Goal: Transaction & Acquisition: Purchase product/service

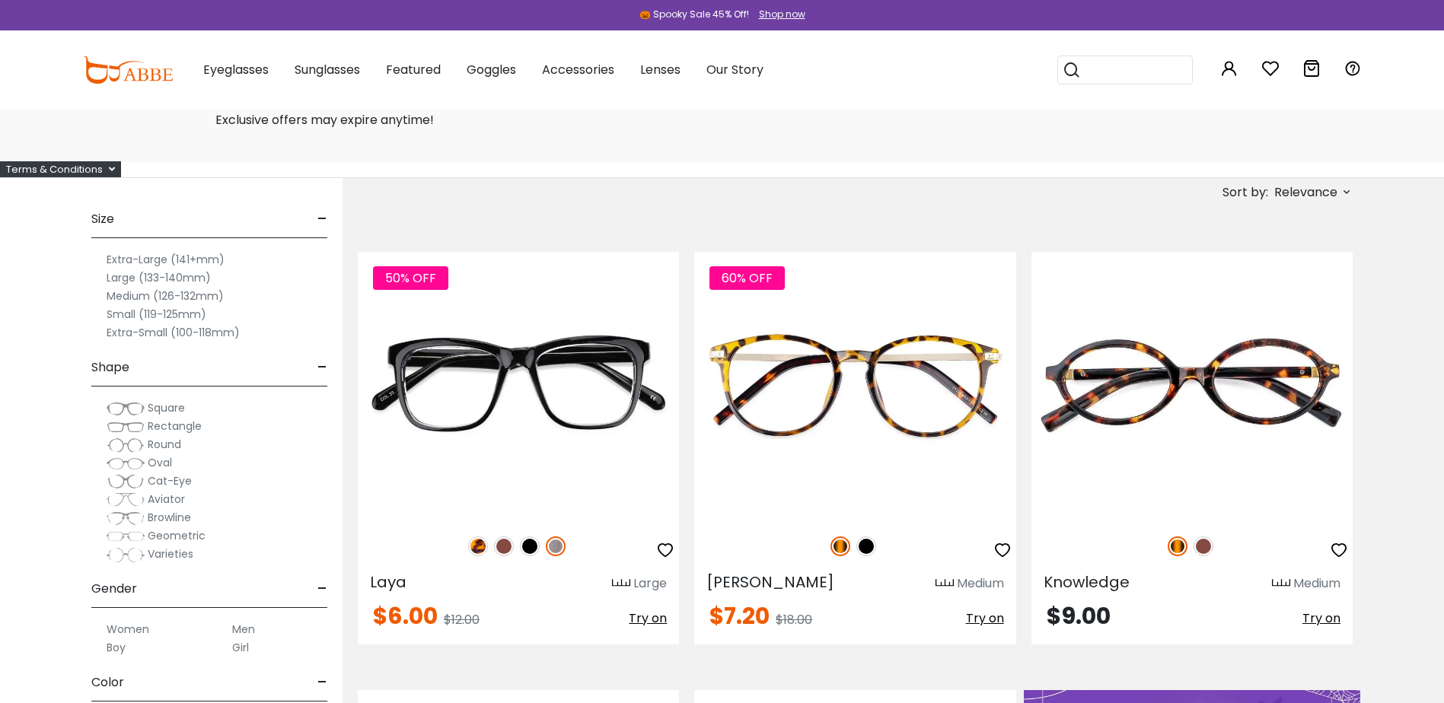
scroll to position [152, 0]
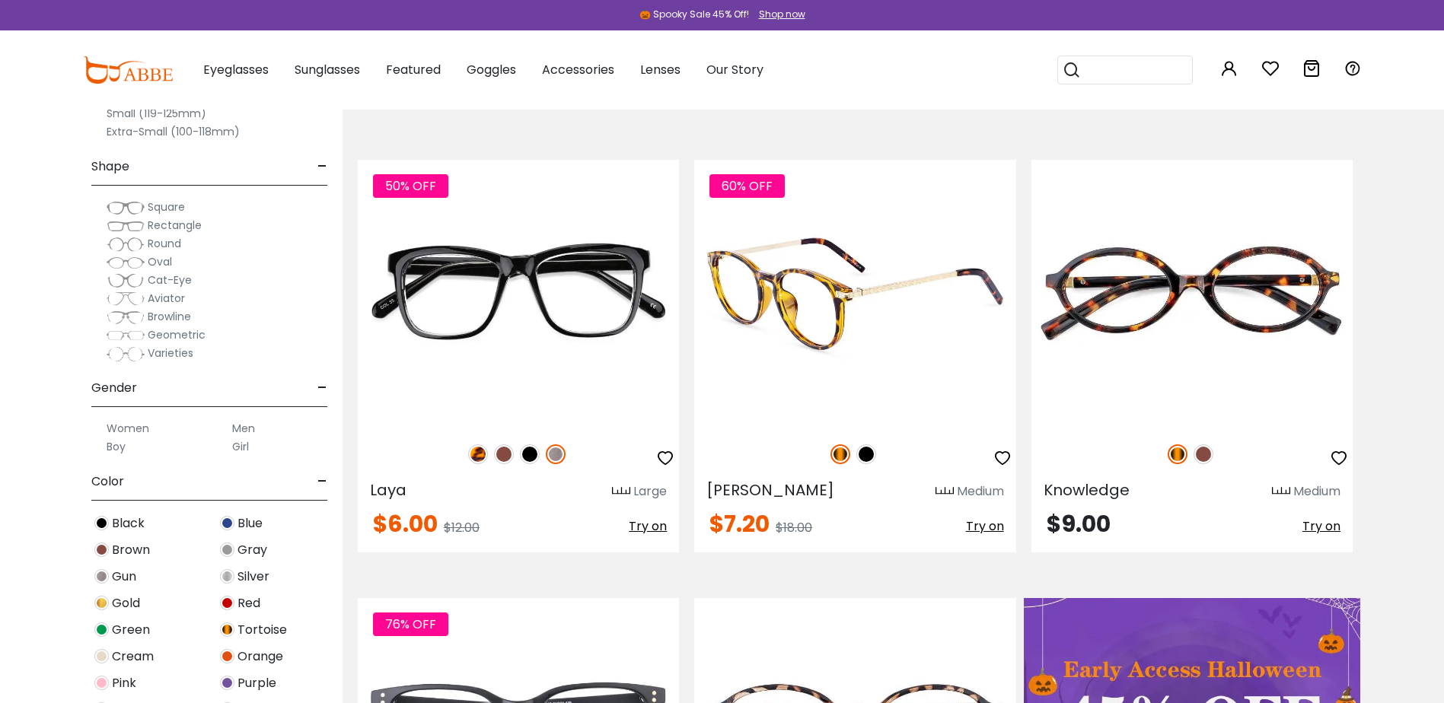
click at [870, 450] on img at bounding box center [866, 454] width 20 height 20
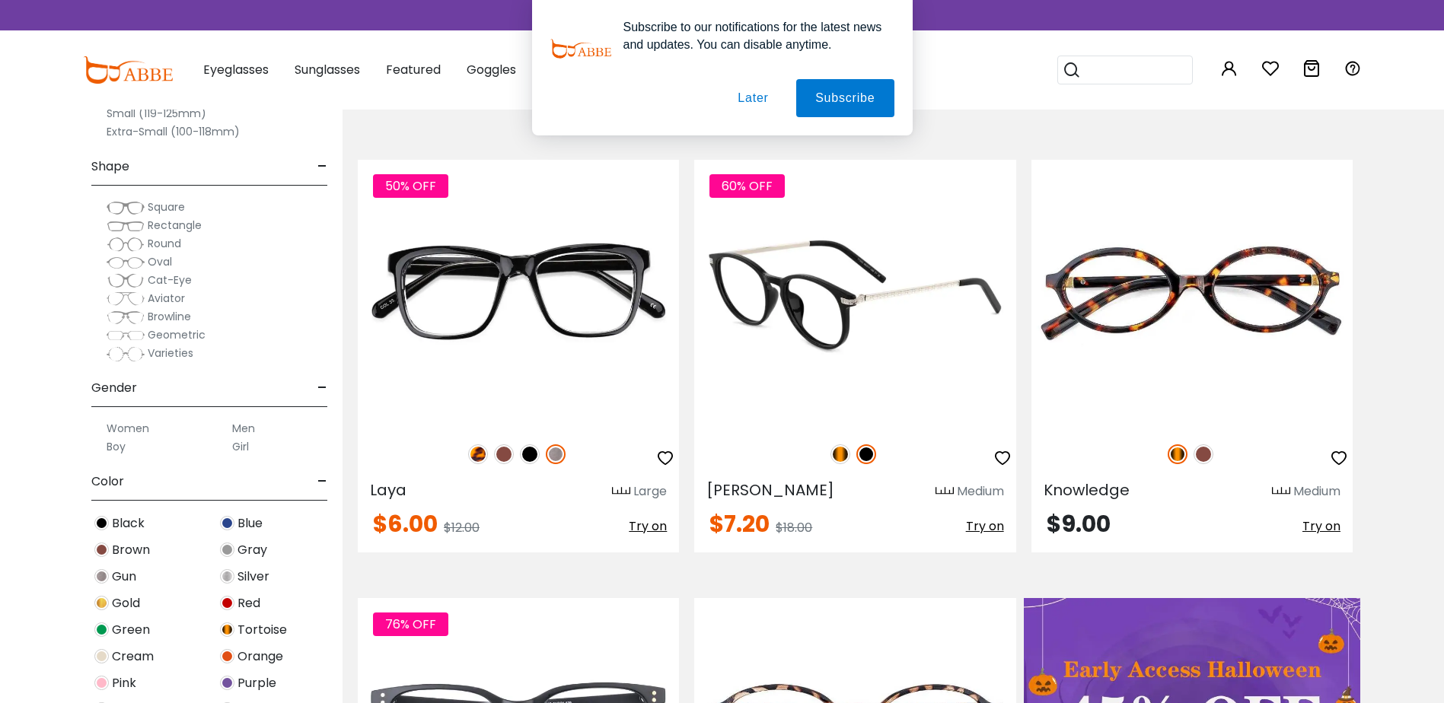
click at [835, 454] on img at bounding box center [840, 454] width 20 height 20
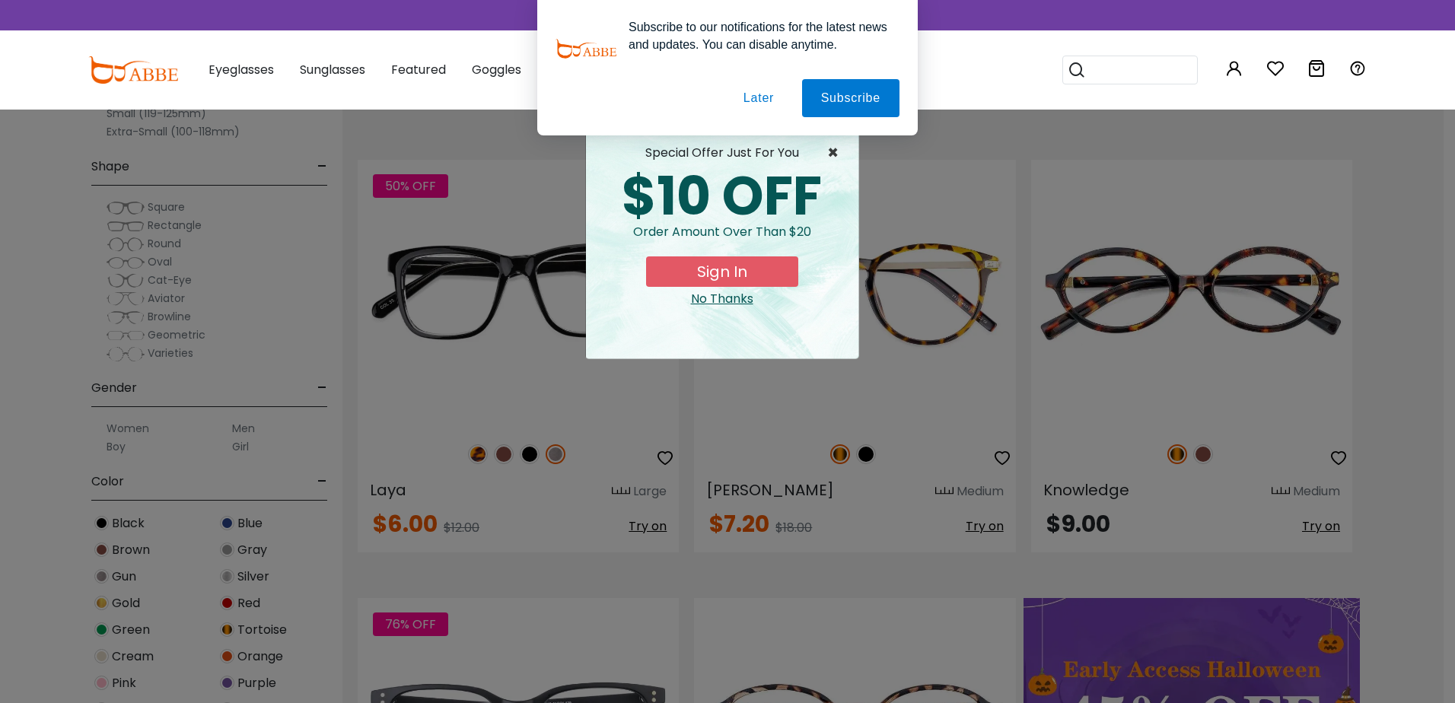
click at [834, 146] on span "×" at bounding box center [836, 153] width 19 height 18
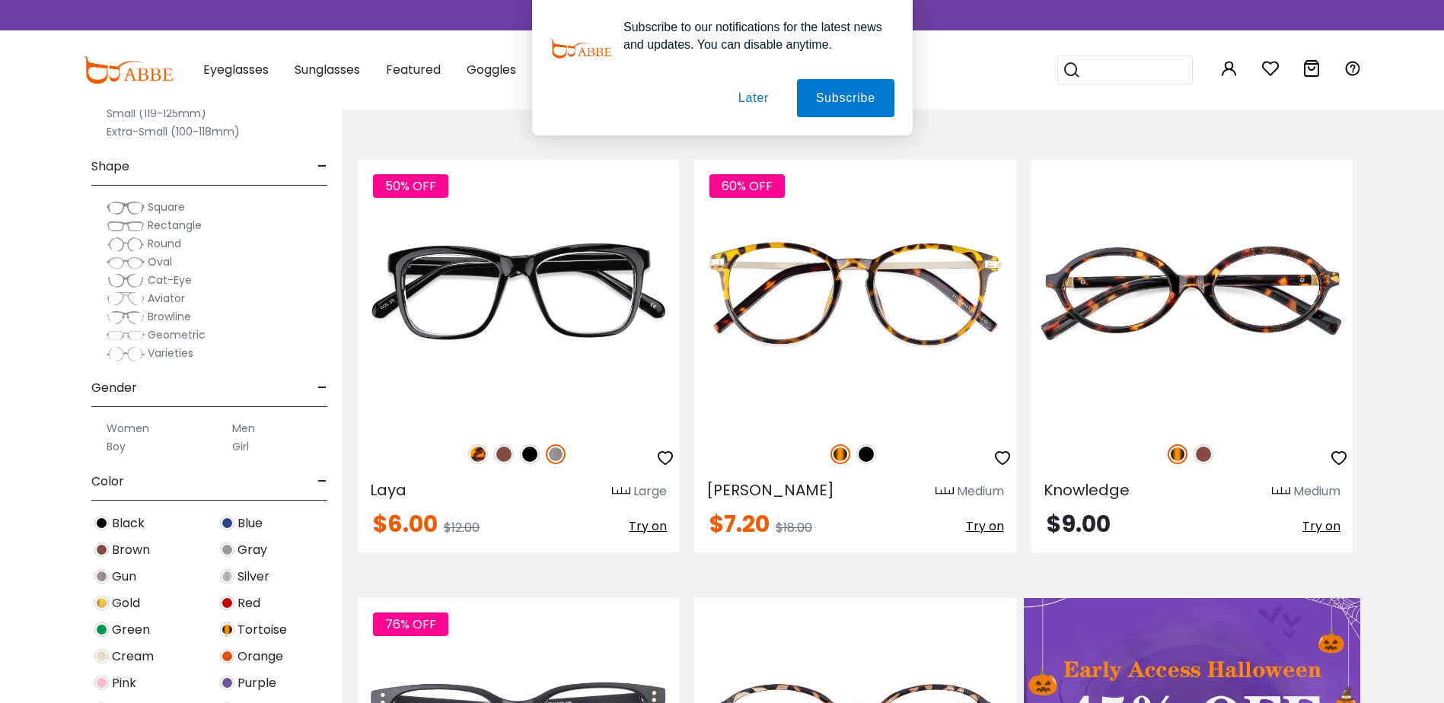
click at [769, 99] on button "Later" at bounding box center [752, 98] width 68 height 38
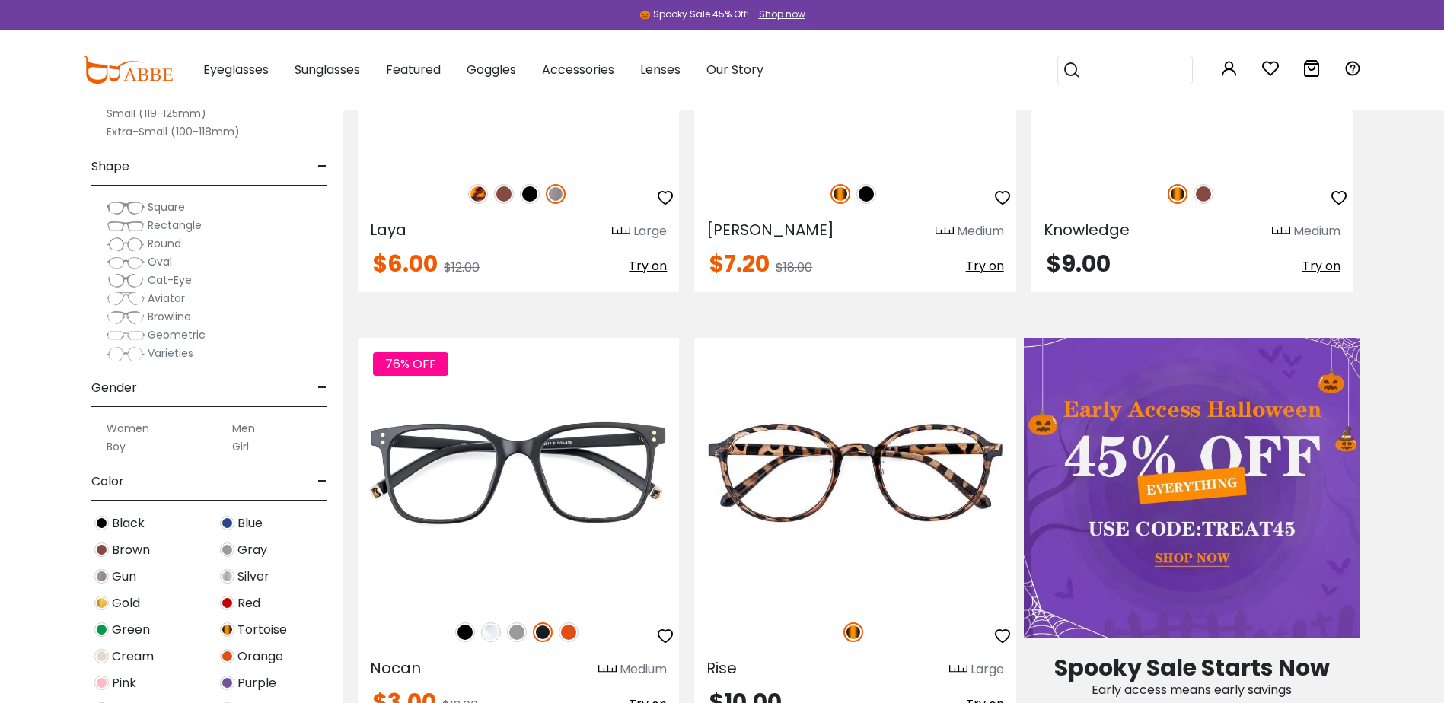
scroll to position [457, 0]
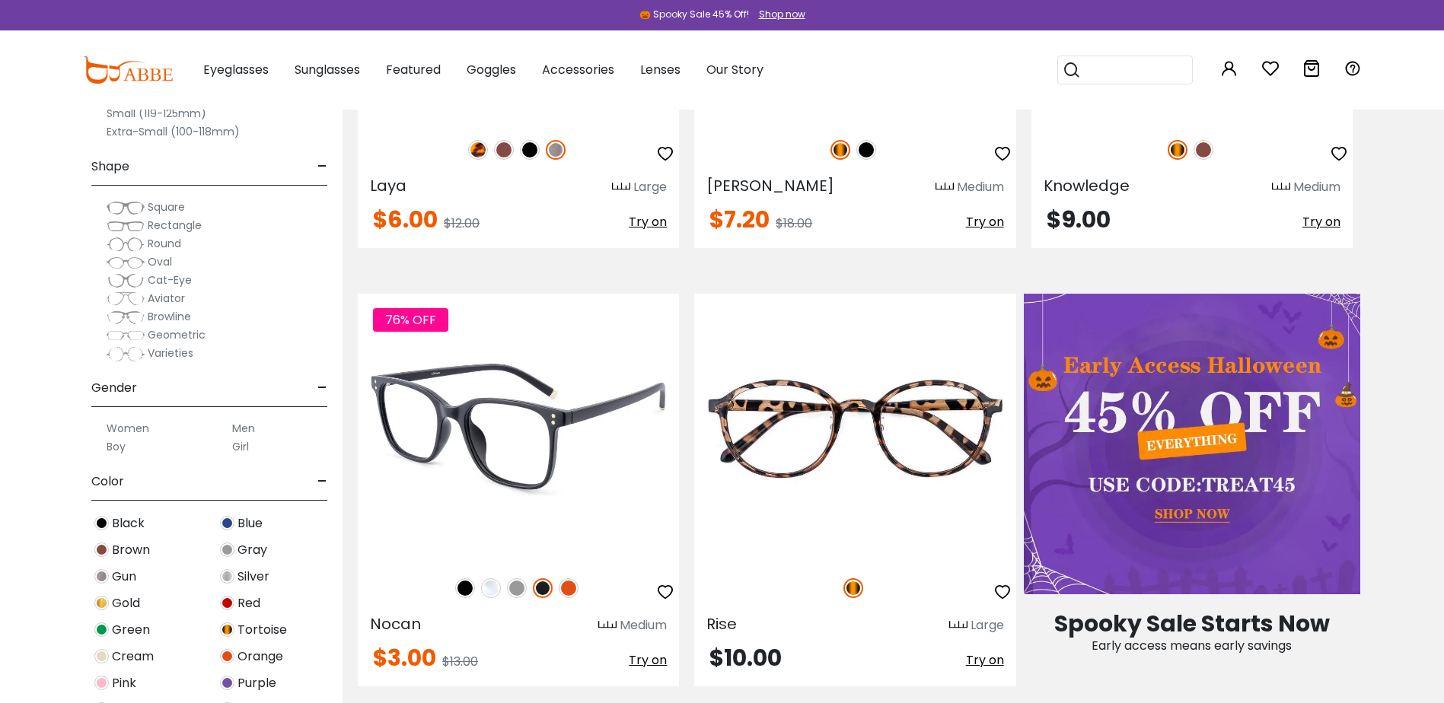
click at [565, 584] on img at bounding box center [569, 588] width 20 height 20
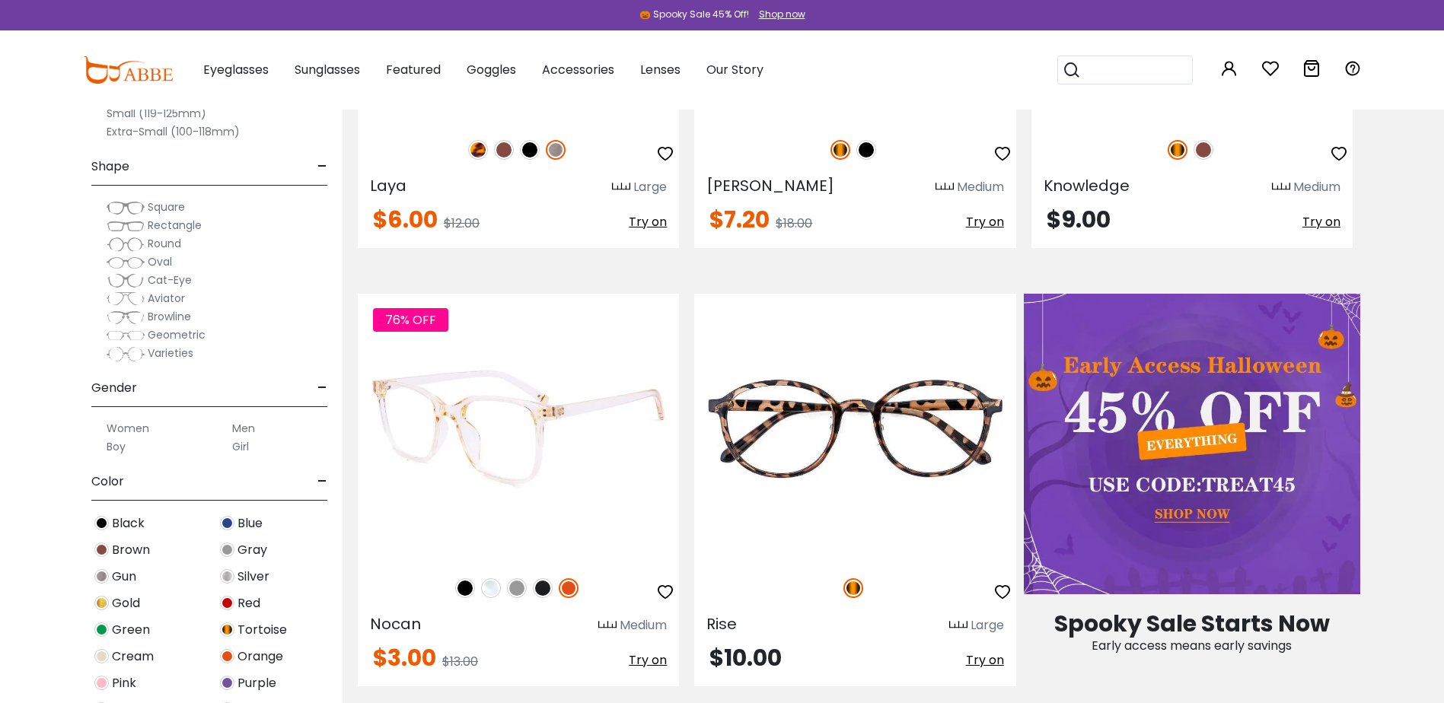
click at [551, 591] on img at bounding box center [543, 588] width 20 height 20
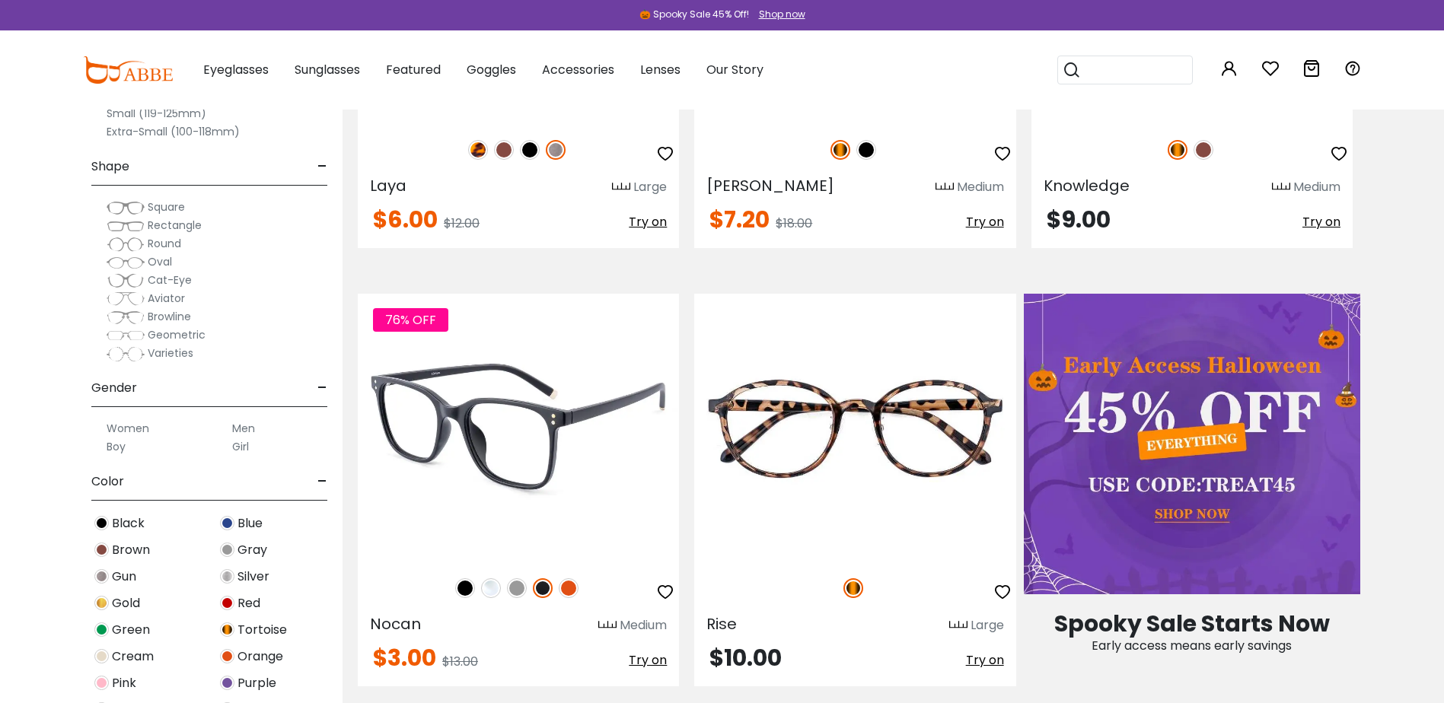
click at [519, 593] on img at bounding box center [517, 588] width 20 height 20
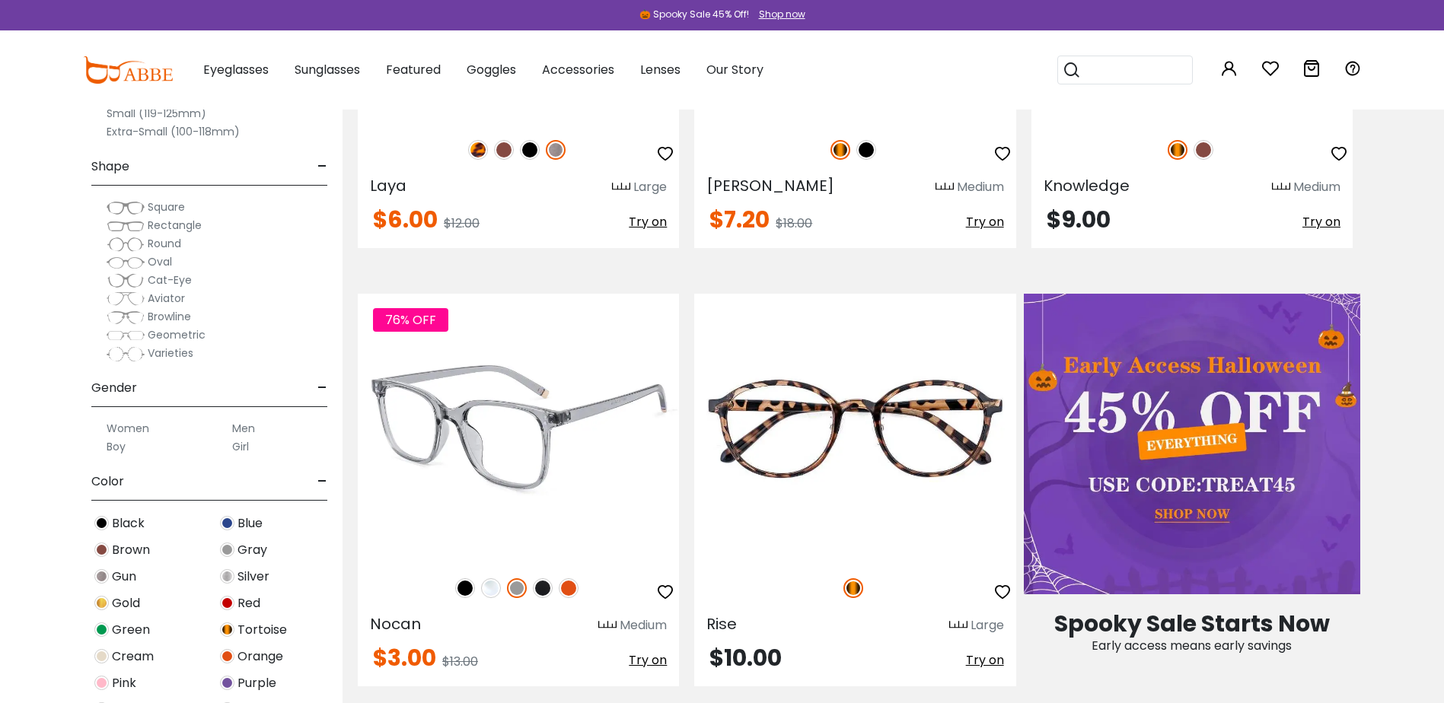
click at [489, 590] on img at bounding box center [491, 588] width 20 height 20
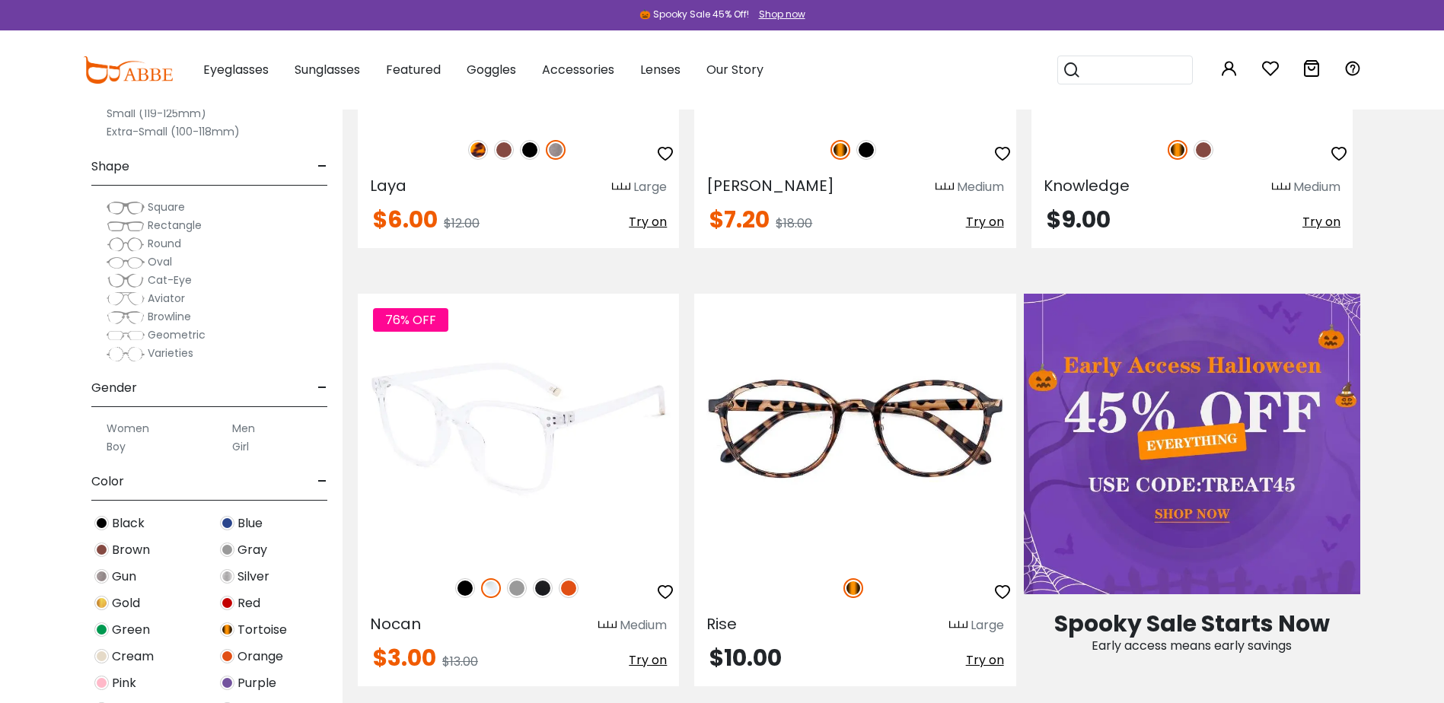
click at [458, 588] on img at bounding box center [465, 588] width 20 height 20
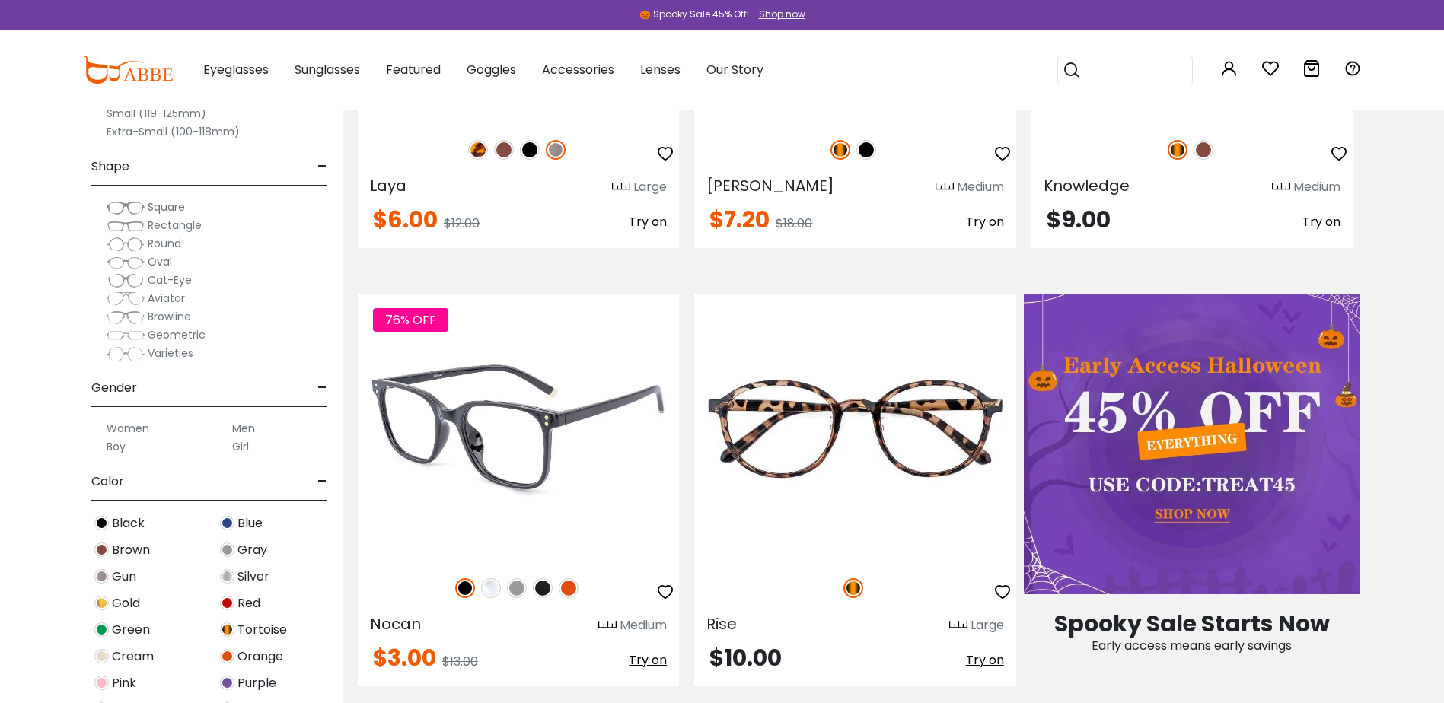
click at [572, 591] on img at bounding box center [569, 588] width 20 height 20
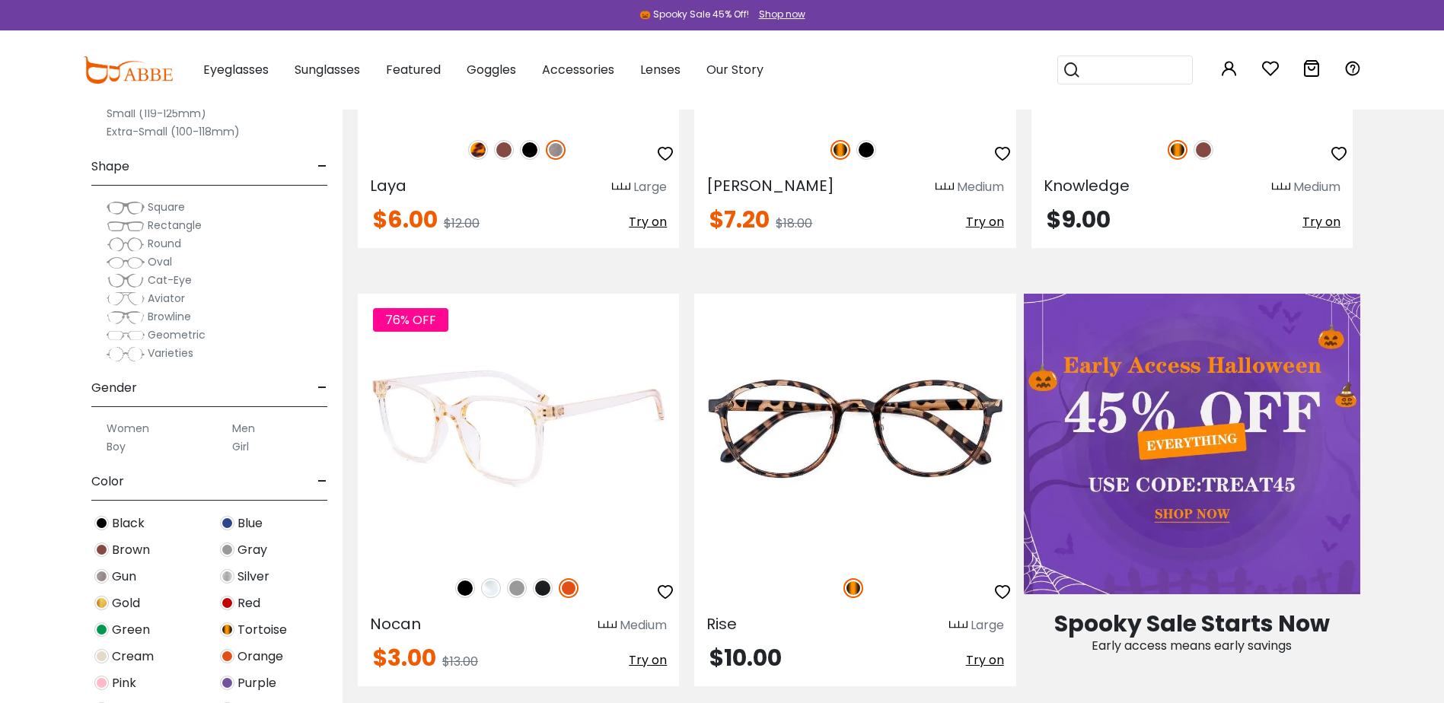
click at [477, 592] on div "76% OFF" at bounding box center [518, 588] width 321 height 32
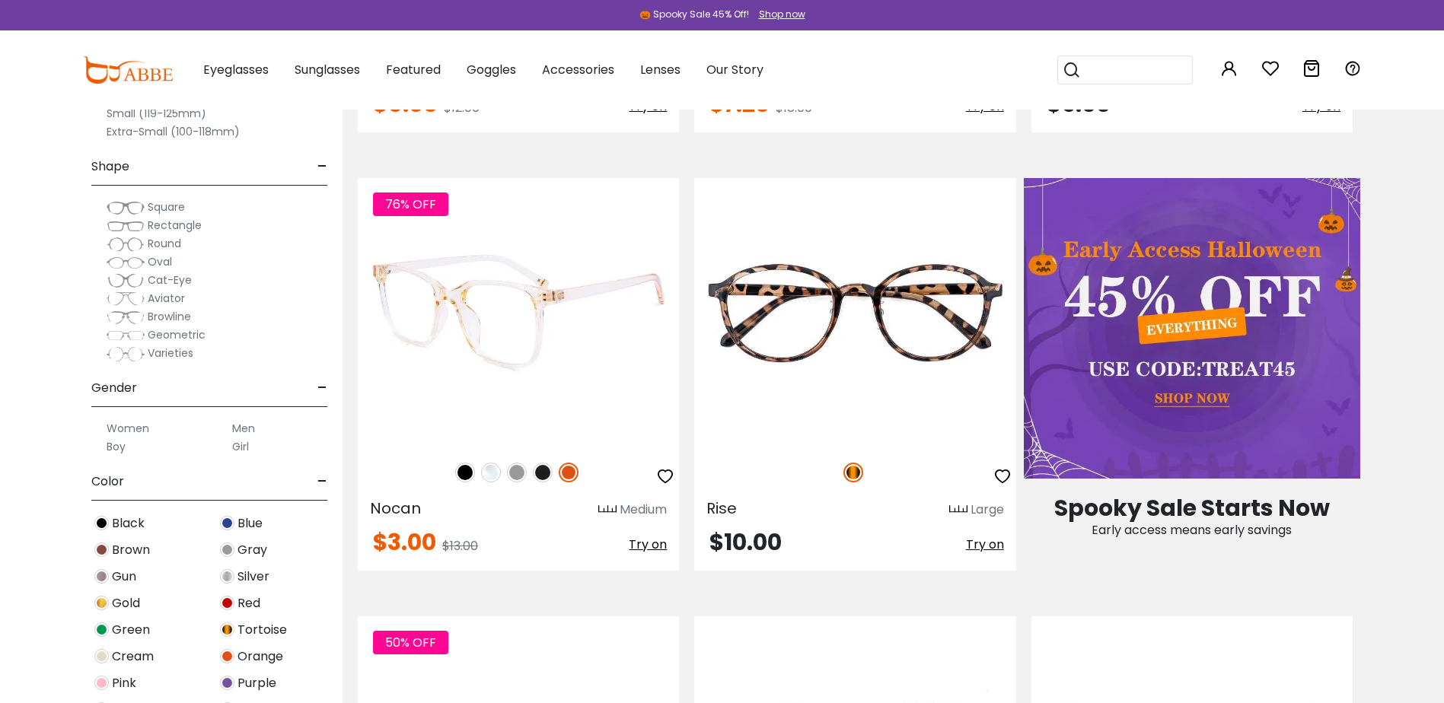
scroll to position [609, 0]
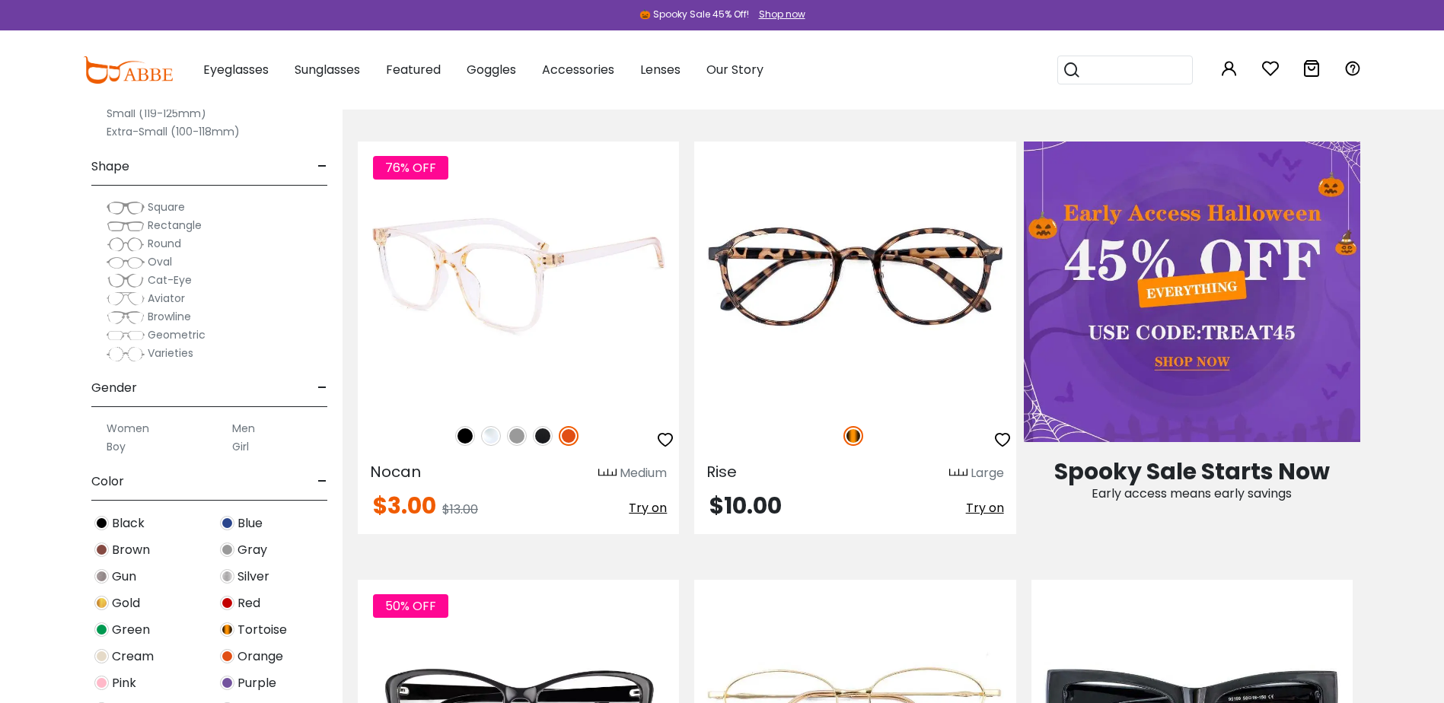
click at [466, 441] on img at bounding box center [465, 436] width 20 height 20
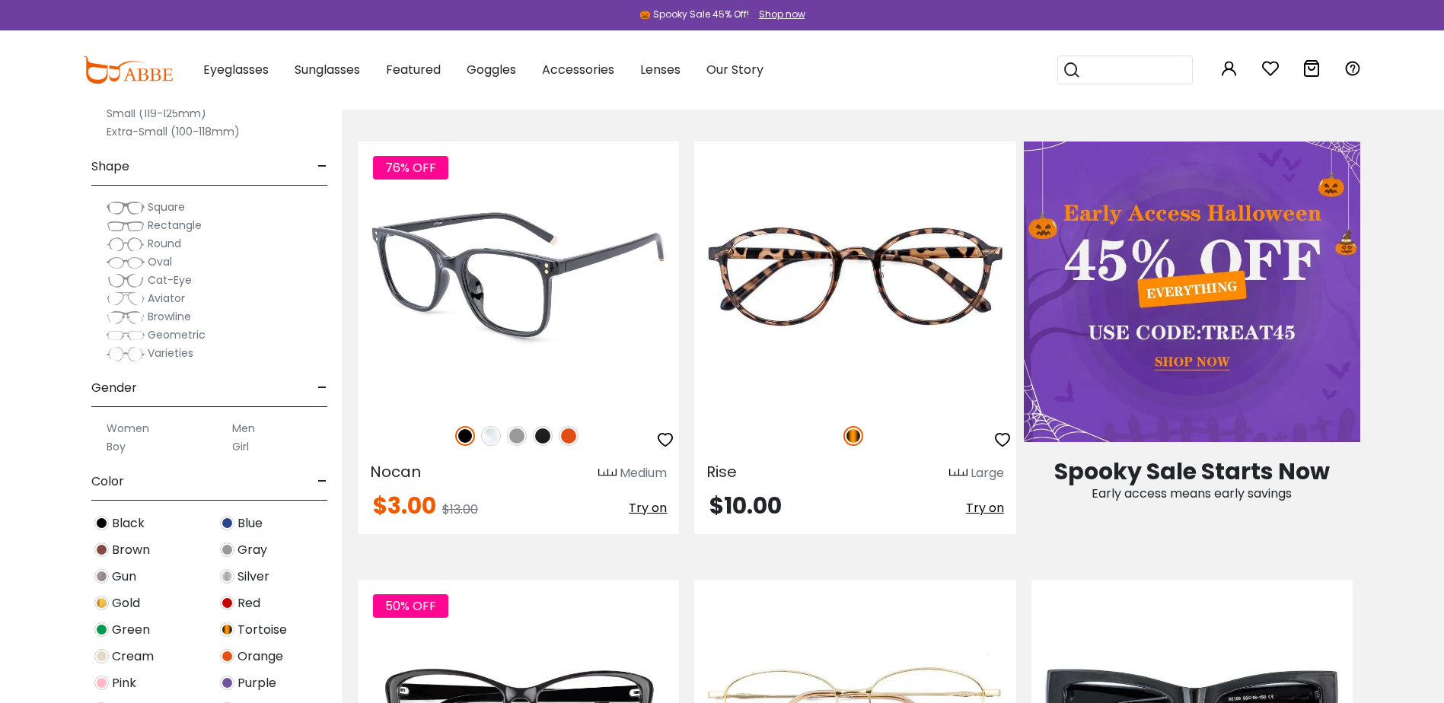
click at [565, 224] on img at bounding box center [518, 276] width 321 height 268
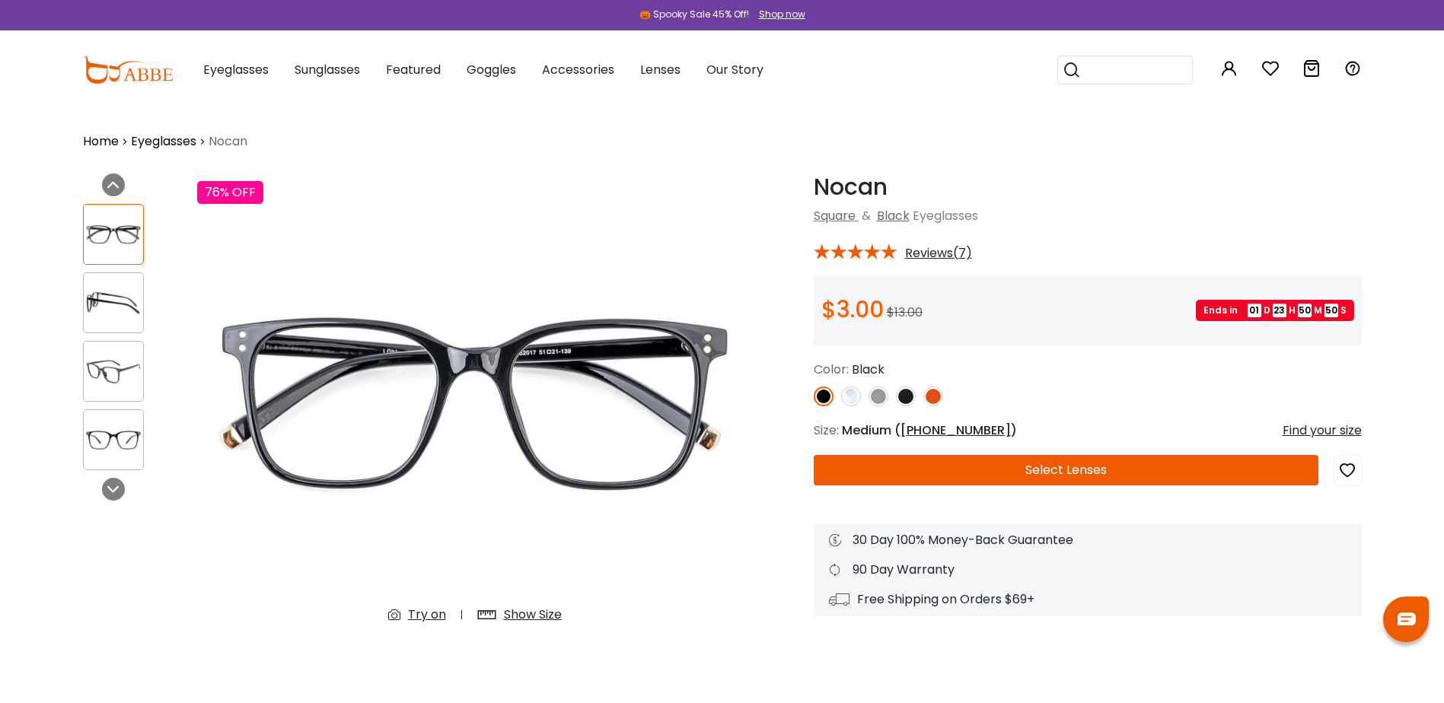
click at [947, 466] on button "Select Lenses" at bounding box center [1066, 470] width 505 height 30
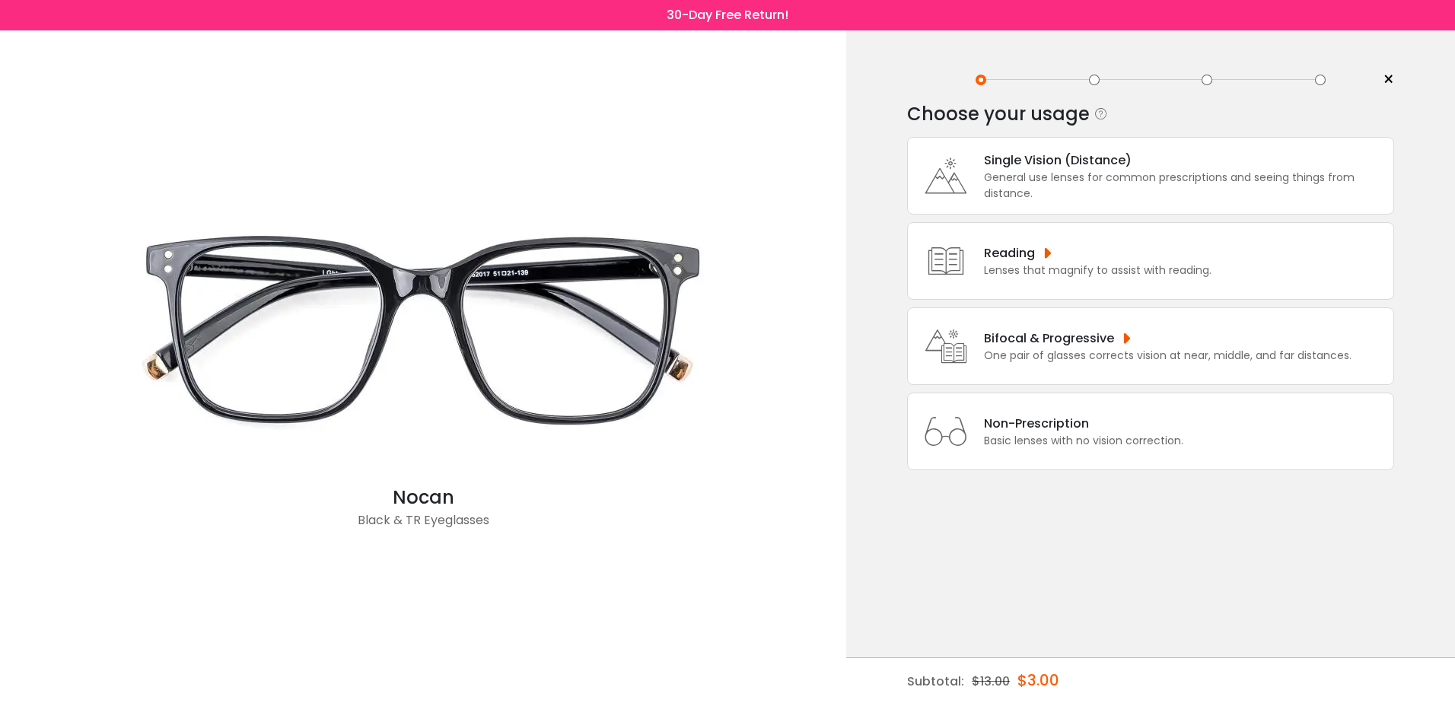
click at [1041, 181] on div "General use lenses for common prescriptions and seeing things from distance." at bounding box center [1185, 186] width 402 height 32
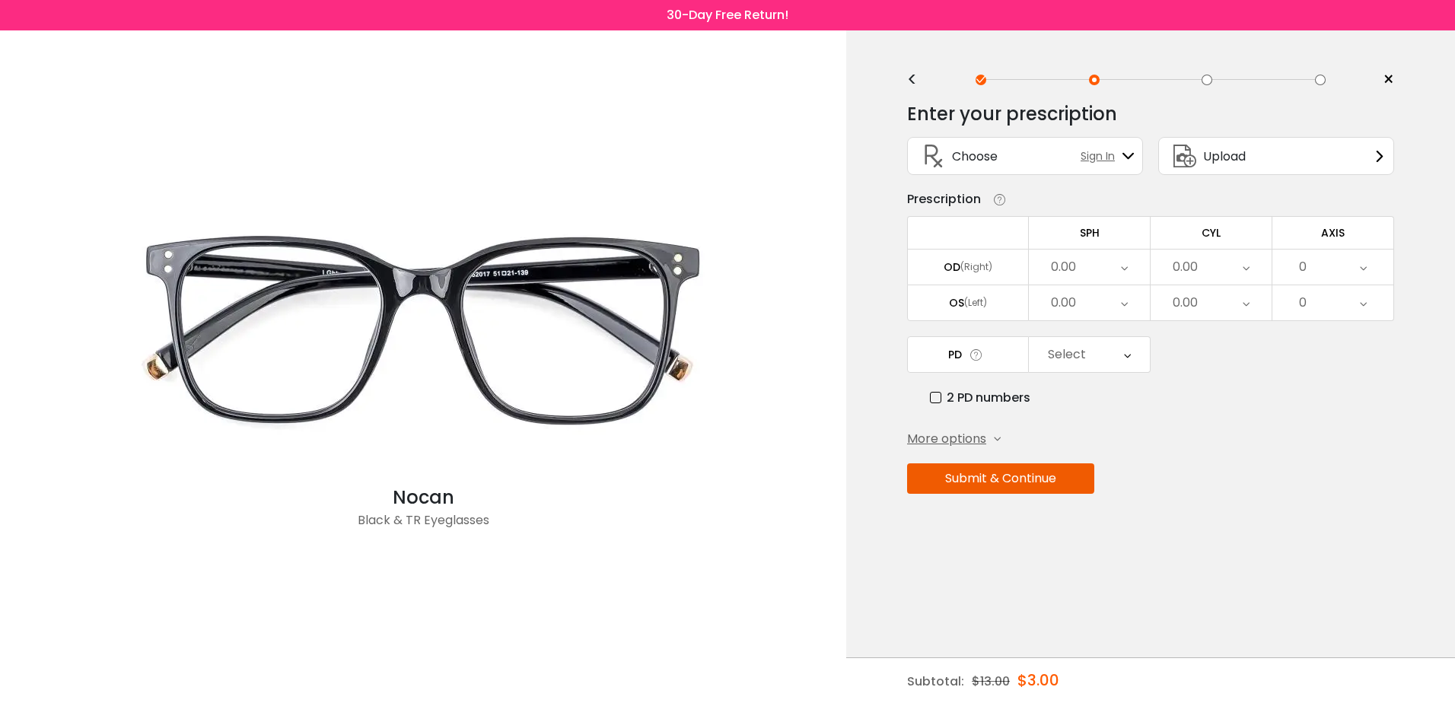
click at [1086, 241] on td "SPH" at bounding box center [1090, 232] width 122 height 33
click at [1087, 258] on div "0.00" at bounding box center [1089, 267] width 121 height 35
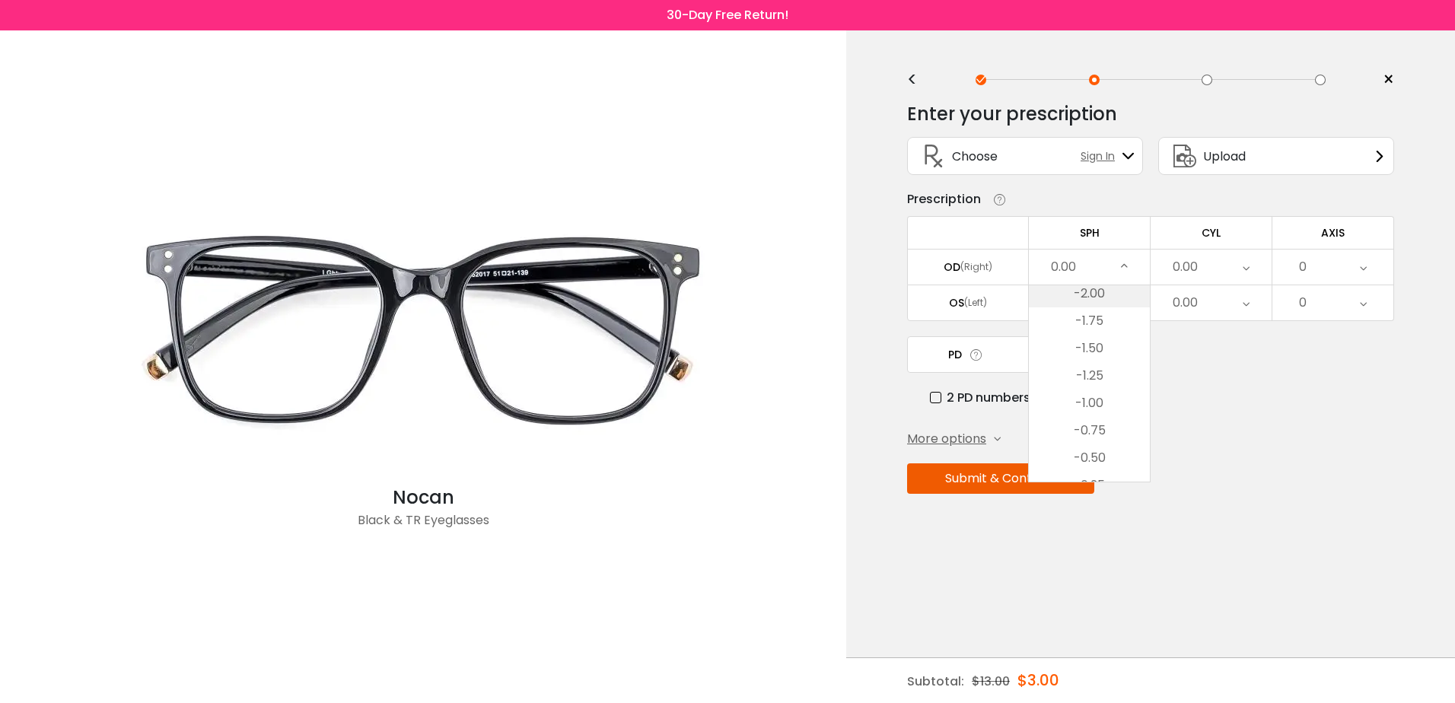
scroll to position [1941, 0]
click at [1106, 361] on li "-1.75" at bounding box center [1089, 358] width 121 height 27
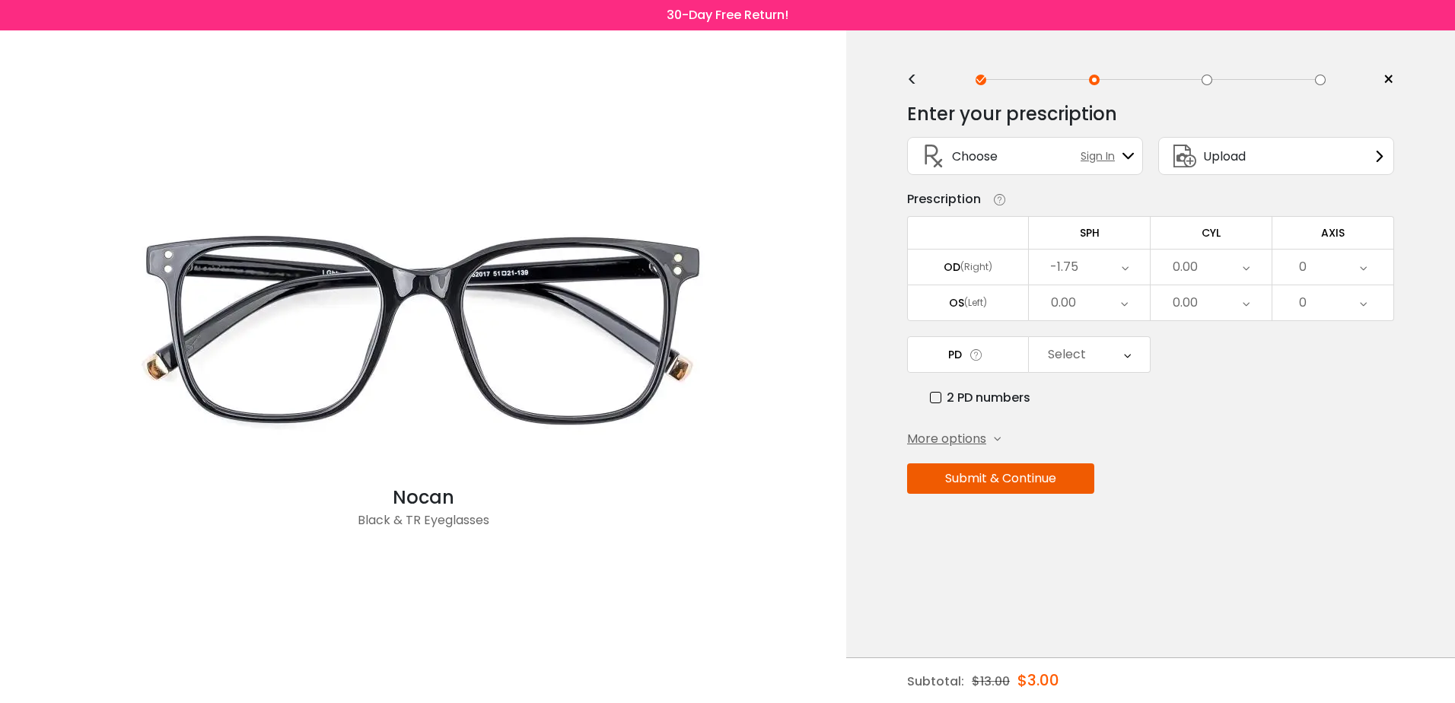
click at [1239, 266] on div "0.00" at bounding box center [1211, 267] width 121 height 35
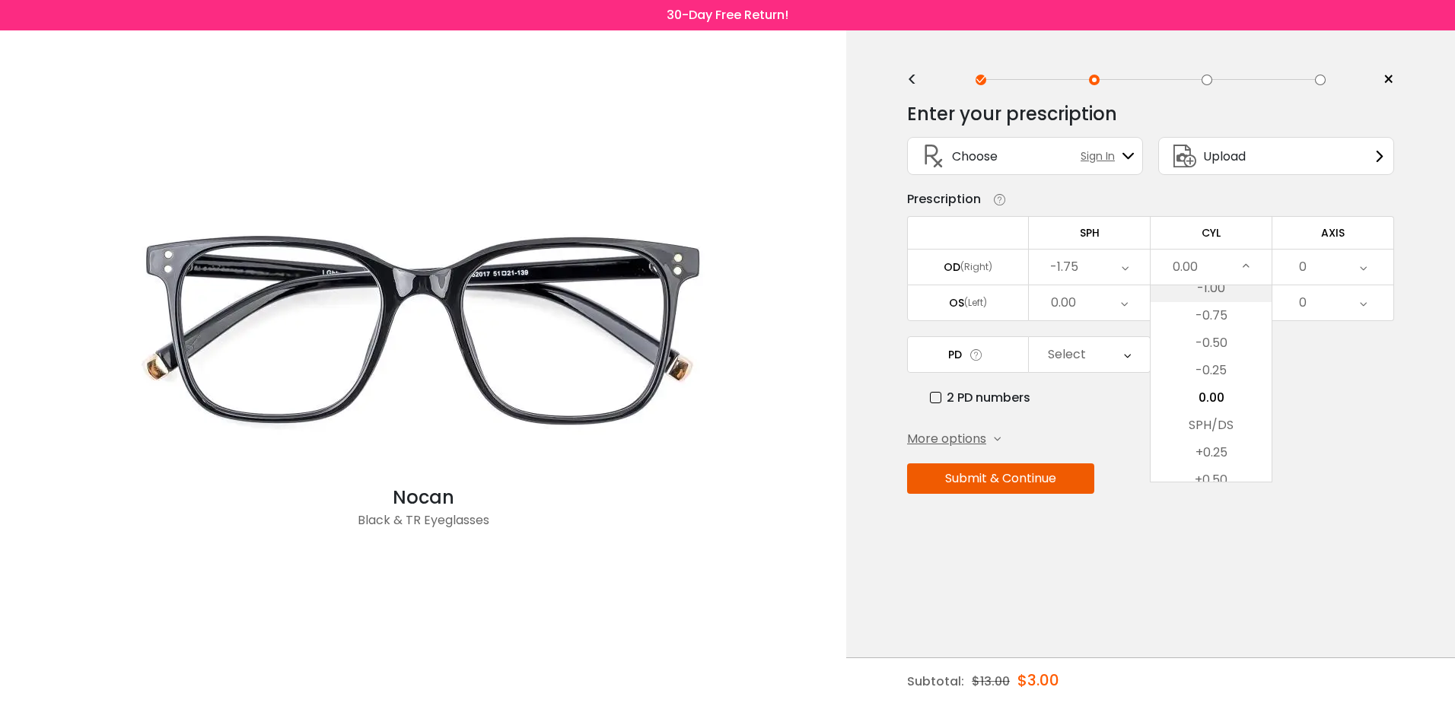
click at [1237, 295] on li "-1.00" at bounding box center [1211, 288] width 121 height 27
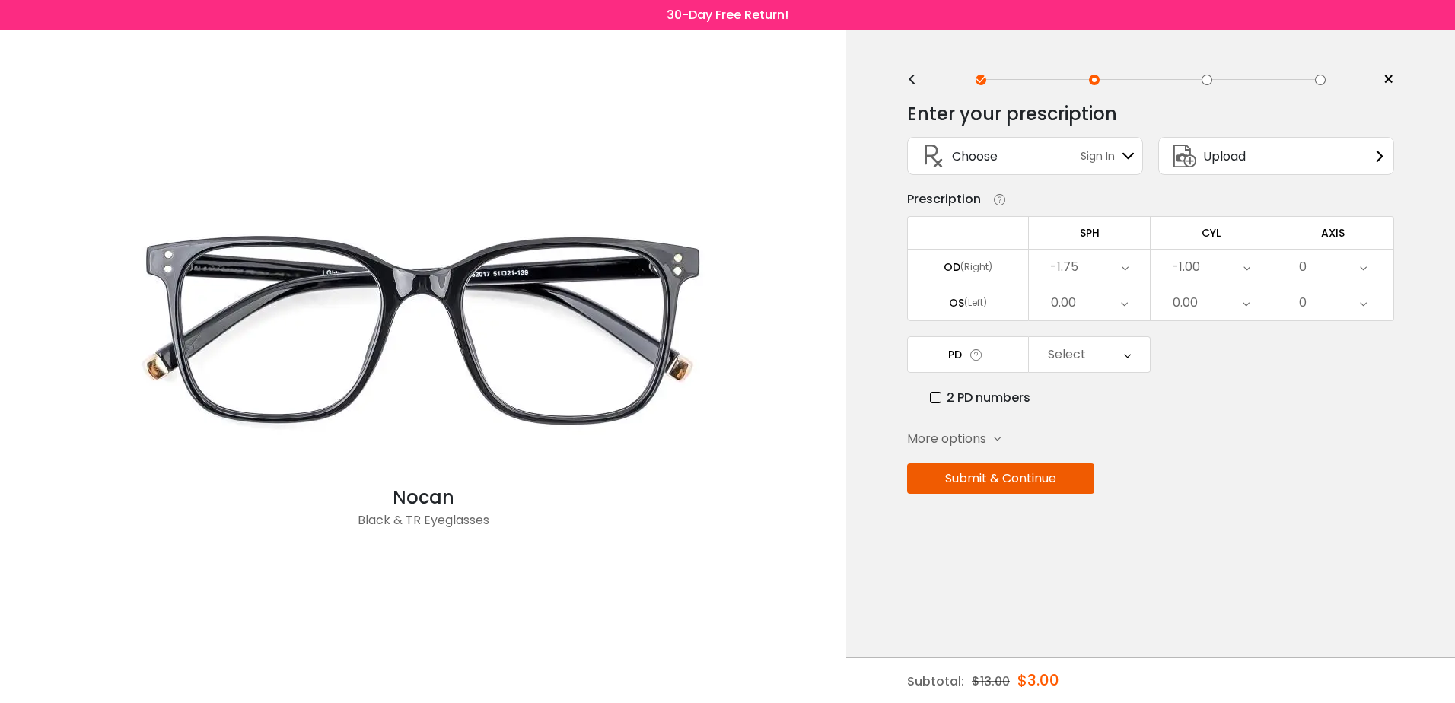
click at [1348, 267] on div "0" at bounding box center [1332, 267] width 121 height 35
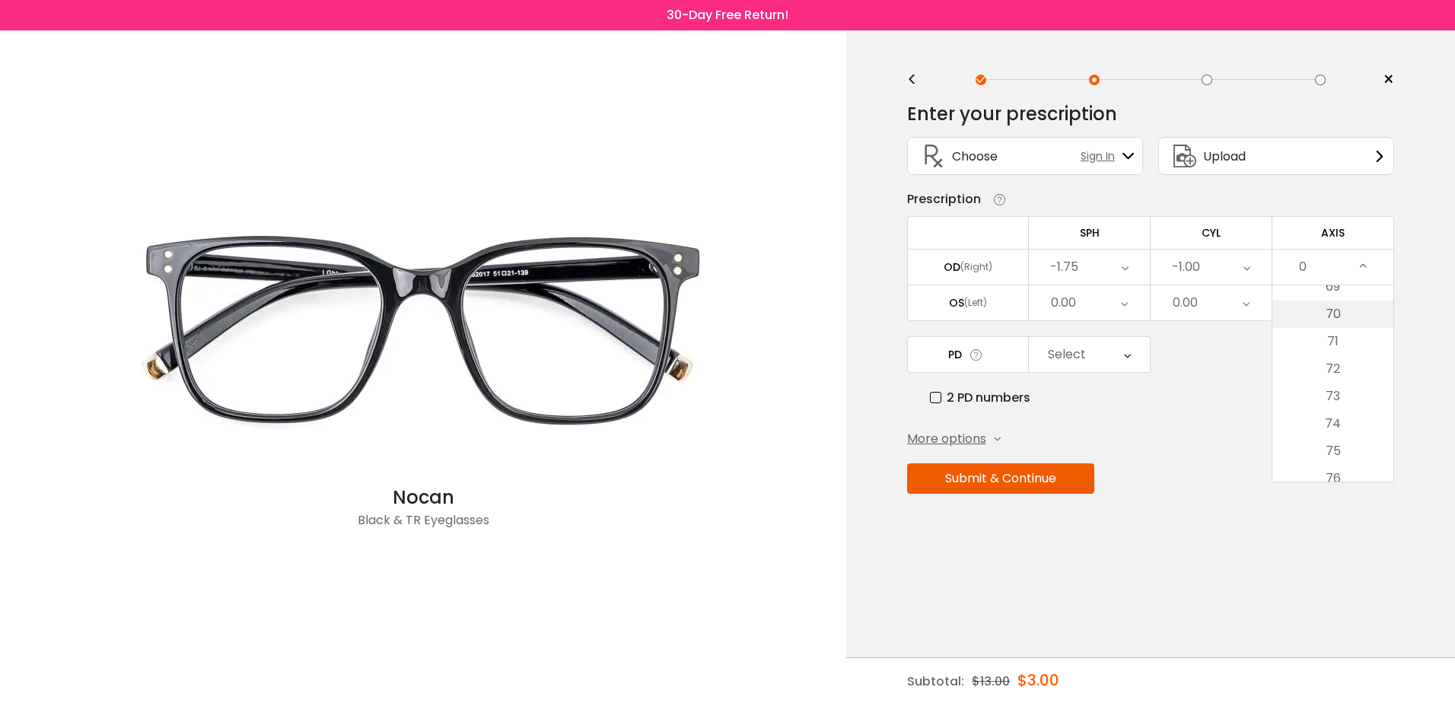
click at [1339, 307] on li "70" at bounding box center [1332, 314] width 121 height 27
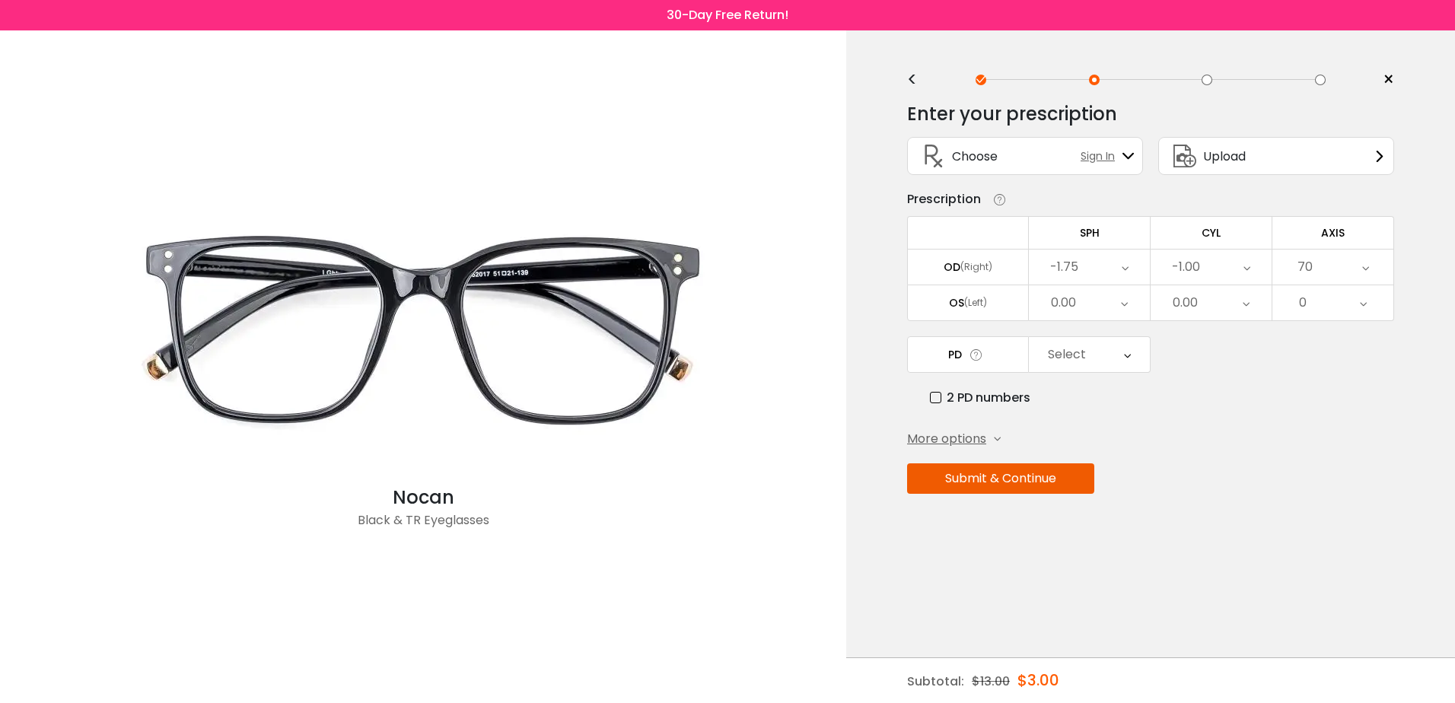
click at [1084, 295] on div "0.00" at bounding box center [1089, 302] width 121 height 35
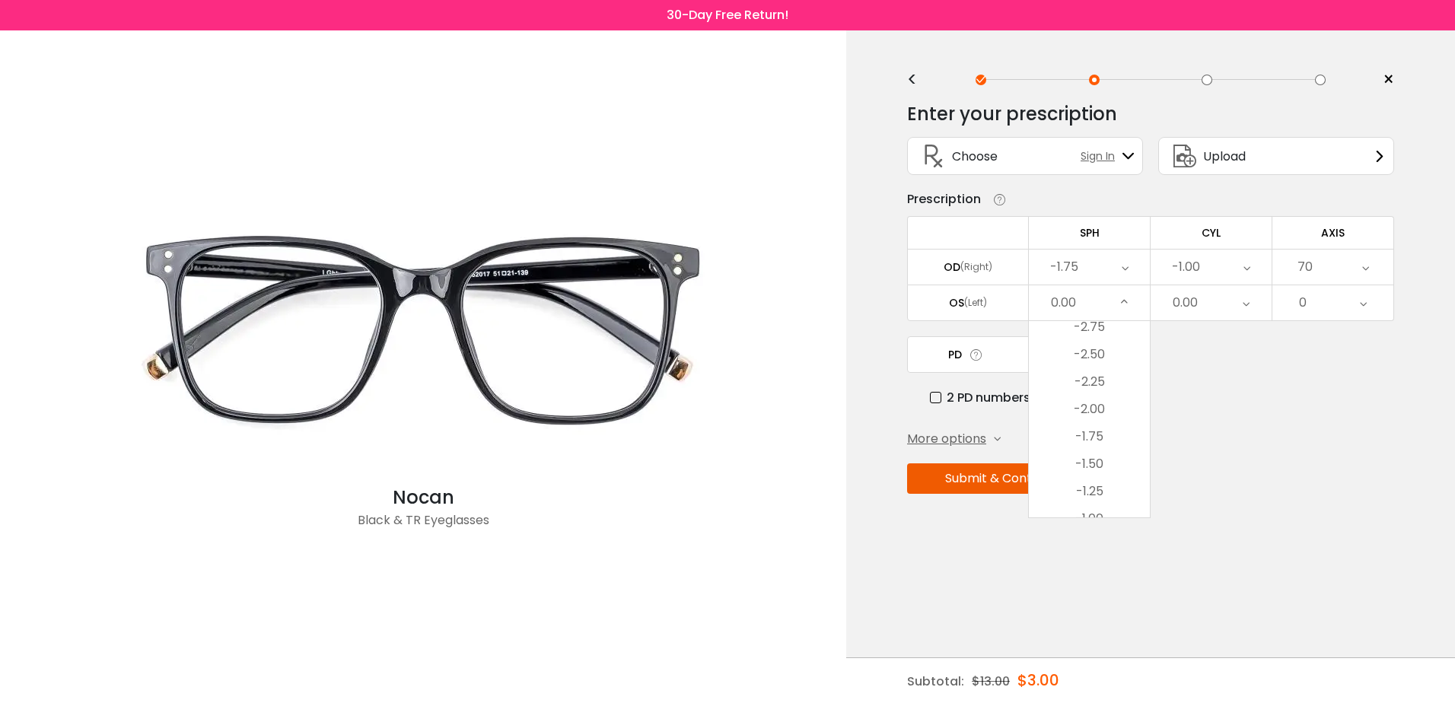
scroll to position [1864, 0]
click at [1103, 325] on li "-3.00" at bounding box center [1089, 333] width 121 height 27
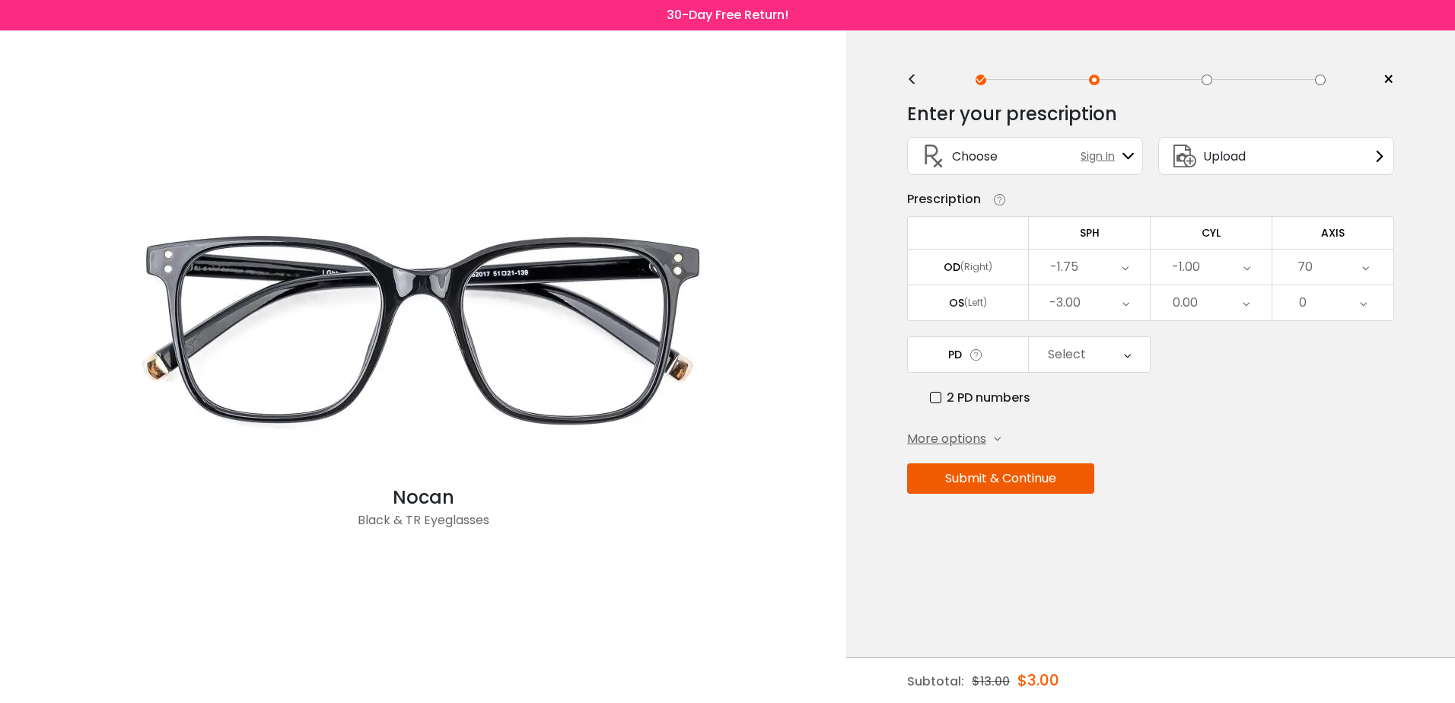
click at [1229, 315] on div "0.00" at bounding box center [1211, 302] width 121 height 35
click at [1236, 368] on li "-0.50" at bounding box center [1211, 378] width 121 height 27
click at [1301, 310] on div "0" at bounding box center [1303, 303] width 8 height 30
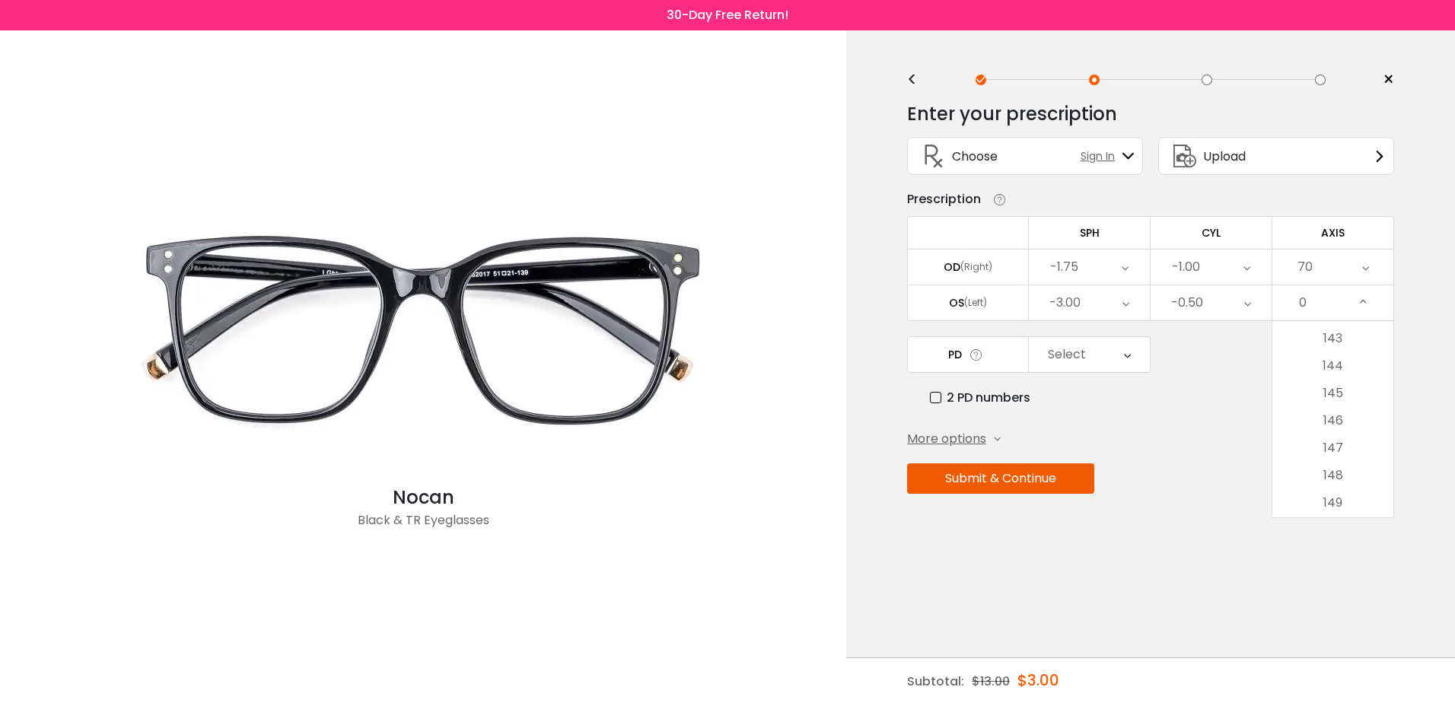
scroll to position [4109, 0]
click at [1308, 333] on li "150" at bounding box center [1332, 334] width 121 height 27
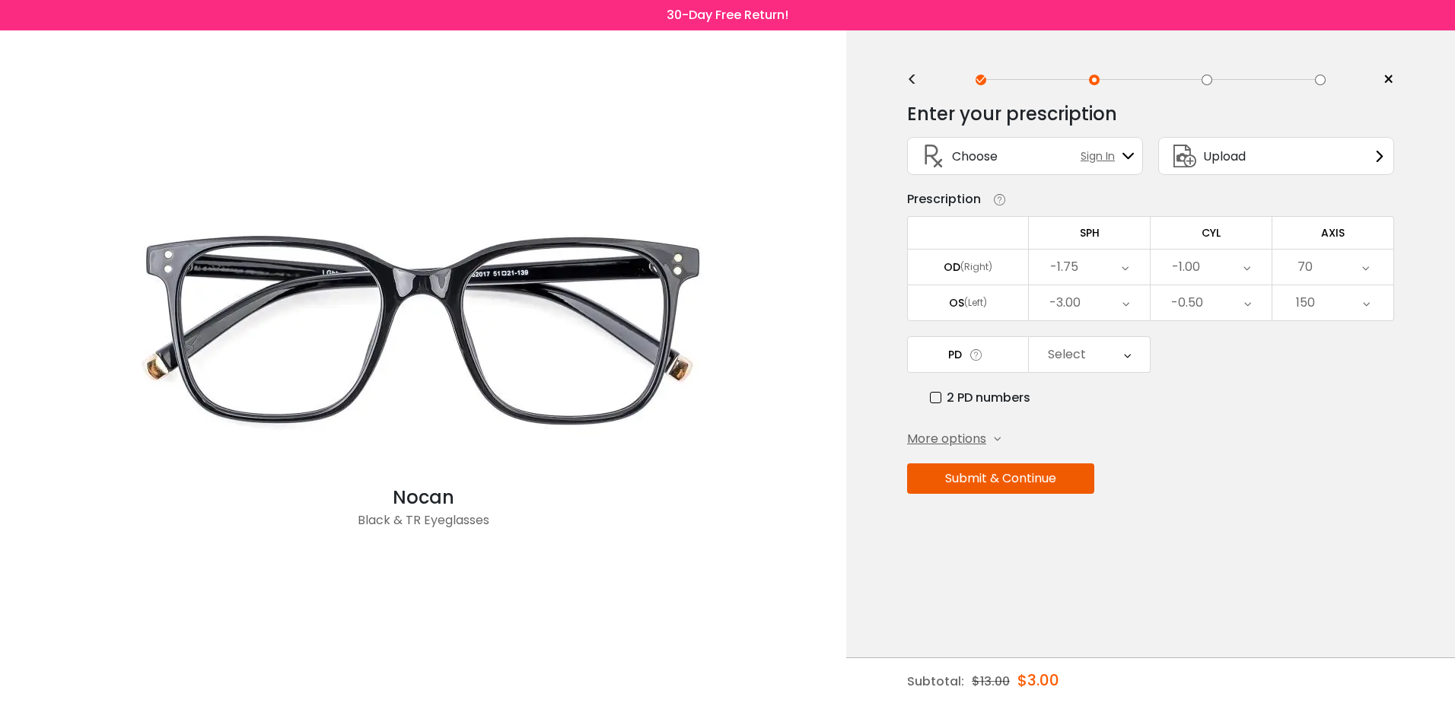
click at [1087, 364] on div "Select" at bounding box center [1089, 354] width 121 height 35
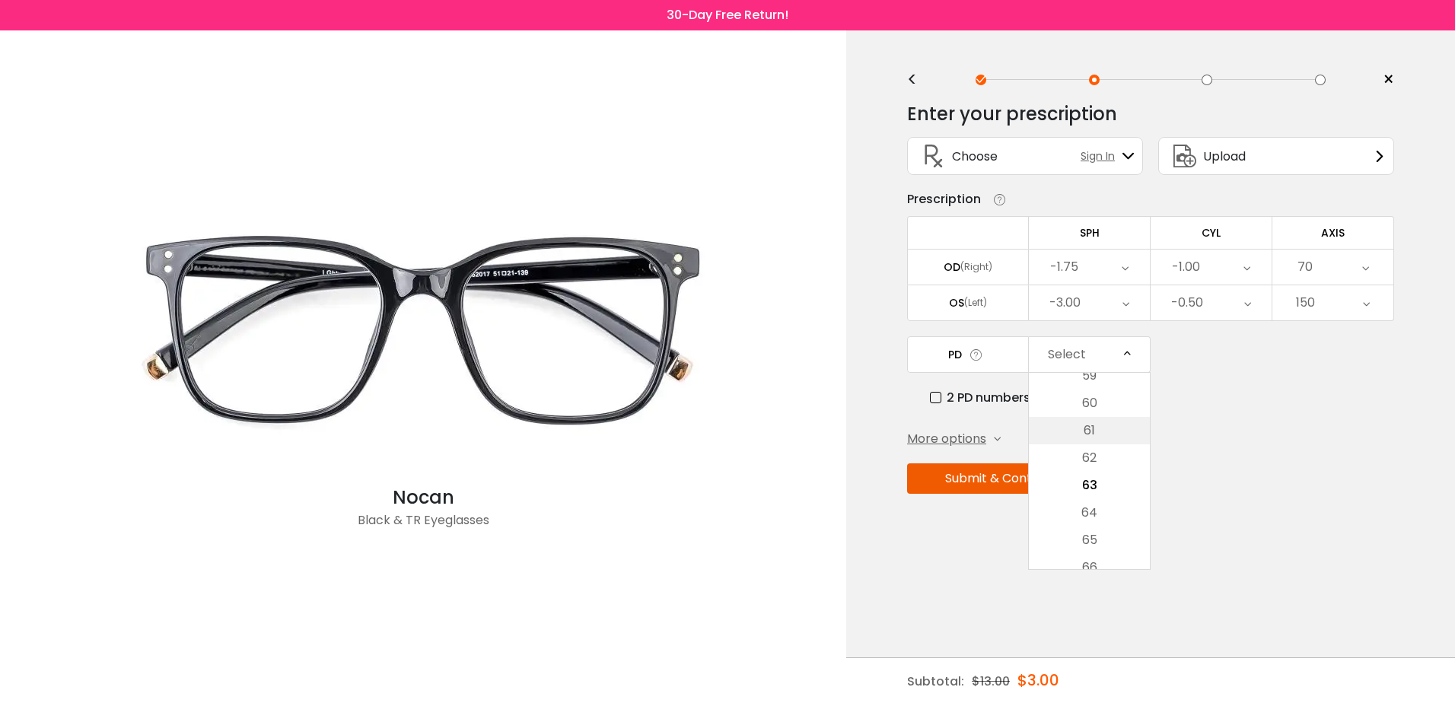
click at [1095, 439] on li "61" at bounding box center [1089, 430] width 121 height 27
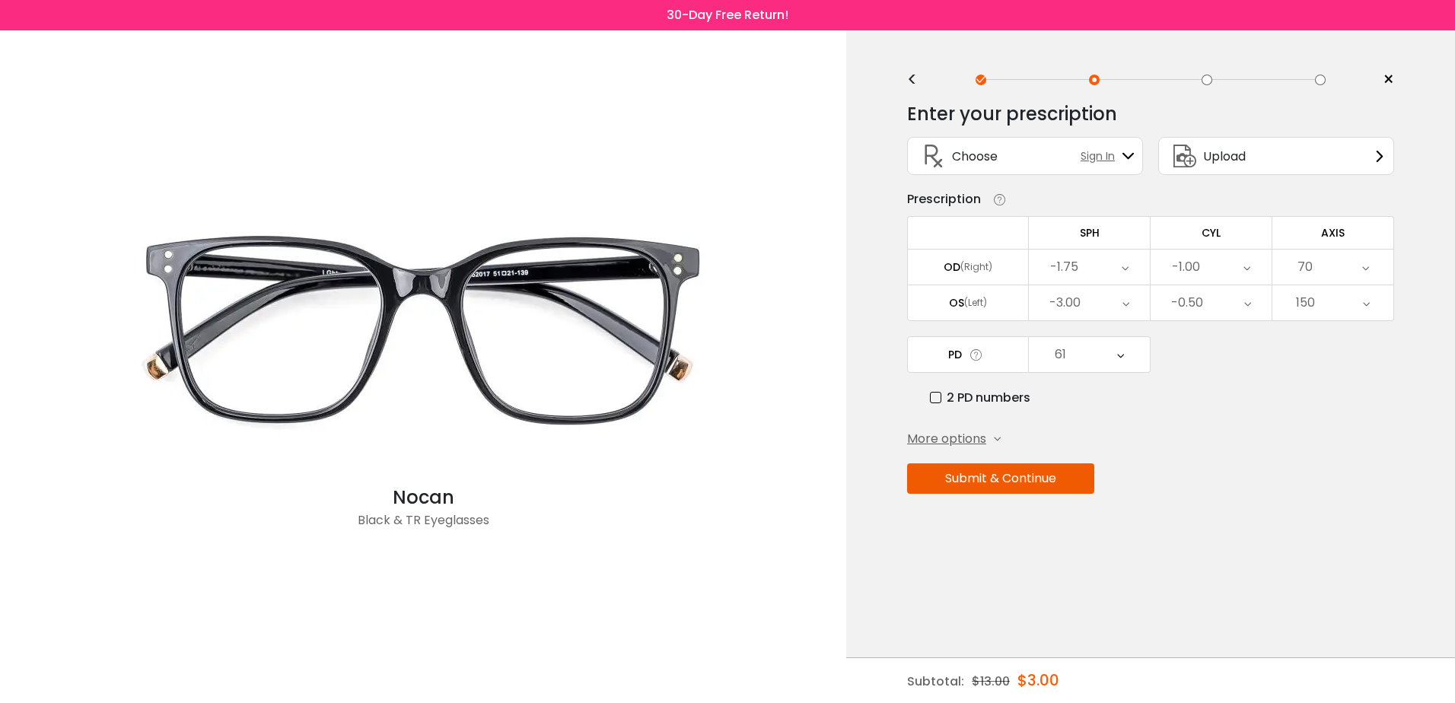
click at [1054, 481] on button "Submit & Continue" at bounding box center [1000, 478] width 187 height 30
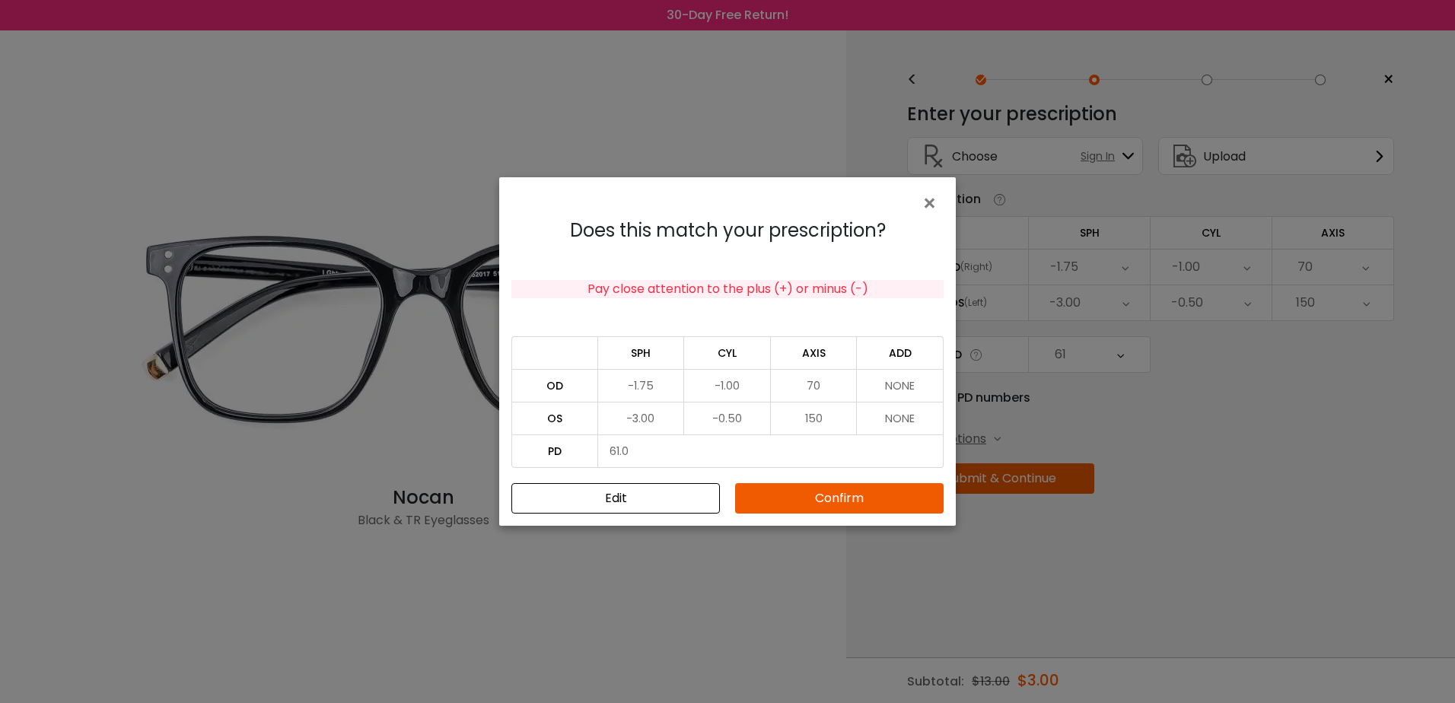
click at [877, 501] on button "Confirm" at bounding box center [839, 498] width 209 height 30
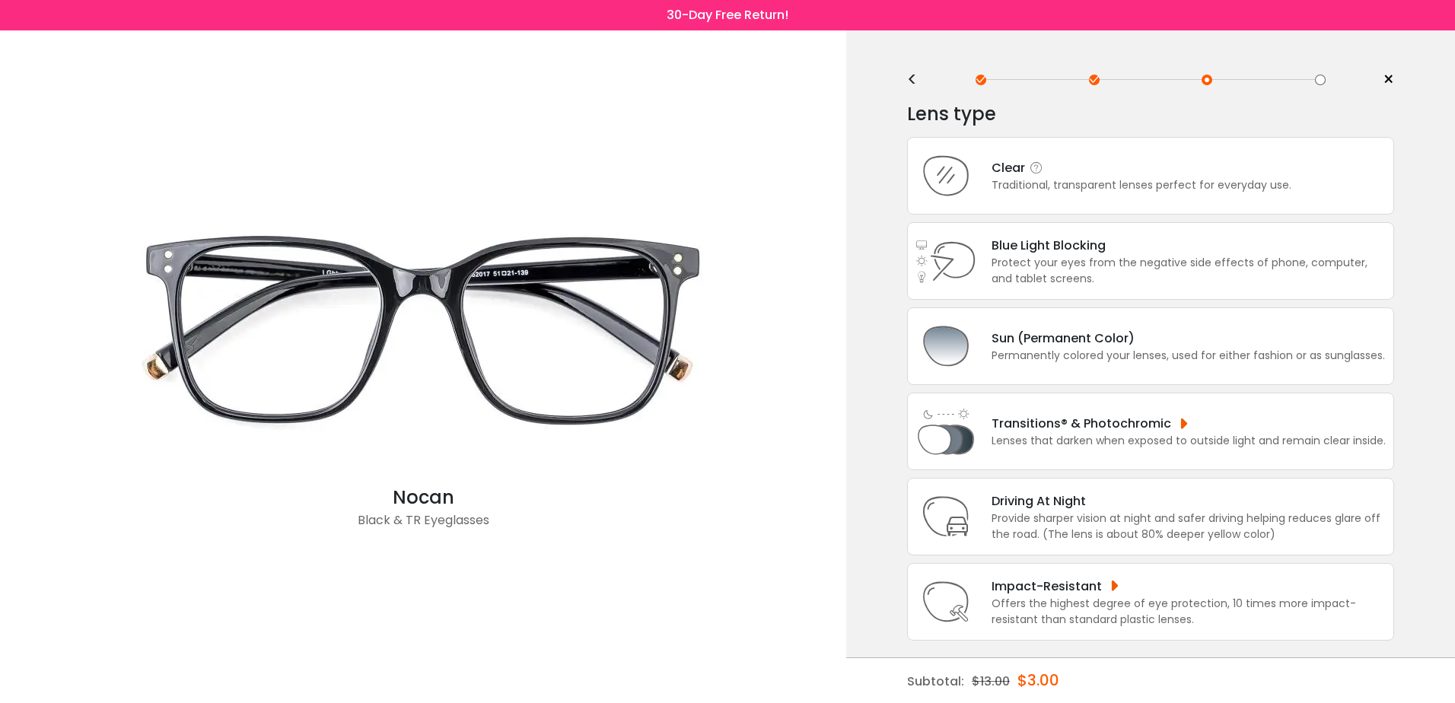
click at [1086, 188] on div "Traditional, transparent lenses perfect for everyday use." at bounding box center [1142, 185] width 300 height 16
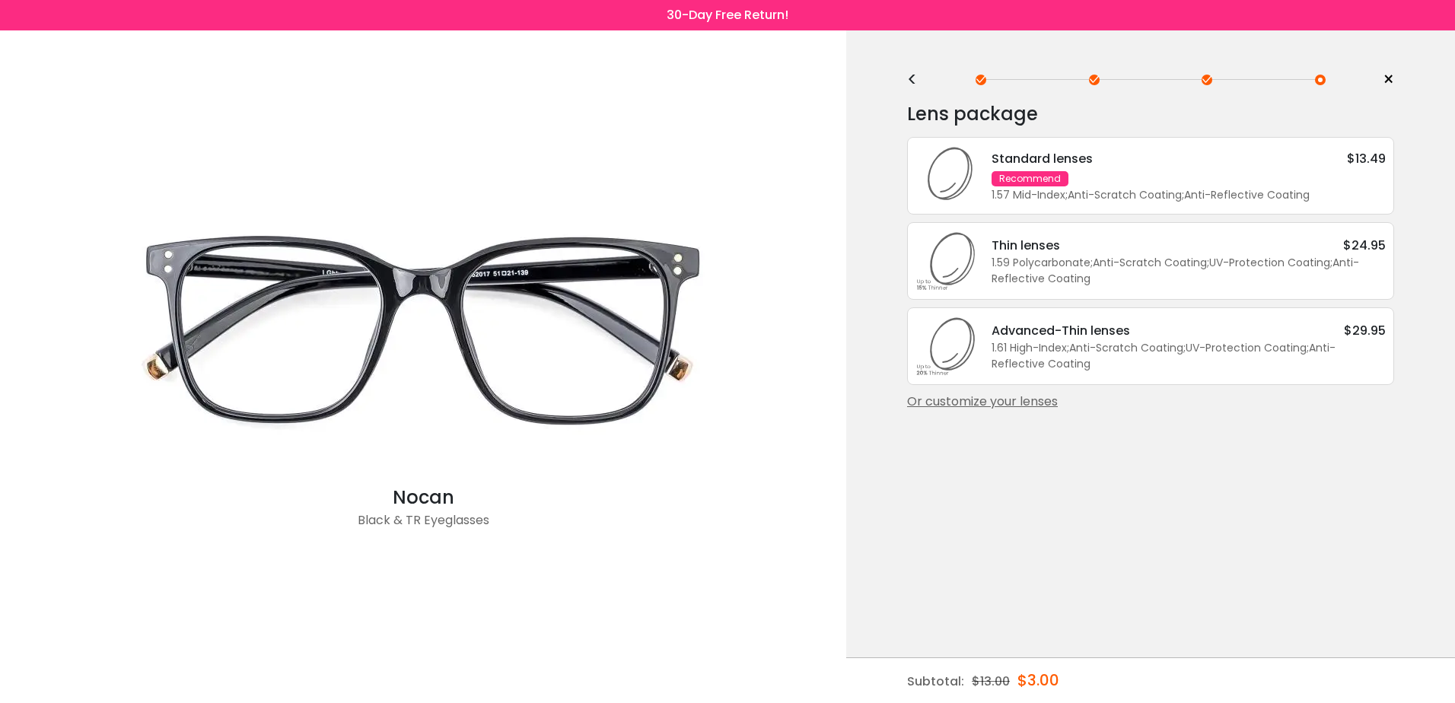
click at [1011, 404] on div "Or customize your lenses" at bounding box center [1150, 402] width 487 height 18
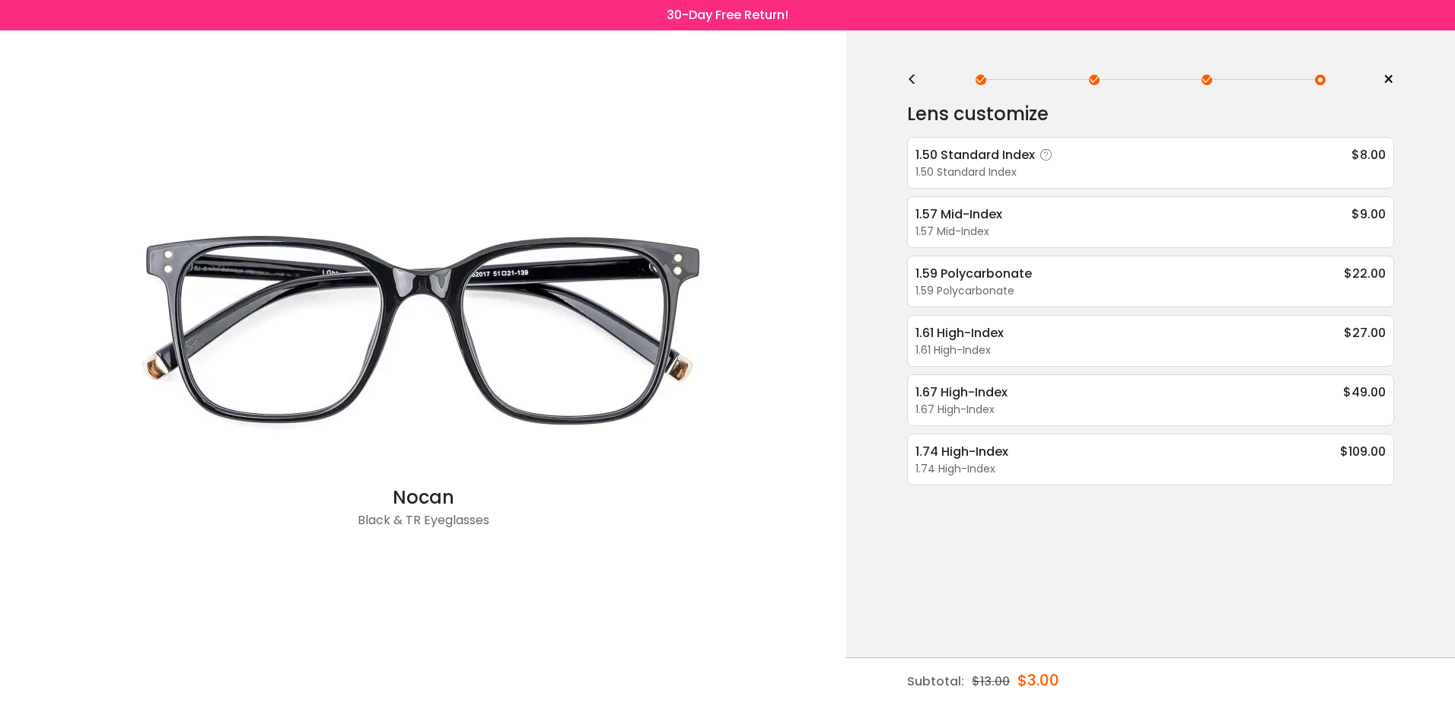
click at [997, 162] on div "1.50 Standard Index" at bounding box center [986, 154] width 142 height 19
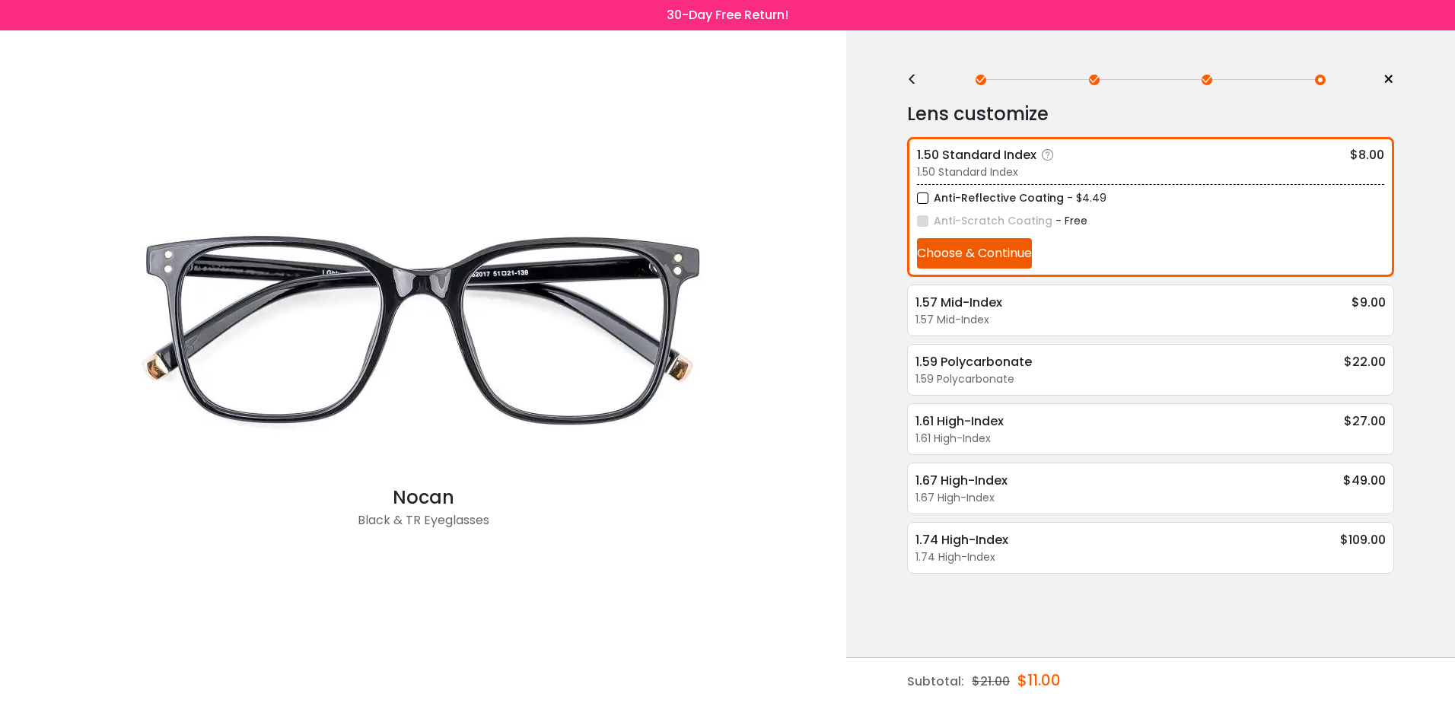
click at [932, 196] on label "Anti-Reflective Coating" at bounding box center [990, 198] width 147 height 19
click at [975, 314] on div "1.57 Mid-Index" at bounding box center [1150, 320] width 470 height 16
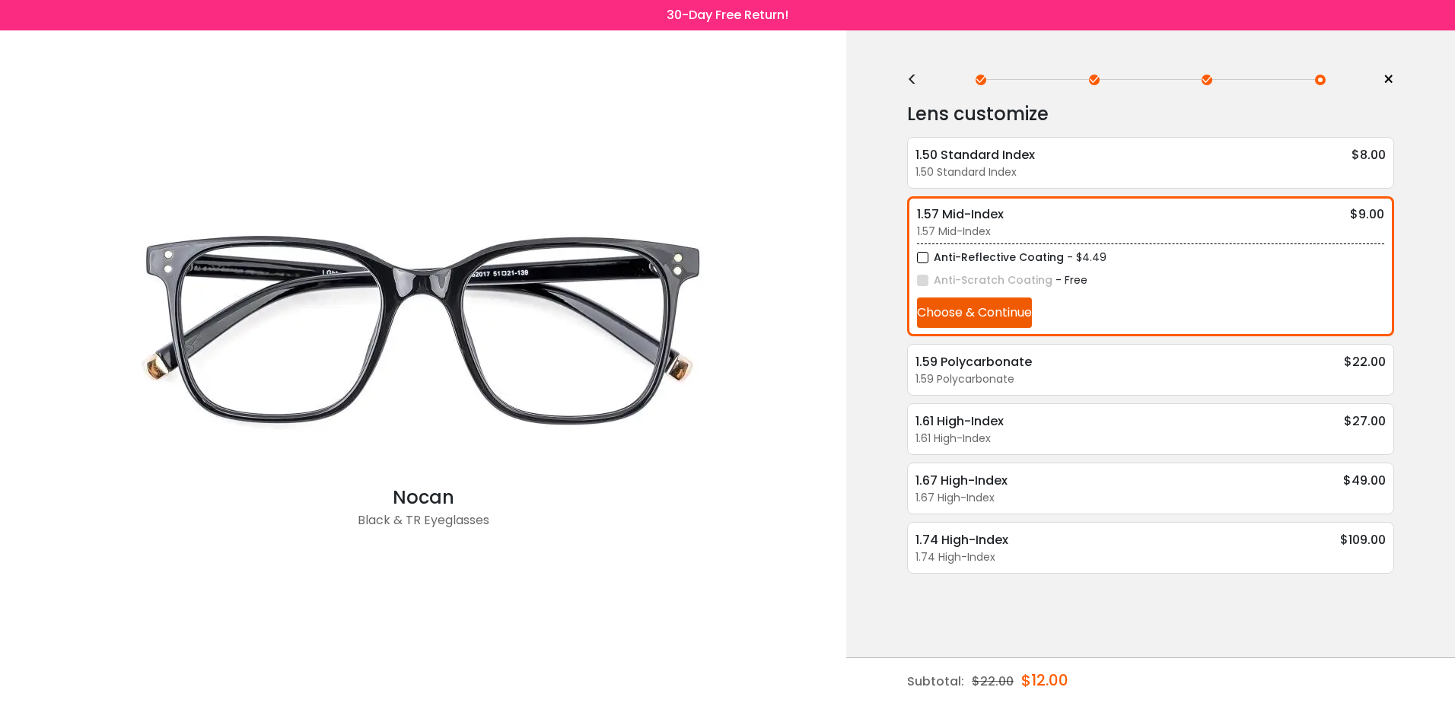
click at [907, 80] on div "<" at bounding box center [918, 80] width 23 height 12
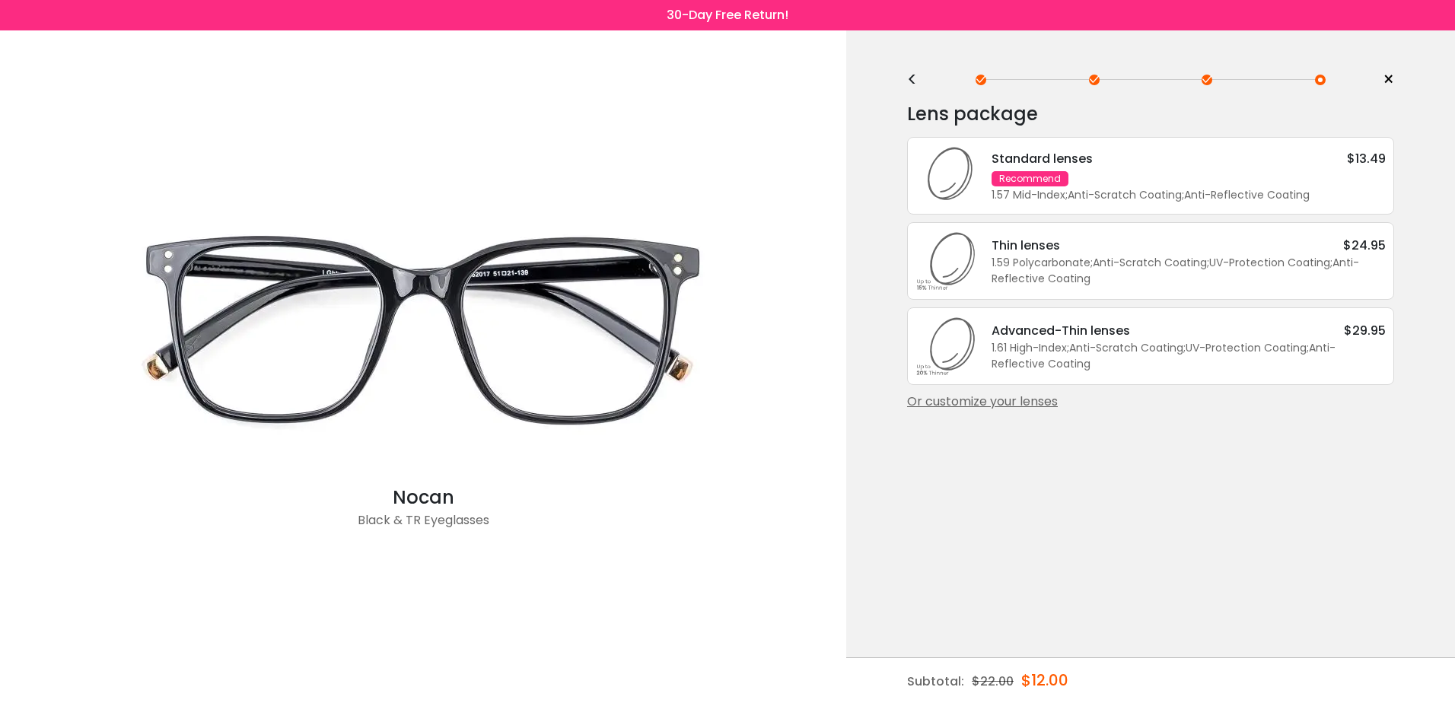
click at [960, 399] on div "Or customize your lenses" at bounding box center [1150, 402] width 487 height 18
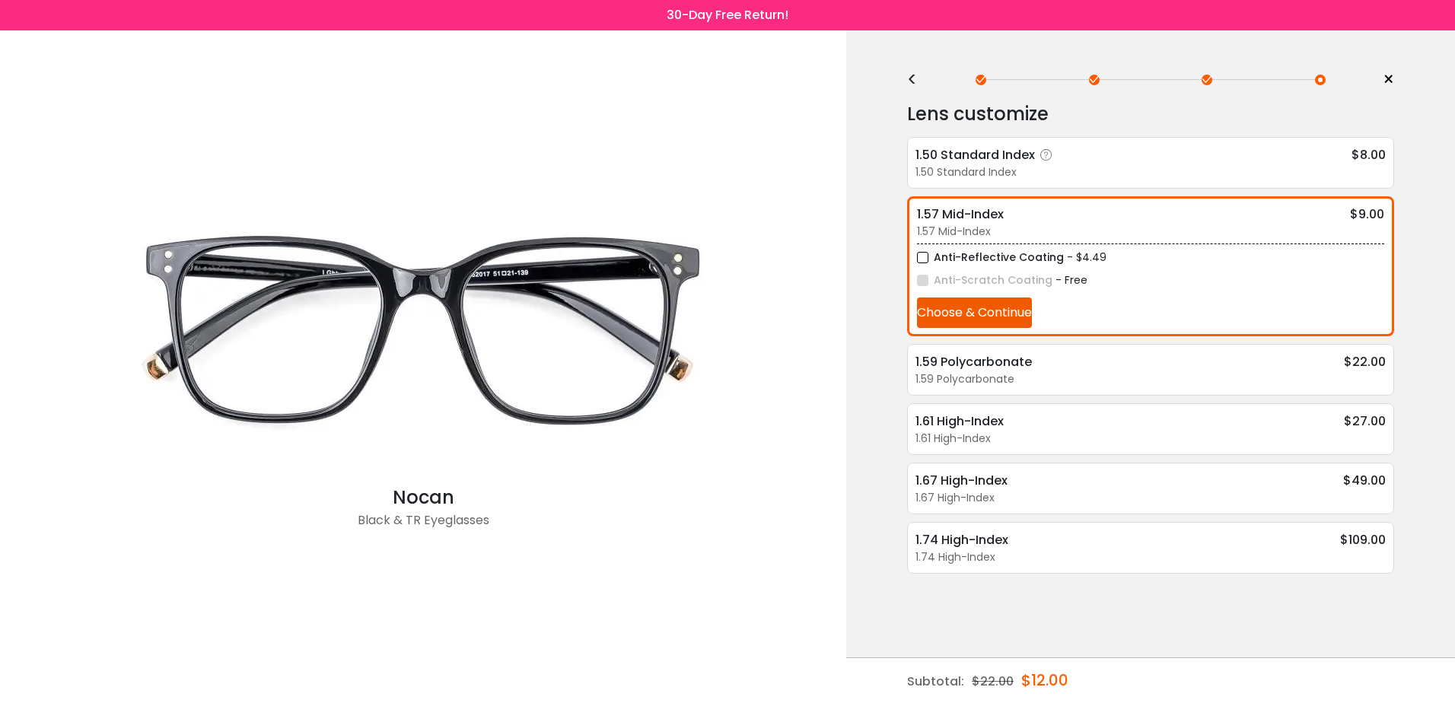
click at [1179, 173] on div "1.50 Standard Index" at bounding box center [1150, 172] width 470 height 16
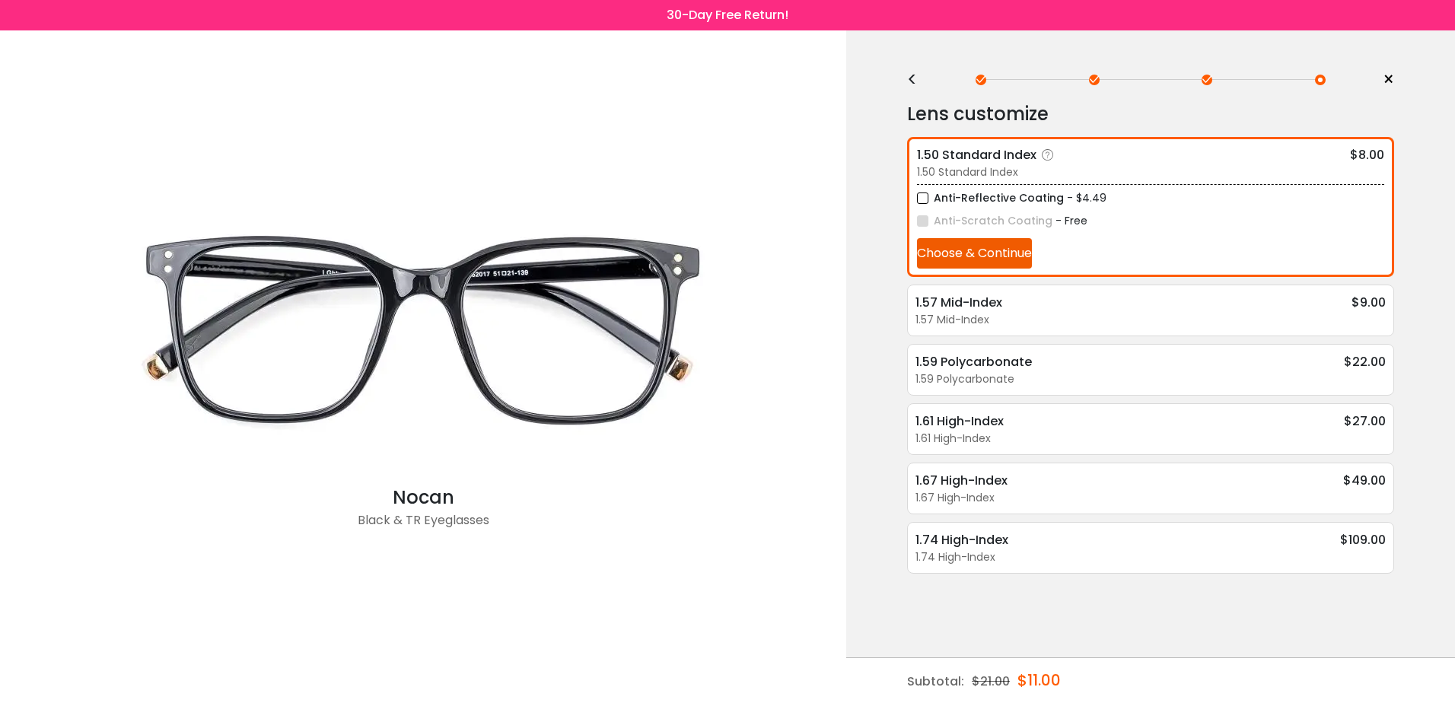
click at [956, 198] on label "Anti-Reflective Coating" at bounding box center [990, 198] width 147 height 19
click at [1017, 299] on icon at bounding box center [1013, 302] width 15 height 15
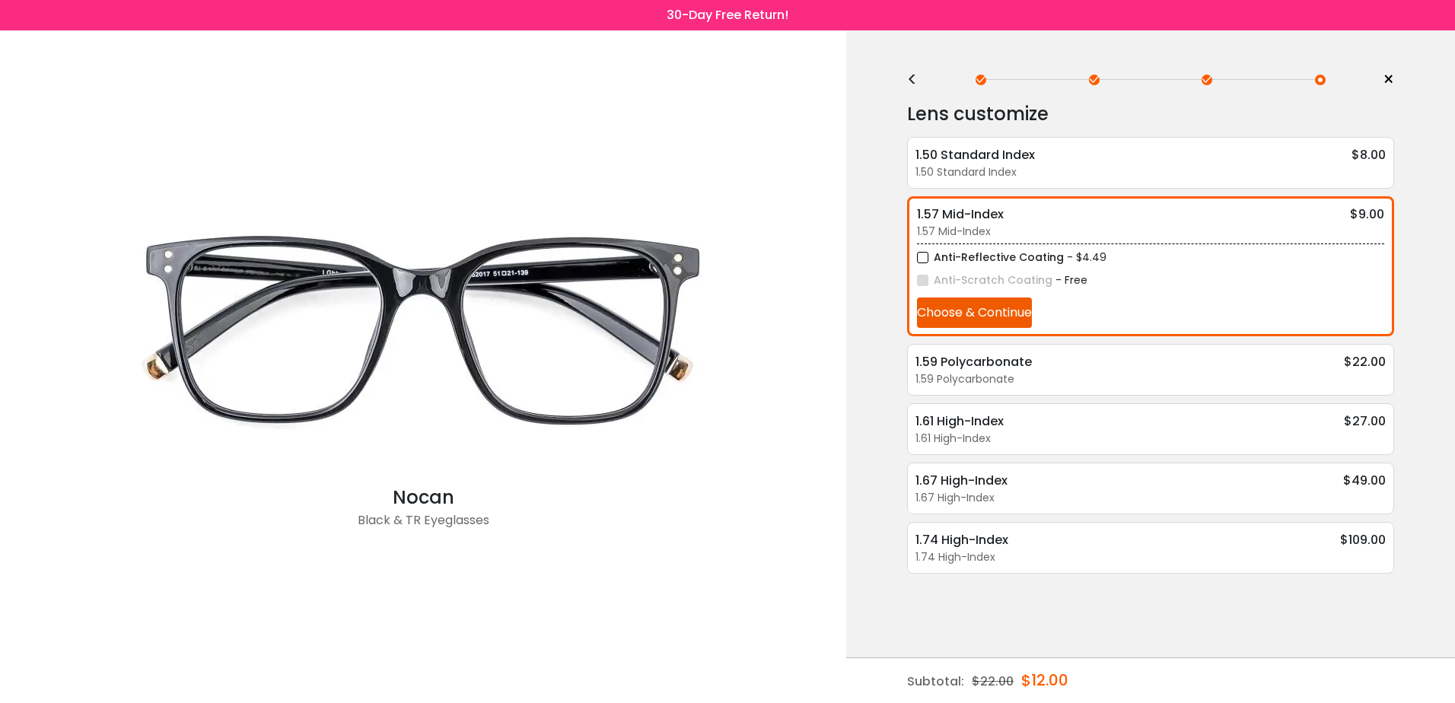
click at [911, 81] on div "<" at bounding box center [918, 80] width 23 height 12
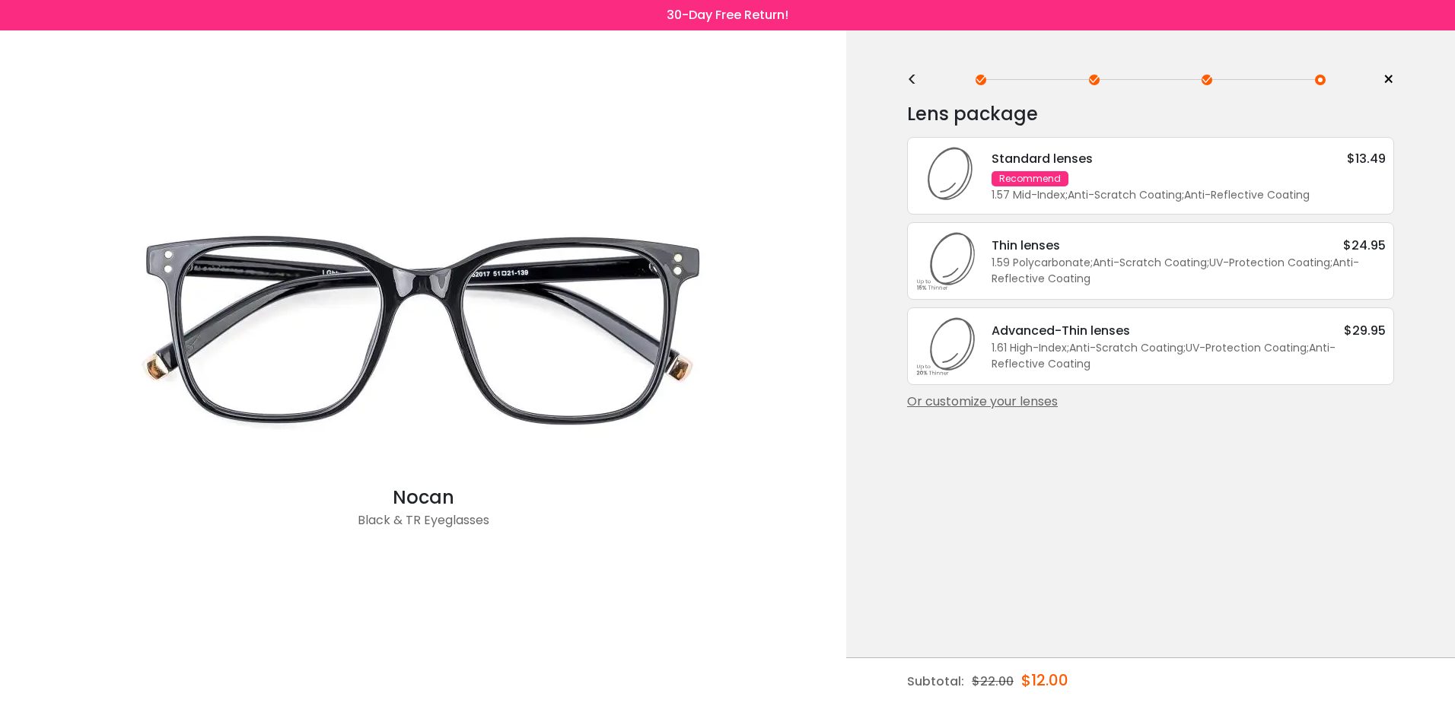
click at [1211, 160] on div "Standard lenses $13.49" at bounding box center [1189, 158] width 394 height 19
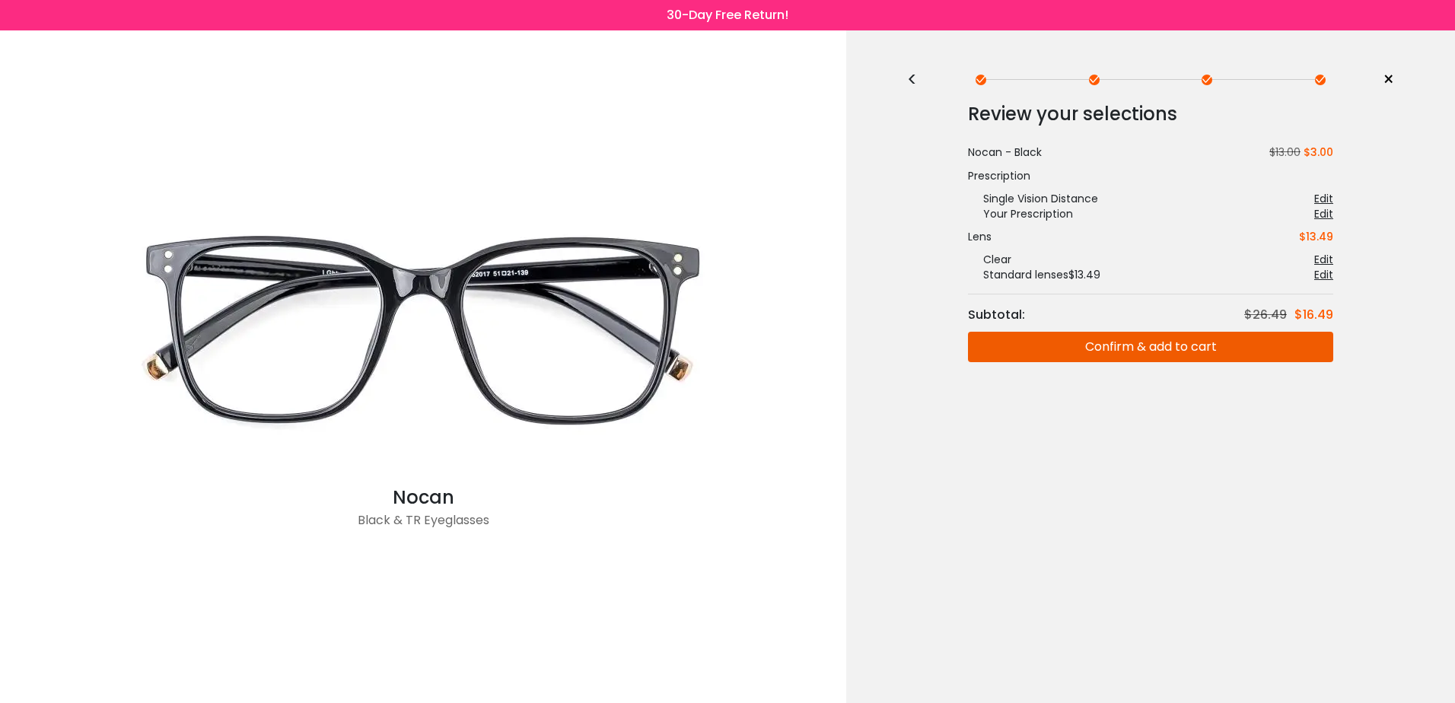
click at [1217, 350] on button "Confirm & add to cart" at bounding box center [1150, 347] width 365 height 30
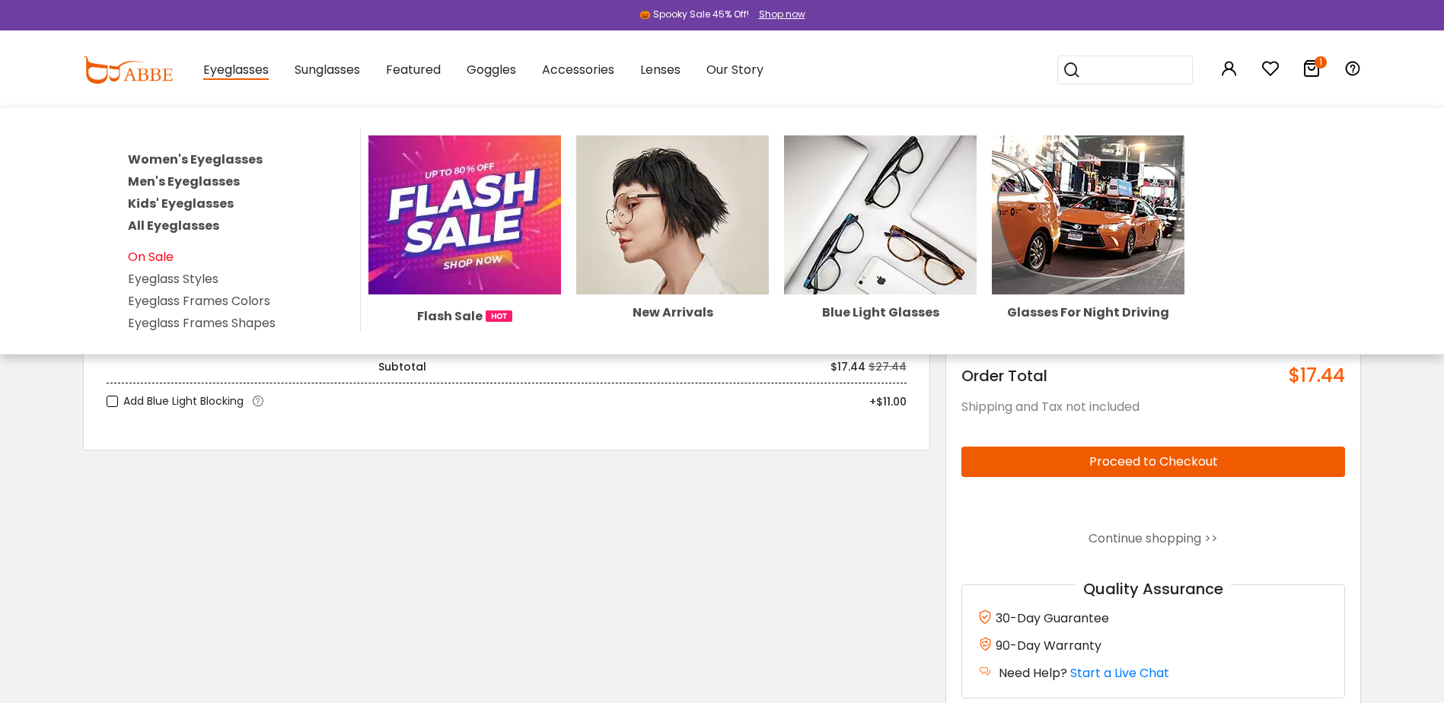
click at [167, 255] on link "On Sale" at bounding box center [151, 257] width 46 height 18
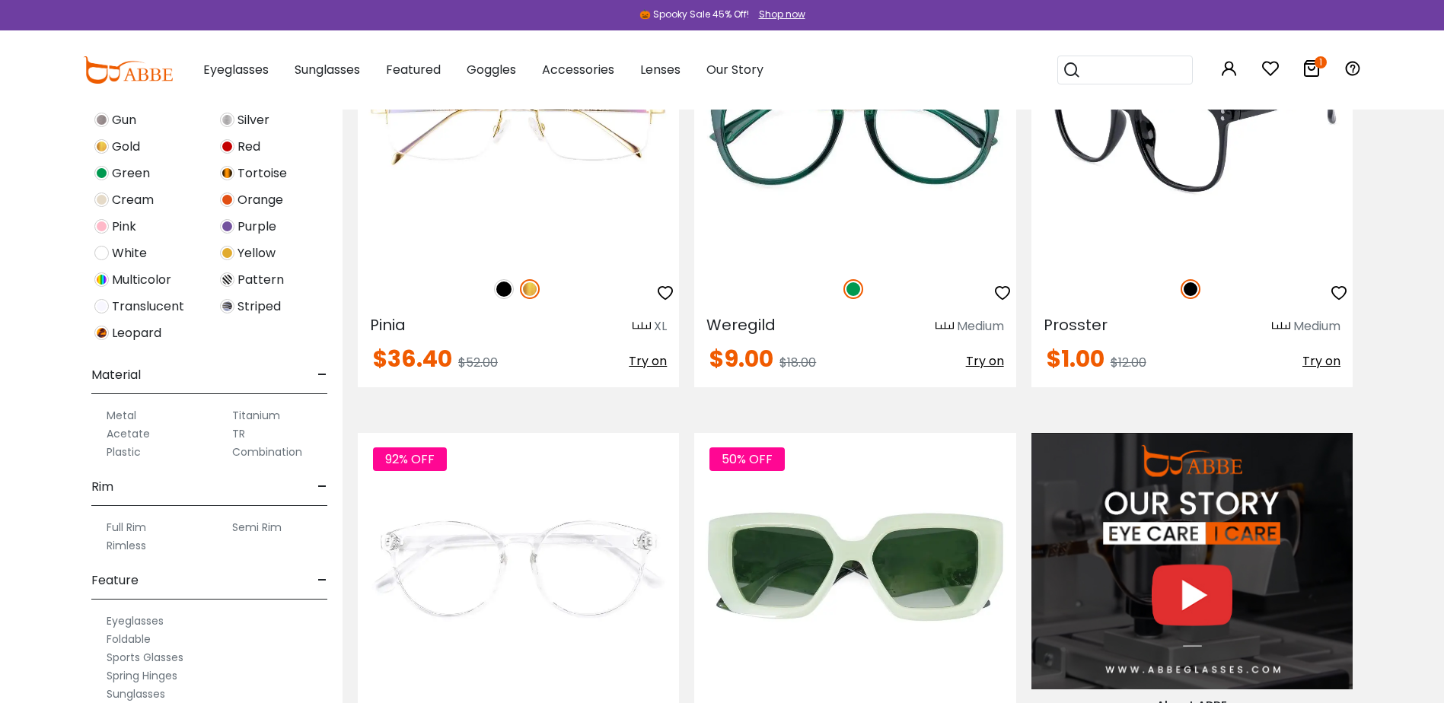
scroll to position [1218, 0]
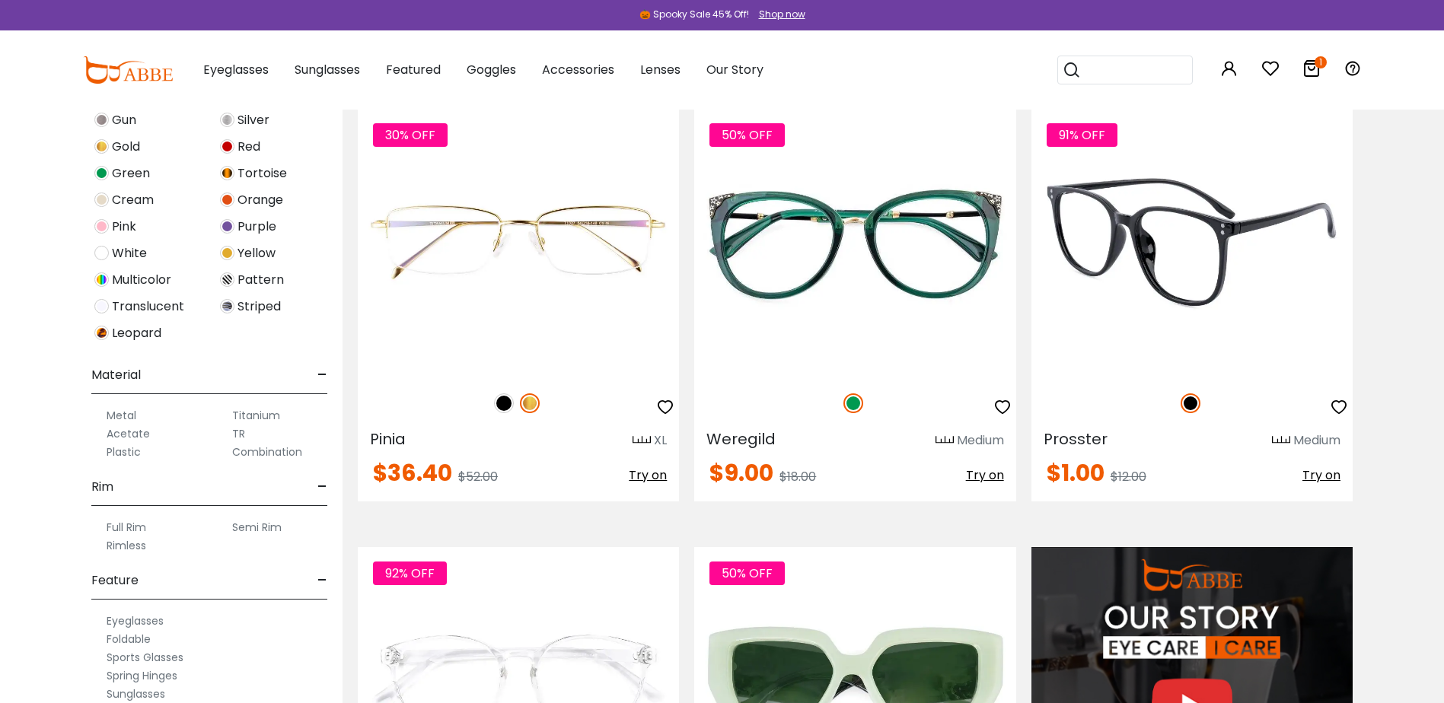
click at [1236, 223] on img at bounding box center [1191, 243] width 321 height 268
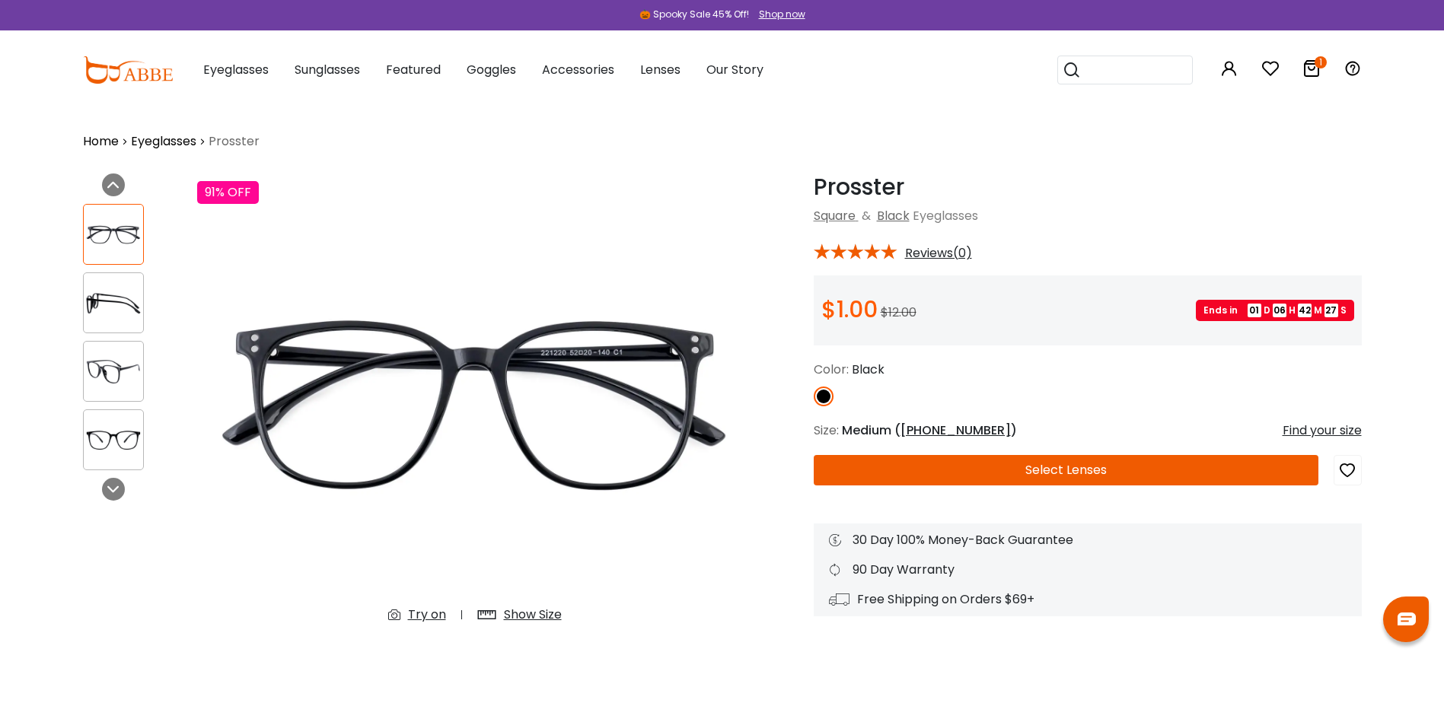
click at [1046, 480] on button "Select Lenses" at bounding box center [1066, 470] width 505 height 30
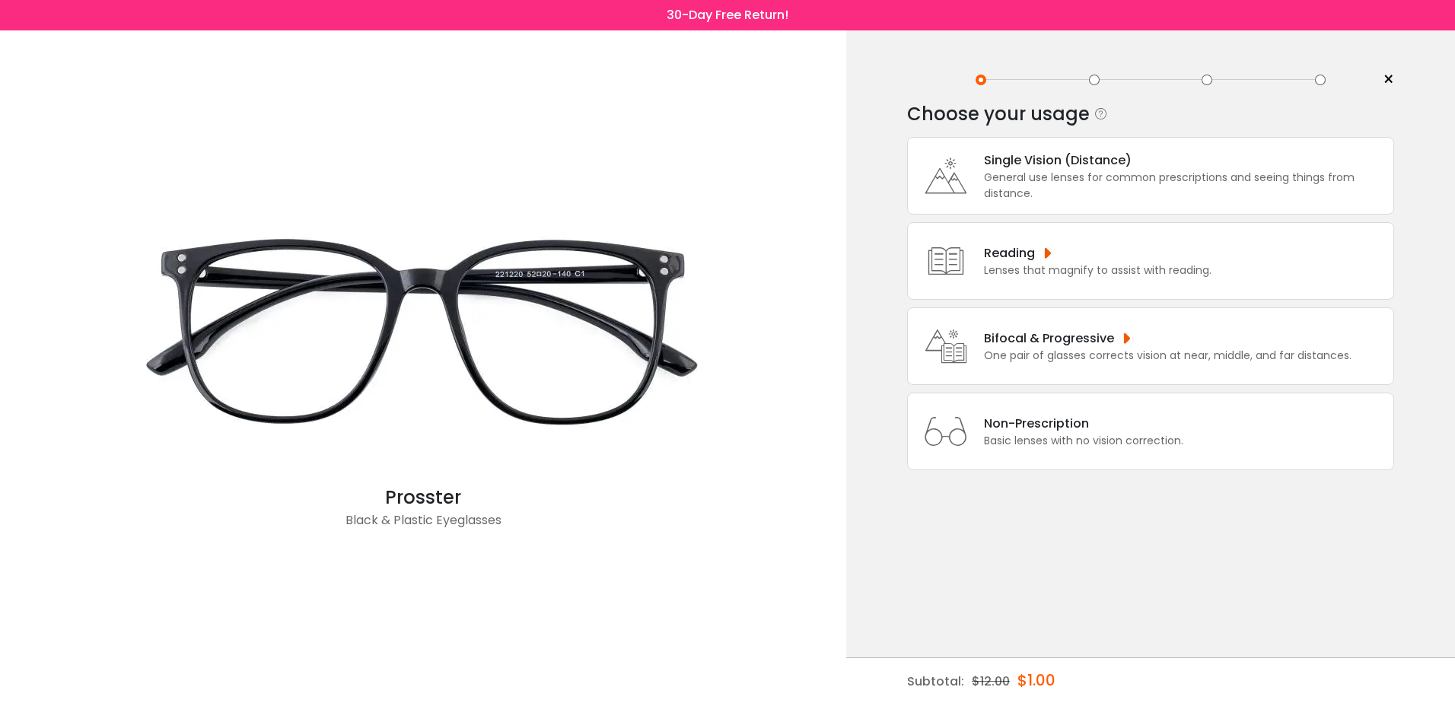
click at [1110, 175] on div "General use lenses for common prescriptions and seeing things from distance." at bounding box center [1185, 186] width 402 height 32
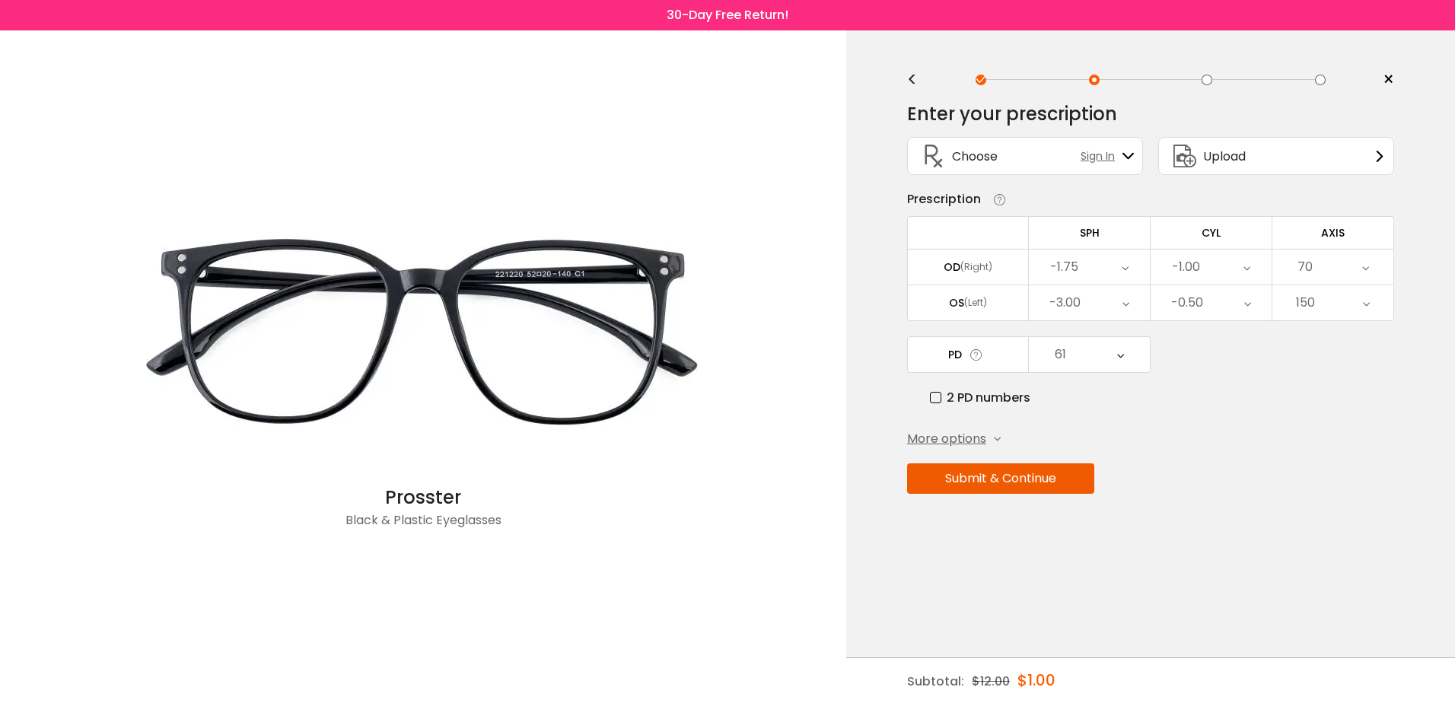
click at [1061, 487] on button "Submit & Continue" at bounding box center [1000, 478] width 187 height 30
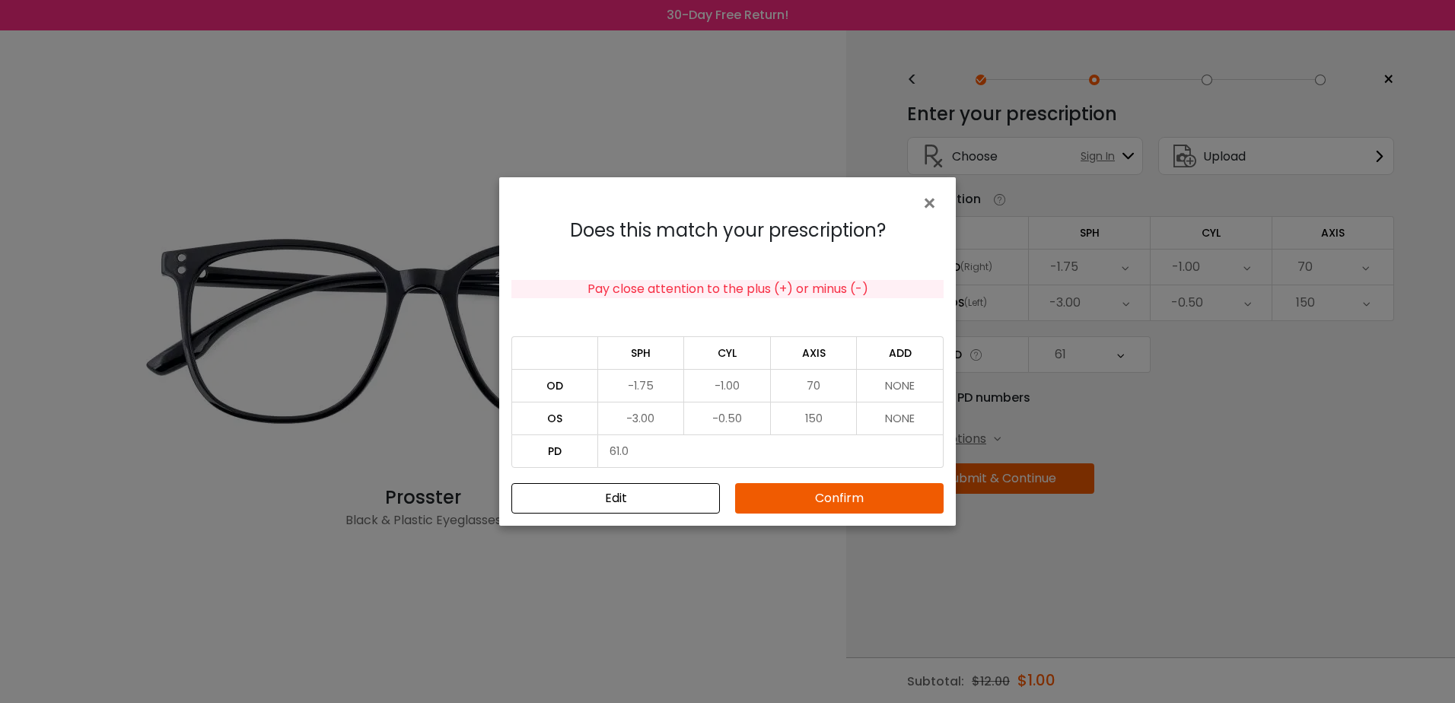
click at [907, 498] on button "Confirm" at bounding box center [839, 498] width 209 height 30
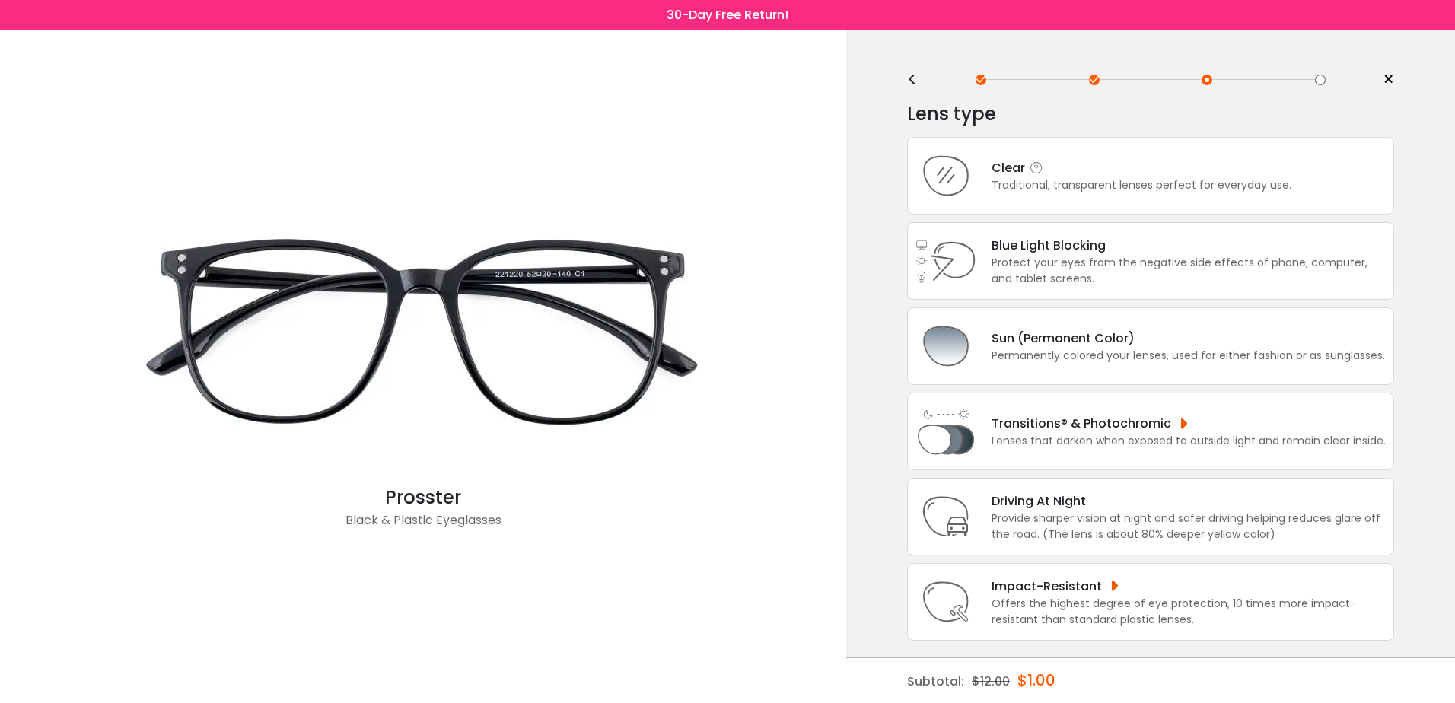
click at [1144, 170] on div "Clear" at bounding box center [1142, 167] width 300 height 19
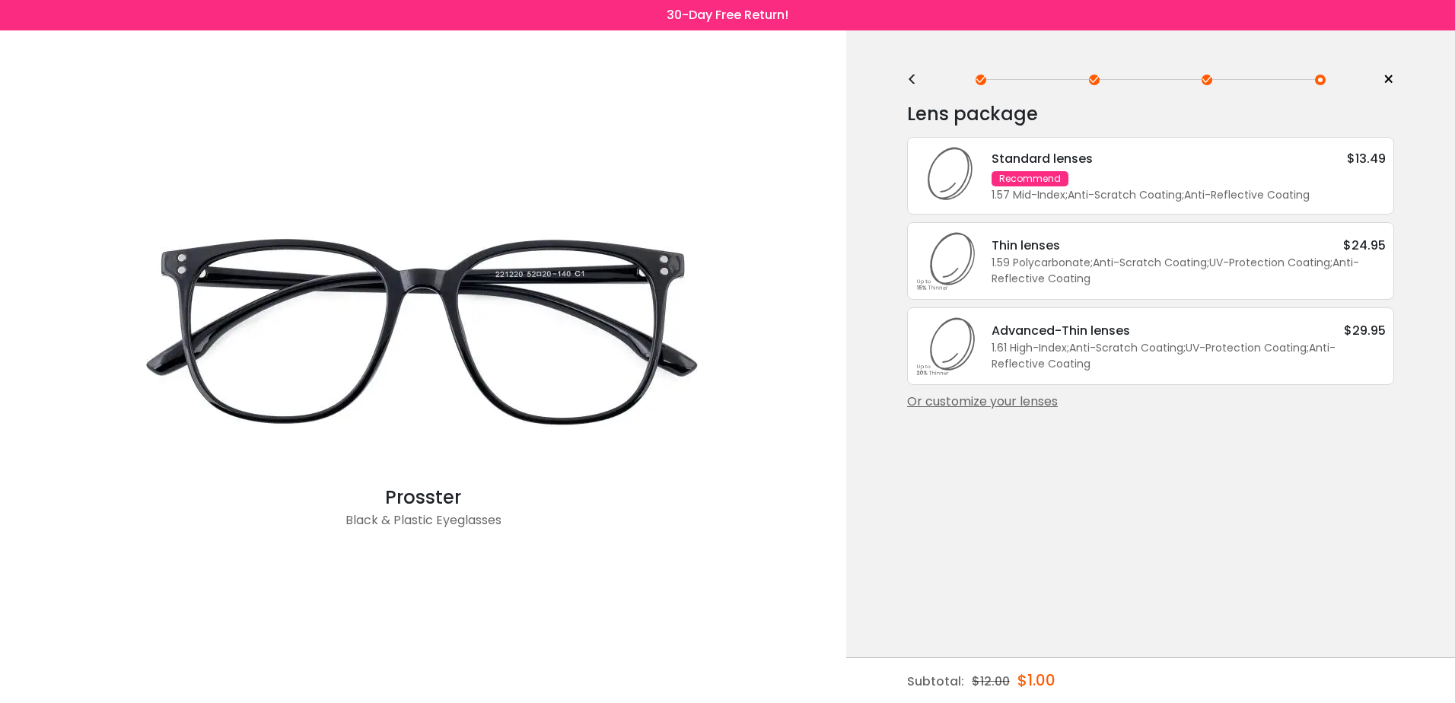
click at [1144, 170] on div "Standard lenses $13.49 Recommend 1.57 Mid-Index ; Anti-Scratch Coating ; Anti-R…" at bounding box center [1180, 176] width 409 height 54
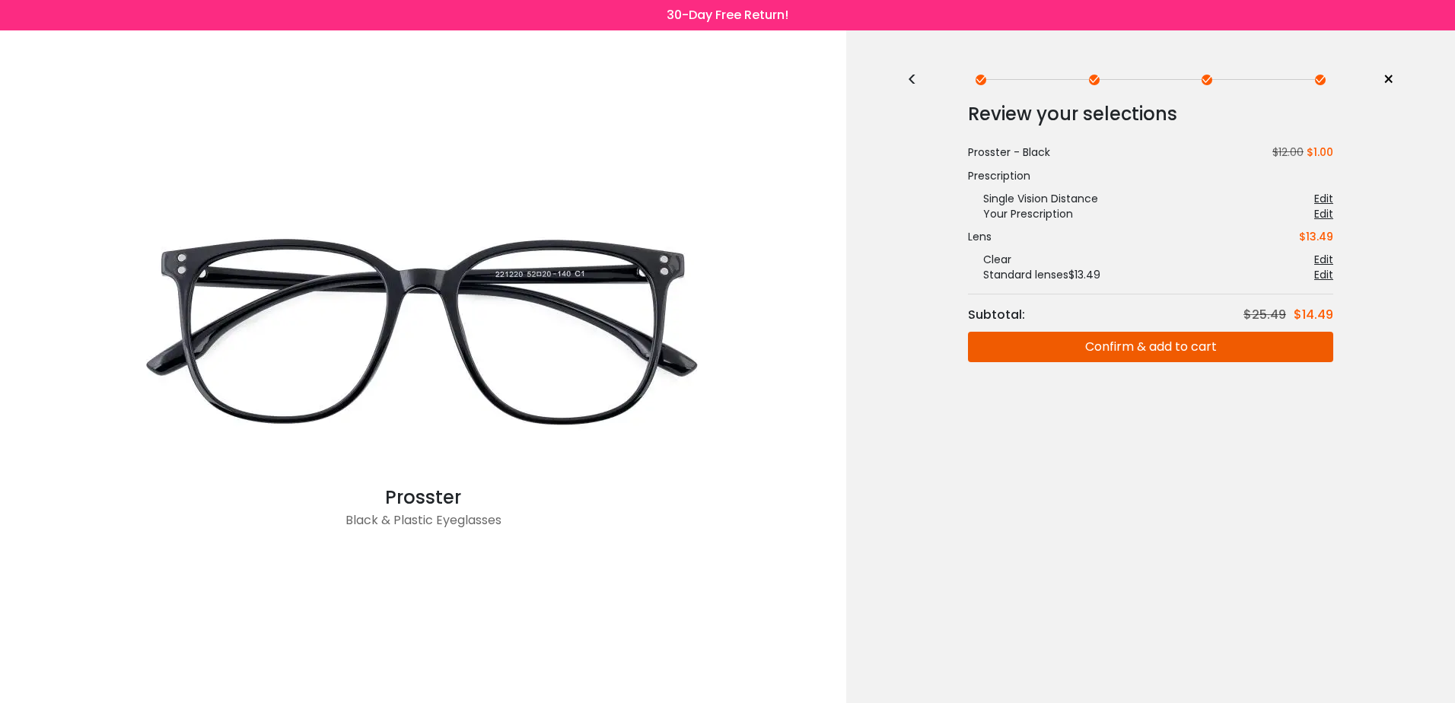
click at [1189, 341] on button "Confirm & add to cart" at bounding box center [1150, 347] width 365 height 30
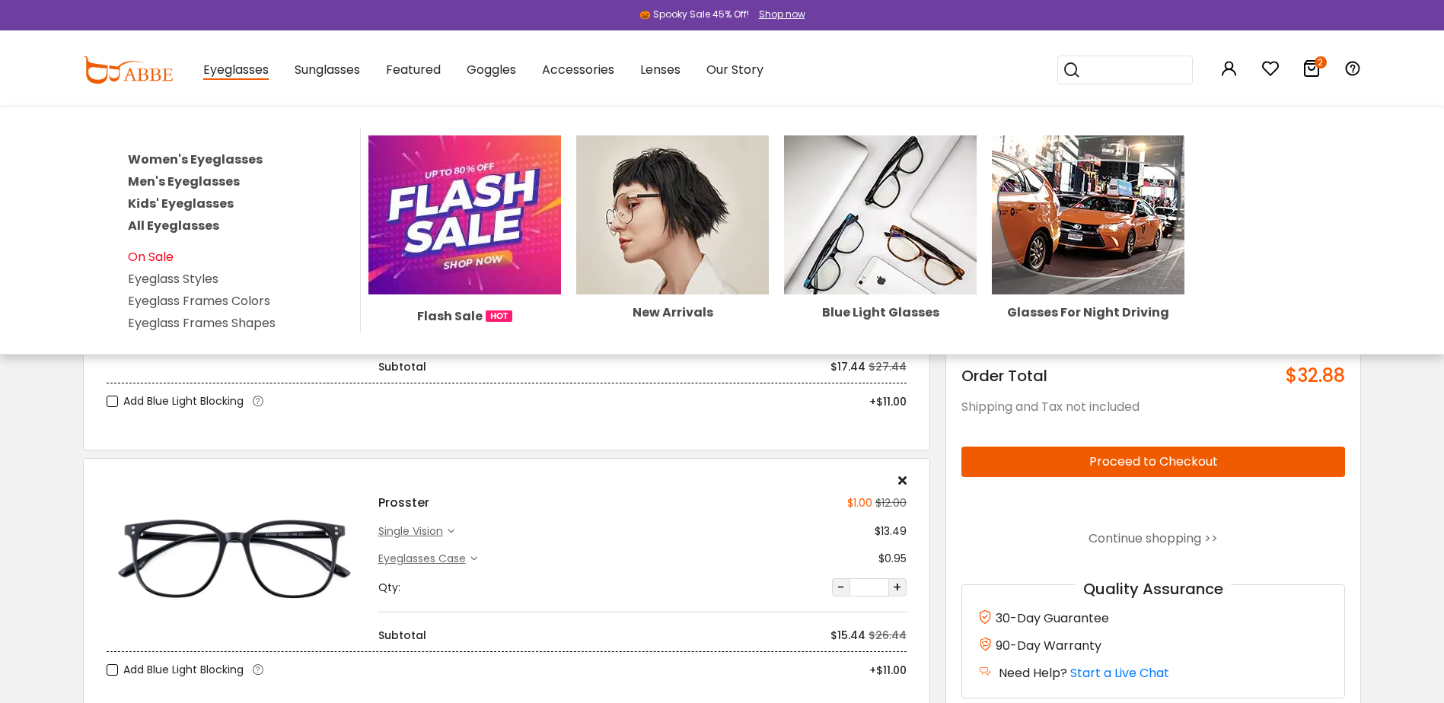
click at [153, 255] on link "On Sale" at bounding box center [151, 257] width 46 height 18
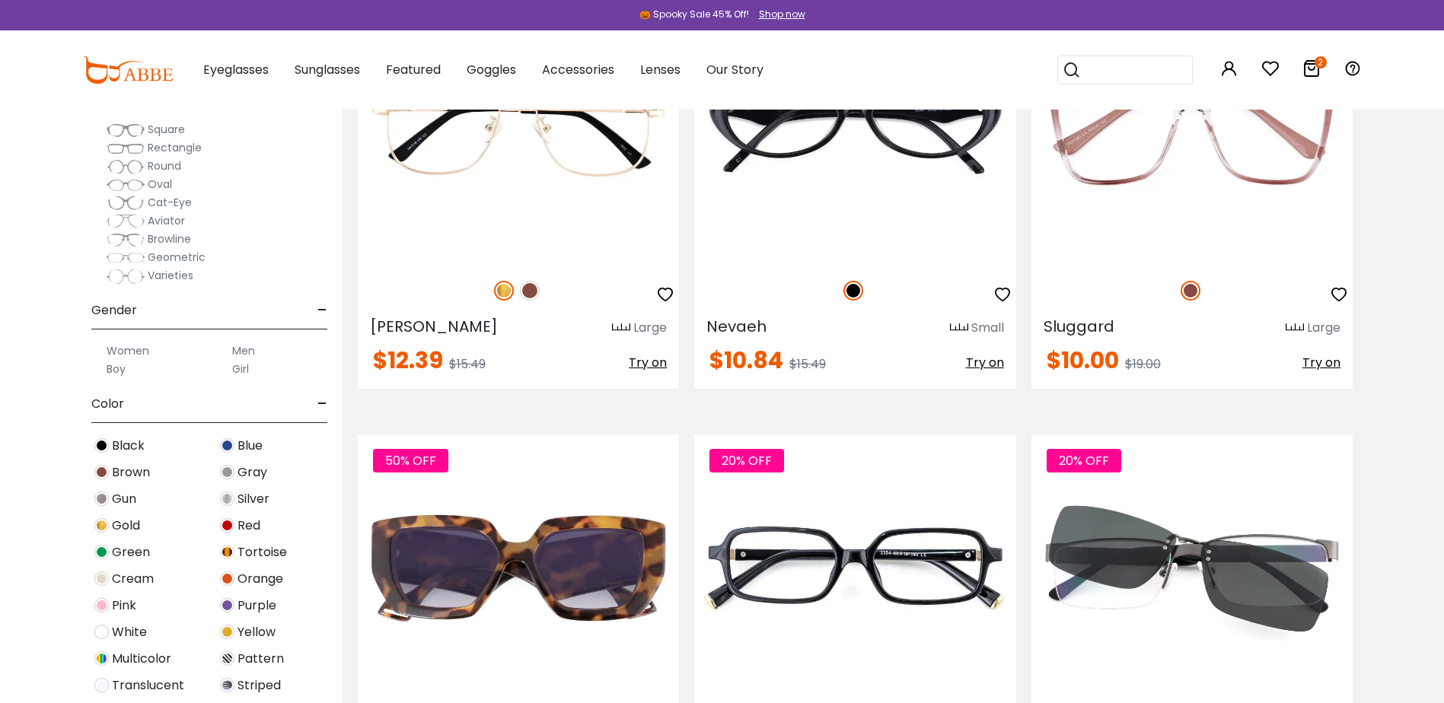
scroll to position [152, 0]
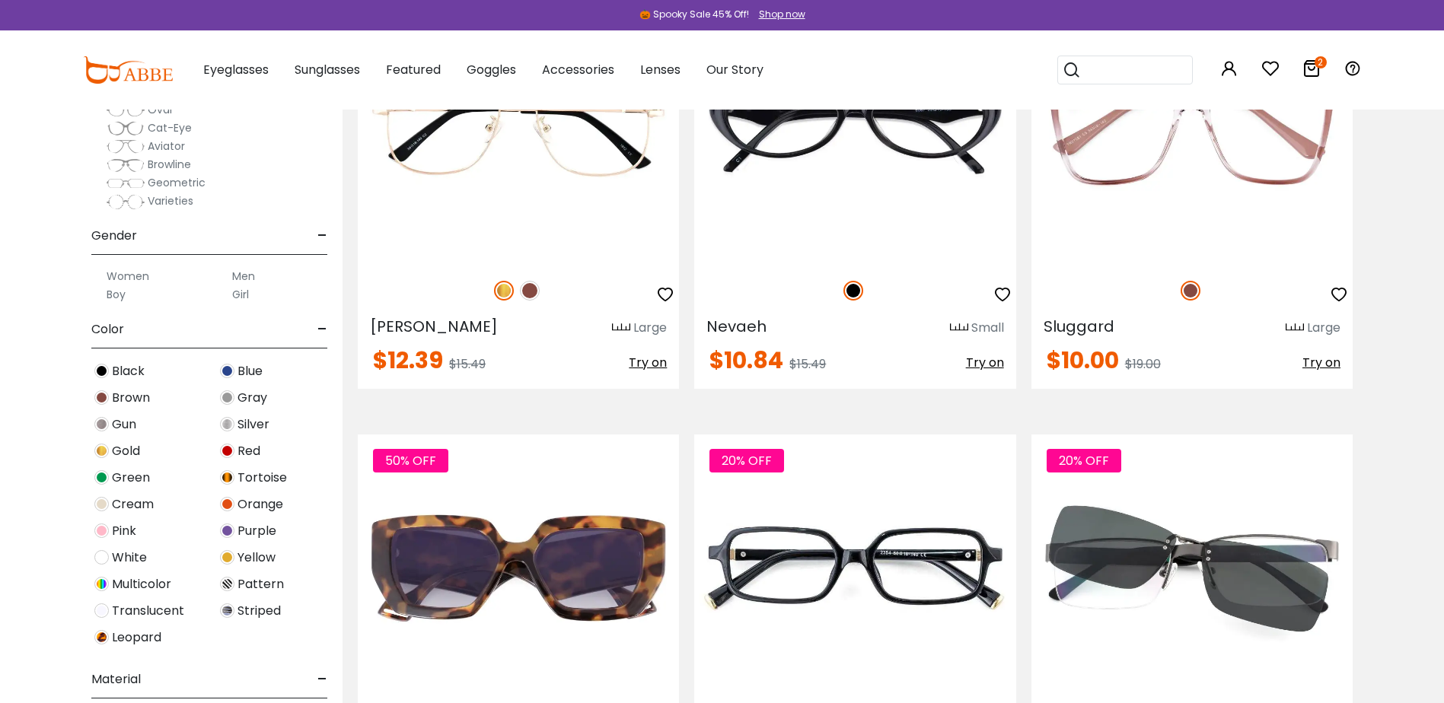
click at [126, 533] on span "Pink" at bounding box center [124, 531] width 24 height 18
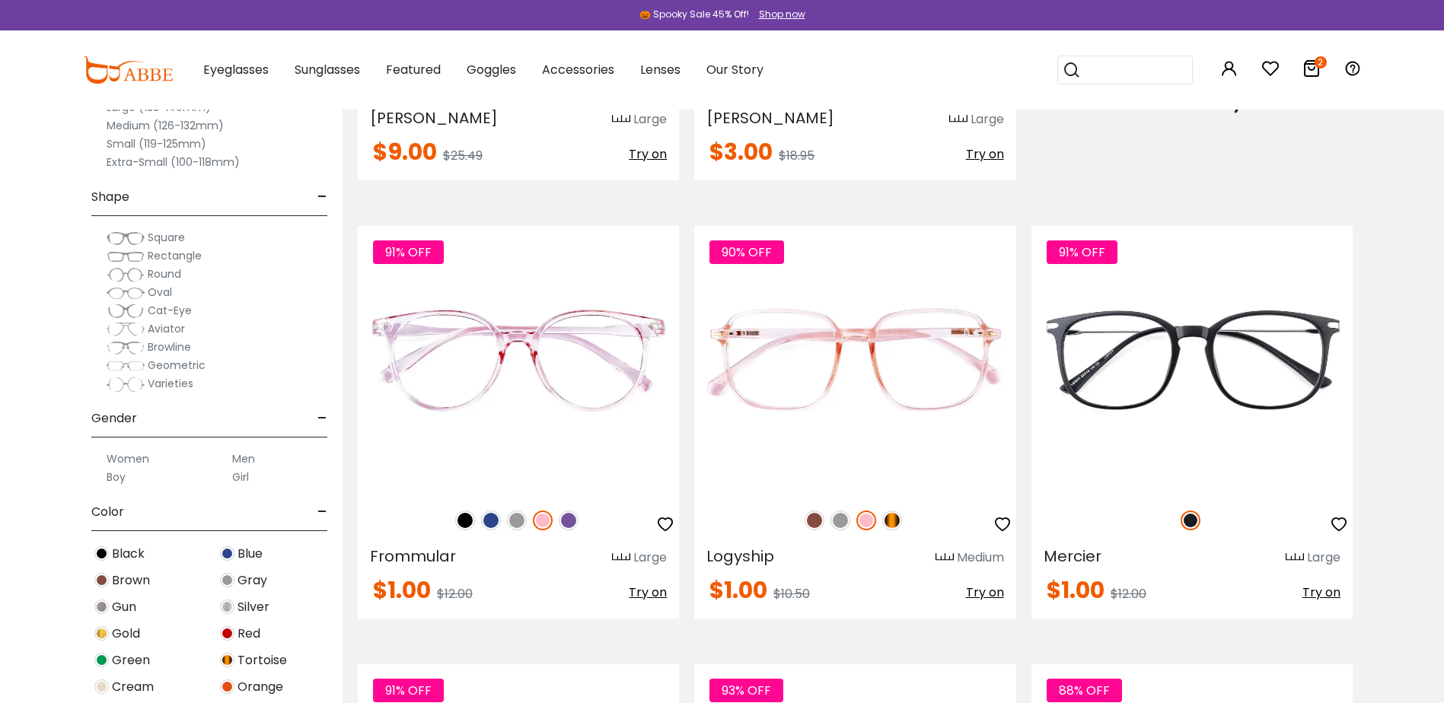
scroll to position [1979, 0]
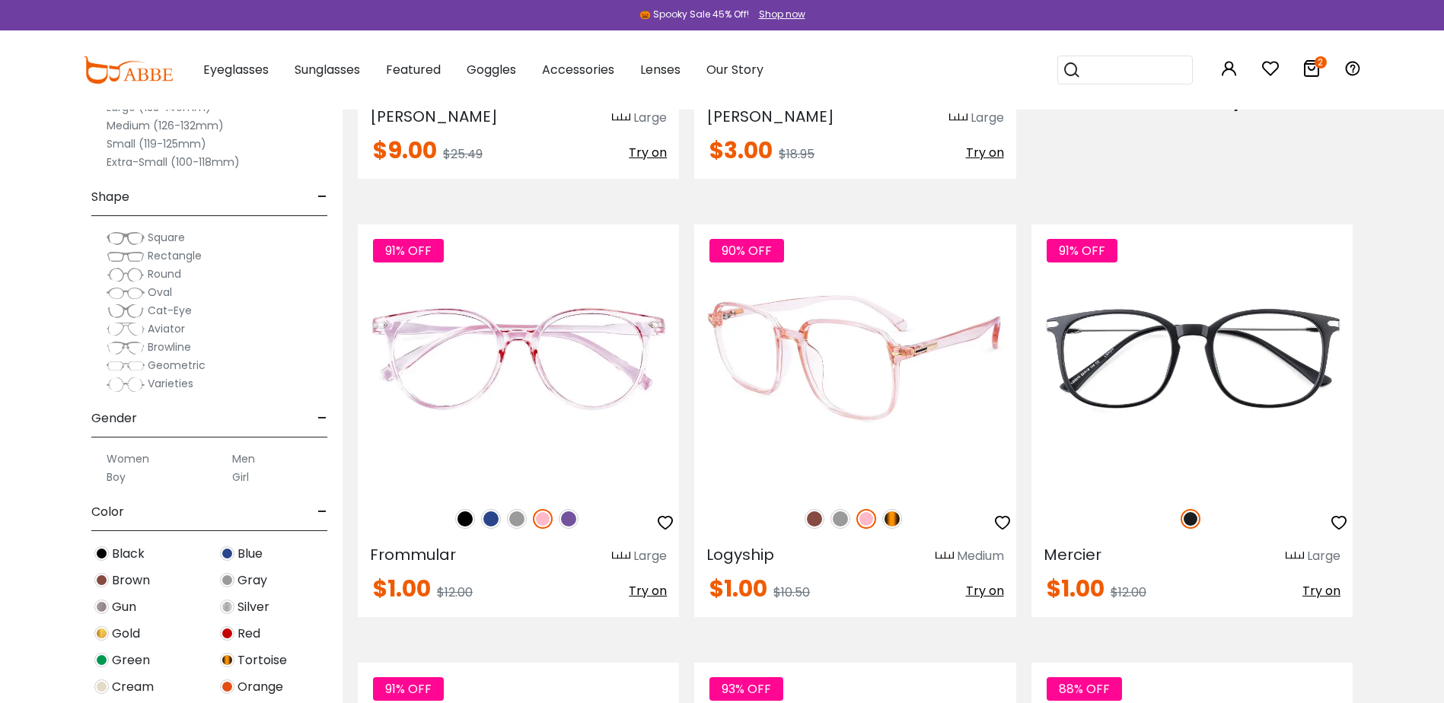
click at [915, 410] on img at bounding box center [854, 358] width 321 height 268
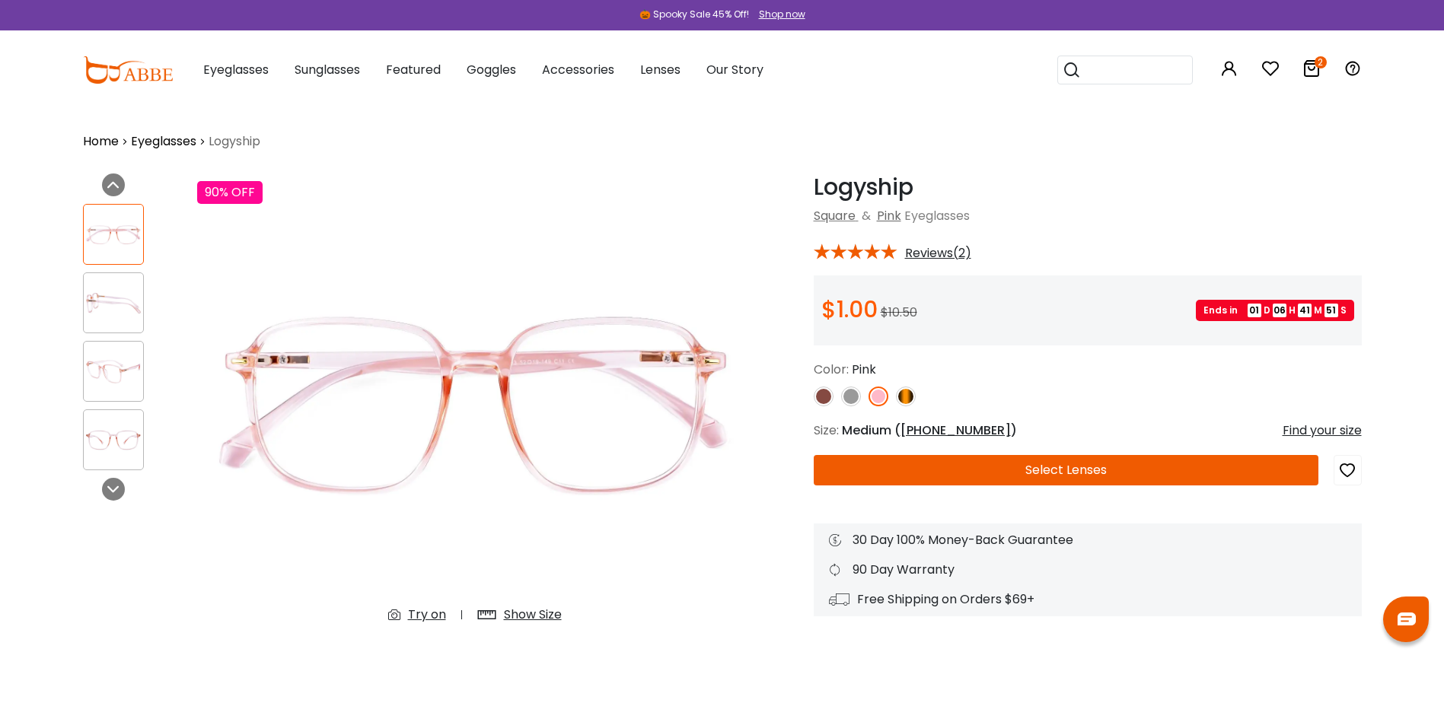
click at [850, 396] on img at bounding box center [851, 397] width 20 height 20
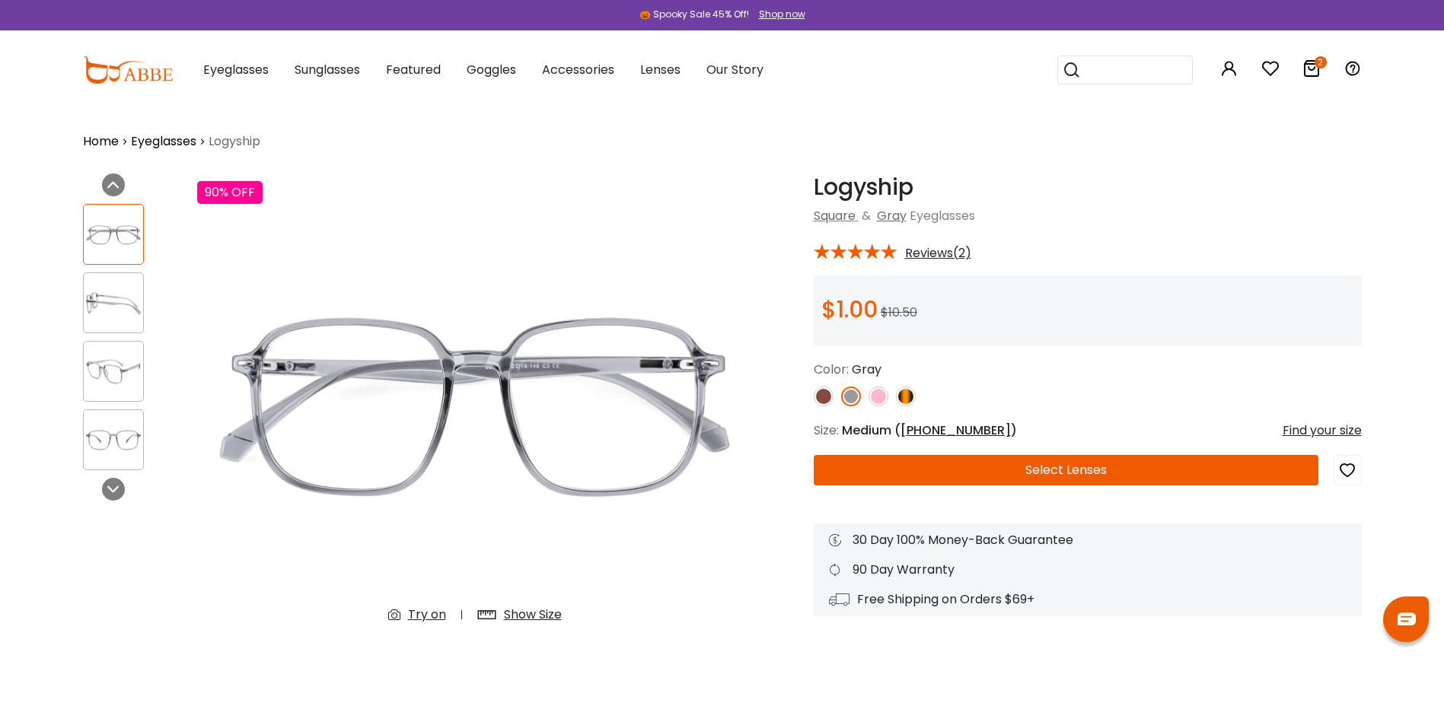
click at [880, 391] on img at bounding box center [878, 397] width 20 height 20
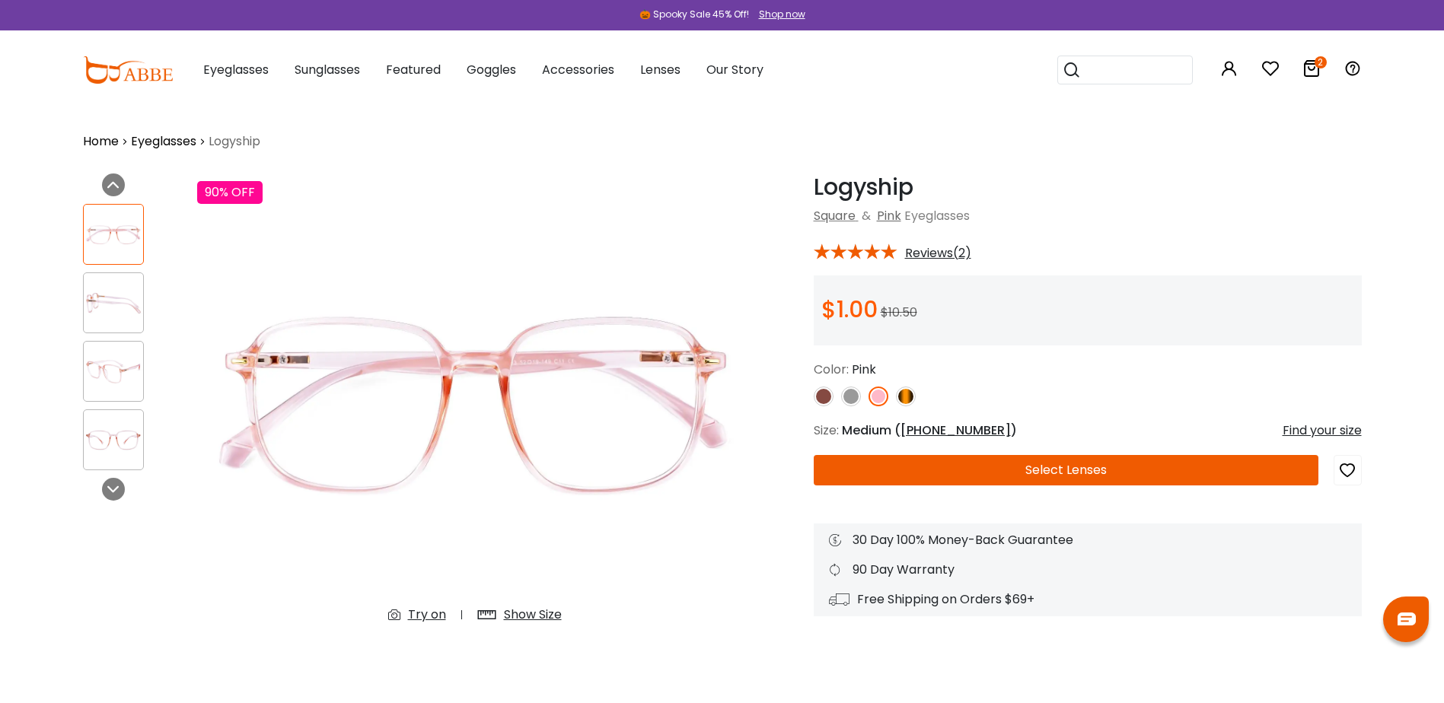
click at [906, 397] on img at bounding box center [906, 397] width 20 height 20
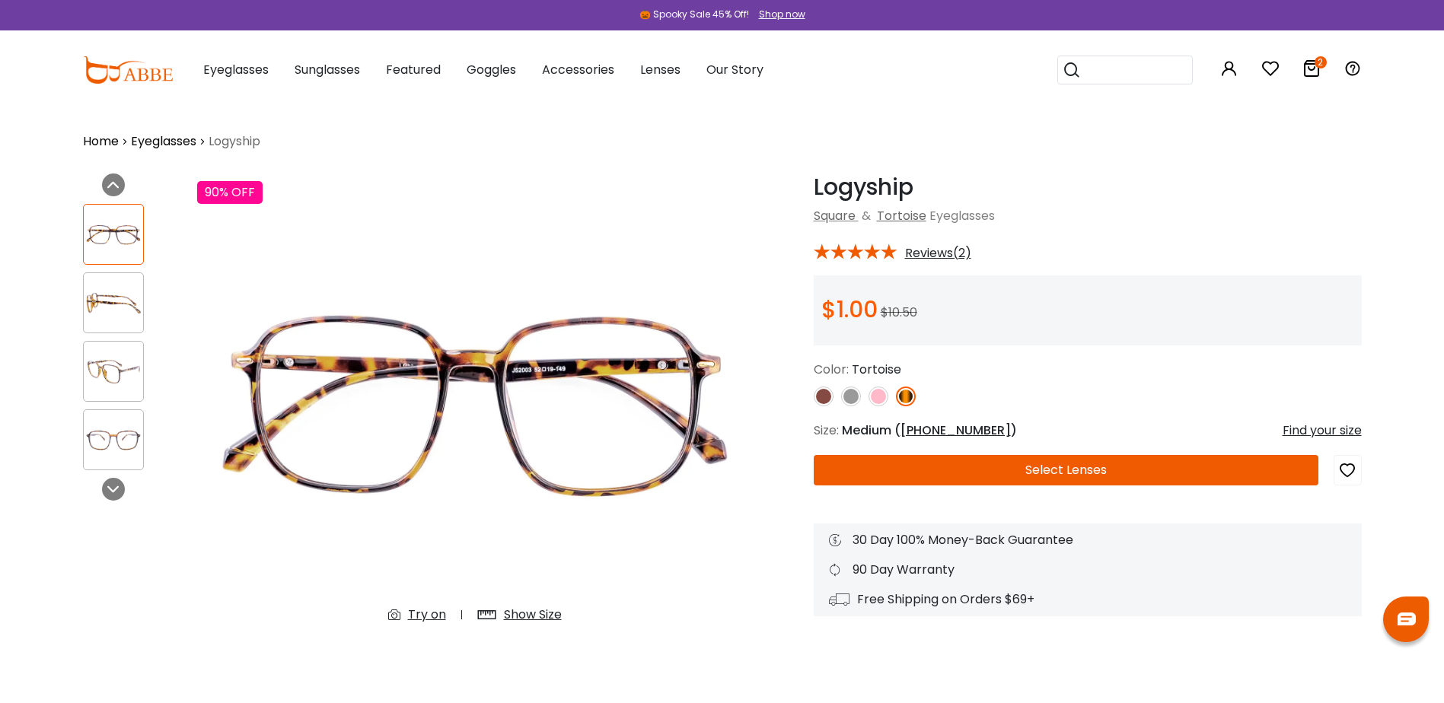
click at [1041, 470] on button "Select Lenses" at bounding box center [1066, 470] width 505 height 30
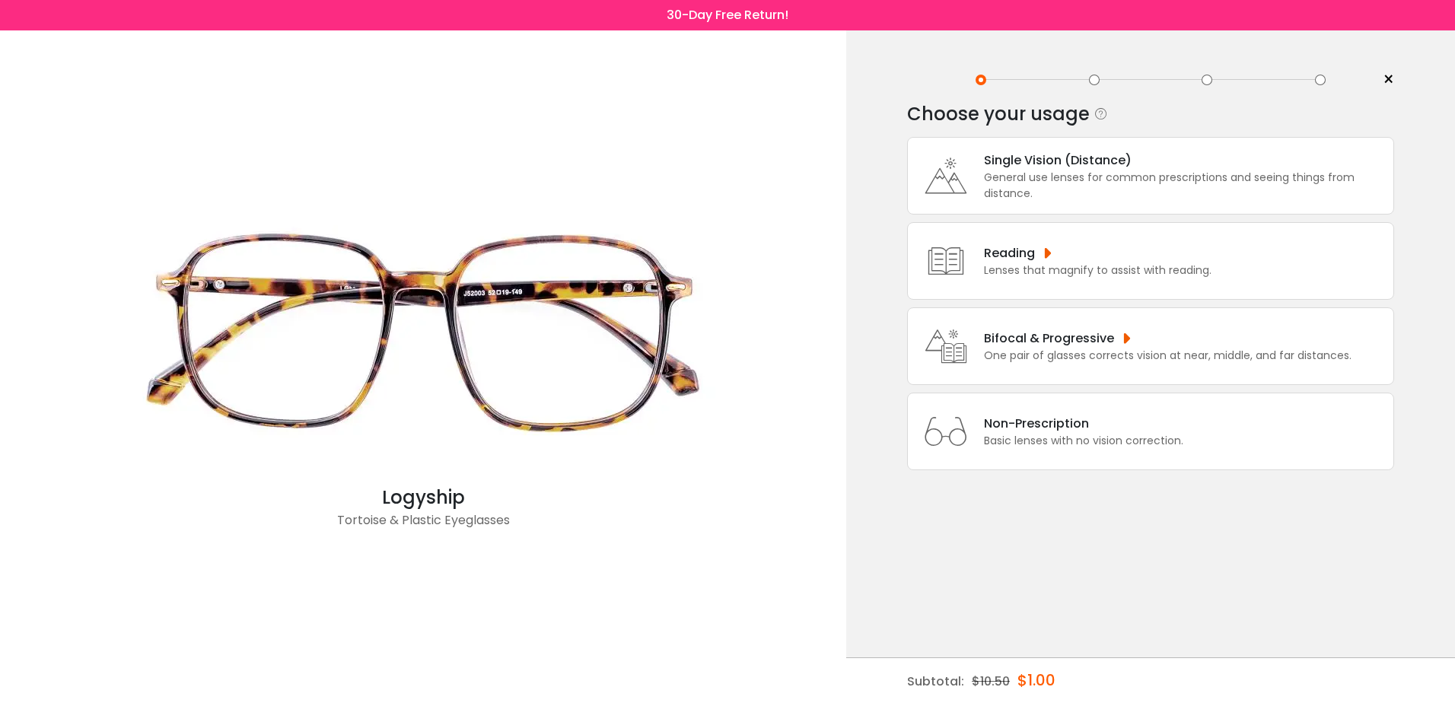
click at [1110, 184] on div "General use lenses for common prescriptions and seeing things from distance." at bounding box center [1185, 186] width 402 height 32
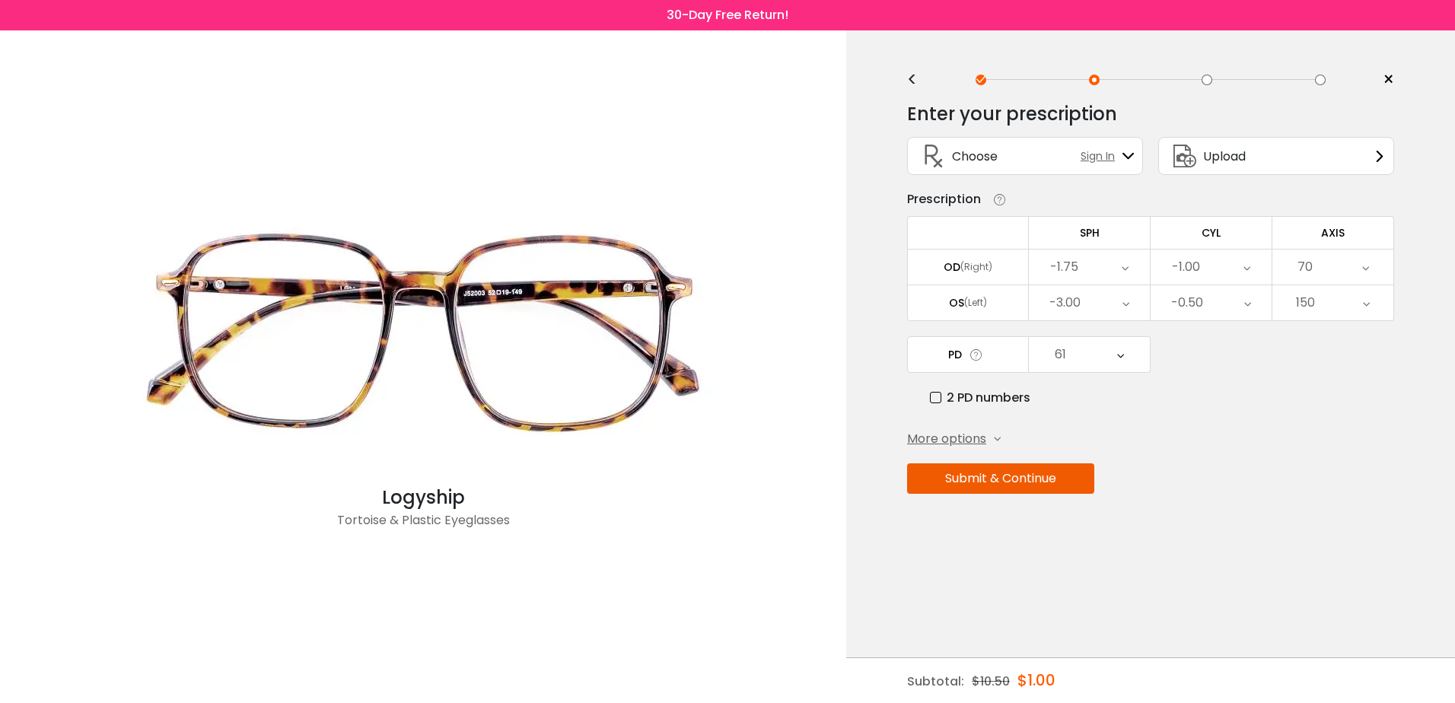
click at [1049, 480] on button "Submit & Continue" at bounding box center [1000, 478] width 187 height 30
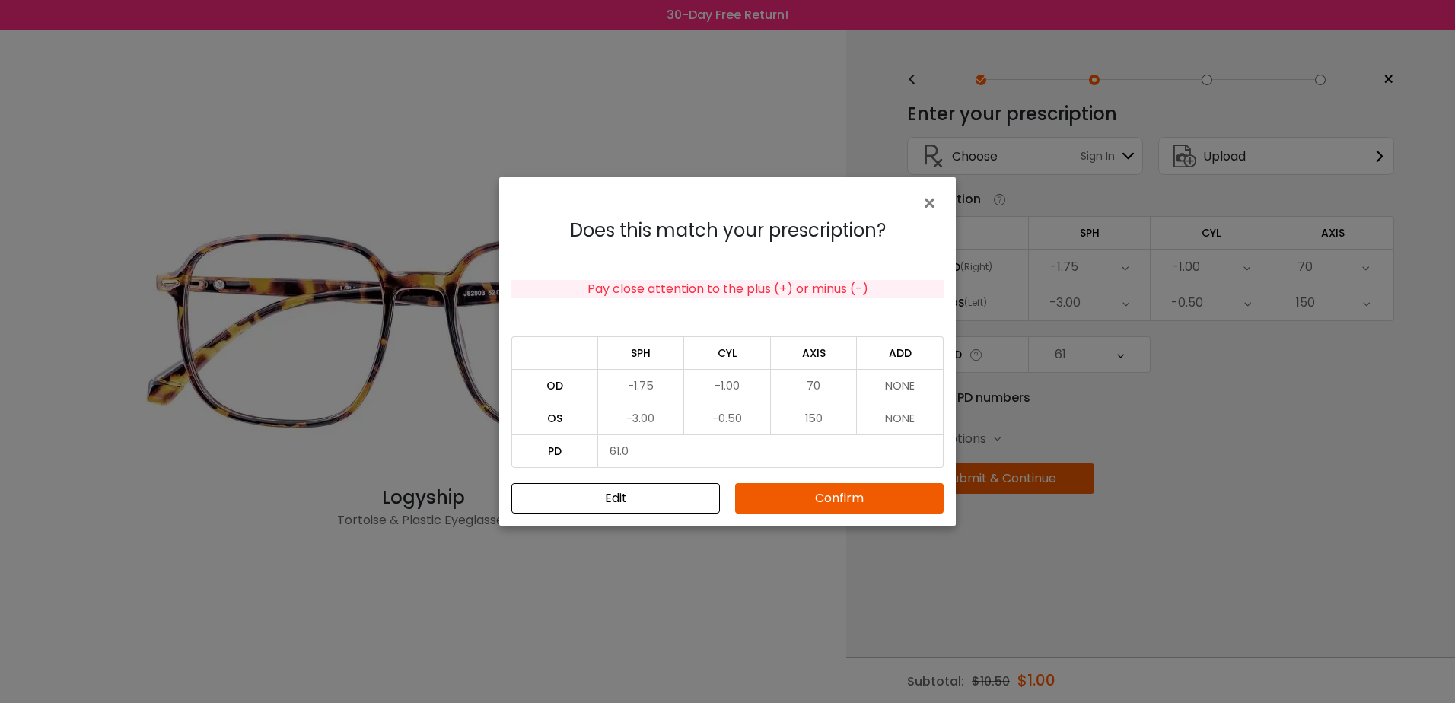
click at [789, 500] on button "Confirm" at bounding box center [839, 498] width 209 height 30
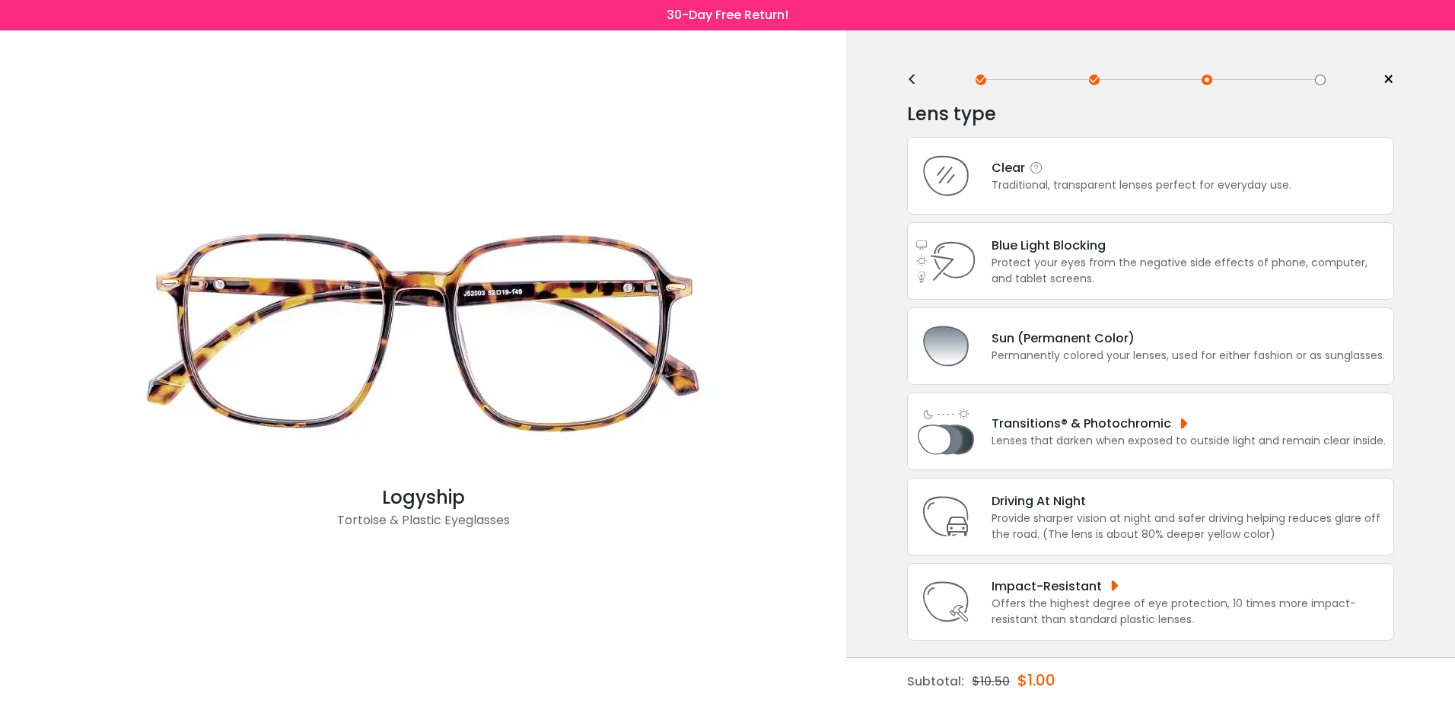
click at [1111, 183] on div "Traditional, transparent lenses perfect for everyday use." at bounding box center [1142, 185] width 300 height 16
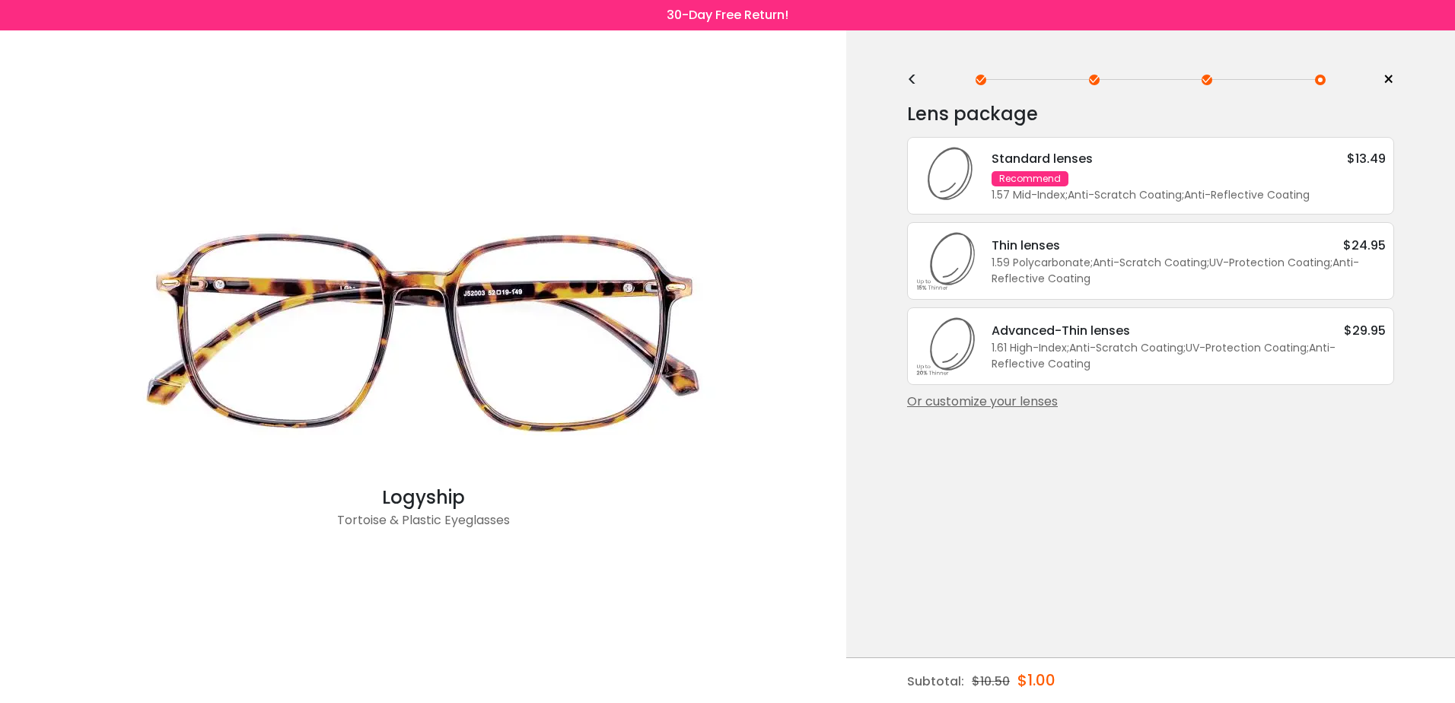
click at [1111, 183] on div "Standard lenses $13.49 Recommend 1.57 Mid-Index ; Anti-Scratch Coating ; Anti-R…" at bounding box center [1180, 176] width 409 height 54
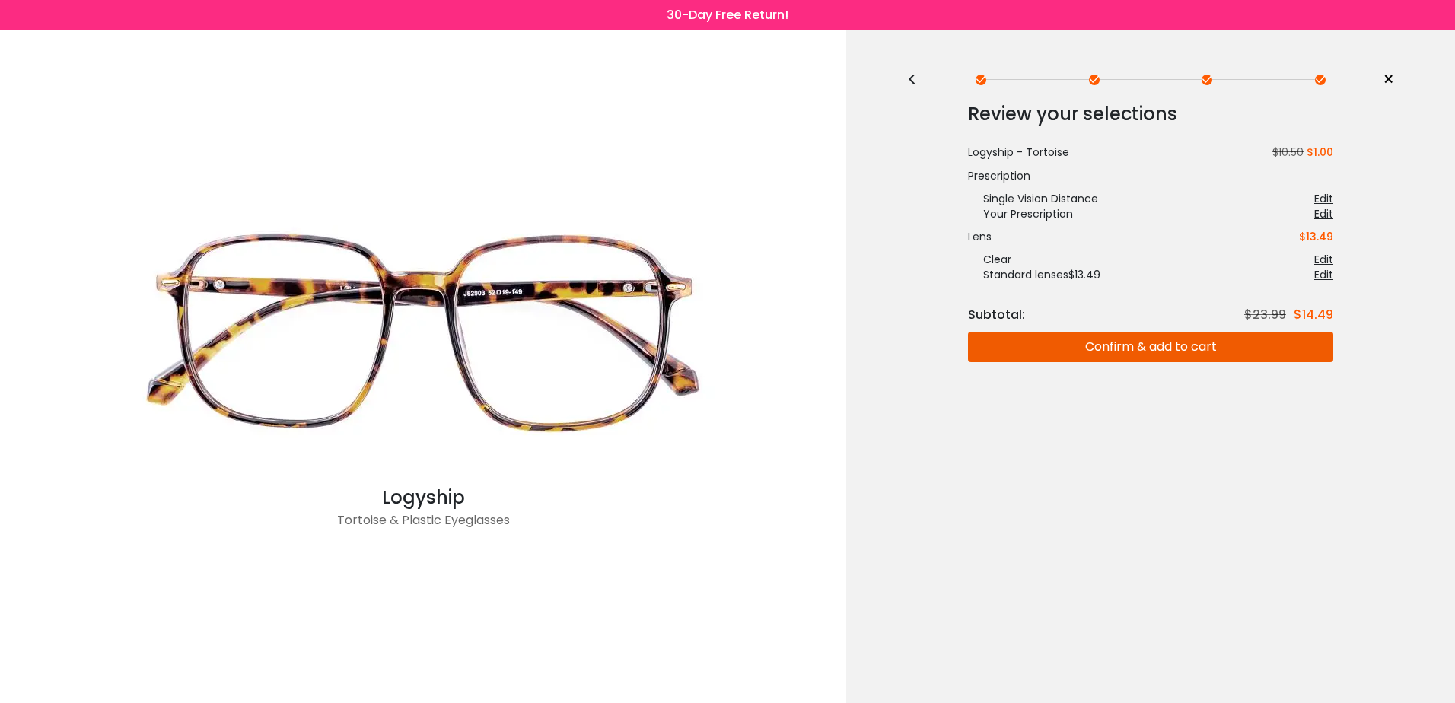
click at [1148, 336] on button "Confirm & add to cart" at bounding box center [1150, 347] width 365 height 30
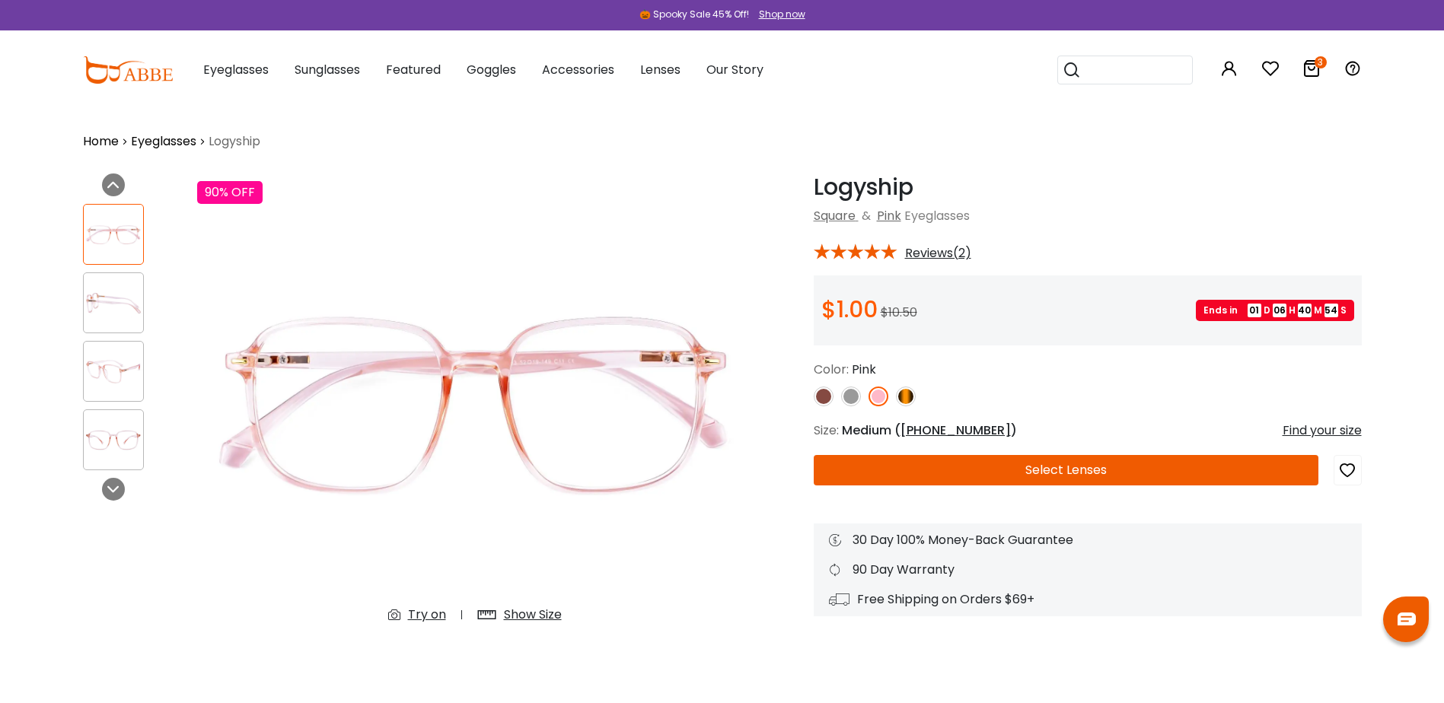
click at [849, 392] on img at bounding box center [851, 397] width 20 height 20
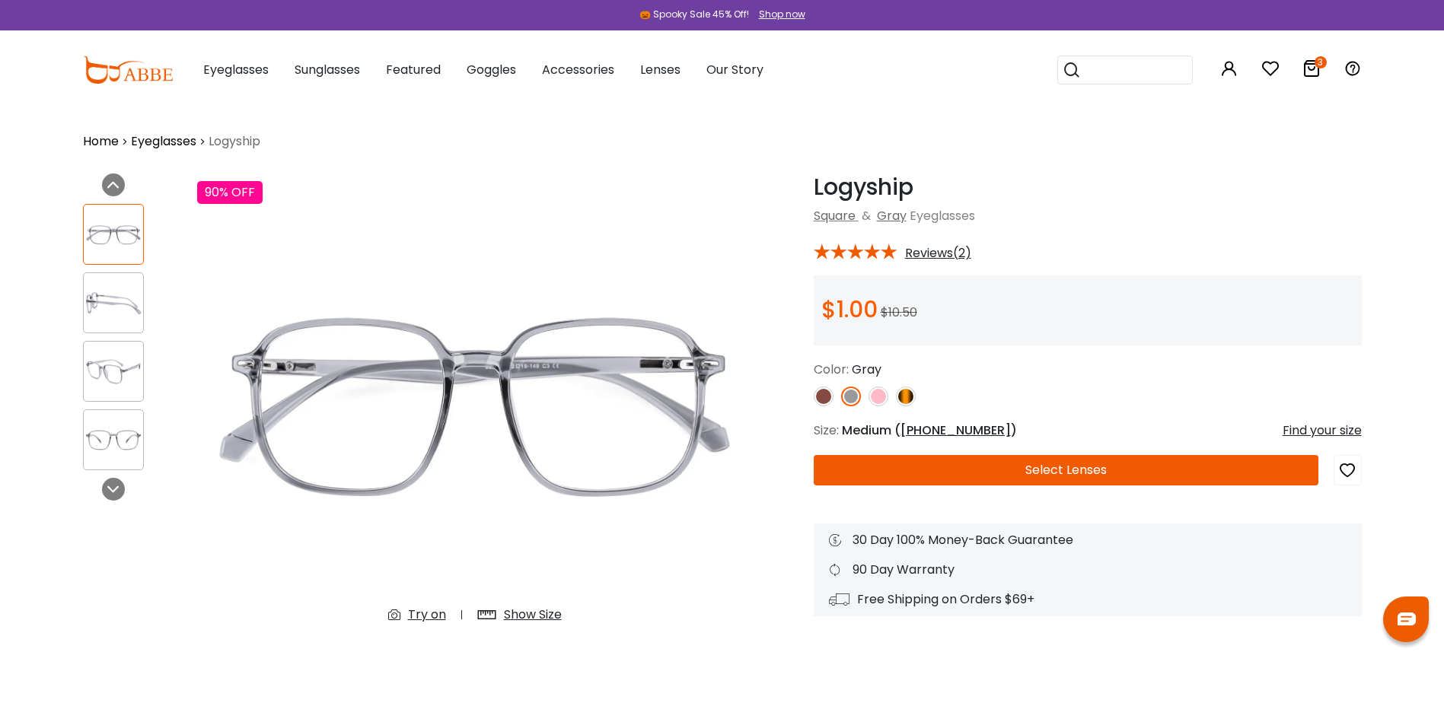
click at [1102, 468] on button "Select Lenses" at bounding box center [1066, 470] width 505 height 30
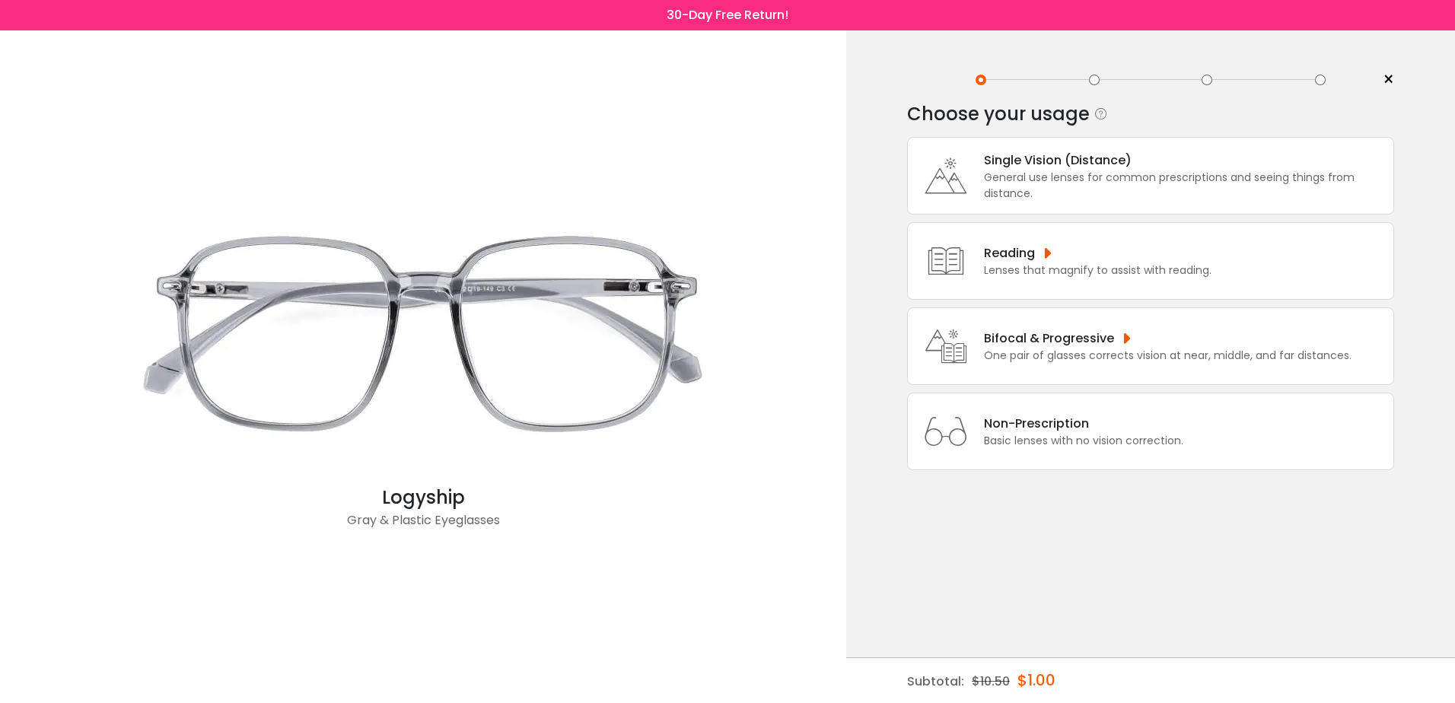
click at [1078, 171] on div "General use lenses for common prescriptions and seeing things from distance." at bounding box center [1185, 186] width 402 height 32
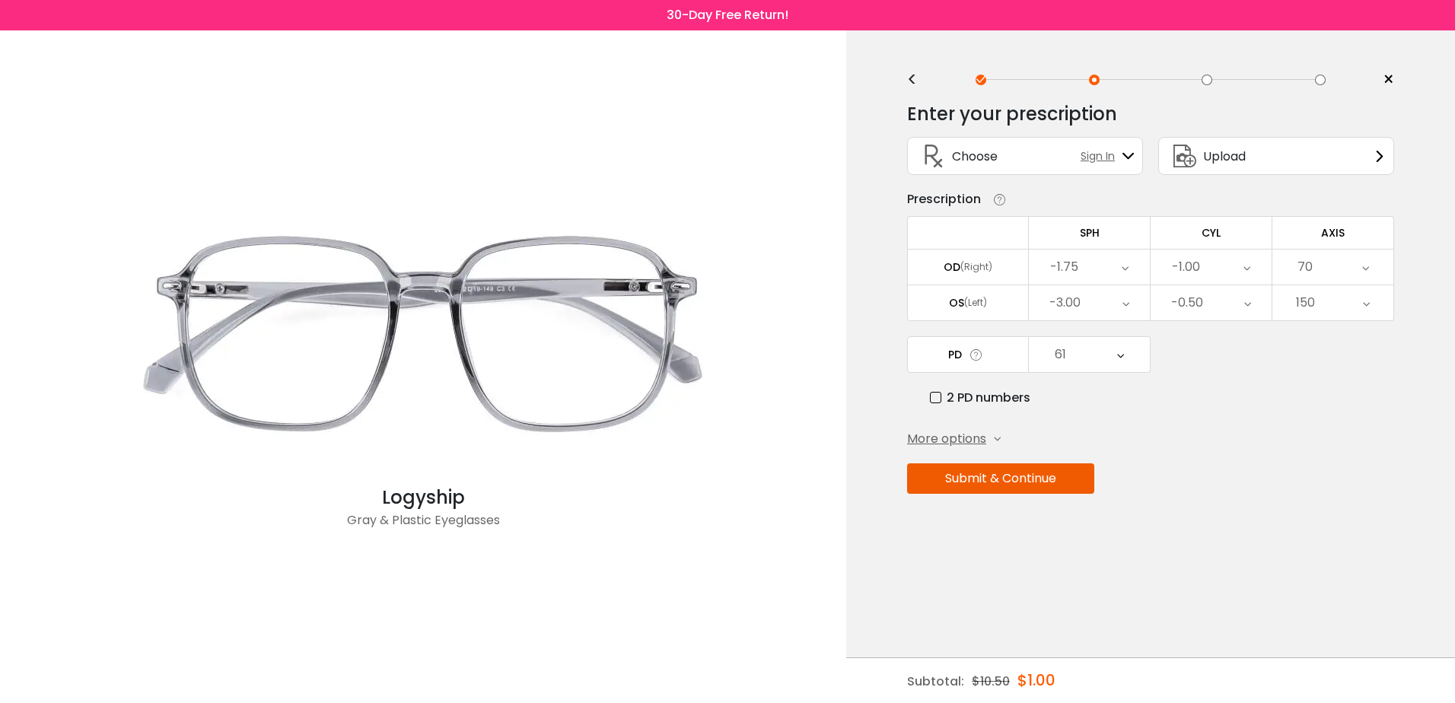
click at [1056, 505] on div "Enter your prescription SPH (Sphere) Lens strength needed to correct your visio…" at bounding box center [1150, 330] width 487 height 479
click at [1059, 489] on button "Submit & Continue" at bounding box center [1000, 478] width 187 height 30
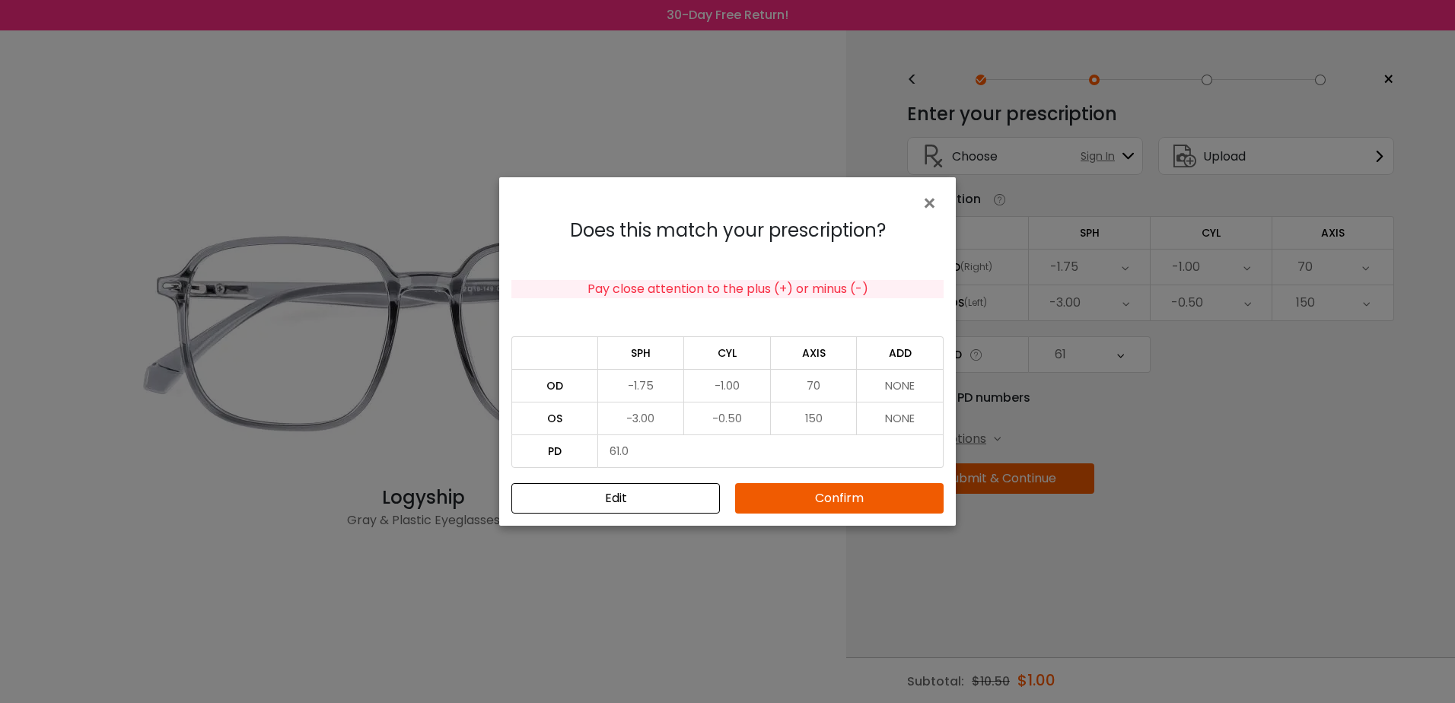
click at [874, 491] on button "Confirm" at bounding box center [839, 498] width 209 height 30
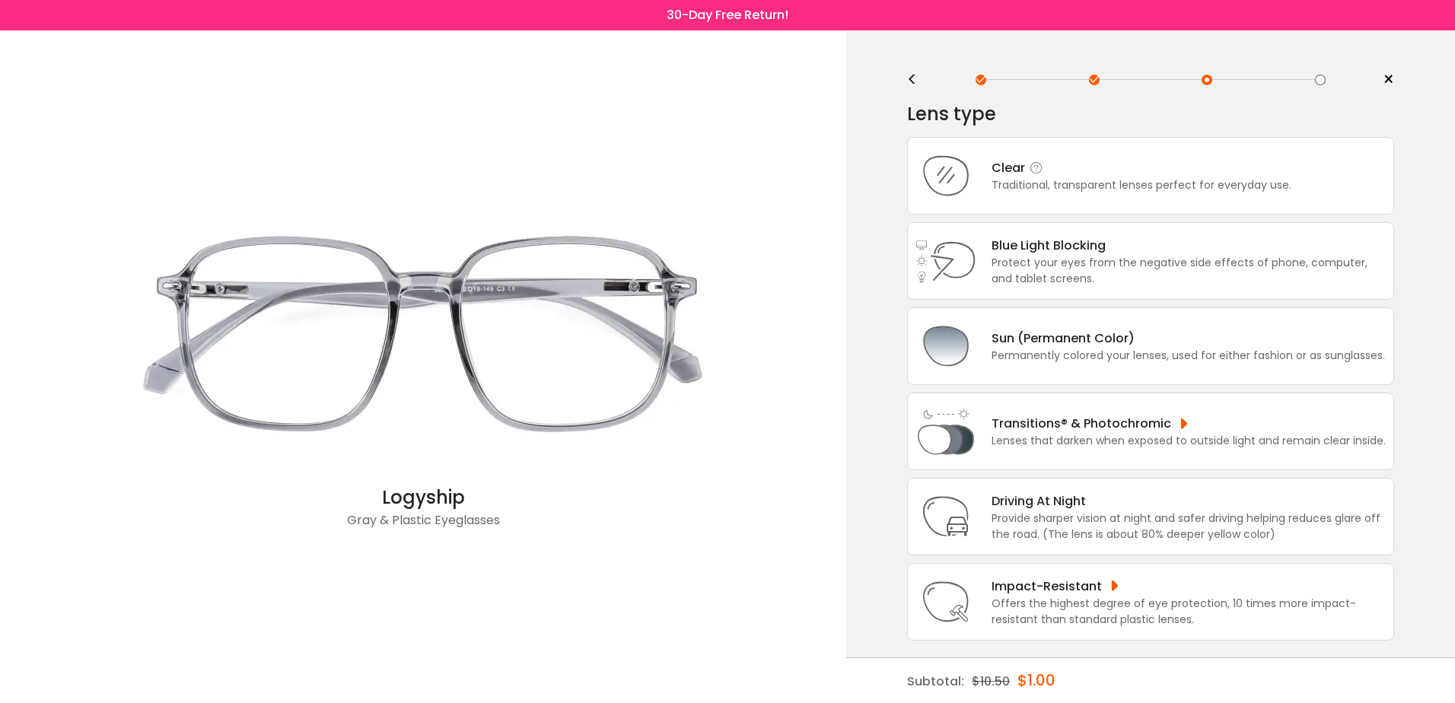
click at [1014, 199] on div "Clear Traditional, transparent lenses perfect for everyday use." at bounding box center [1150, 176] width 487 height 78
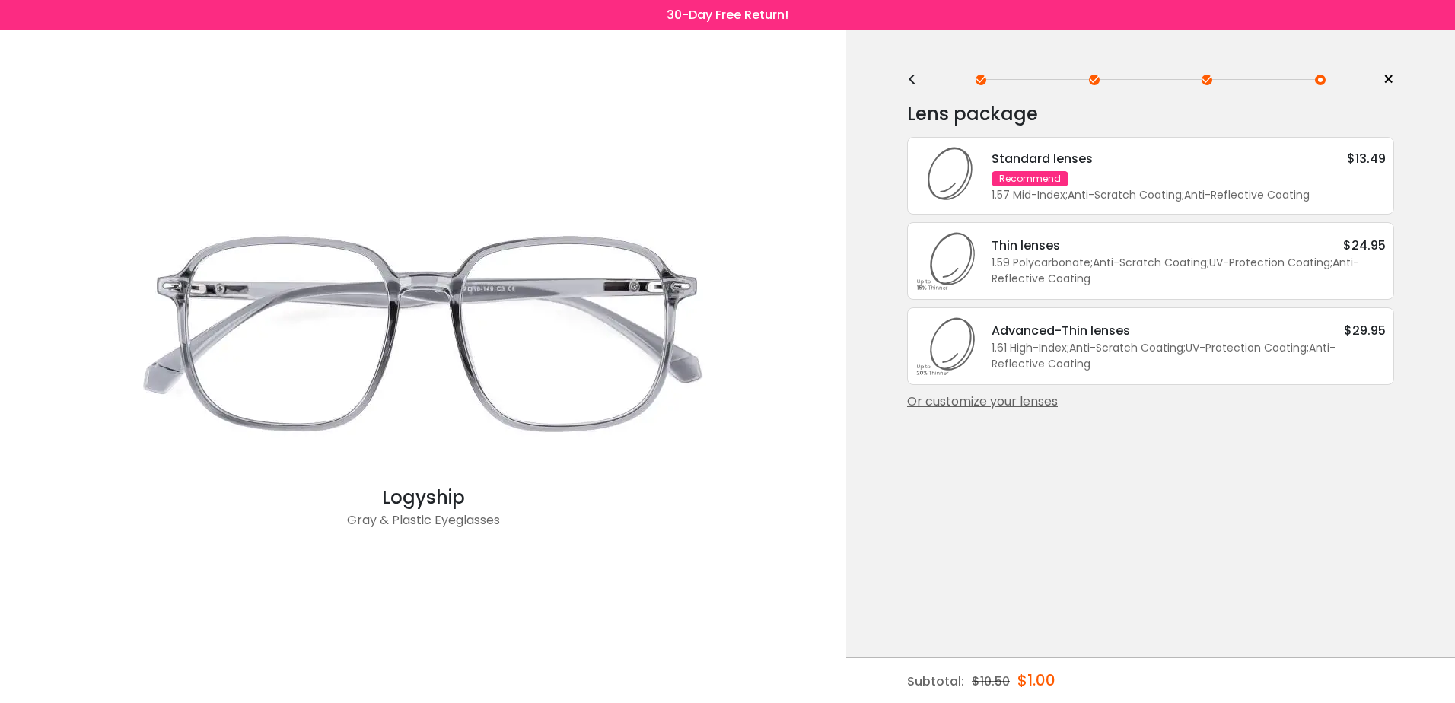
click at [1165, 175] on div "Standard lenses $13.49 Recommend 1.57 Mid-Index ; Anti-Scratch Coating ; Anti-R…" at bounding box center [1180, 176] width 409 height 54
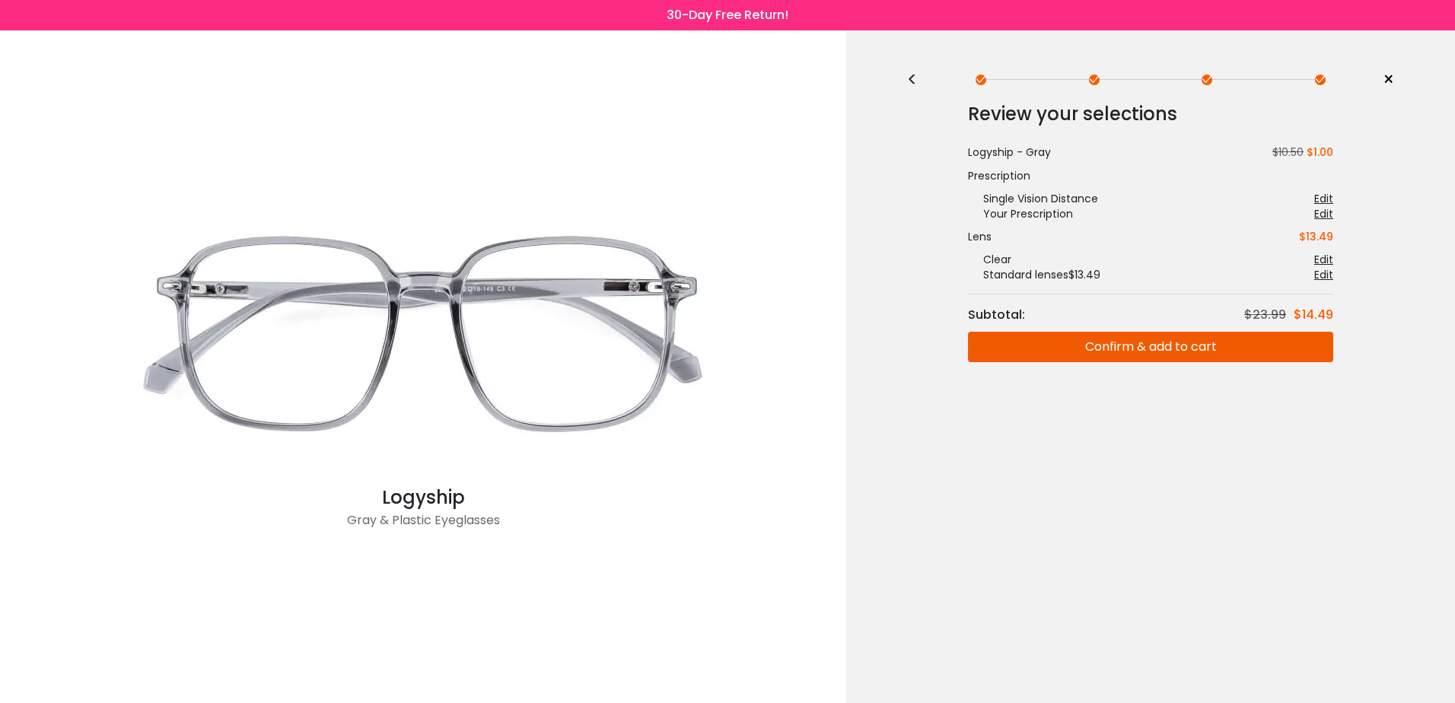
click at [915, 74] on div "<" at bounding box center [918, 80] width 23 height 12
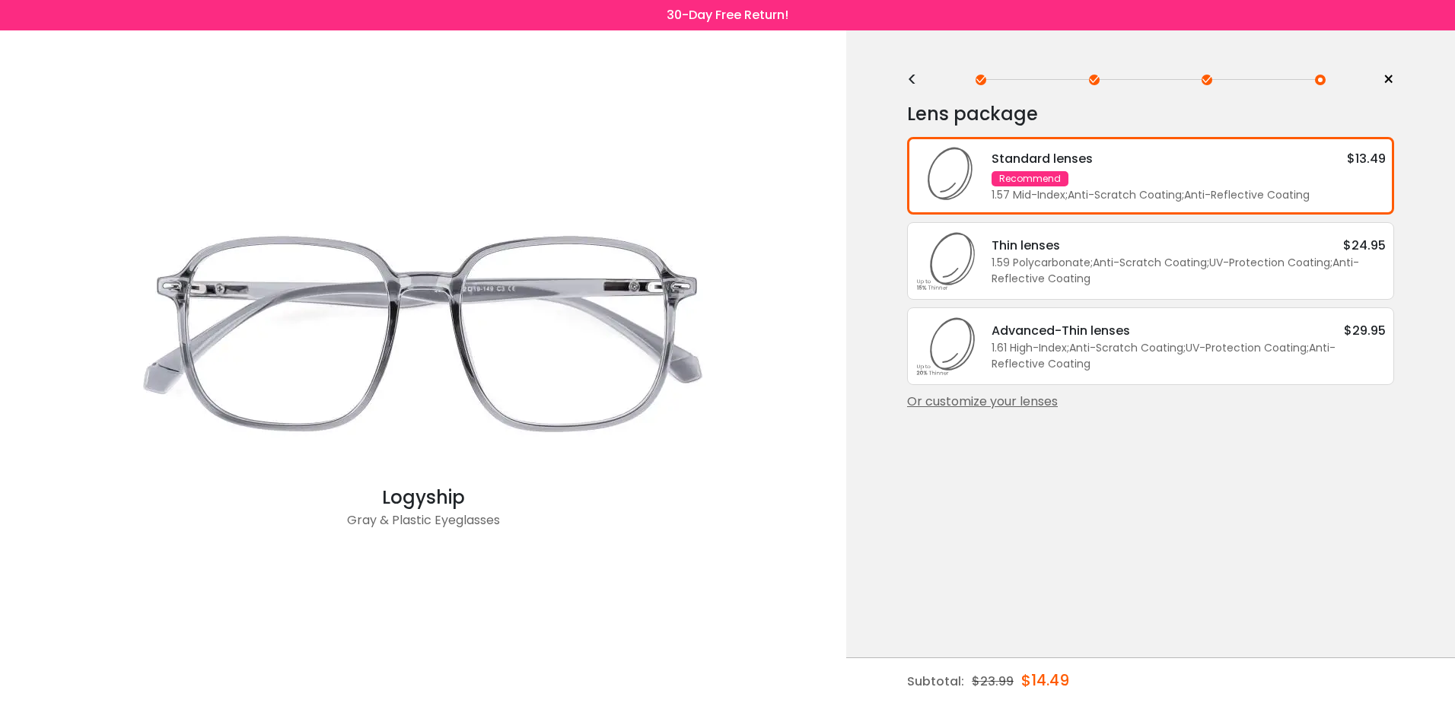
click at [1176, 172] on div "Standard lenses $13.49 Recommend 1.57 Mid-Index ; Anti-Scratch Coating ; Anti-R…" at bounding box center [1180, 176] width 409 height 54
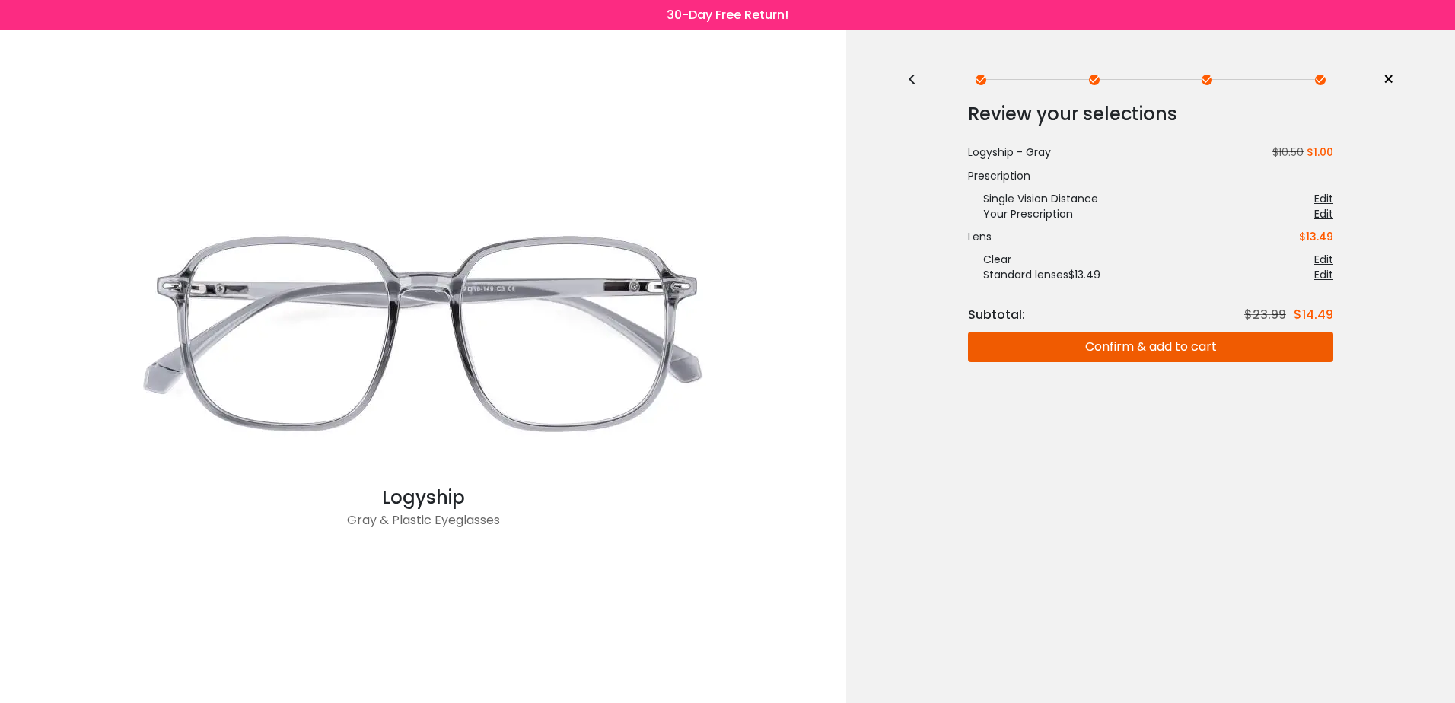
click at [1215, 351] on button "Confirm & add to cart" at bounding box center [1150, 347] width 365 height 30
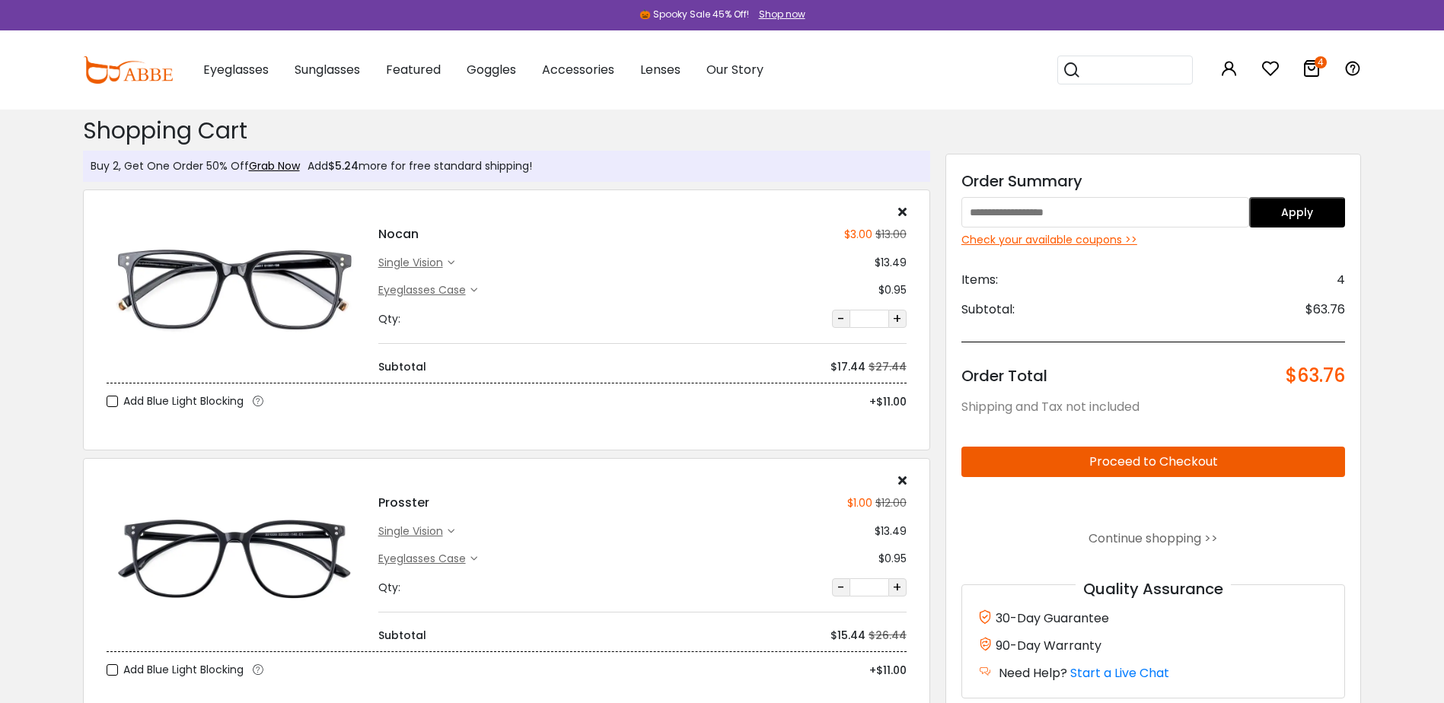
click at [896, 481] on div at bounding box center [642, 480] width 528 height 12
click at [903, 480] on icon at bounding box center [902, 480] width 8 height 12
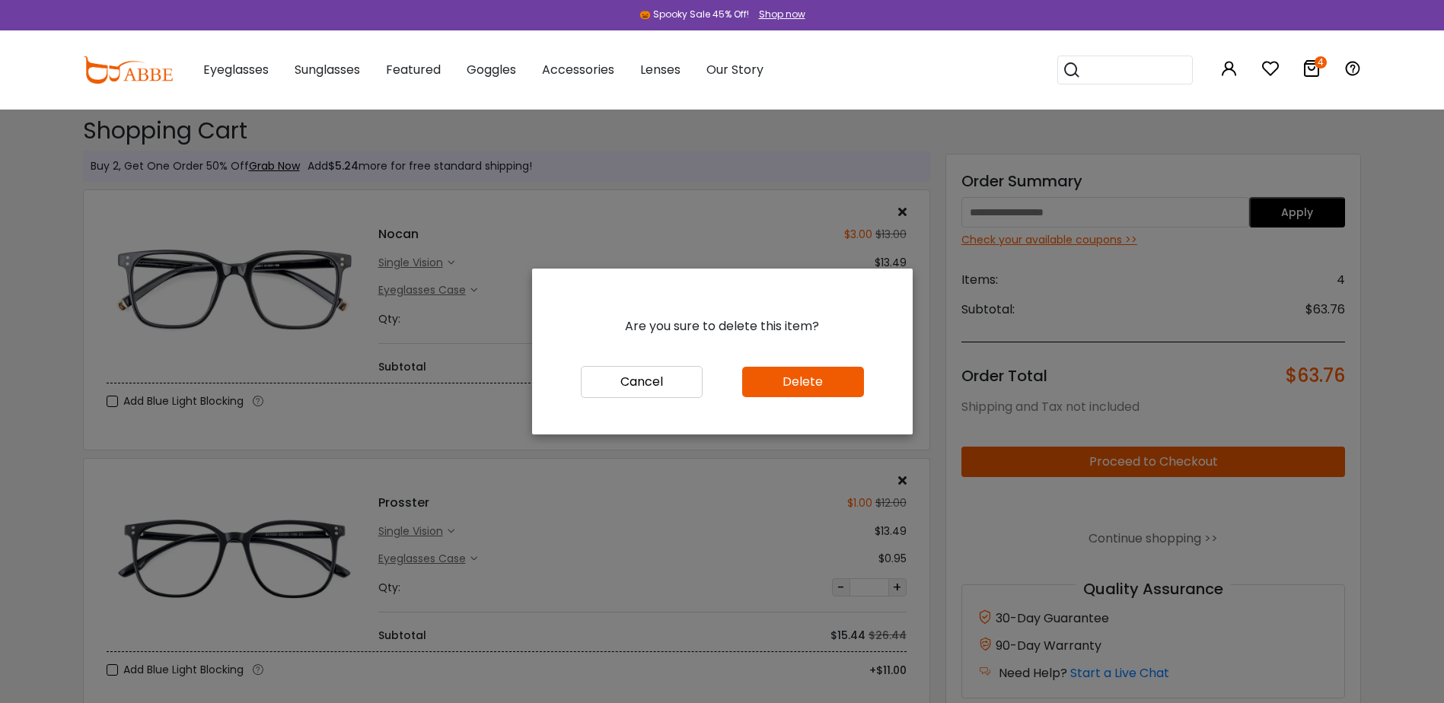
click at [801, 383] on button "Delete" at bounding box center [803, 382] width 122 height 30
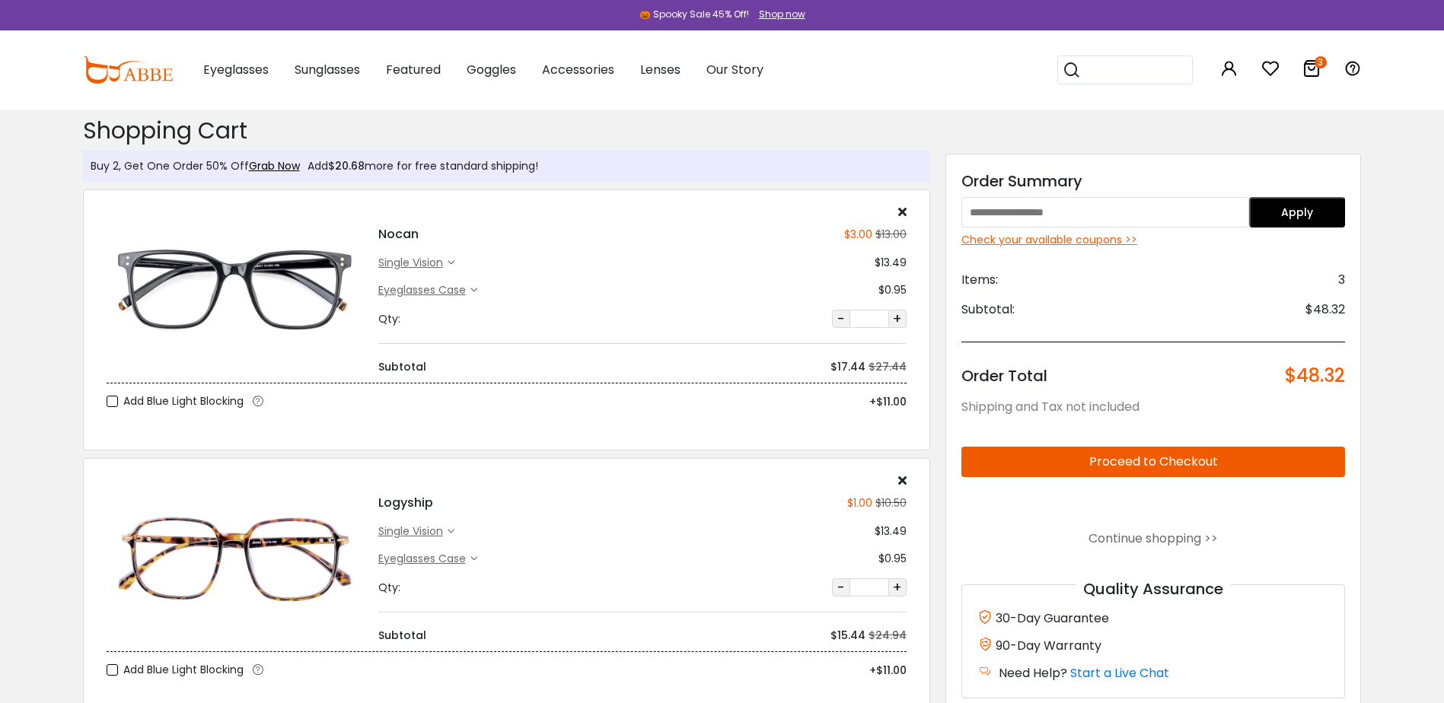
click at [473, 289] on icon at bounding box center [473, 290] width 7 height 7
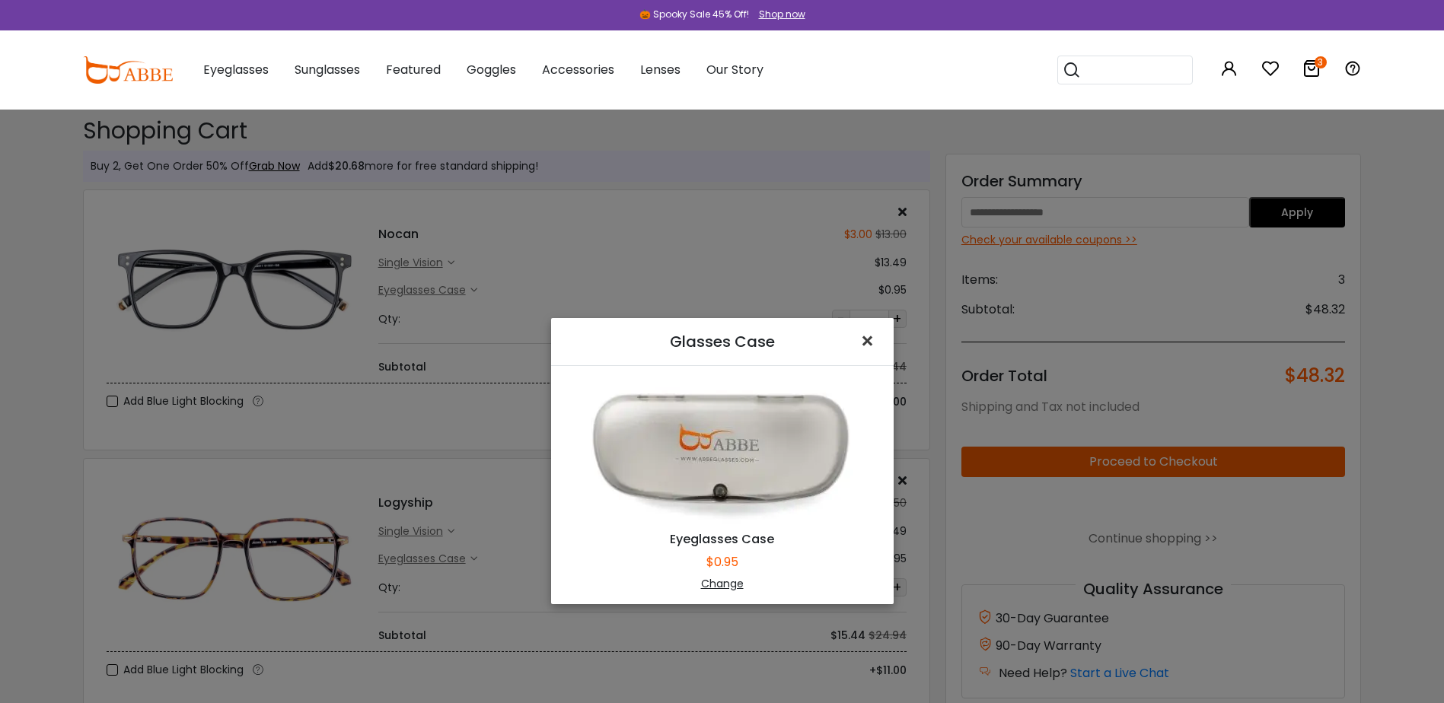
click at [861, 340] on span "×" at bounding box center [870, 341] width 22 height 33
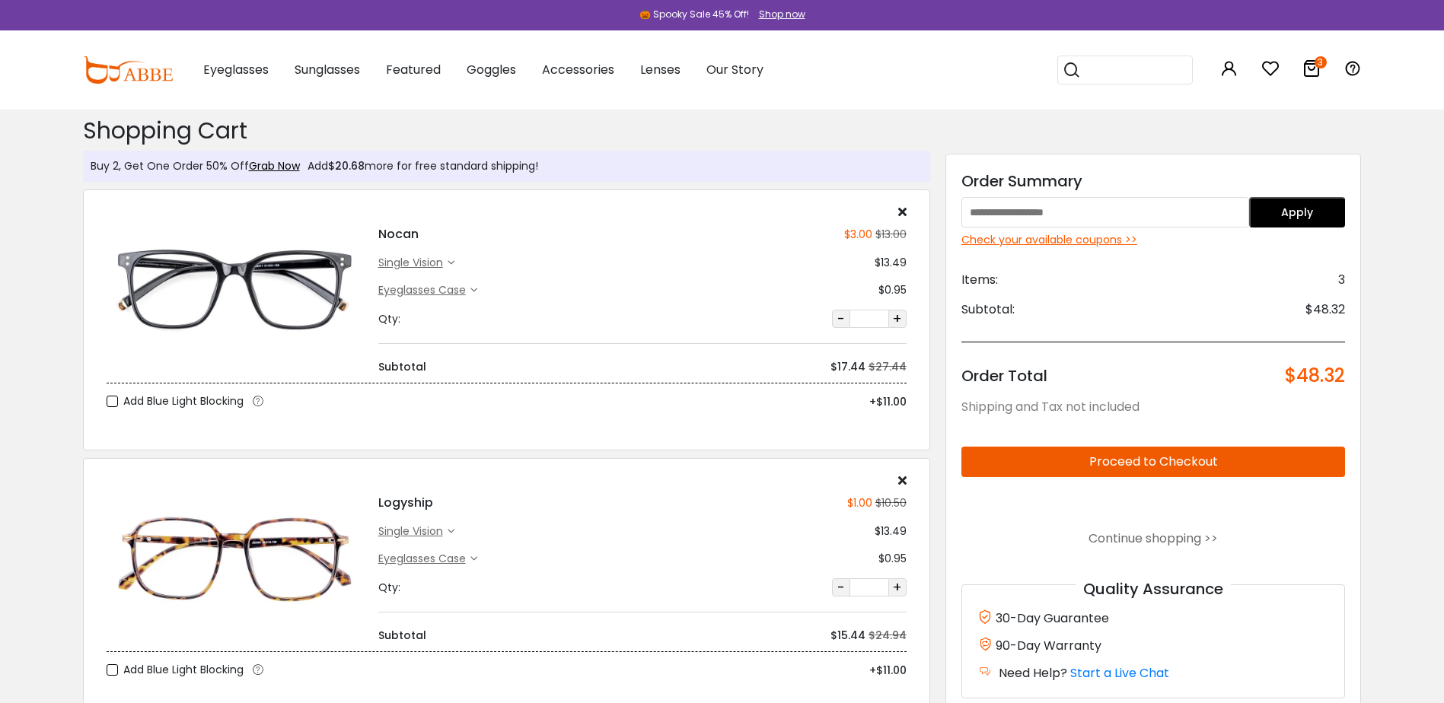
click at [460, 291] on div "Eyeglasses Case" at bounding box center [424, 290] width 92 height 16
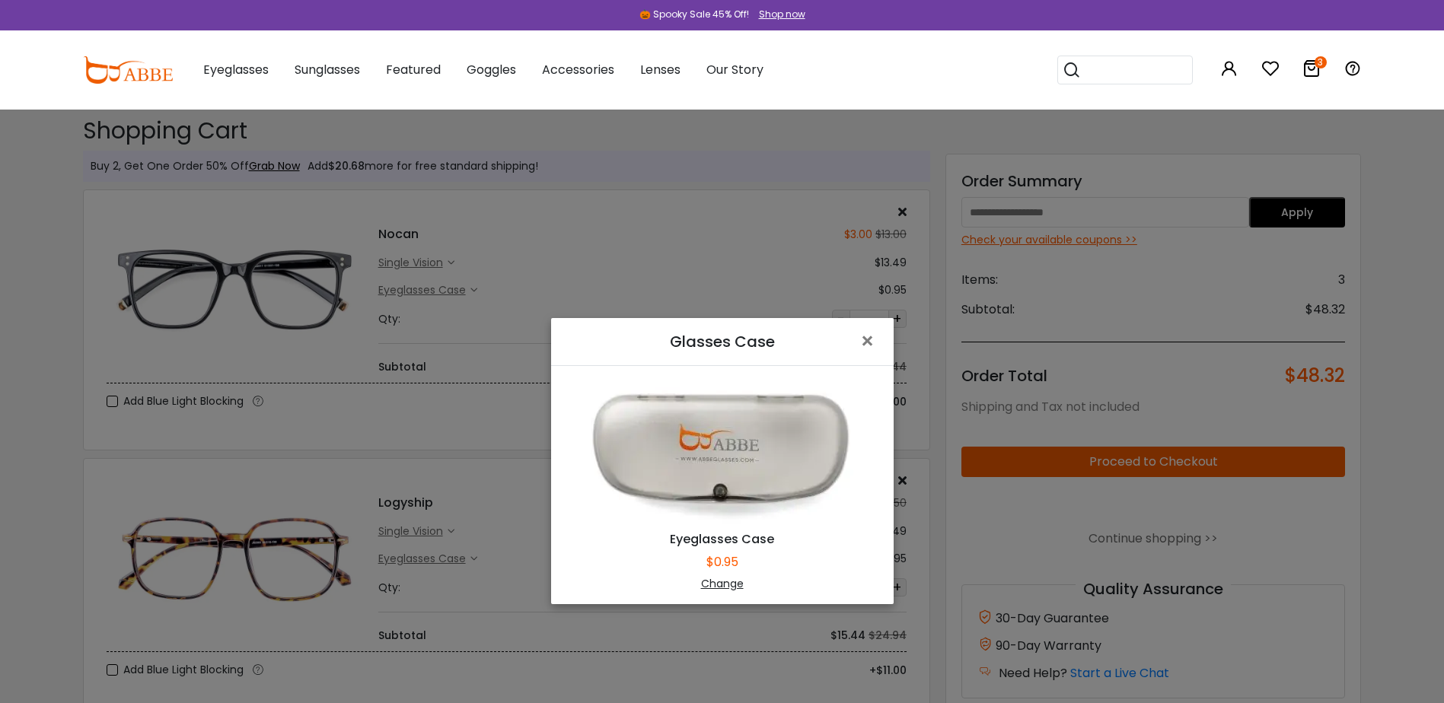
click at [713, 586] on div "Change" at bounding box center [722, 584] width 304 height 16
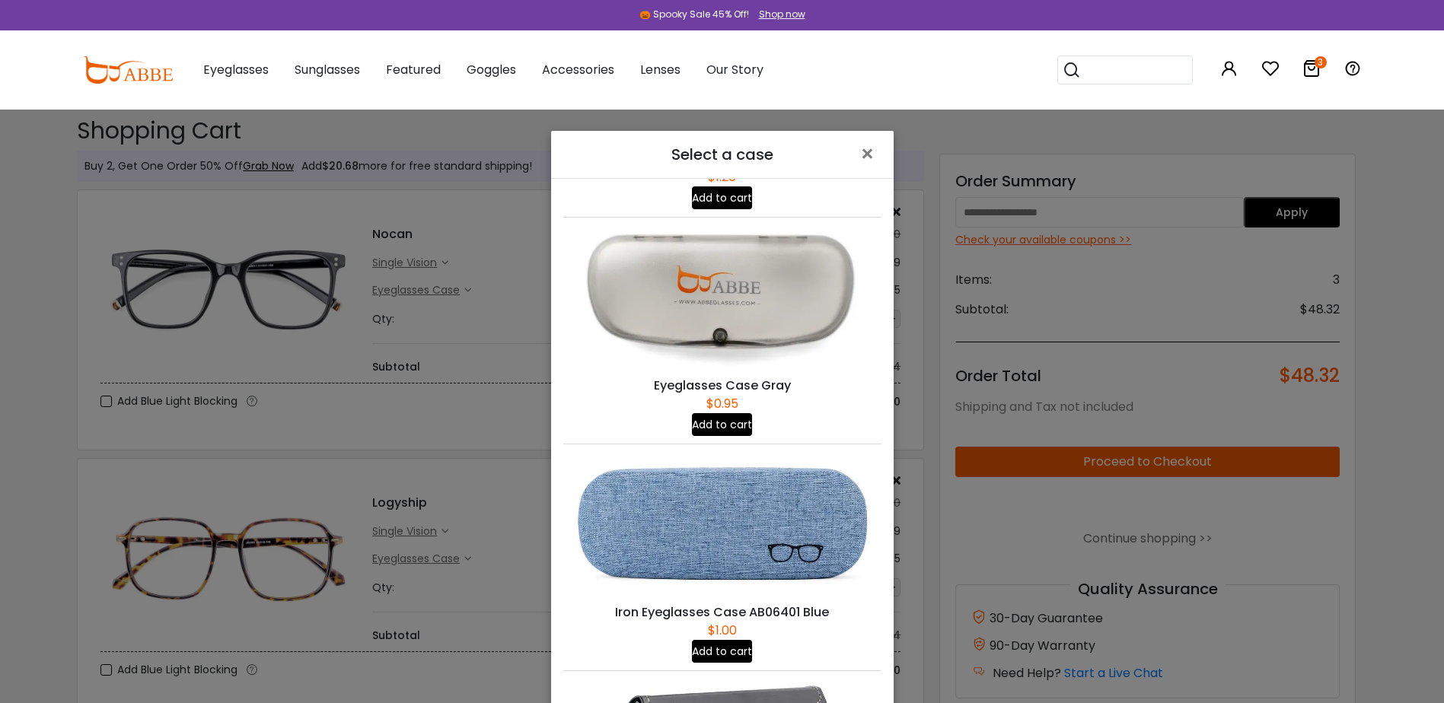
scroll to position [304, 0]
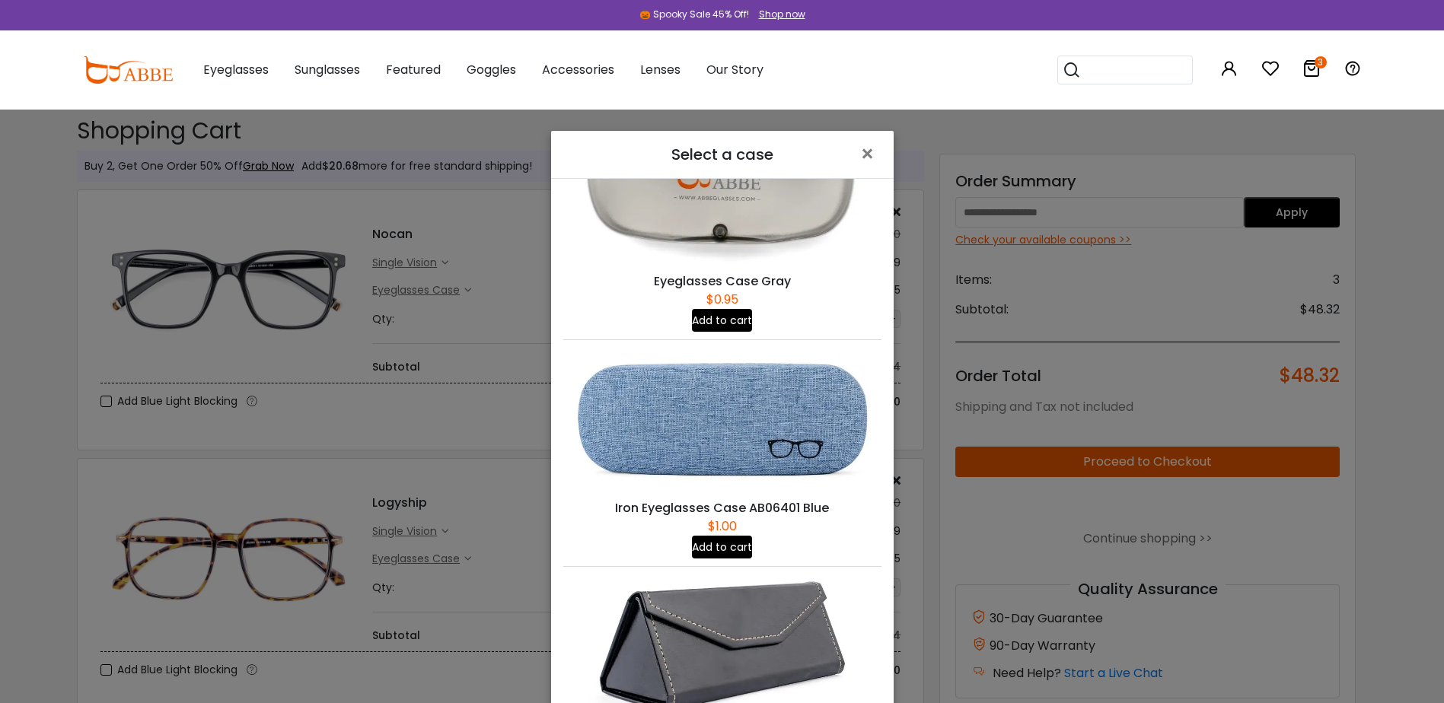
click at [830, 417] on img at bounding box center [722, 419] width 318 height 159
click at [879, 147] on span "×" at bounding box center [870, 154] width 22 height 33
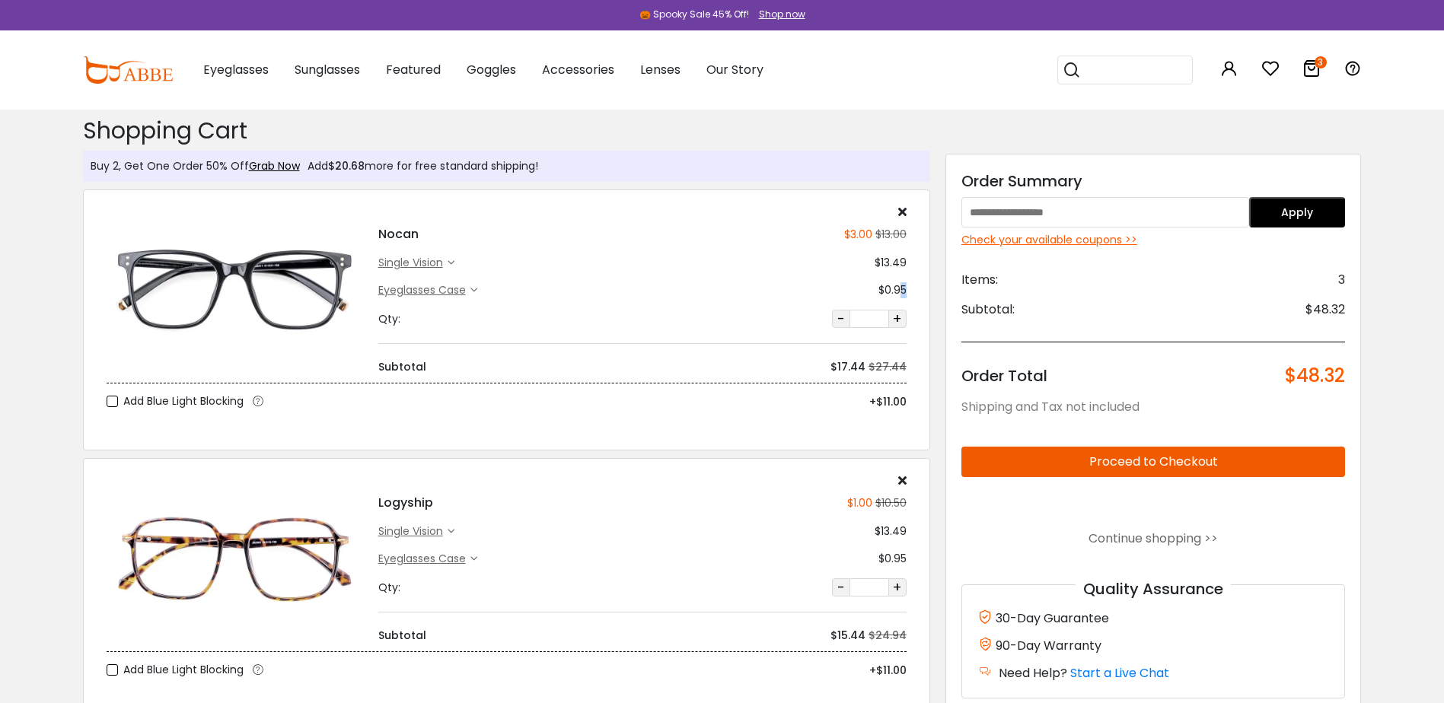
drag, startPoint x: 897, startPoint y: 288, endPoint x: 915, endPoint y: 288, distance: 18.3
click at [915, 288] on div "Nocan $3.00 $13.00 single vision $13.49" at bounding box center [506, 319] width 847 height 261
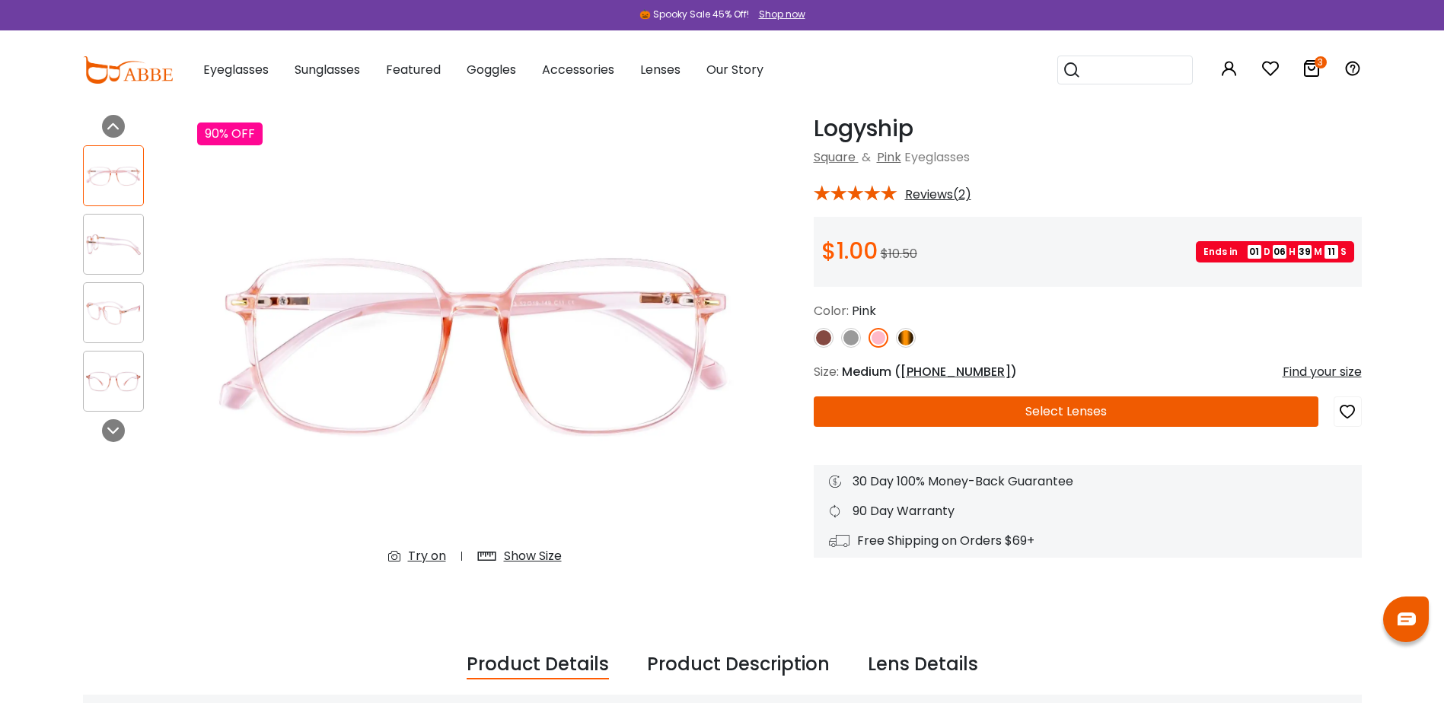
scroll to position [76, 0]
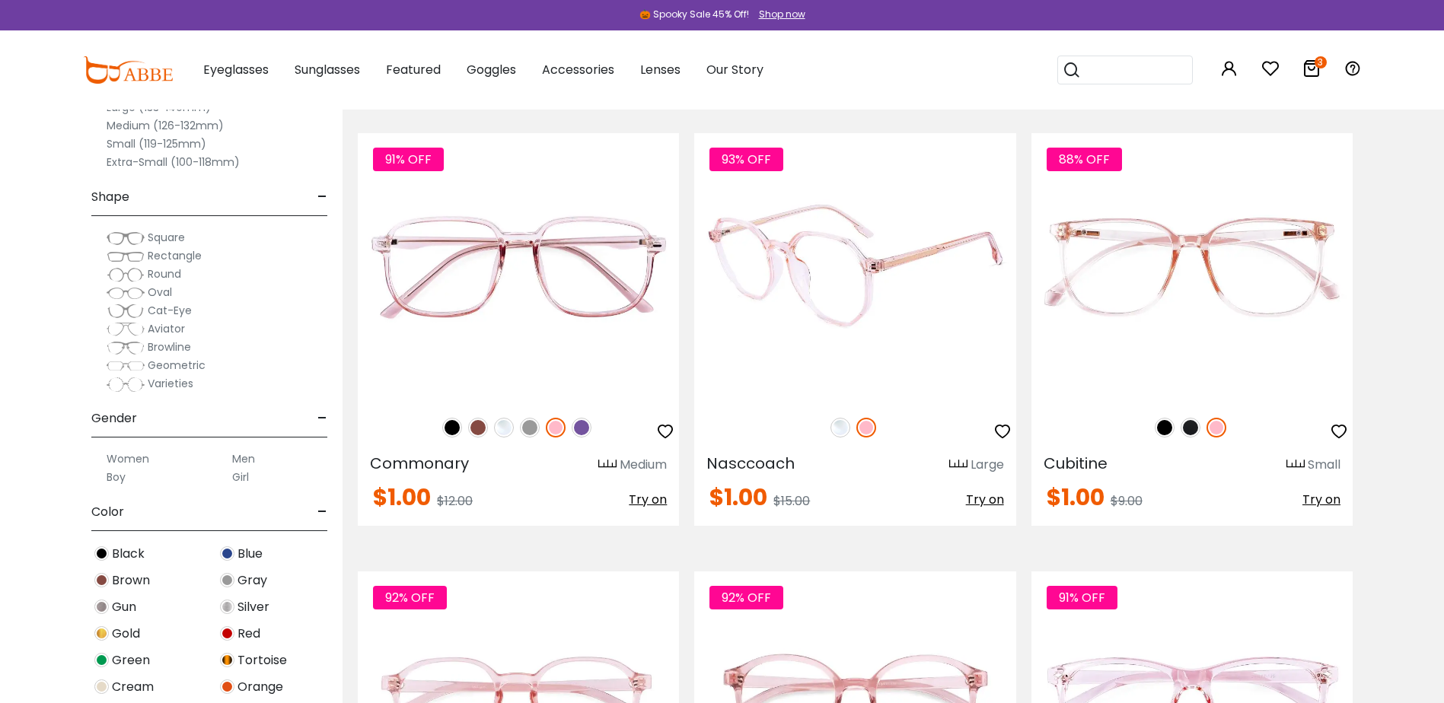
scroll to position [2511, 0]
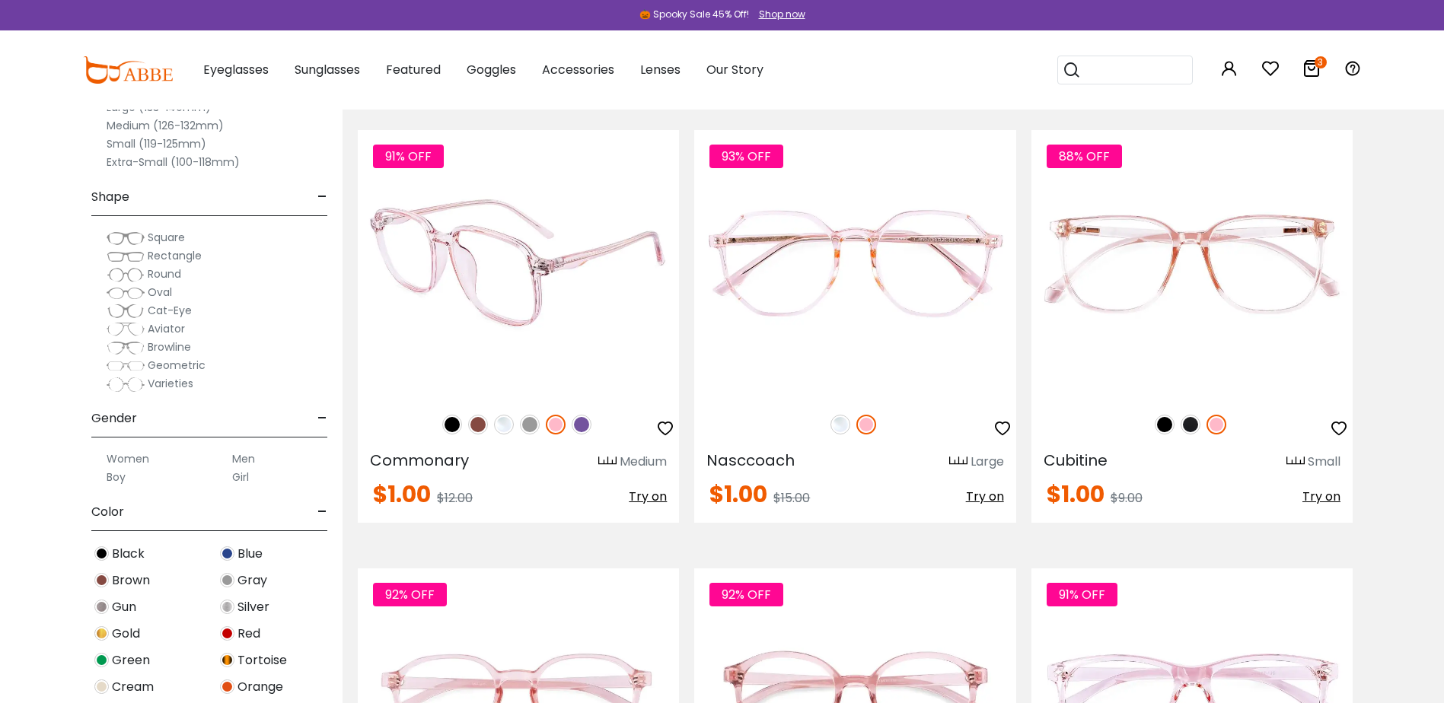
click at [583, 429] on img at bounding box center [582, 425] width 20 height 20
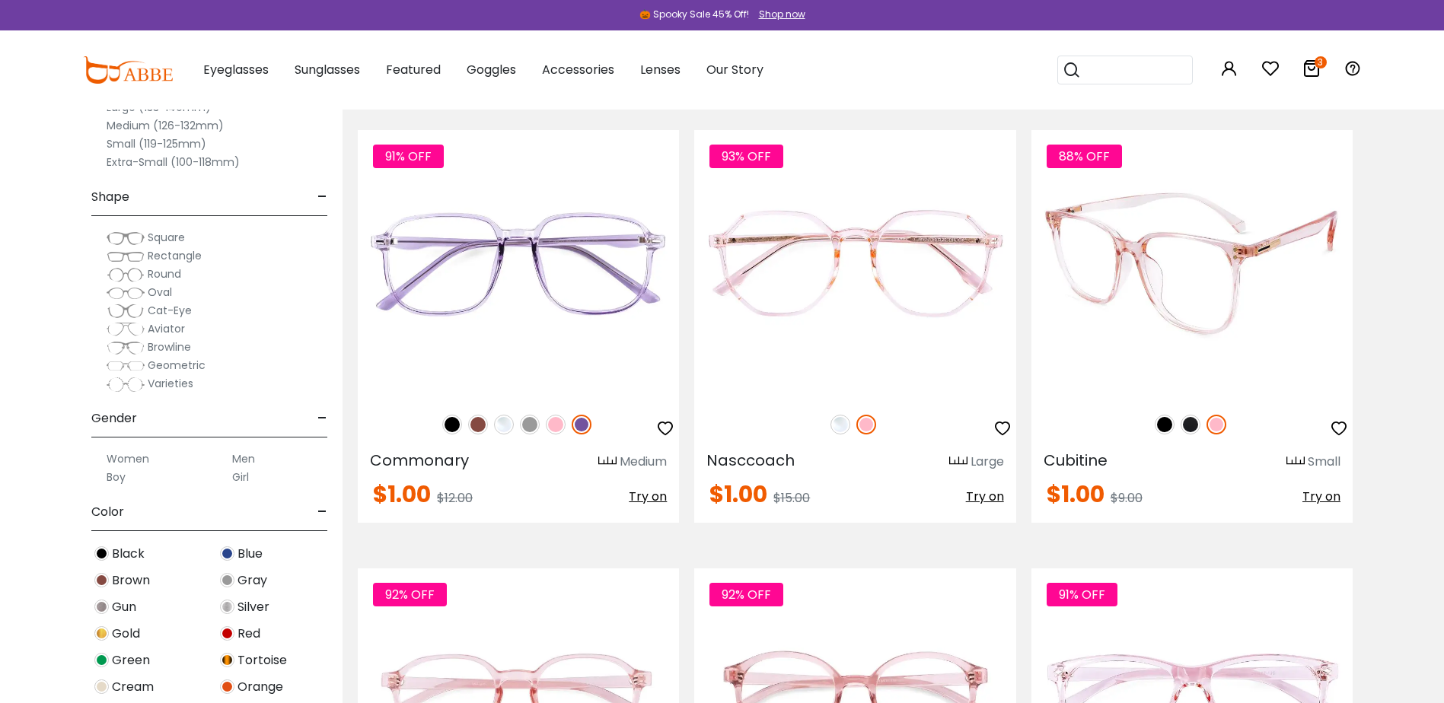
click at [1167, 422] on img at bounding box center [1164, 425] width 20 height 20
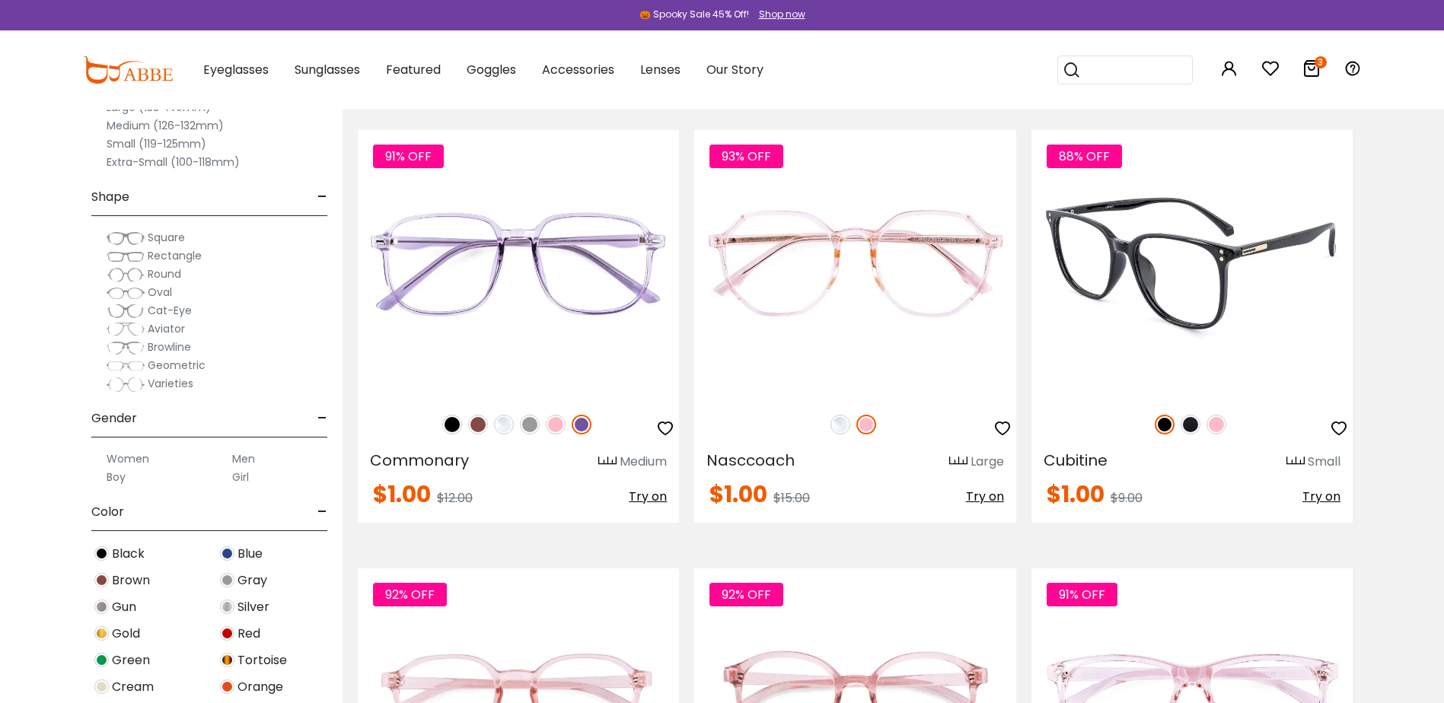
click at [1193, 423] on img at bounding box center [1190, 425] width 20 height 20
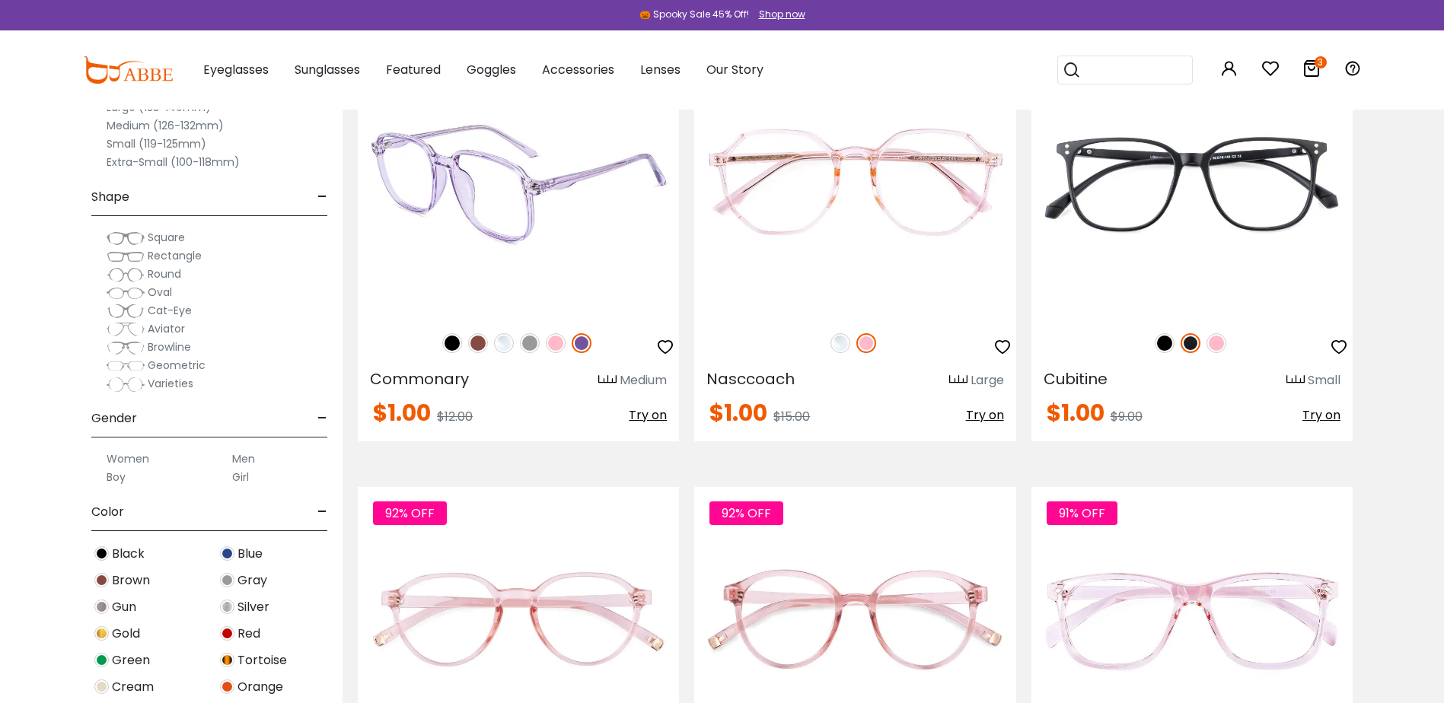
scroll to position [2587, 0]
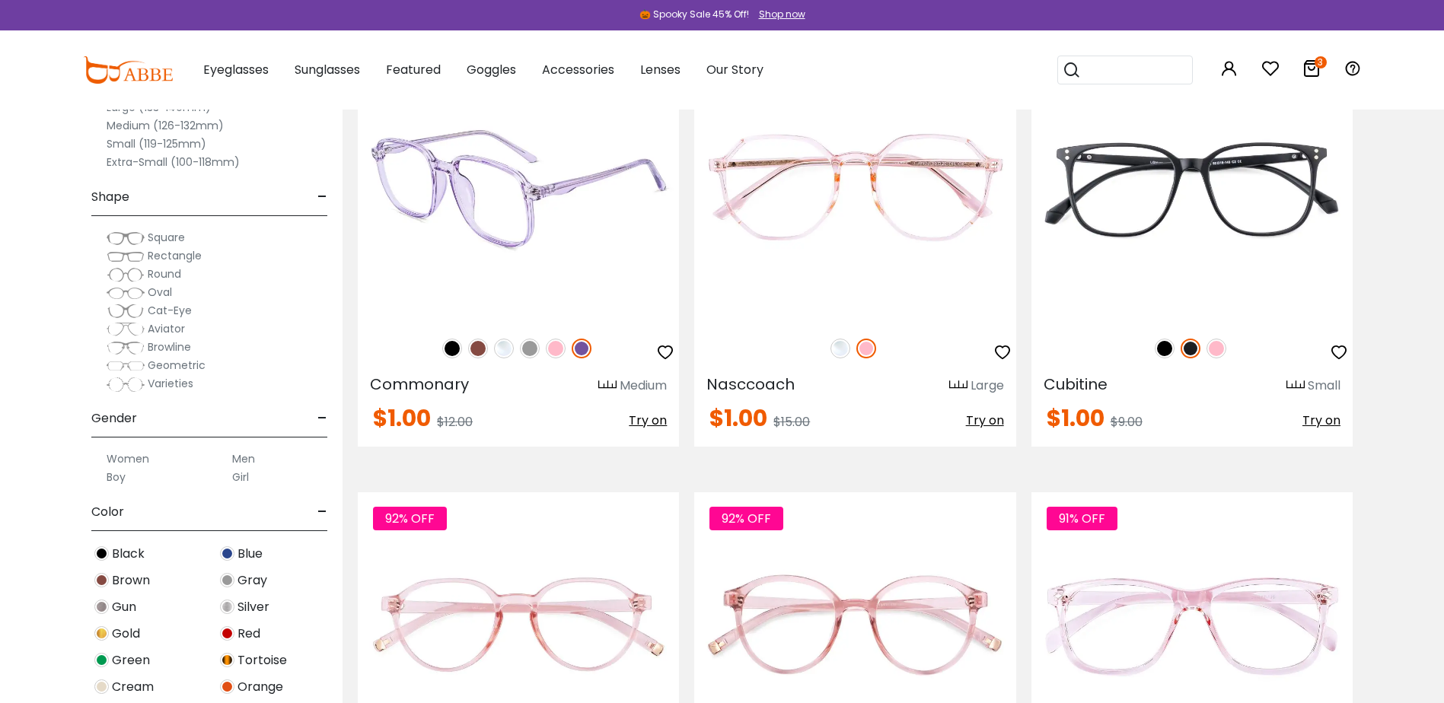
click at [573, 204] on img at bounding box center [518, 188] width 321 height 268
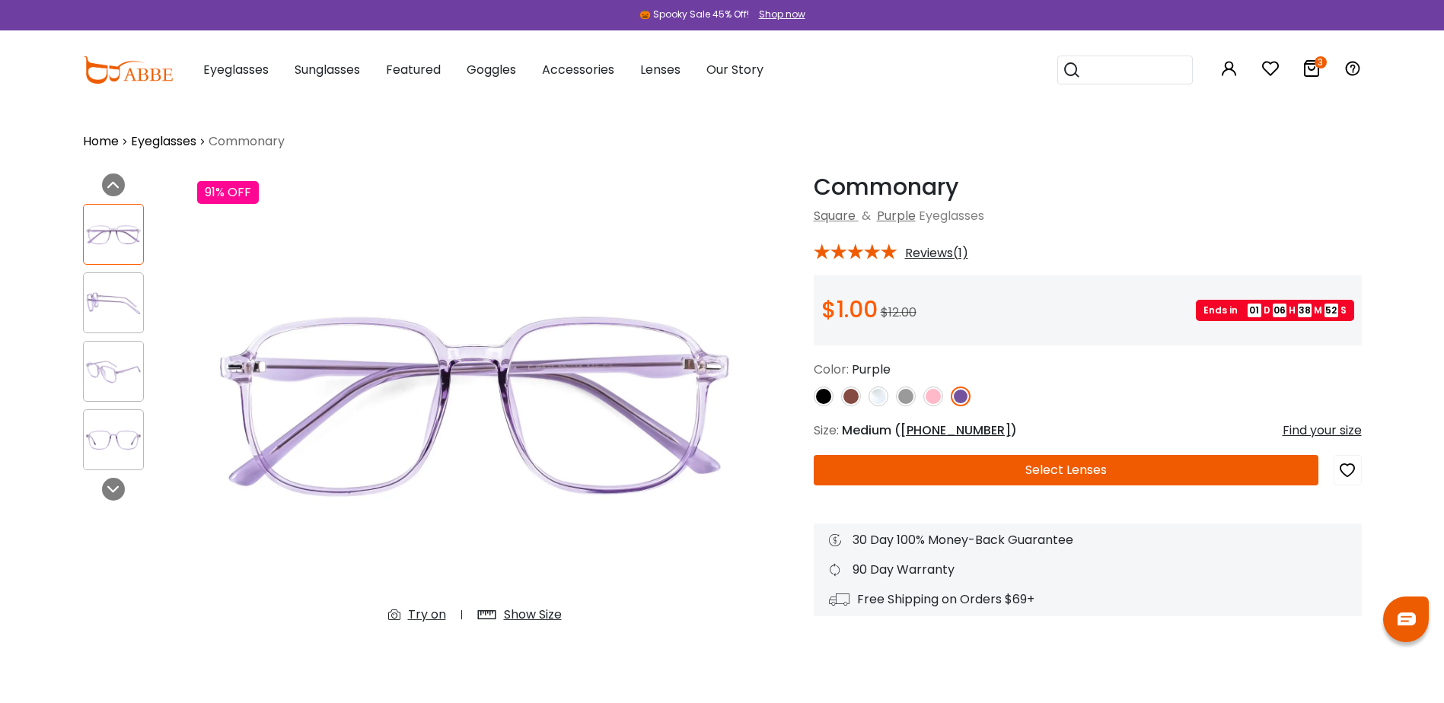
click at [818, 391] on img at bounding box center [824, 397] width 20 height 20
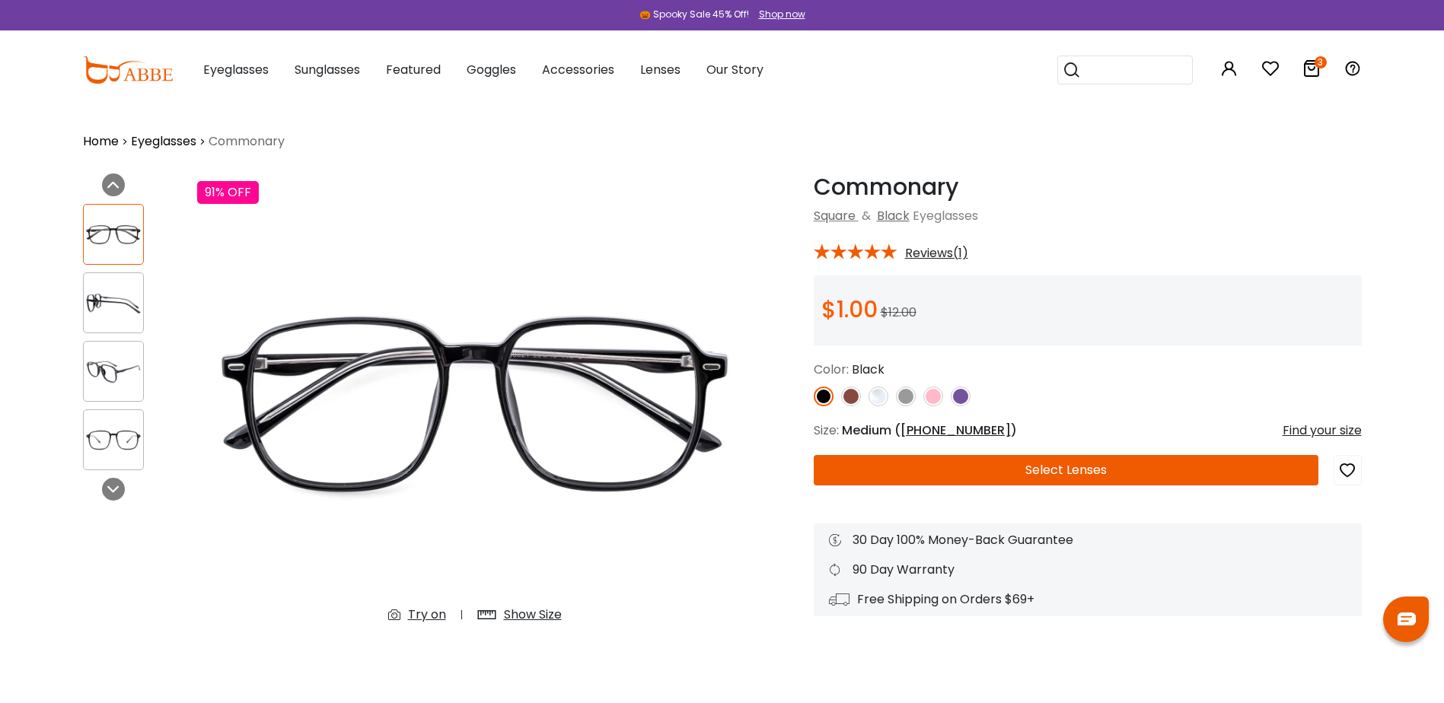
click at [854, 399] on img at bounding box center [851, 397] width 20 height 20
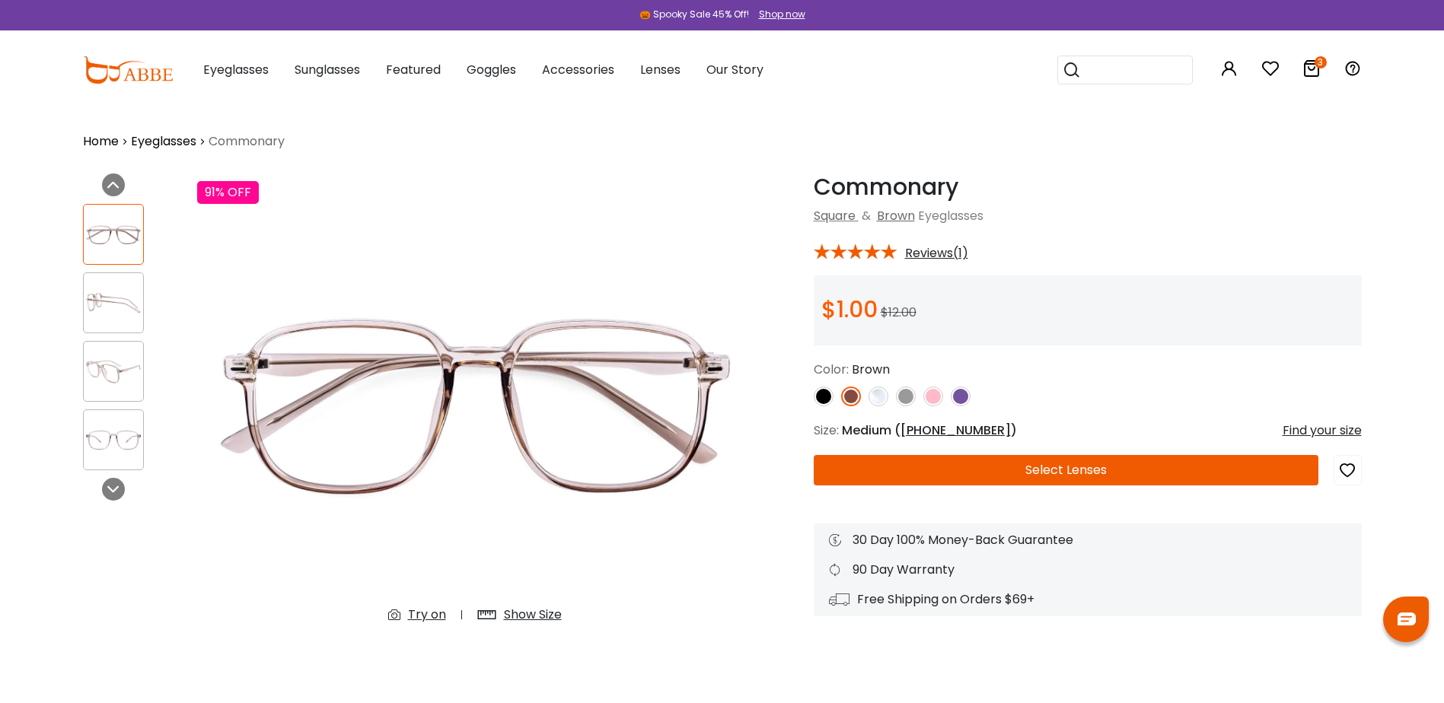
click at [877, 400] on img at bounding box center [878, 397] width 20 height 20
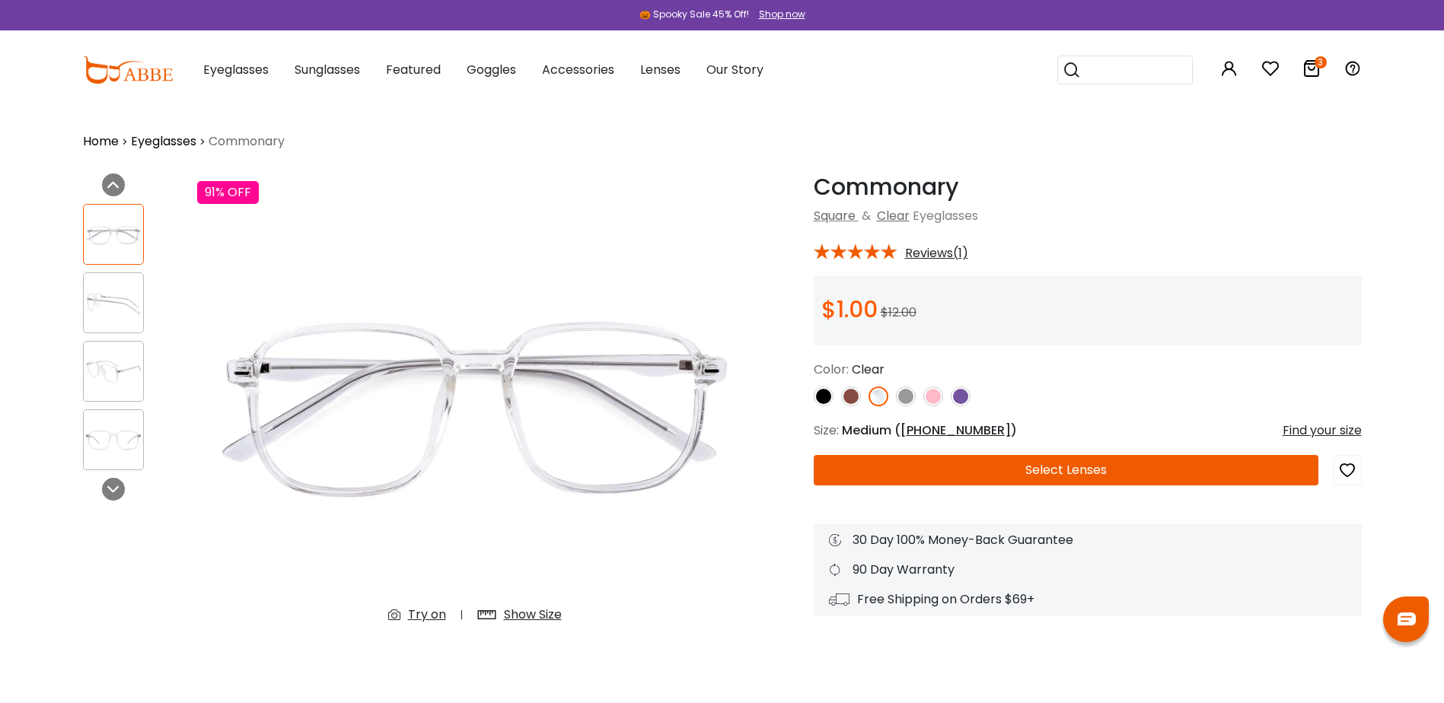
click at [891, 399] on div at bounding box center [1088, 397] width 548 height 20
click at [908, 396] on img at bounding box center [906, 397] width 20 height 20
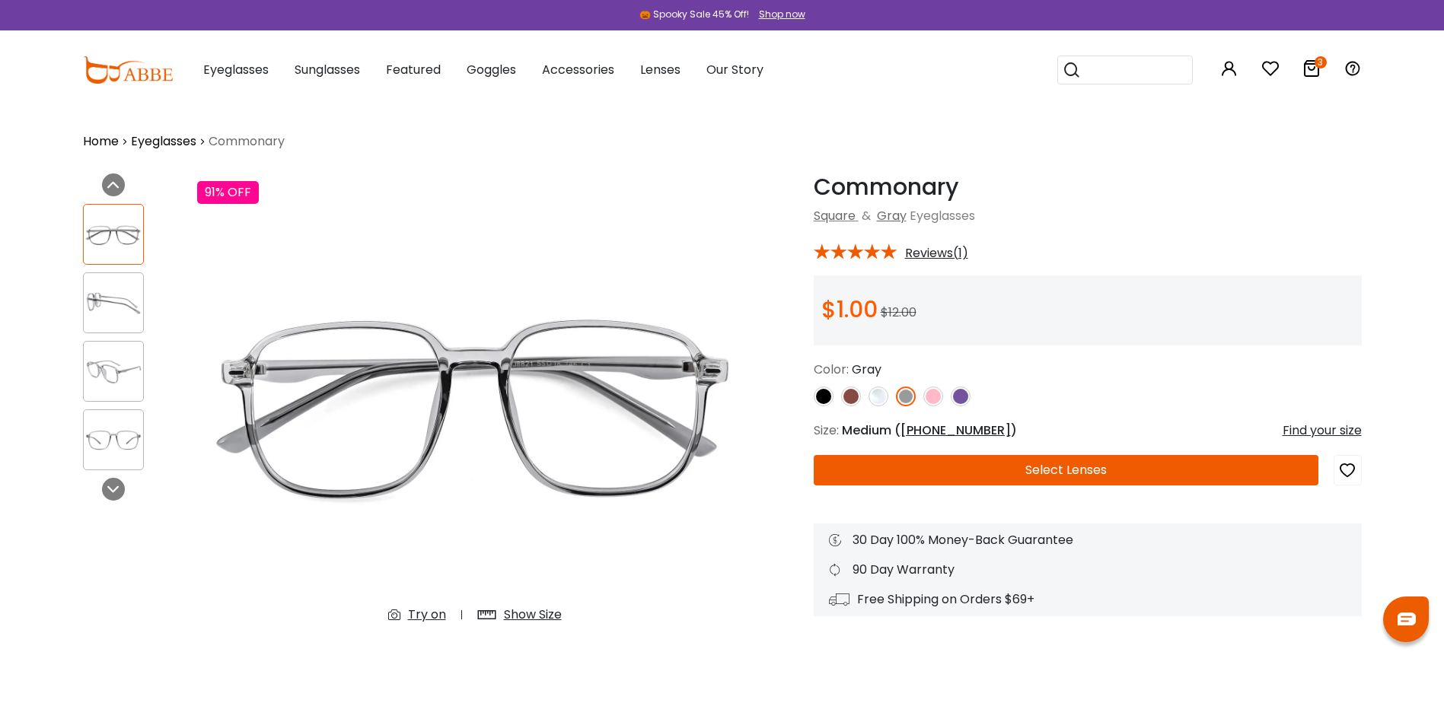
click at [928, 395] on img at bounding box center [933, 397] width 20 height 20
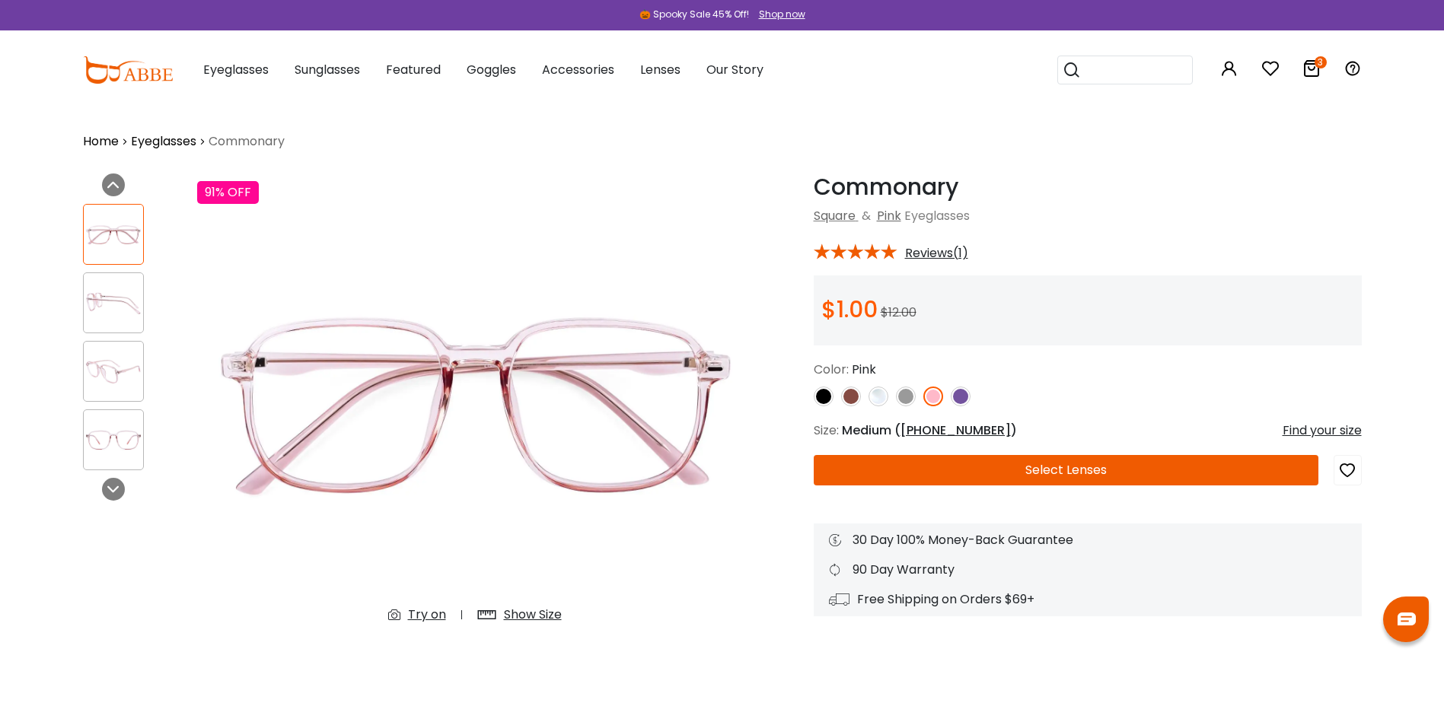
click at [956, 396] on img at bounding box center [960, 397] width 20 height 20
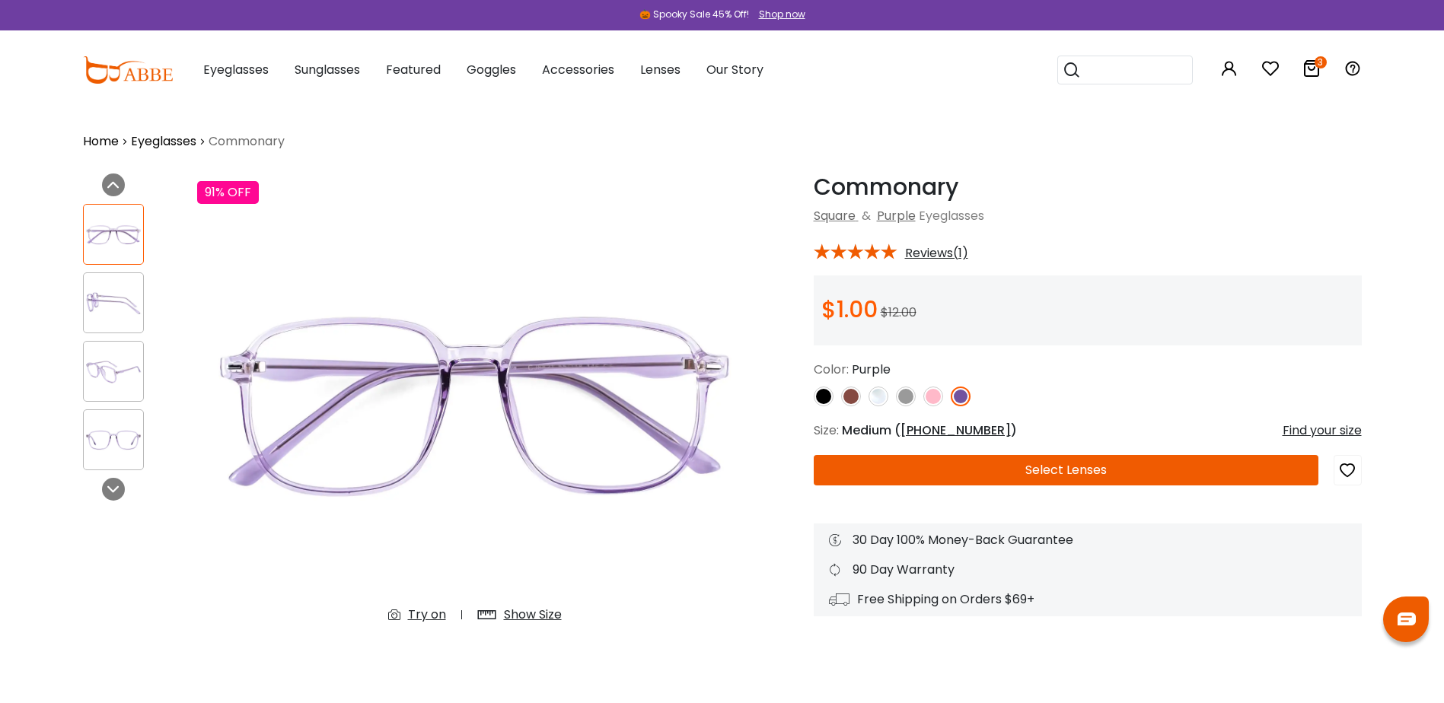
click at [939, 460] on button "Select Lenses" at bounding box center [1066, 470] width 505 height 30
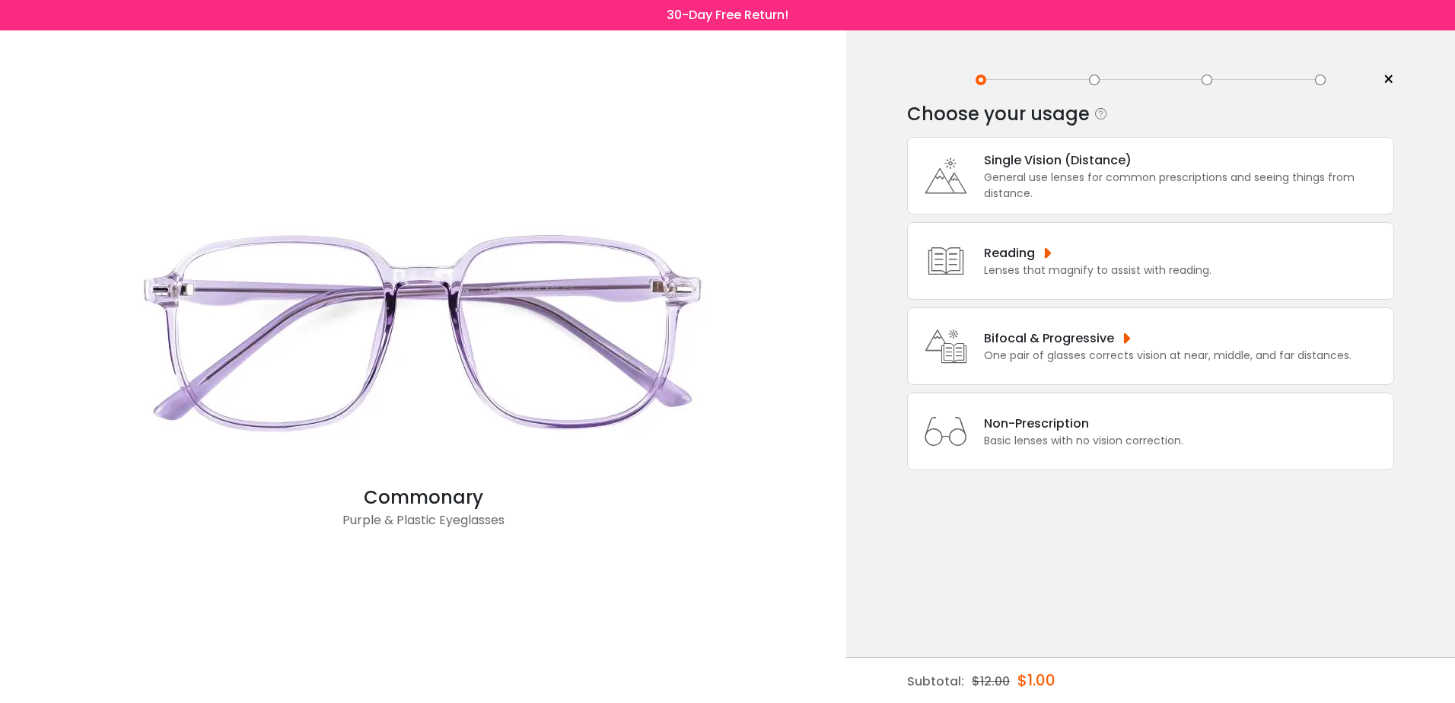
click at [1097, 176] on div "General use lenses for common prescriptions and seeing things from distance." at bounding box center [1185, 186] width 402 height 32
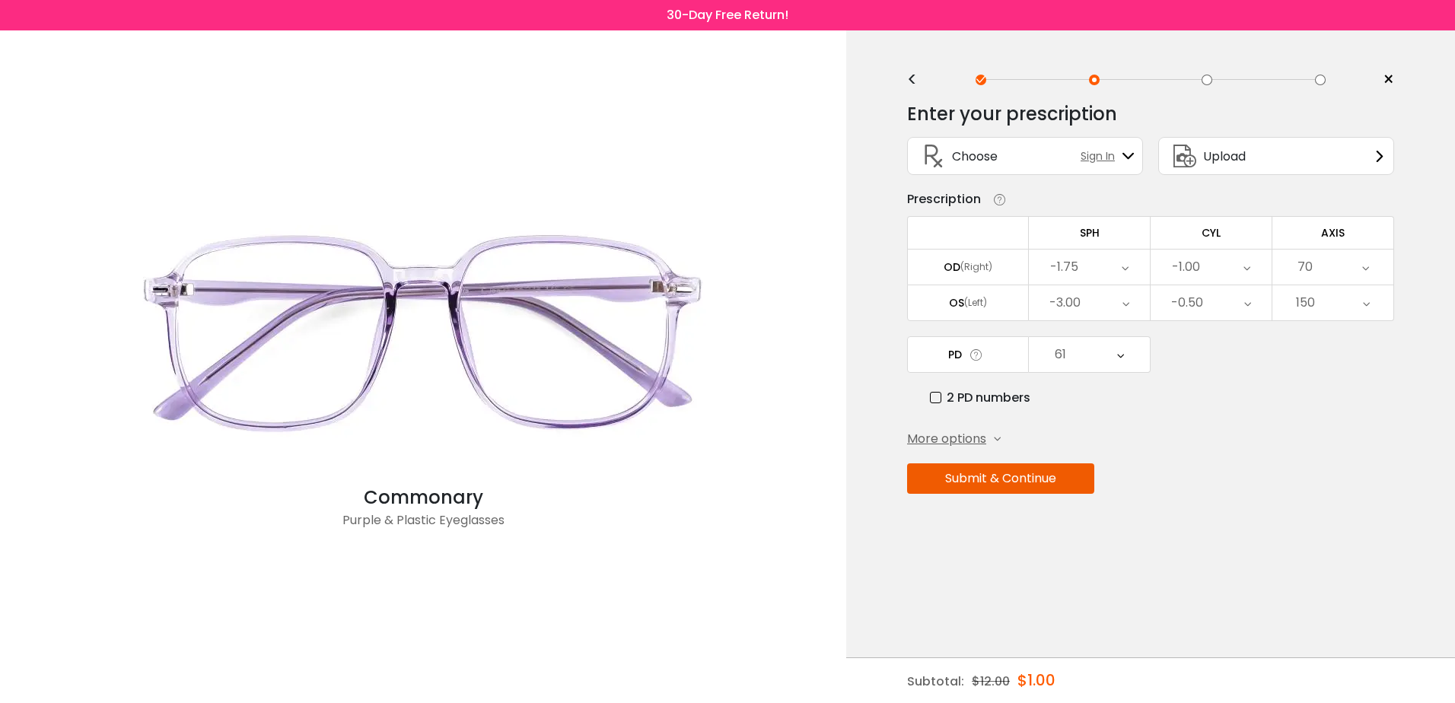
click at [1029, 474] on button "Submit & Continue" at bounding box center [1000, 478] width 187 height 30
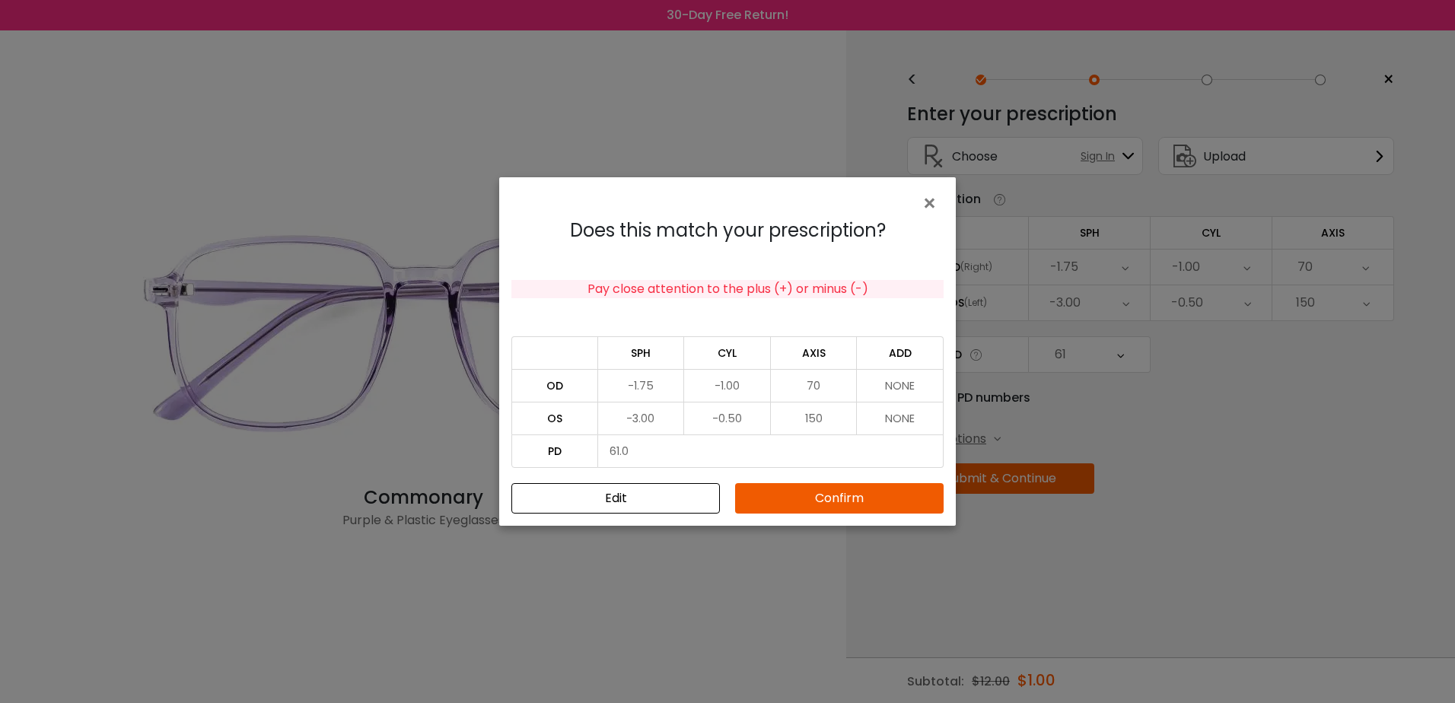
click at [855, 499] on button "Confirm" at bounding box center [839, 498] width 209 height 30
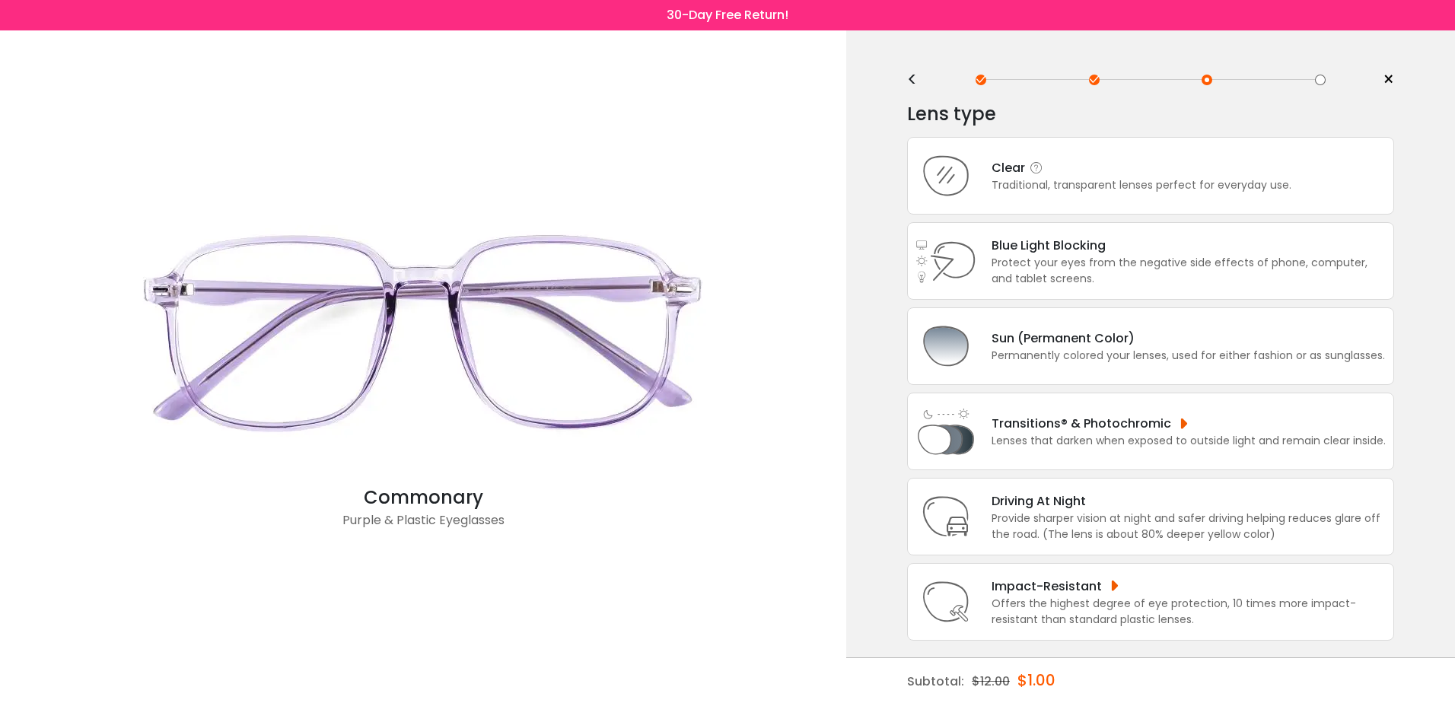
click at [1157, 187] on div "Traditional, transparent lenses perfect for everyday use." at bounding box center [1142, 185] width 300 height 16
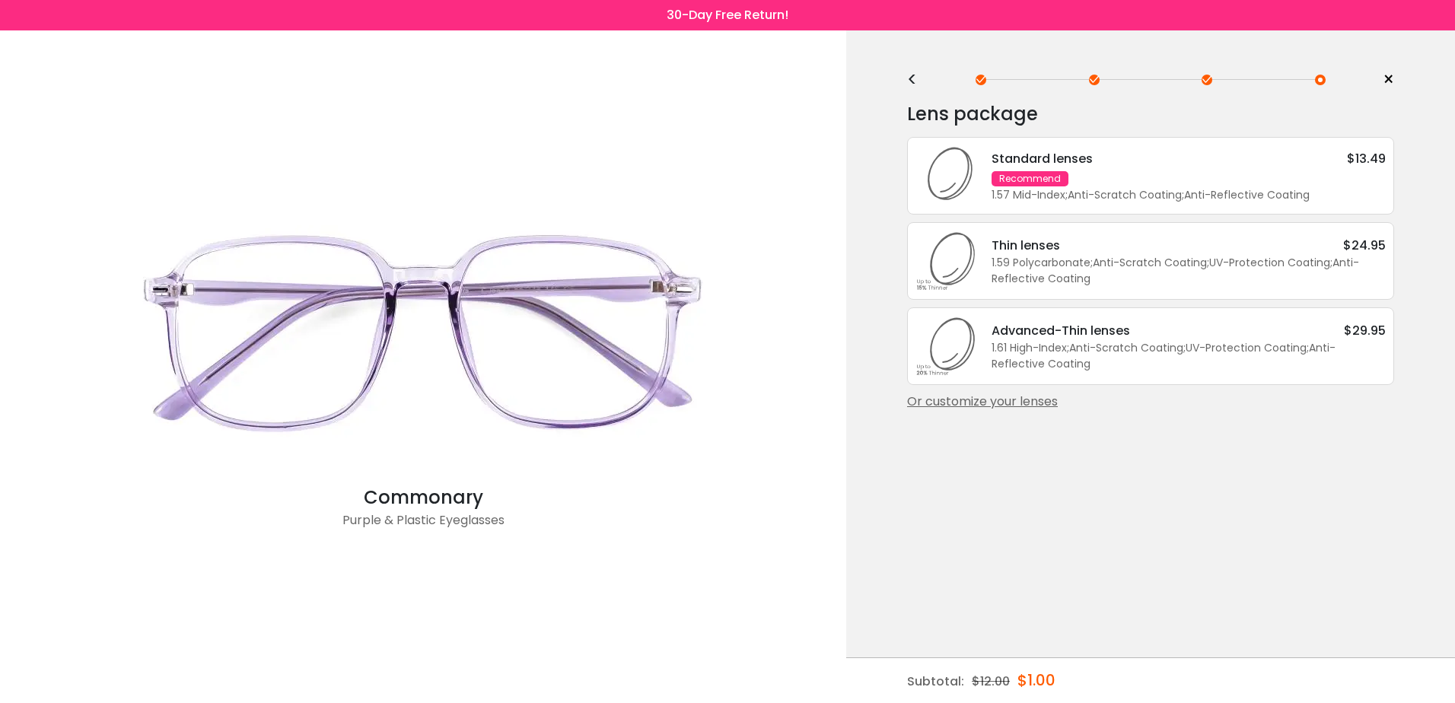
click at [1159, 183] on div "Standard lenses $13.49 Recommend 1.57 Mid-Index ; Anti-Scratch Coating ; Anti-R…" at bounding box center [1180, 176] width 409 height 54
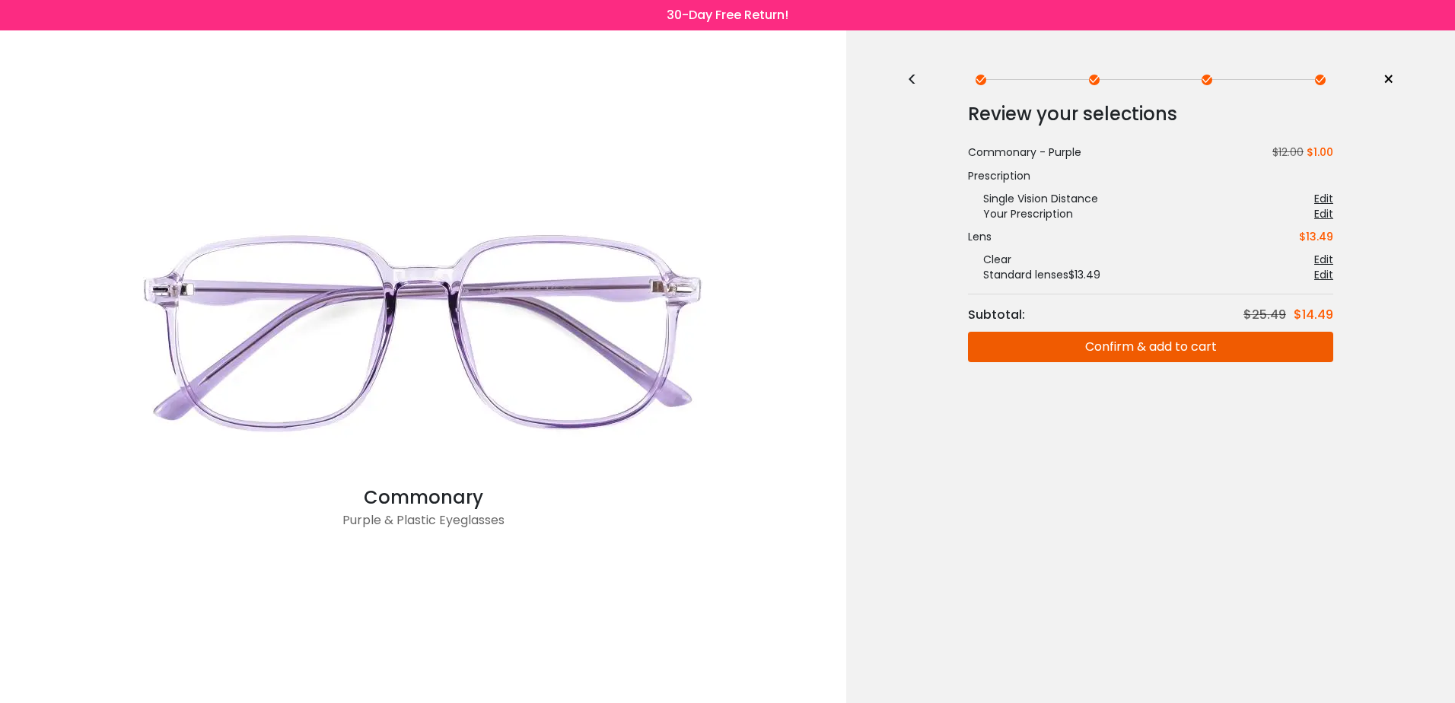
click at [1215, 354] on button "Confirm & add to cart" at bounding box center [1150, 347] width 365 height 30
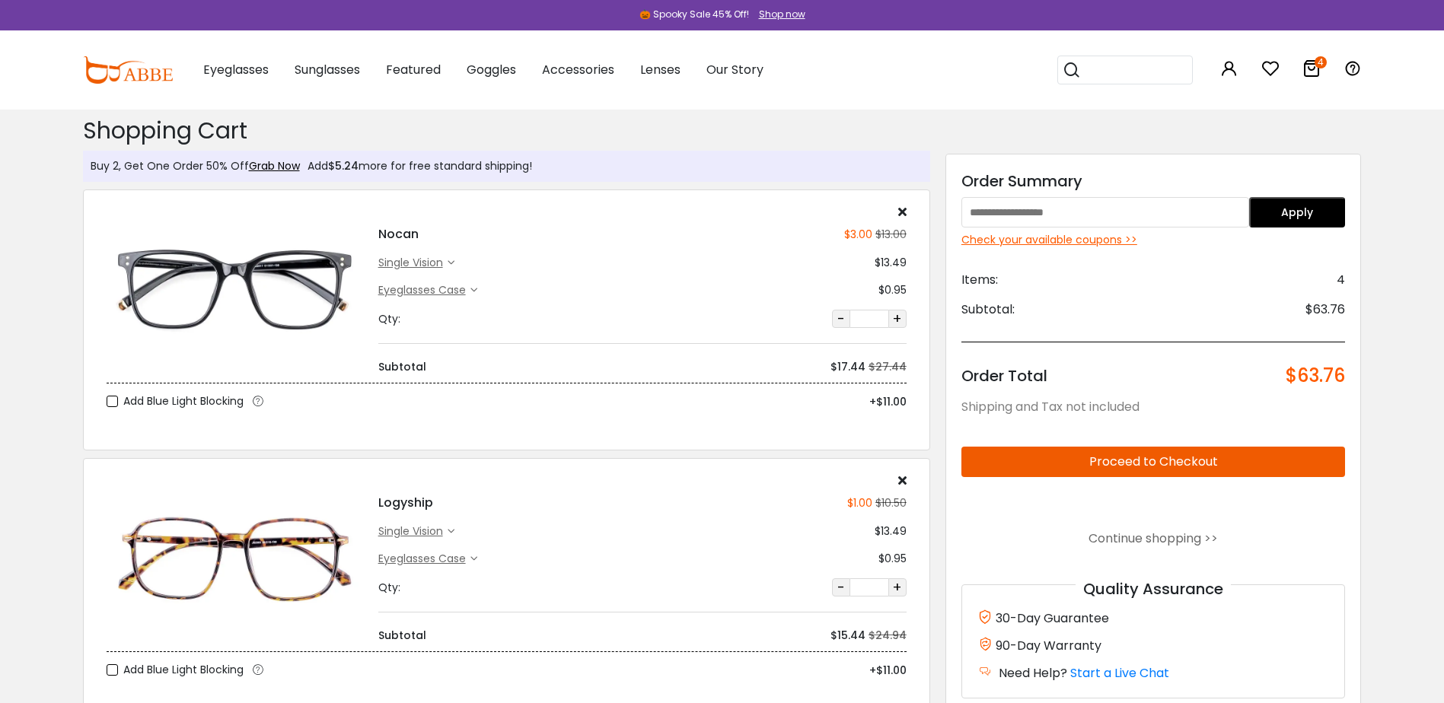
click at [1287, 376] on span "$63.76" at bounding box center [1314, 375] width 59 height 21
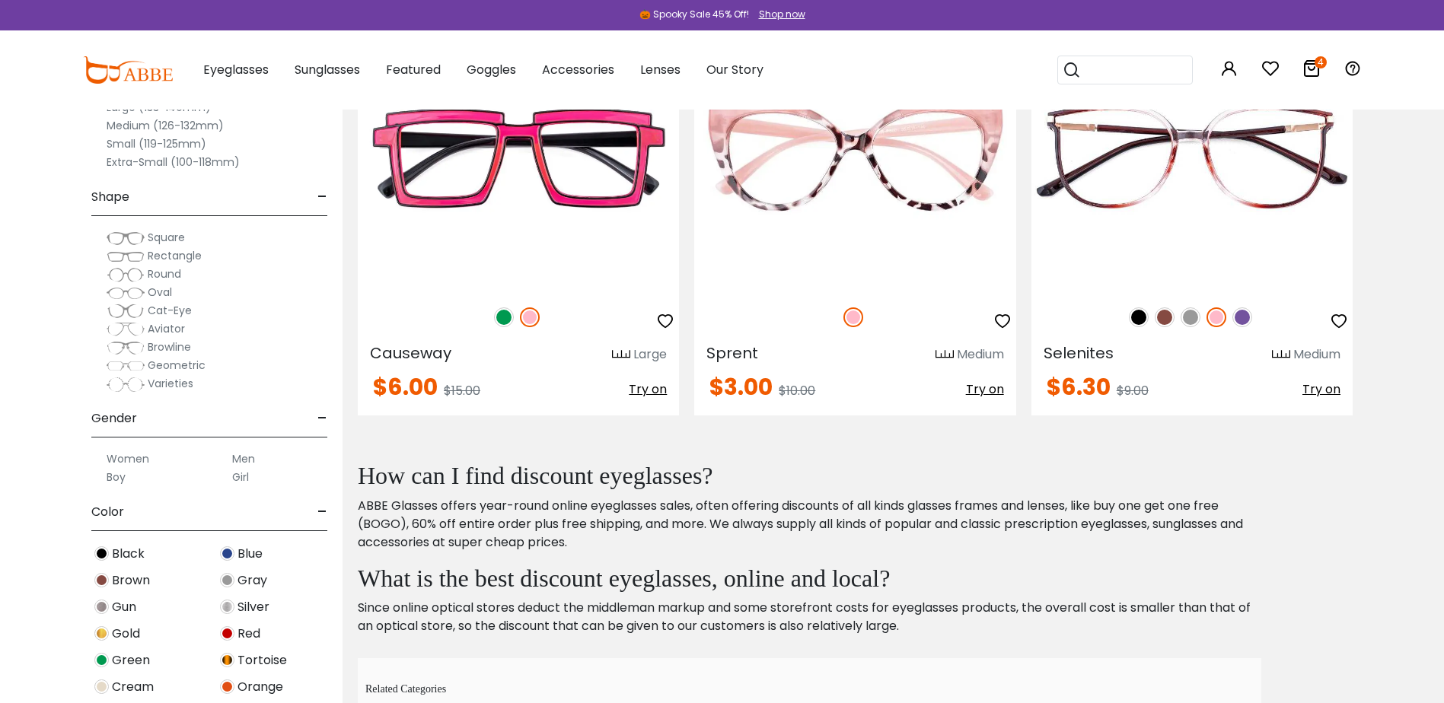
scroll to position [4185, 0]
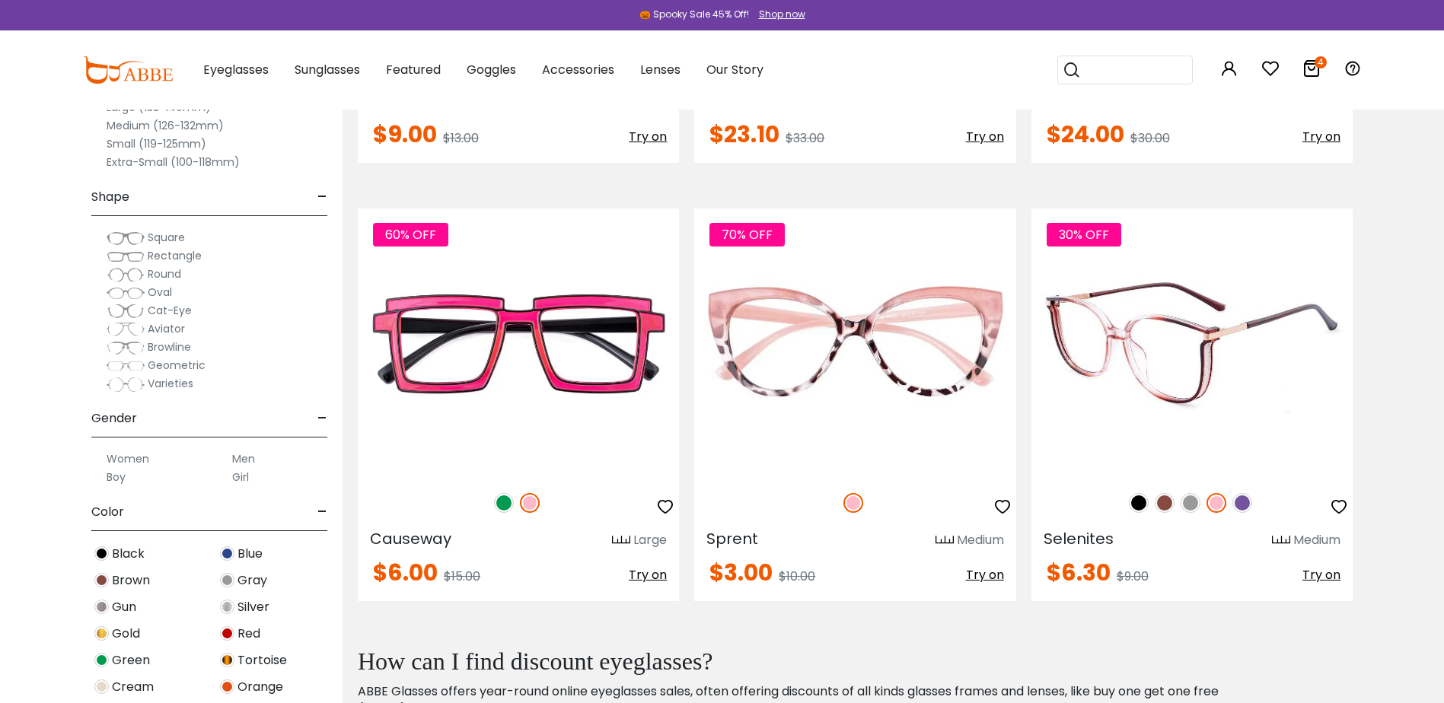
click at [1244, 501] on img at bounding box center [1242, 503] width 20 height 20
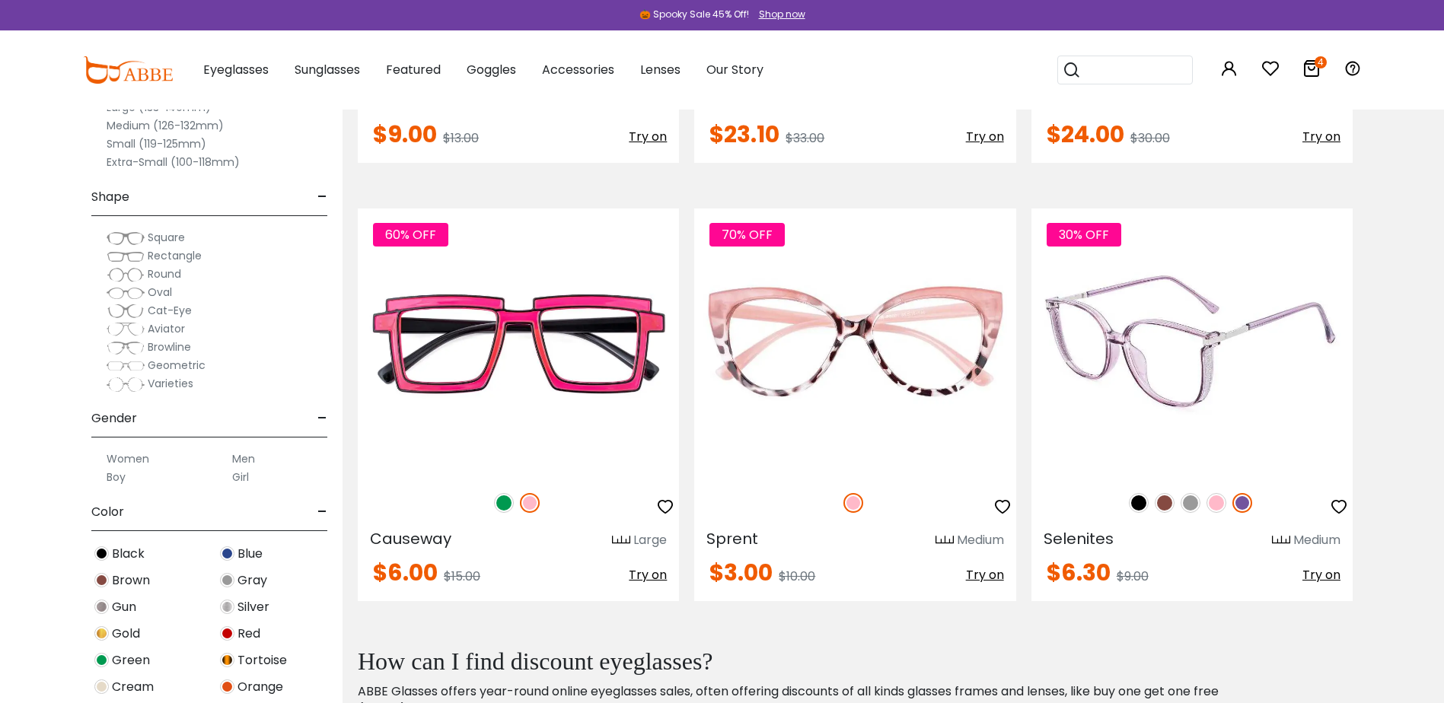
click at [1132, 504] on img at bounding box center [1139, 503] width 20 height 20
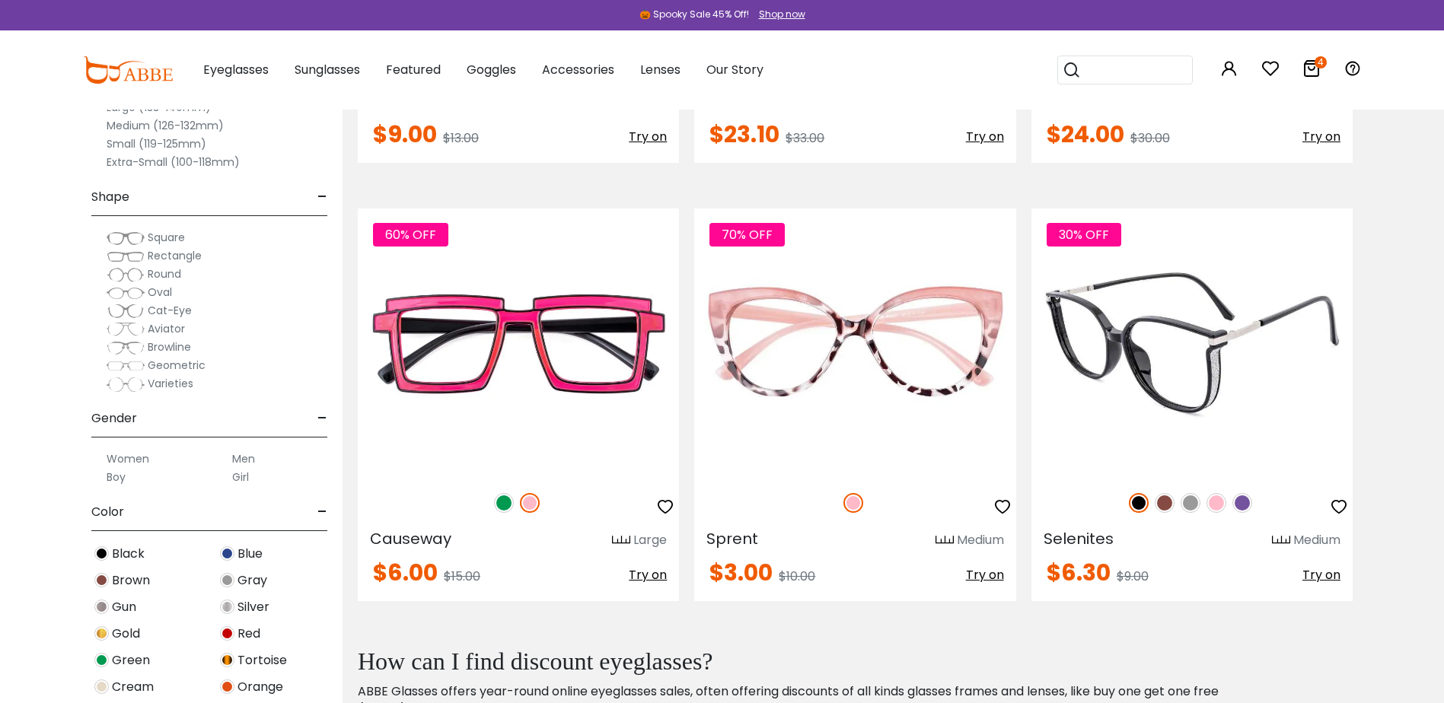
click at [1259, 342] on img at bounding box center [1191, 343] width 321 height 268
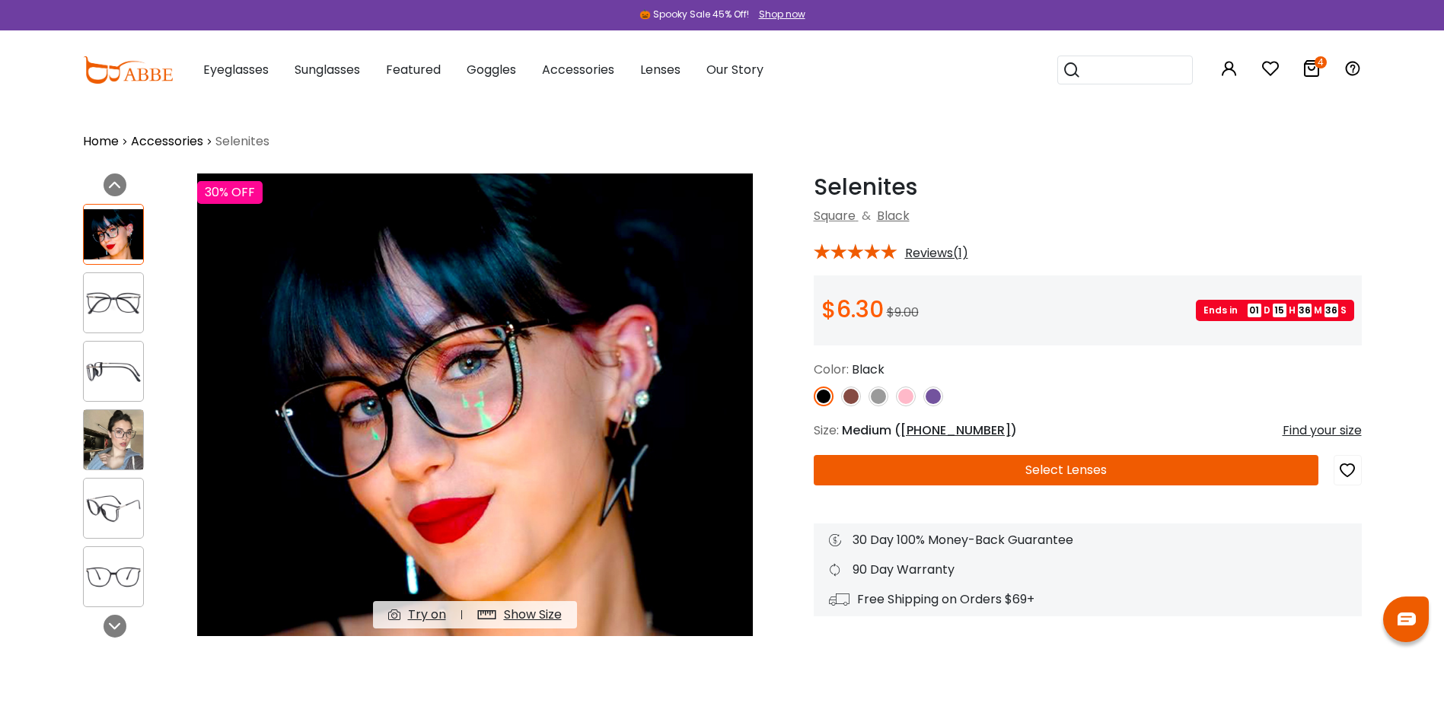
click at [114, 302] on img at bounding box center [113, 303] width 59 height 30
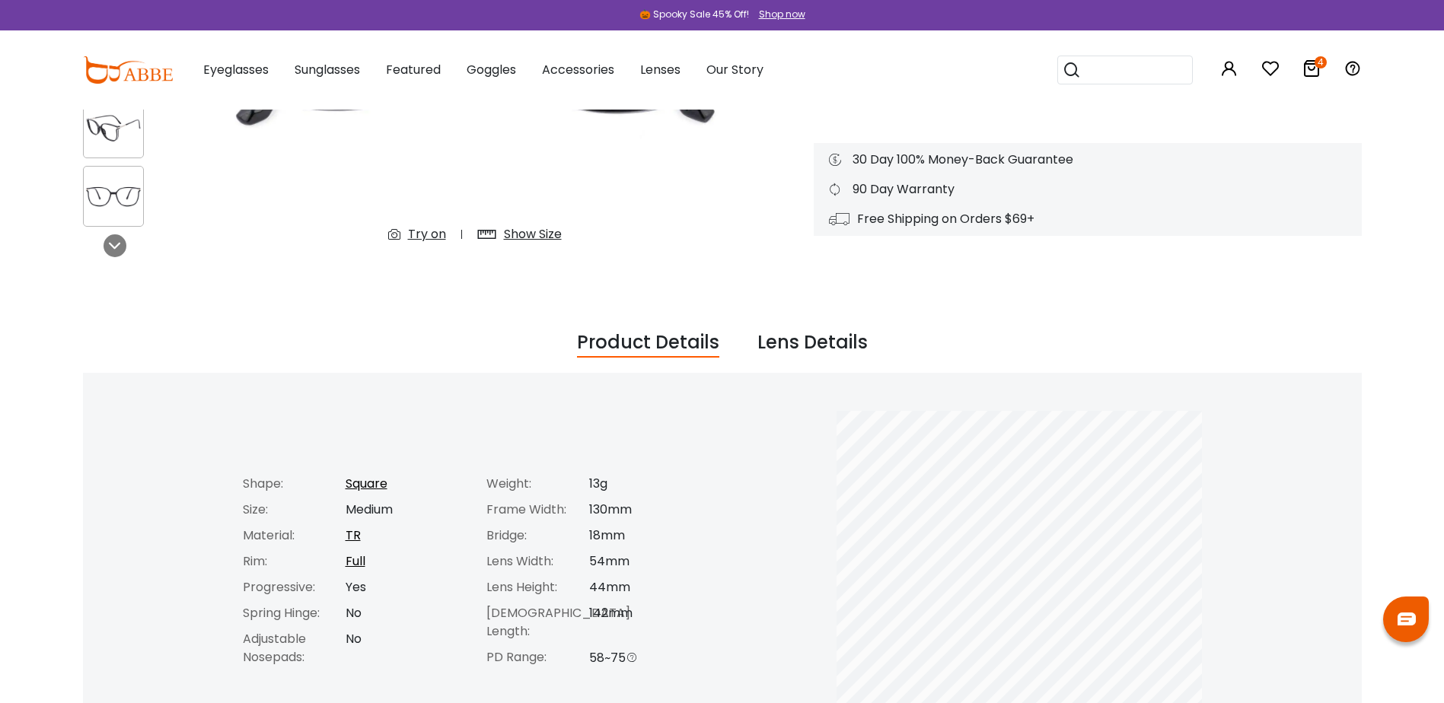
scroll to position [76, 0]
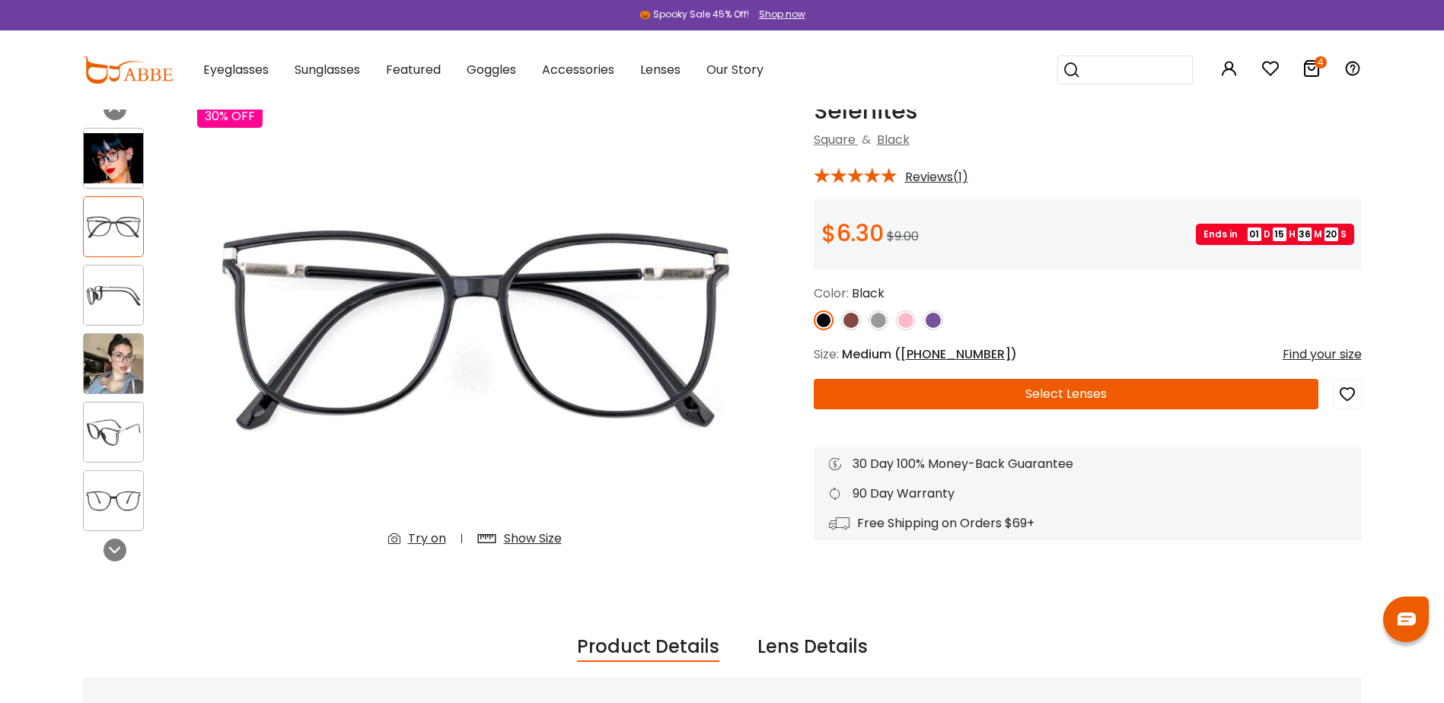
click at [1152, 385] on button "Select Lenses" at bounding box center [1066, 394] width 505 height 30
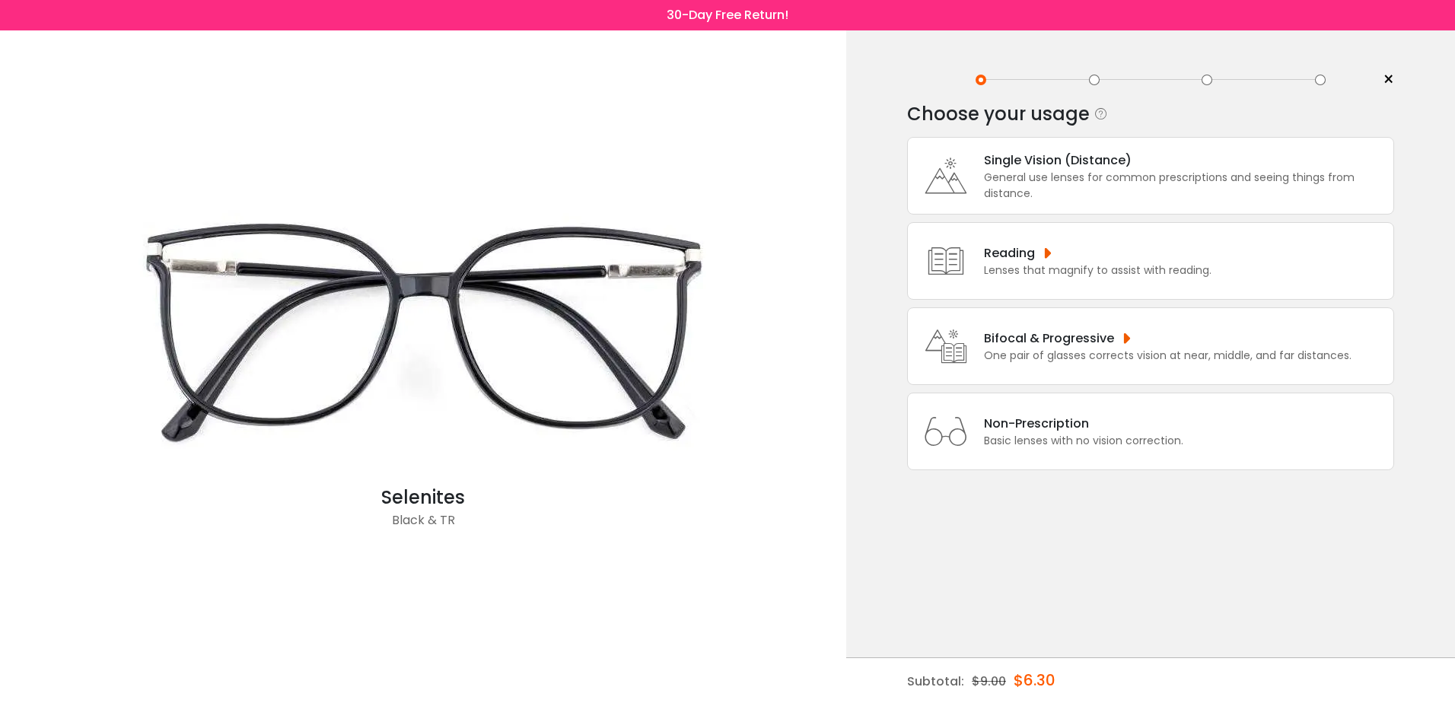
click at [1122, 161] on div "Single Vision (Distance)" at bounding box center [1185, 160] width 402 height 19
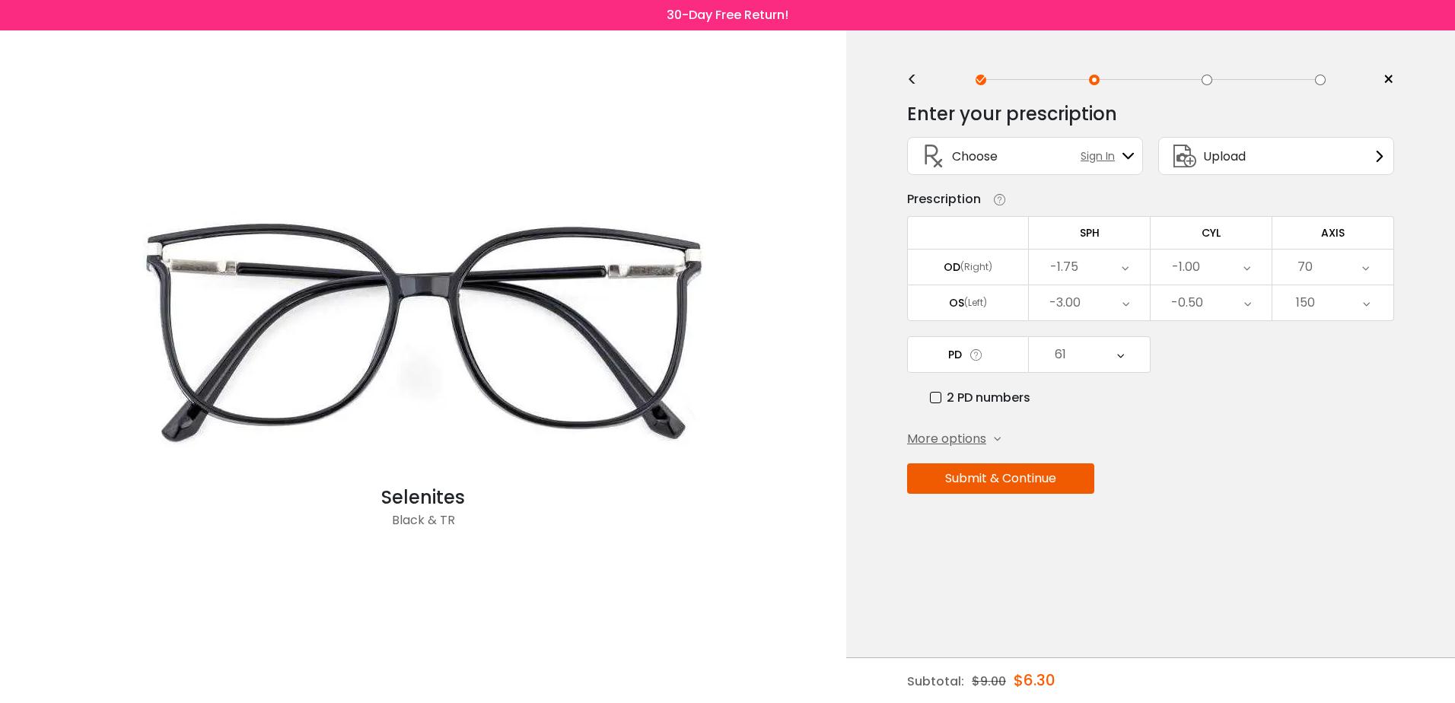
click at [1012, 495] on div "Enter your prescription SPH (Sphere) Lens strength needed to correct your visio…" at bounding box center [1150, 330] width 487 height 479
click at [1020, 482] on button "Submit & Continue" at bounding box center [1000, 478] width 187 height 30
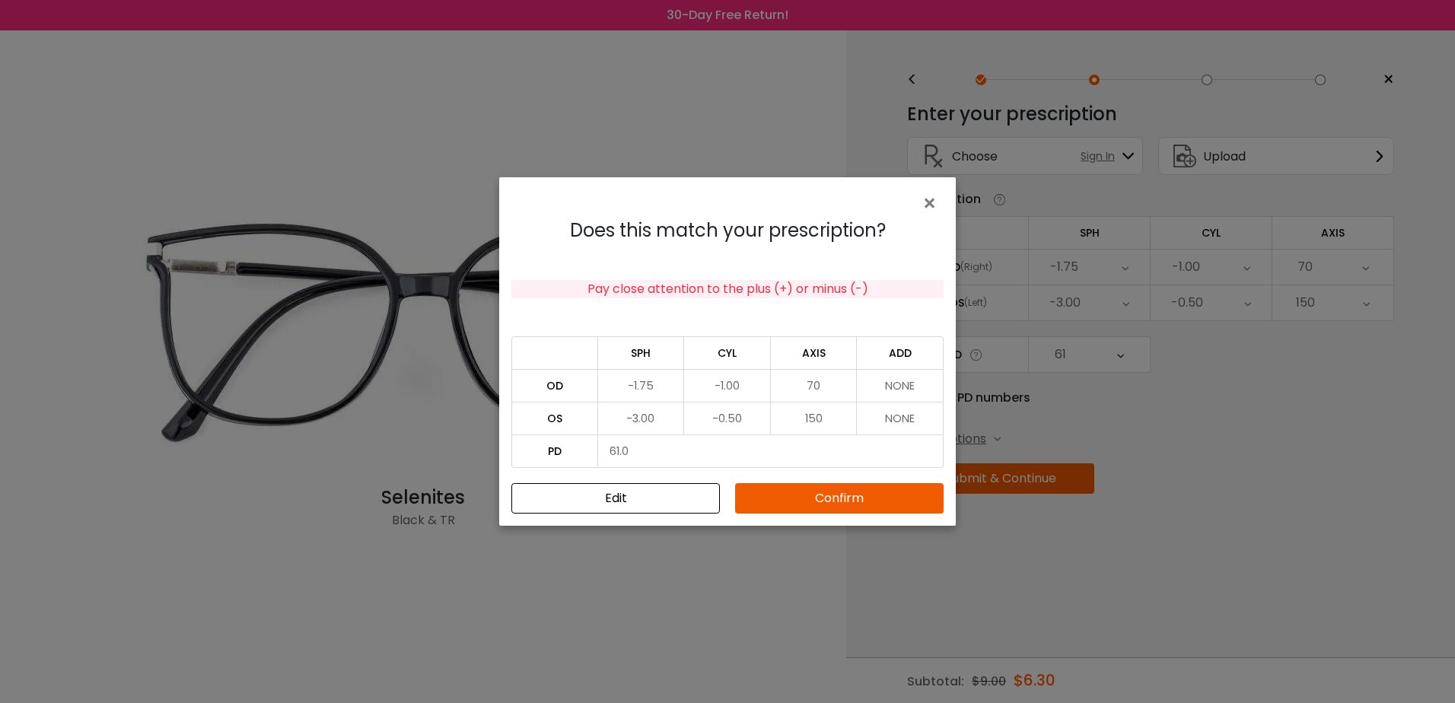
click at [858, 501] on button "Confirm" at bounding box center [839, 498] width 209 height 30
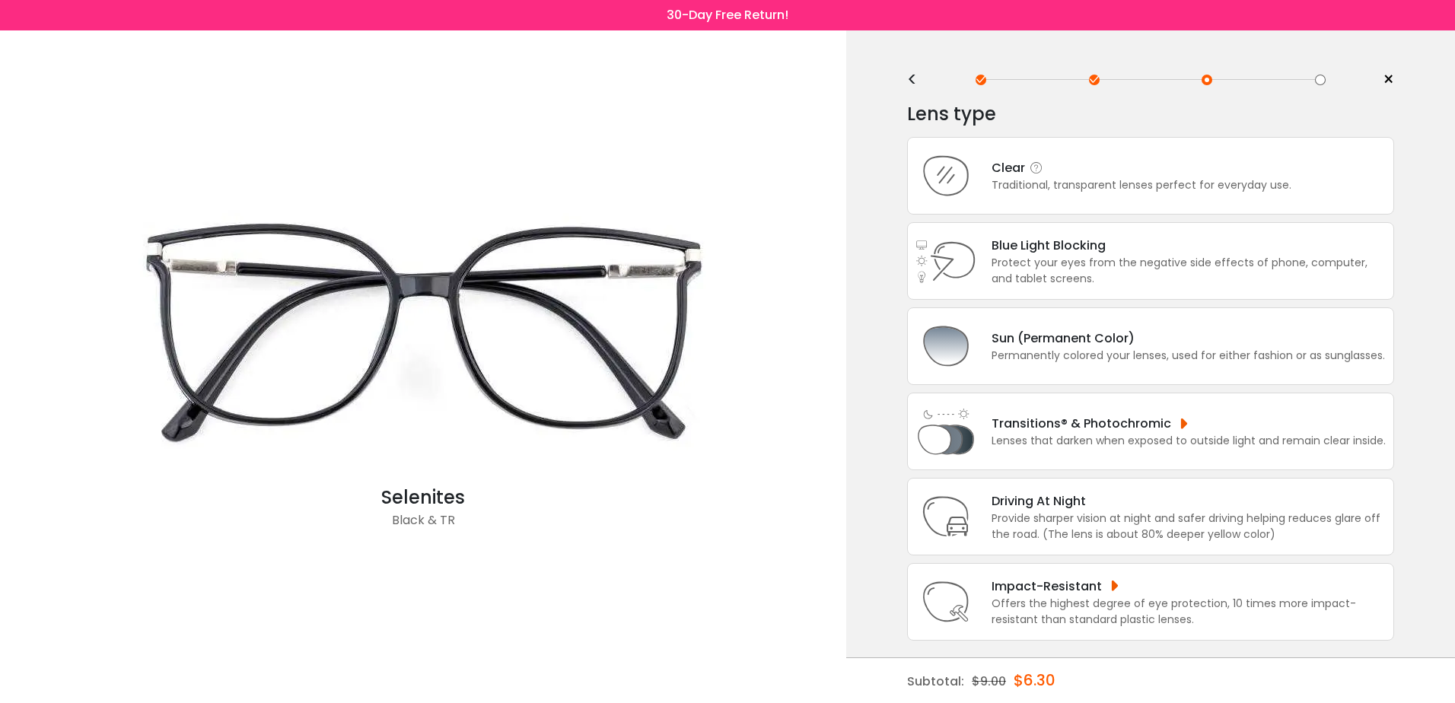
click at [1115, 165] on div "Clear" at bounding box center [1142, 167] width 300 height 19
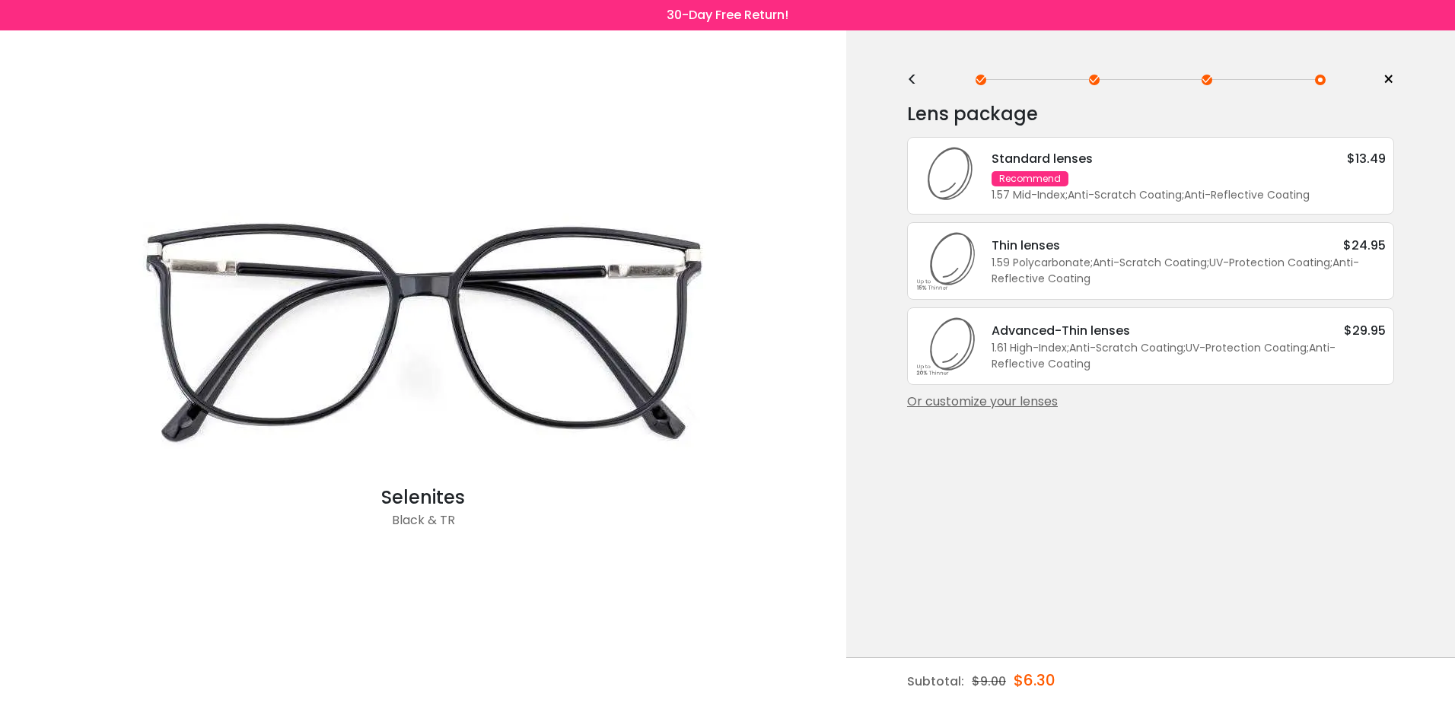
click at [1115, 165] on div "Standard lenses $13.49" at bounding box center [1189, 158] width 394 height 19
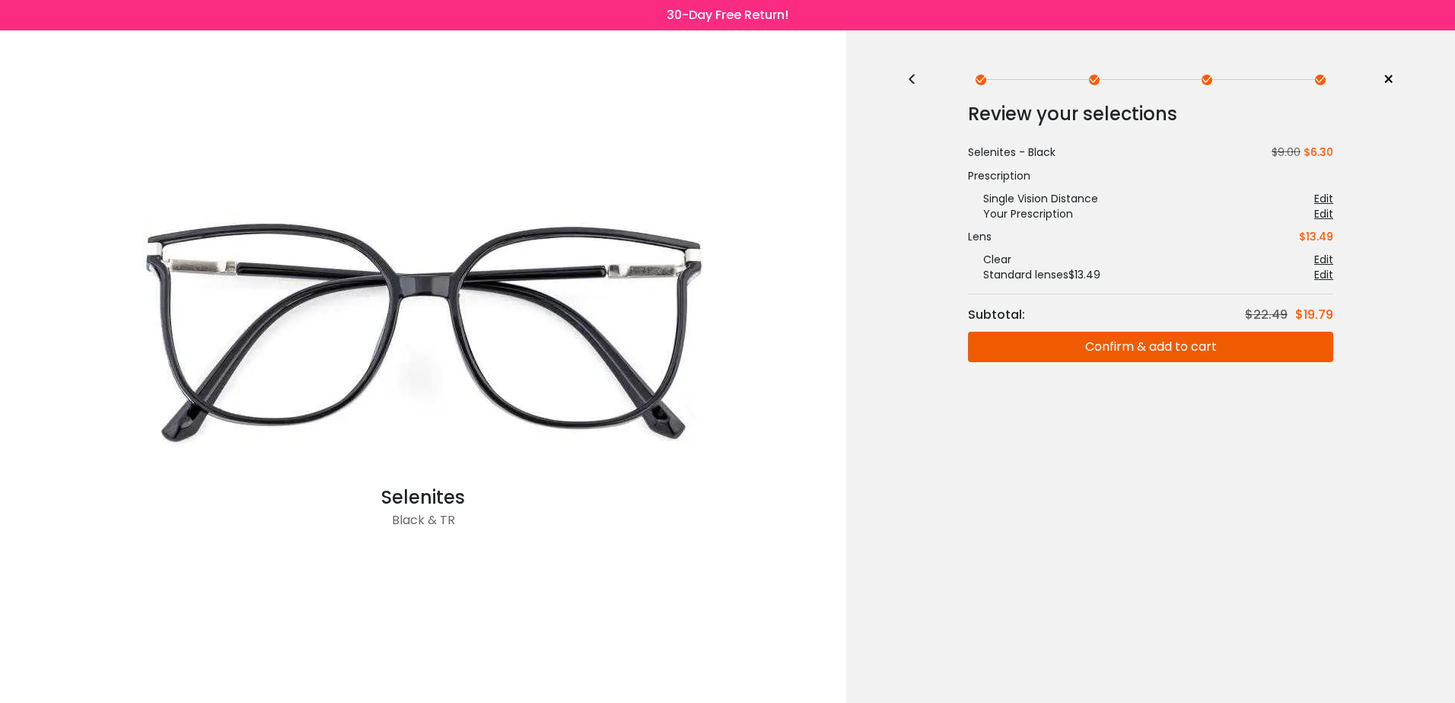
click at [1165, 350] on button "Confirm & add to cart" at bounding box center [1150, 347] width 365 height 30
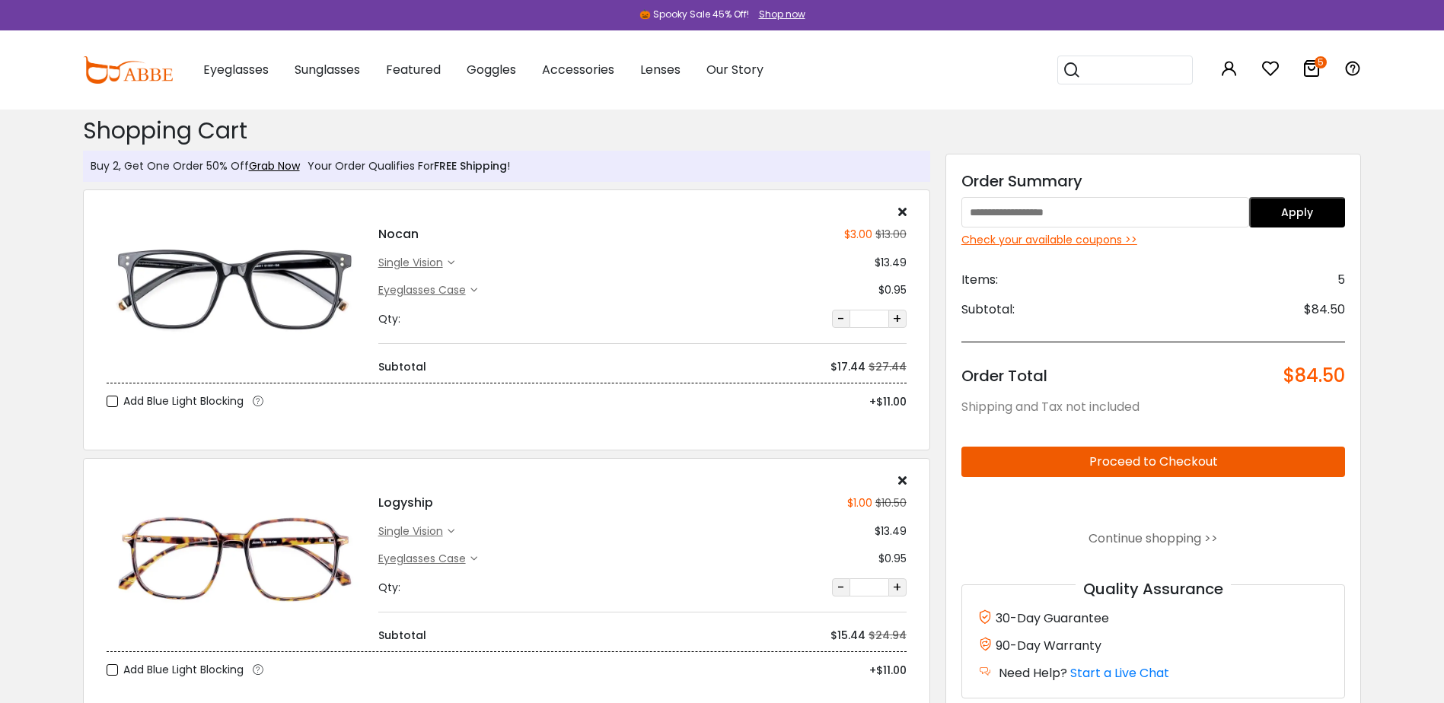
click at [899, 212] on icon at bounding box center [902, 211] width 8 height 12
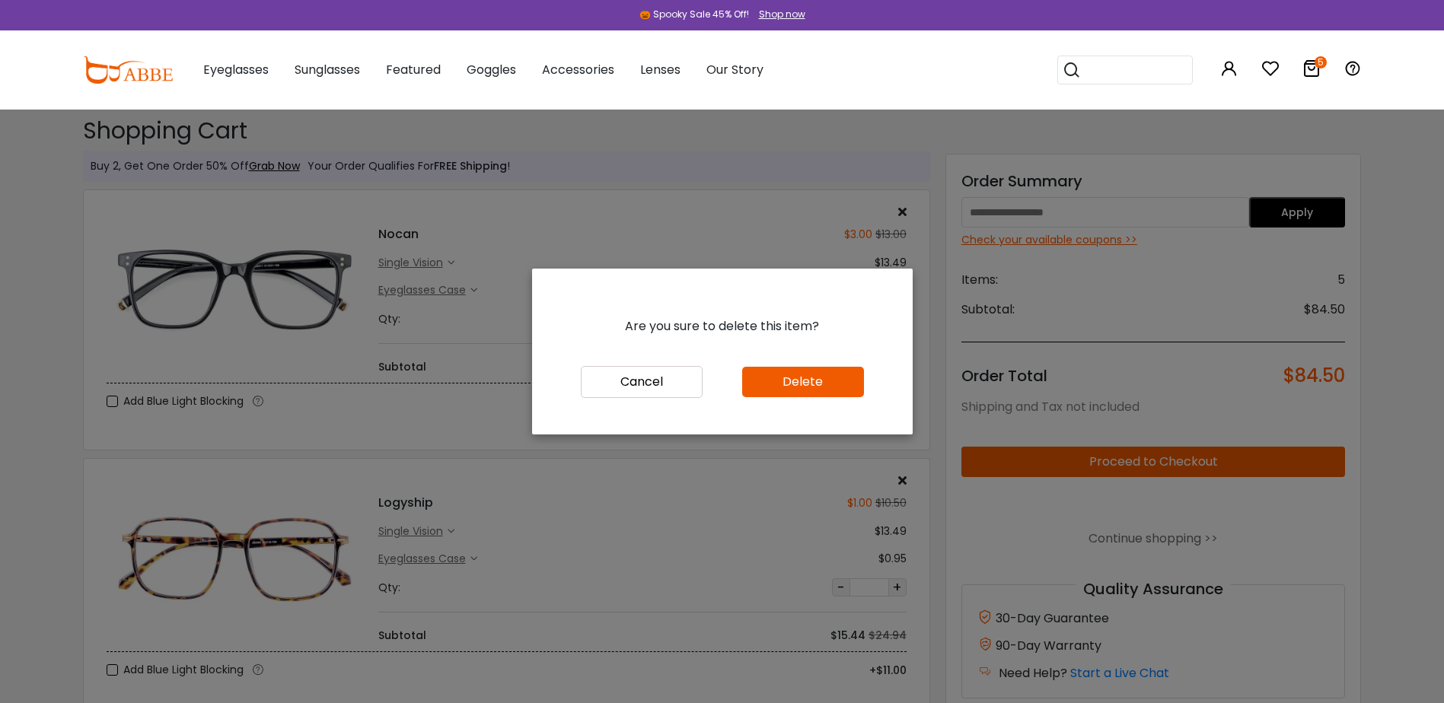
click at [827, 377] on button "Delete" at bounding box center [803, 382] width 122 height 30
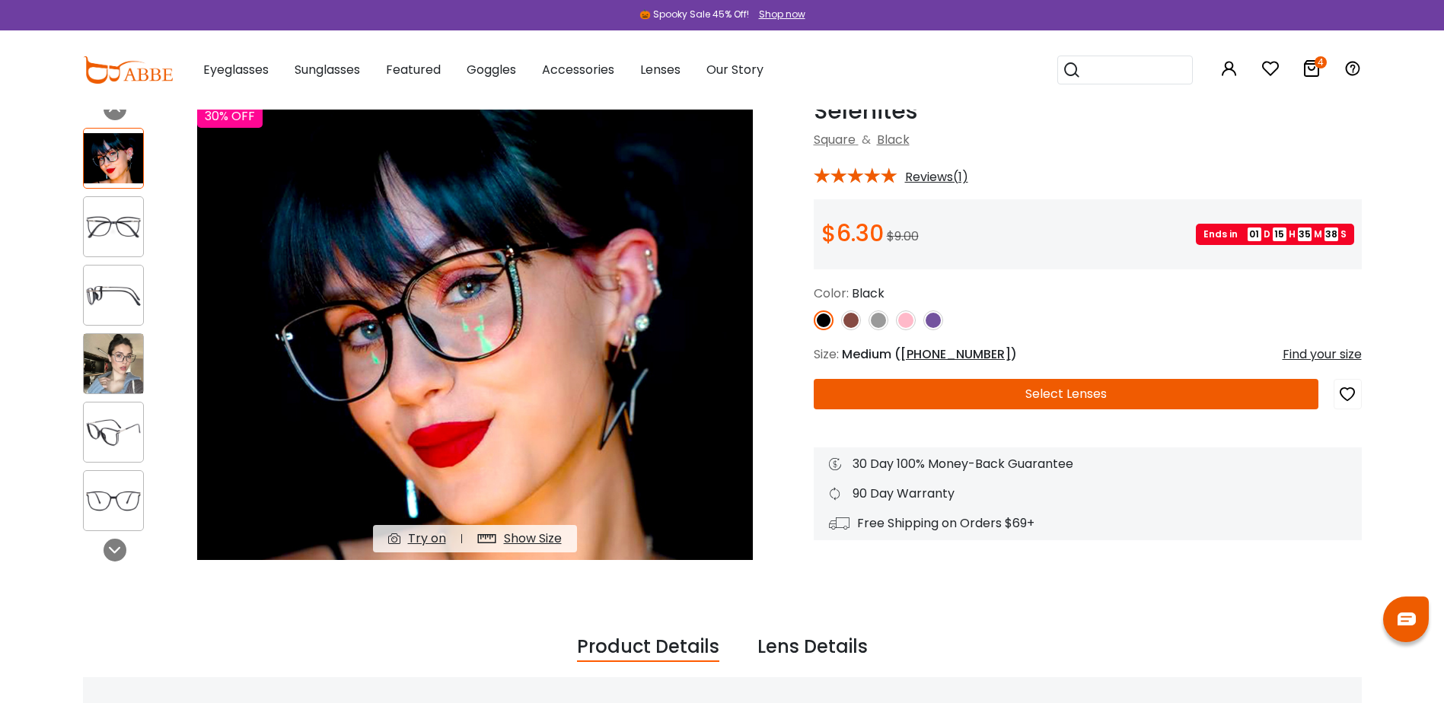
click at [854, 323] on img at bounding box center [851, 320] width 20 height 20
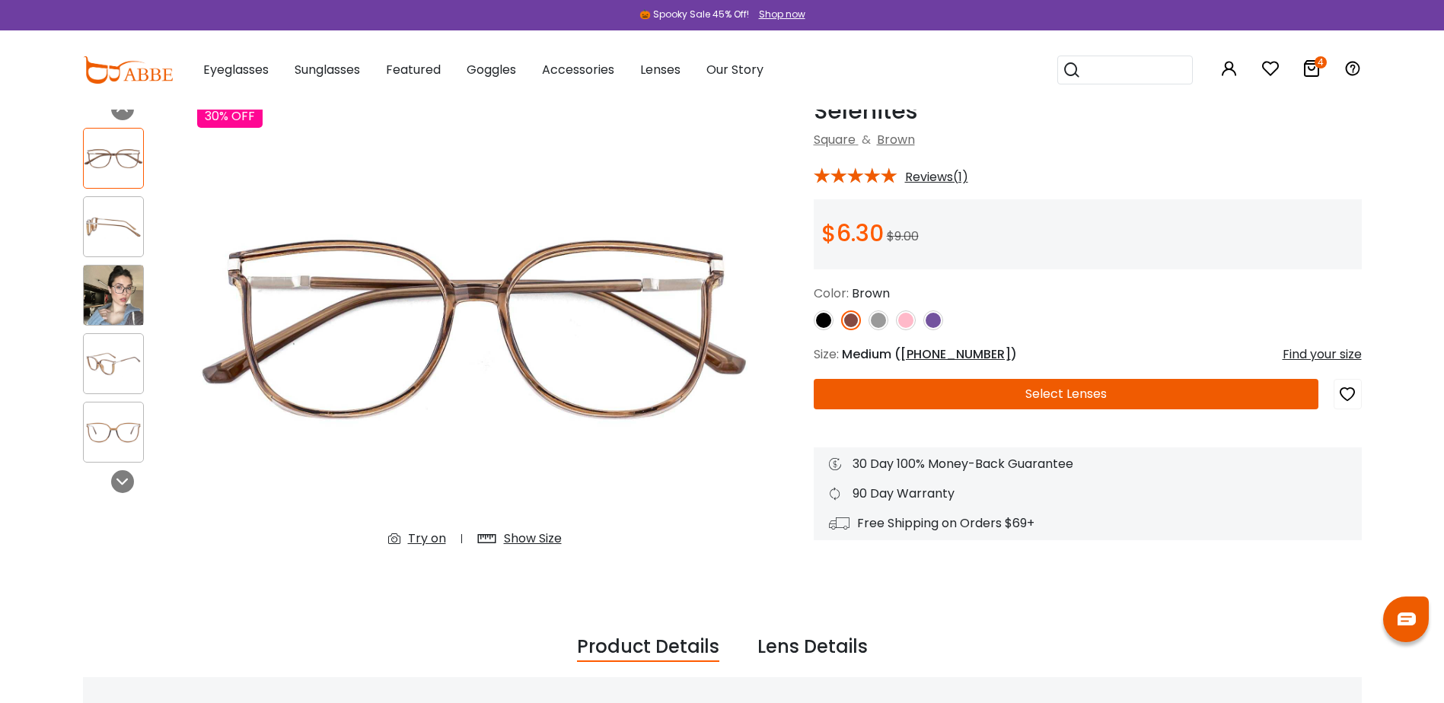
click at [872, 321] on img at bounding box center [878, 320] width 20 height 20
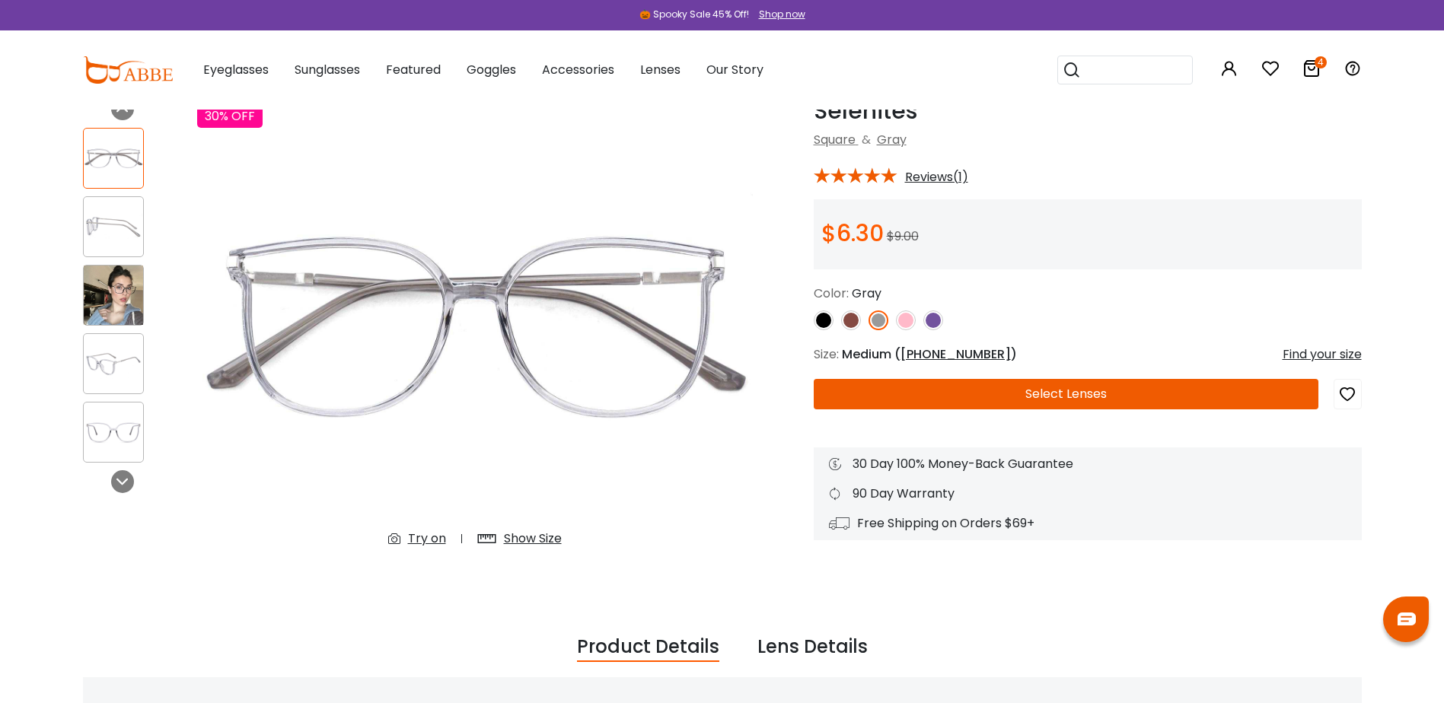
click at [908, 320] on img at bounding box center [906, 320] width 20 height 20
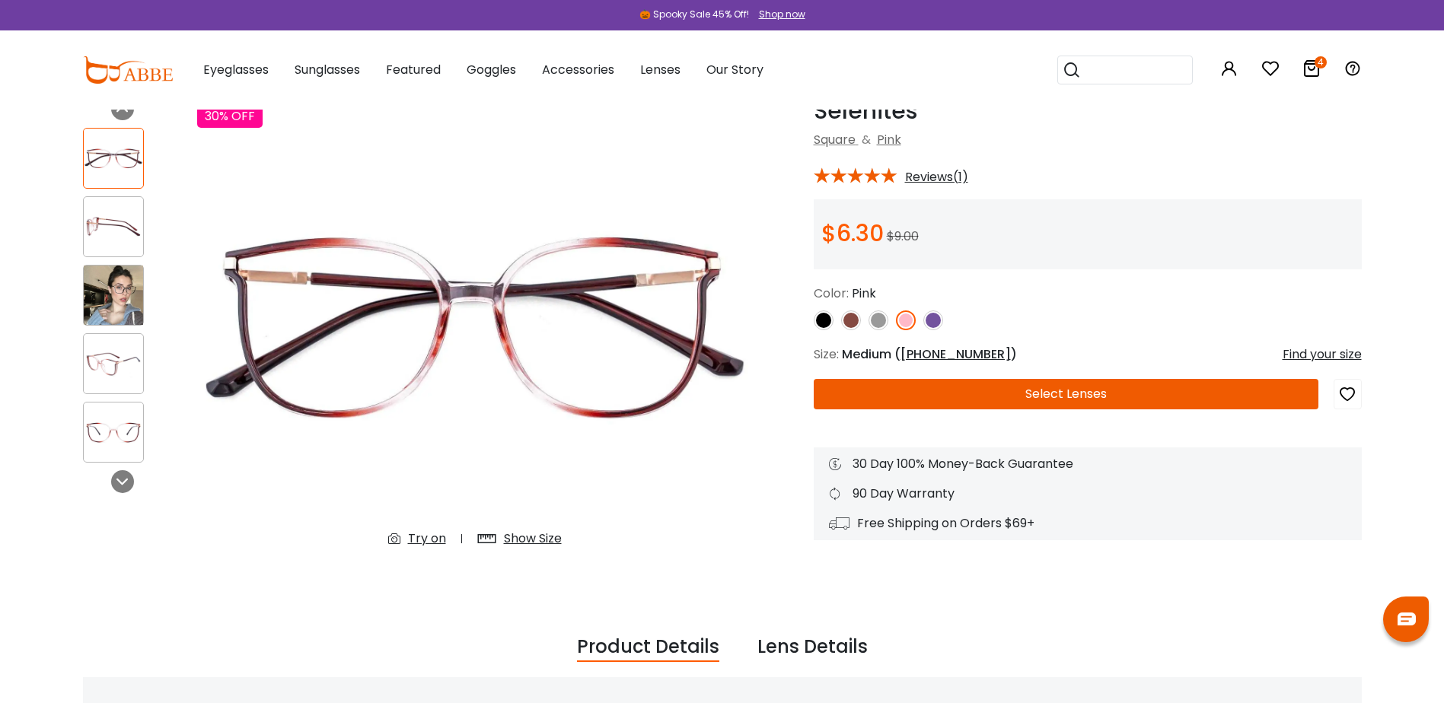
click at [934, 320] on img at bounding box center [933, 320] width 20 height 20
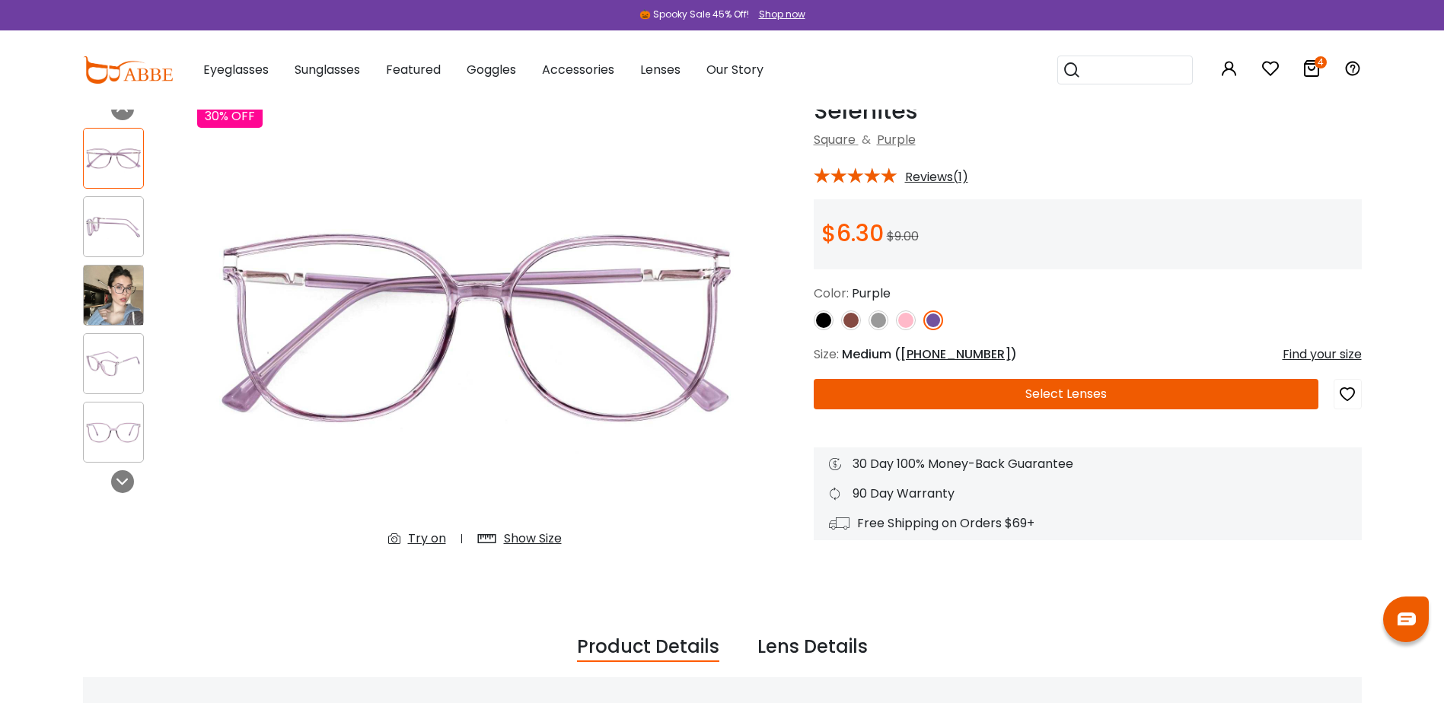
click at [110, 224] on img at bounding box center [113, 227] width 59 height 30
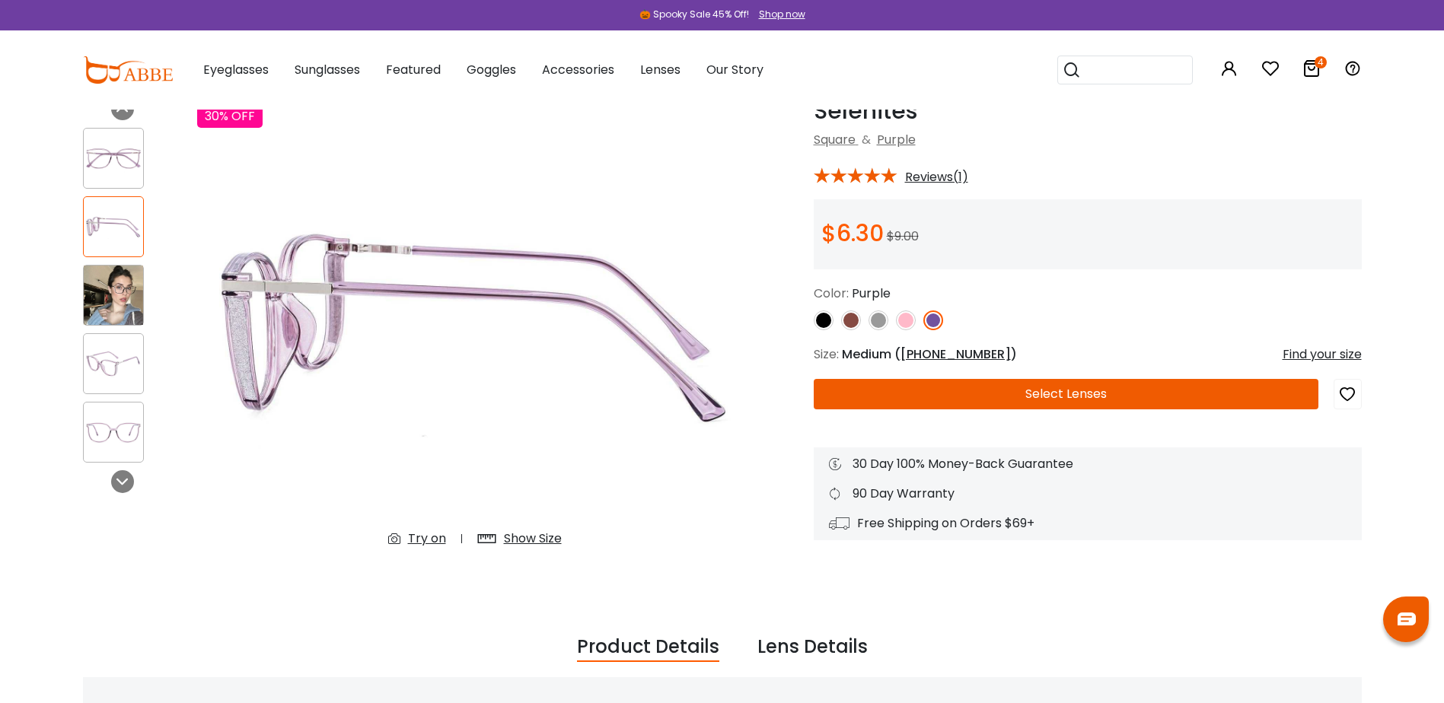
click at [1066, 384] on button "Select Lenses" at bounding box center [1066, 394] width 505 height 30
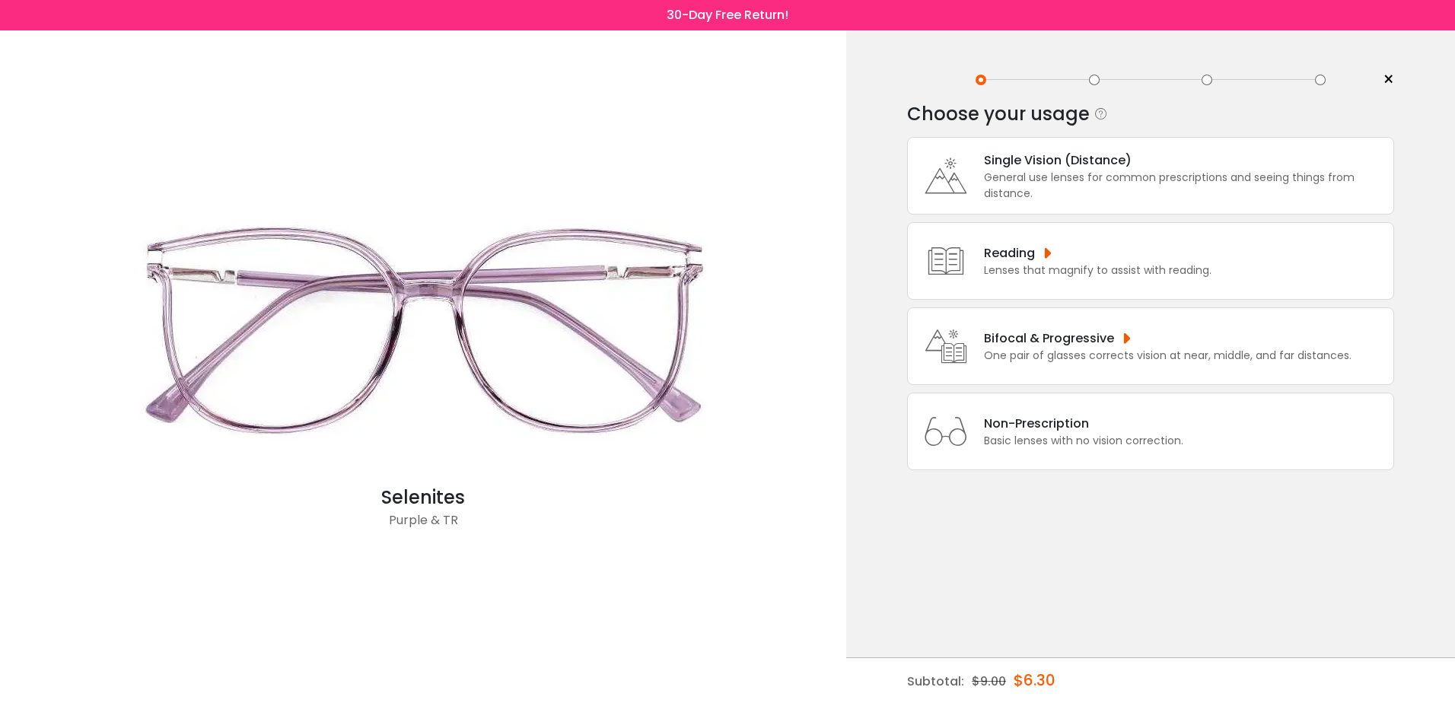
click at [1146, 155] on div "Single Vision (Distance)" at bounding box center [1185, 160] width 402 height 19
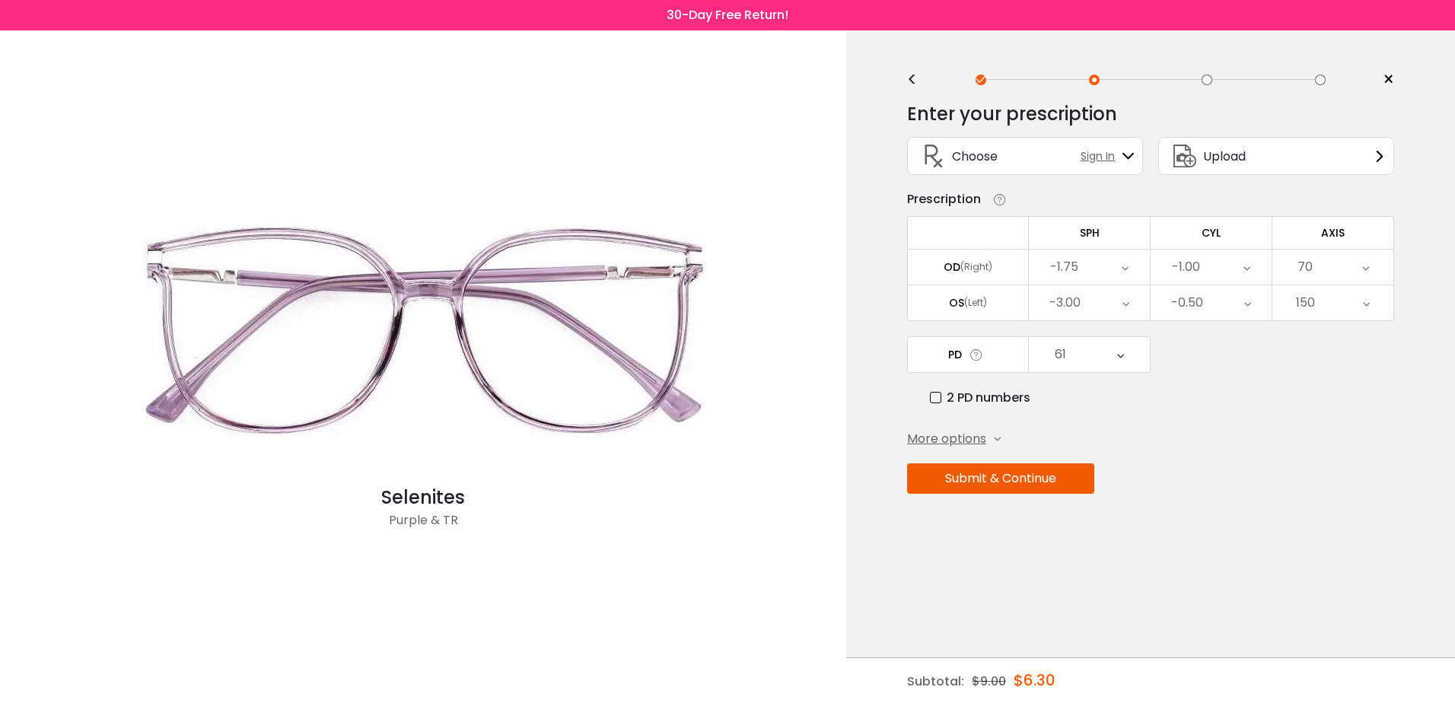
click at [1075, 480] on button "Submit & Continue" at bounding box center [1000, 478] width 187 height 30
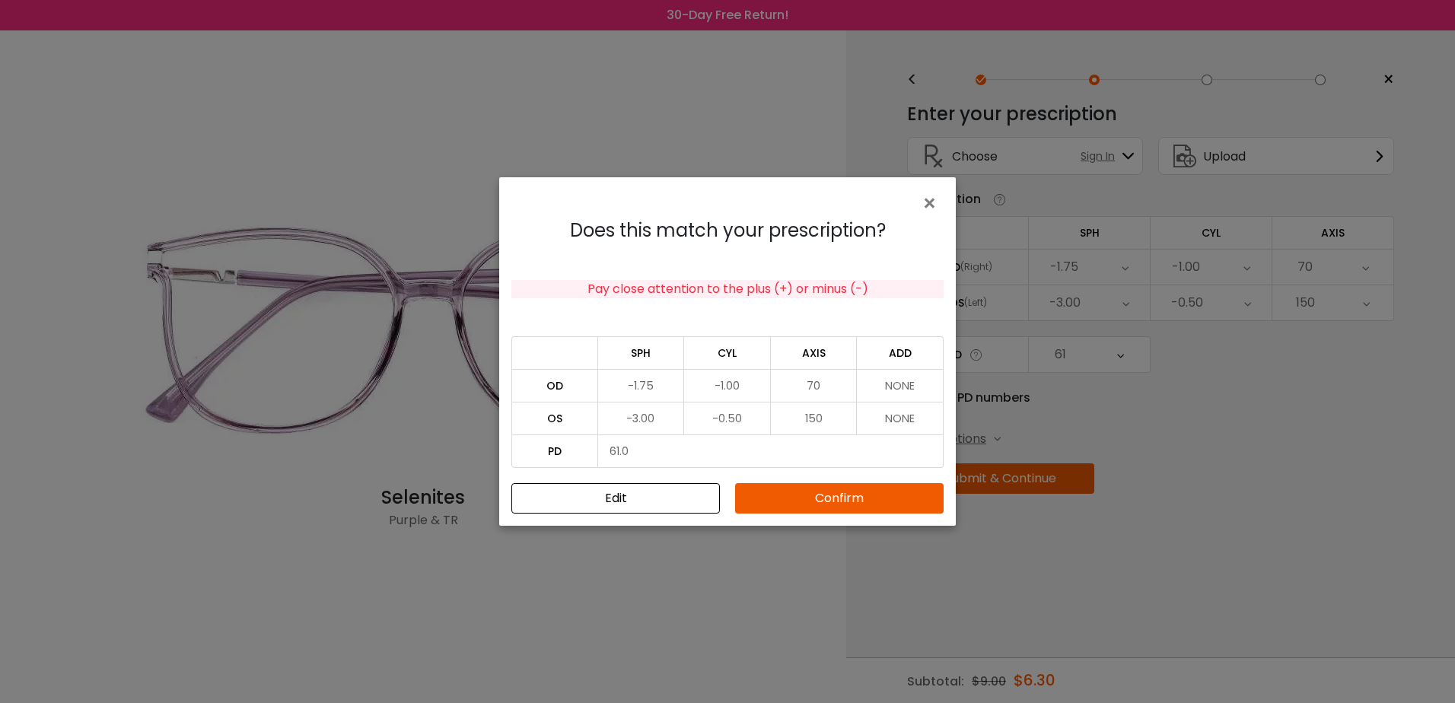
click at [925, 498] on button "Confirm" at bounding box center [839, 498] width 209 height 30
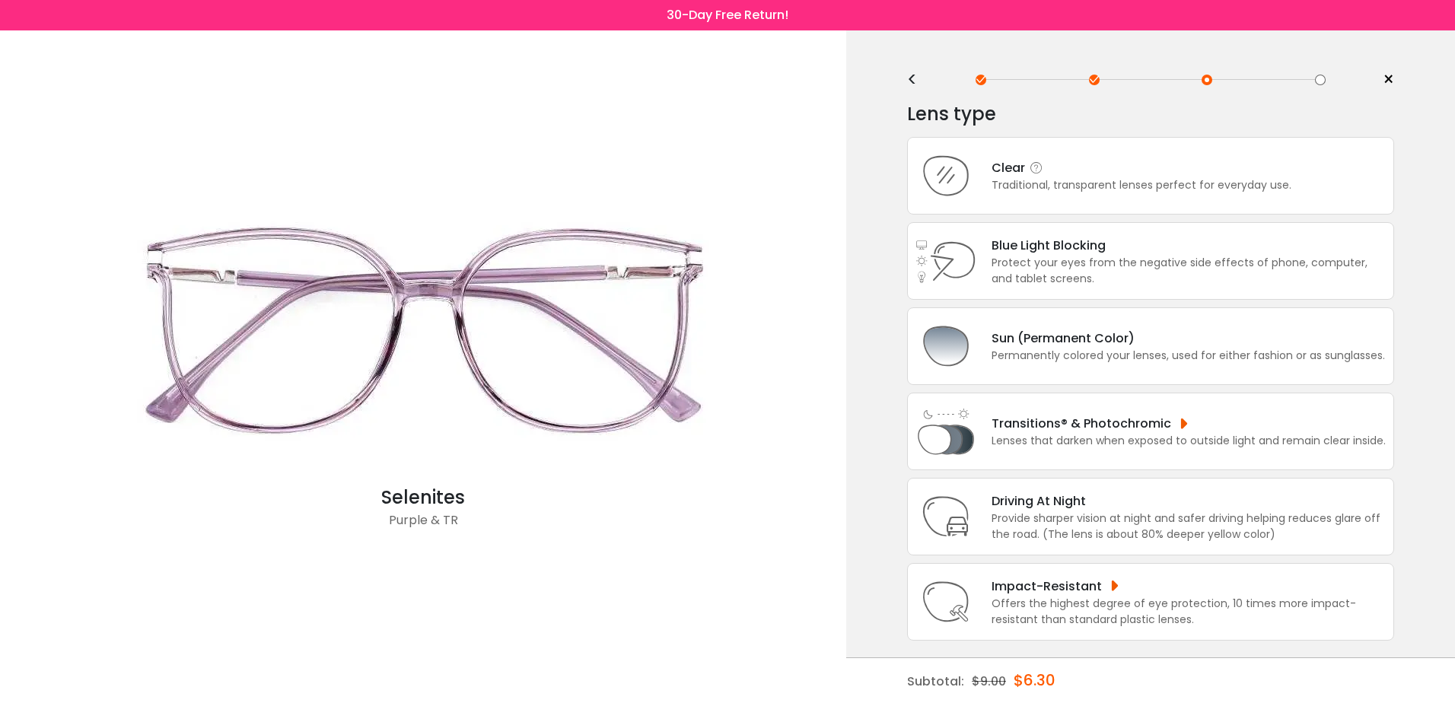
click at [985, 170] on div "Clear Traditional, transparent lenses perfect for everyday use." at bounding box center [1133, 175] width 315 height 35
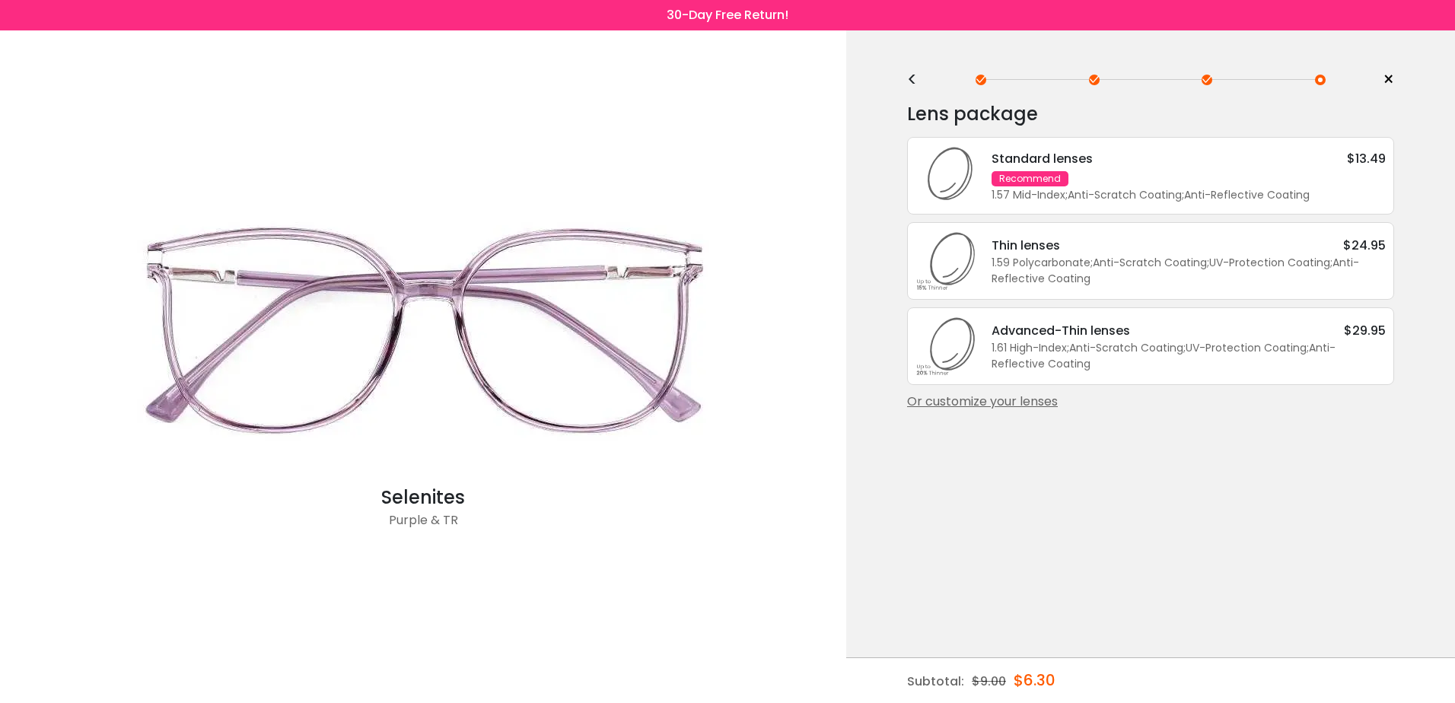
click at [1040, 181] on div "Recommend" at bounding box center [1030, 178] width 77 height 15
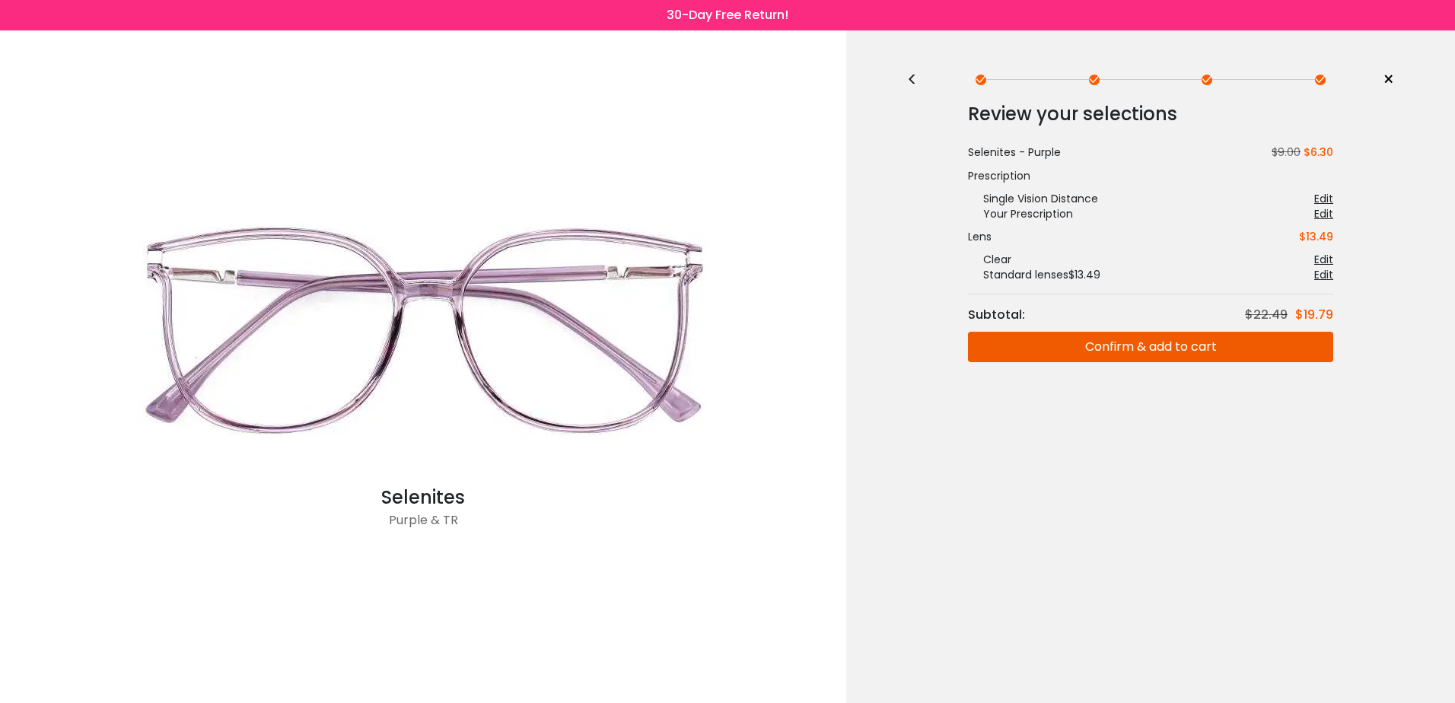
click at [1272, 342] on button "Confirm & add to cart" at bounding box center [1150, 347] width 365 height 30
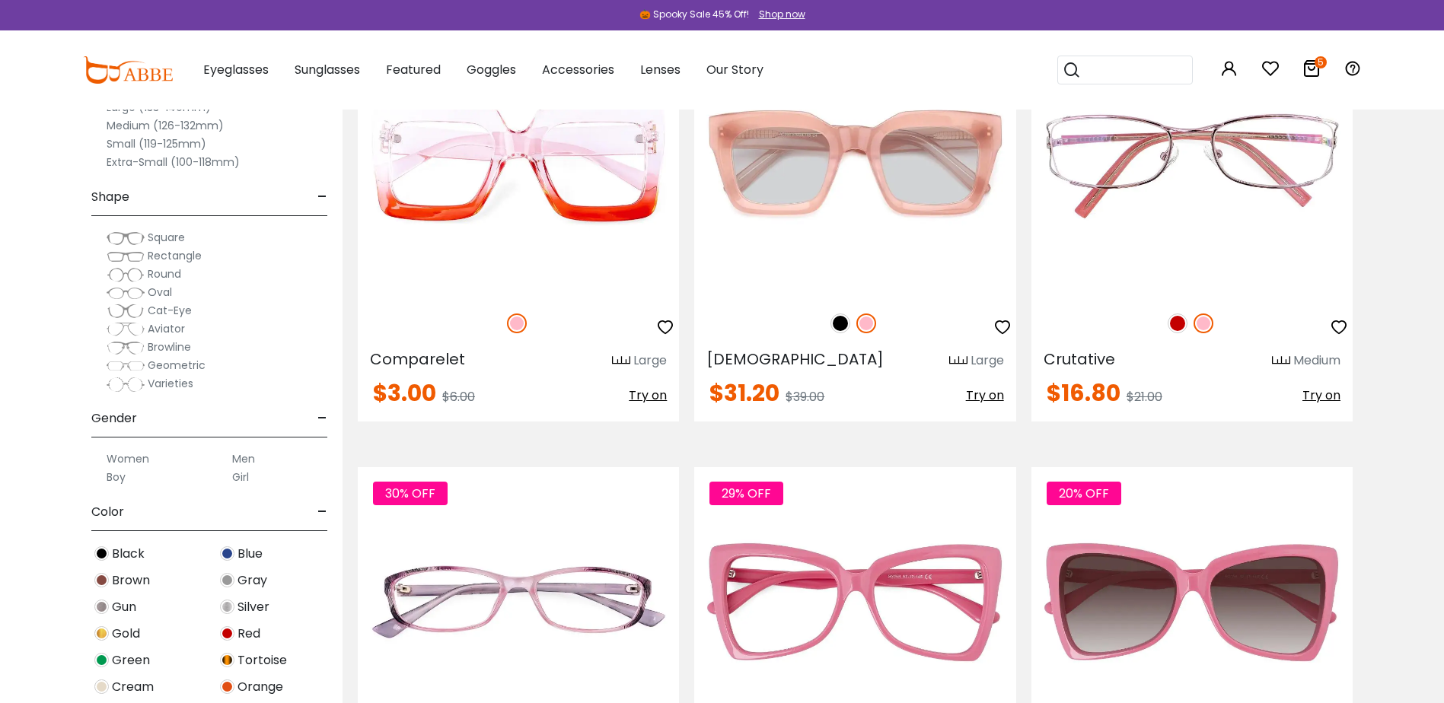
scroll to position [3348, 0]
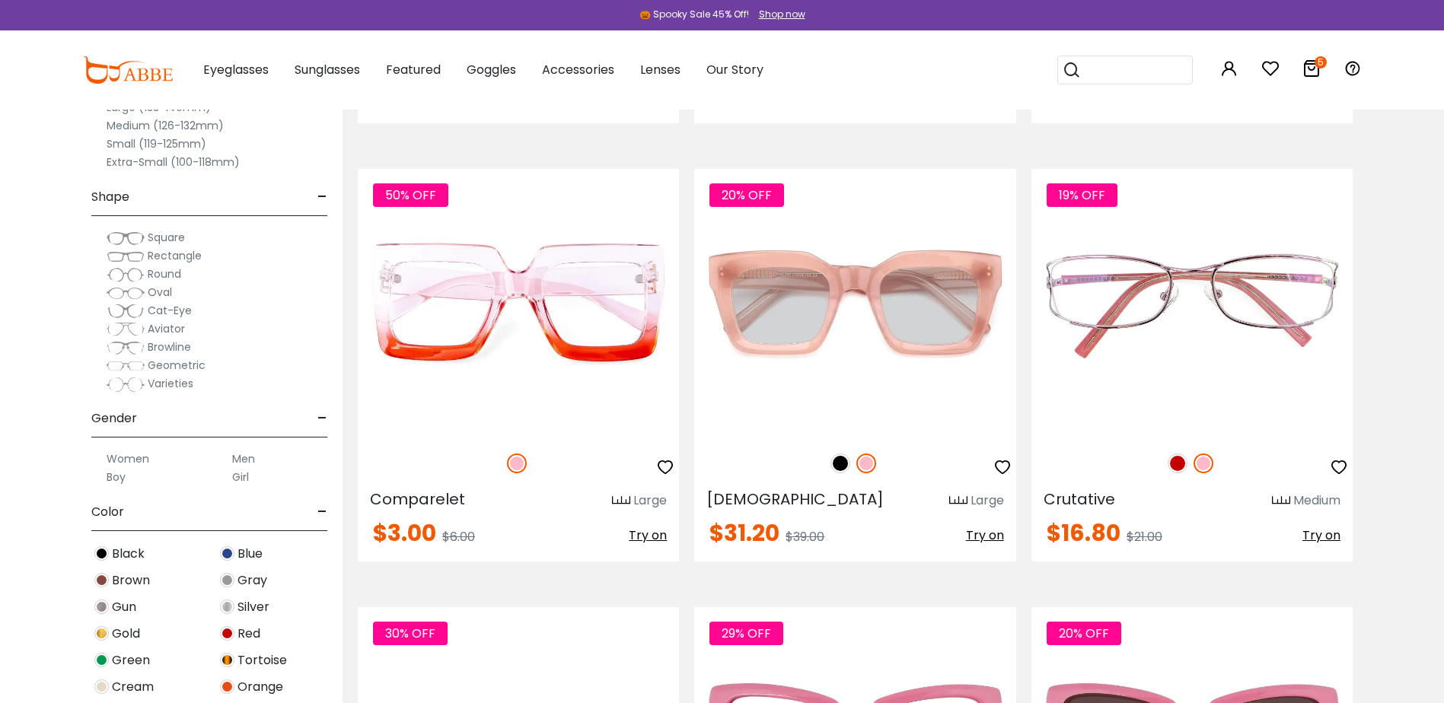
click at [251, 548] on span "Blue" at bounding box center [249, 554] width 25 height 18
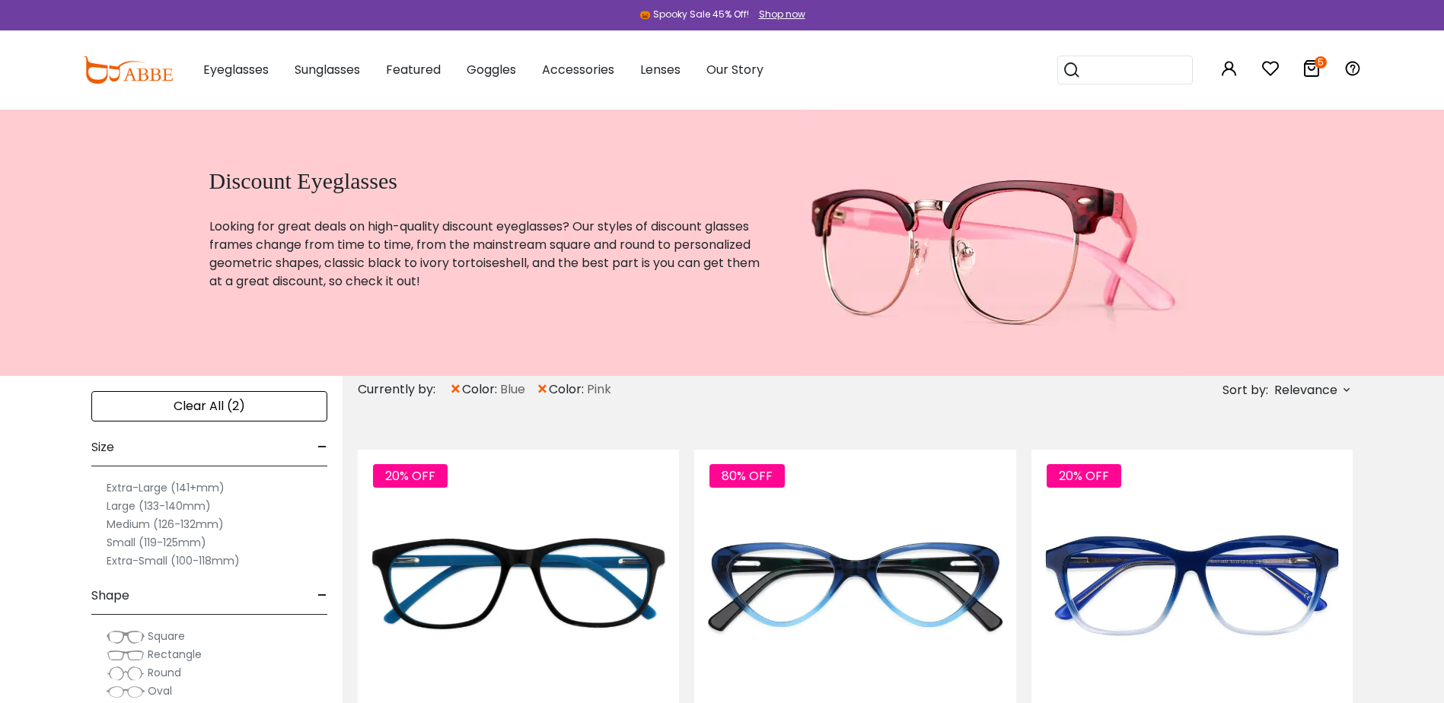
click at [233, 406] on div "Clear All (2)" at bounding box center [209, 406] width 236 height 30
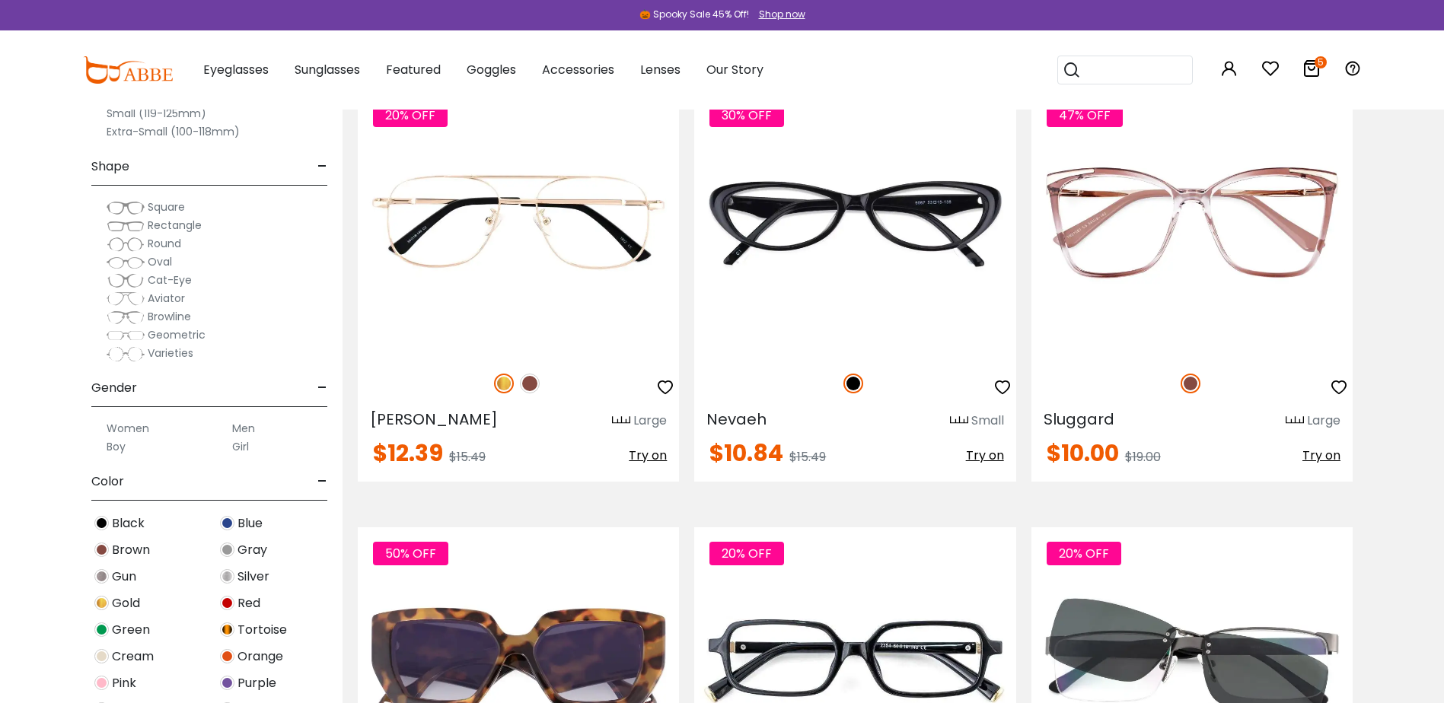
scroll to position [1979, 0]
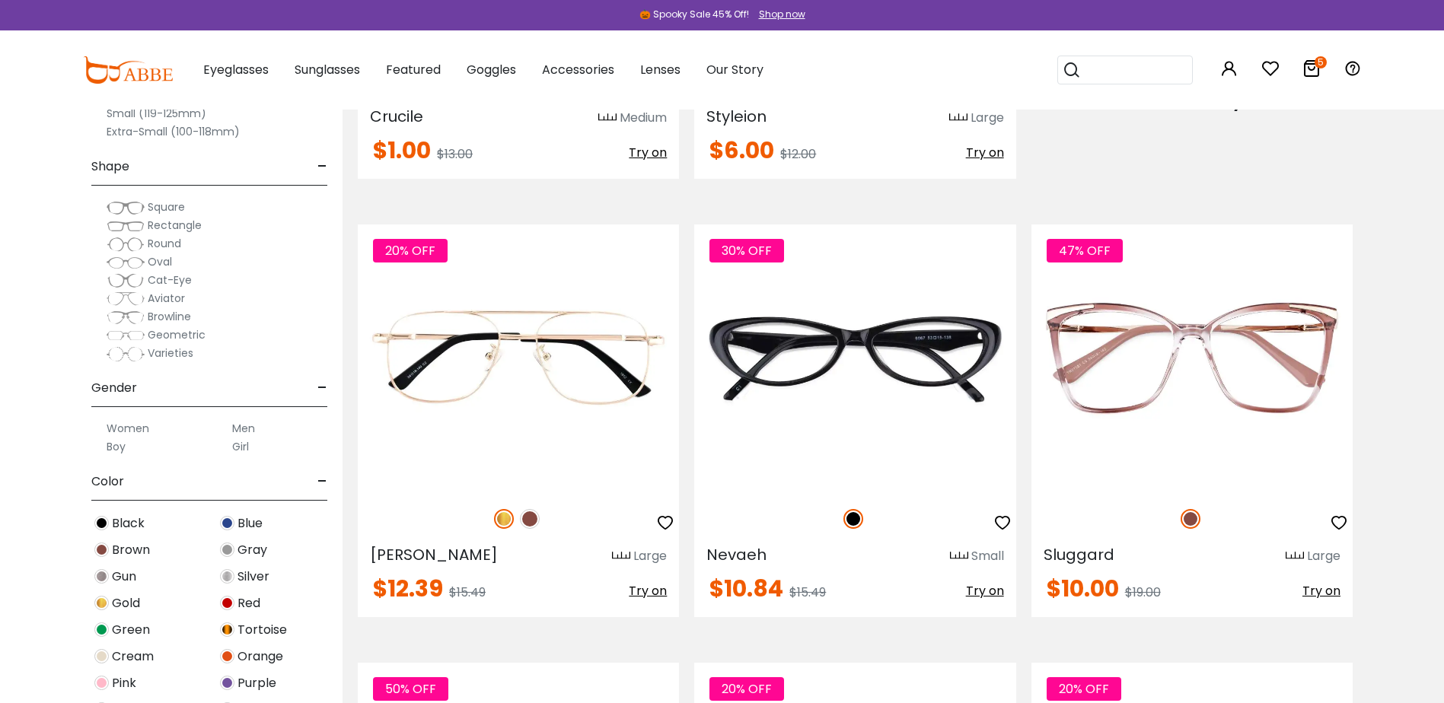
click at [1310, 56] on div "5" at bounding box center [1311, 69] width 18 height 79
click at [1310, 64] on icon at bounding box center [1311, 68] width 18 height 18
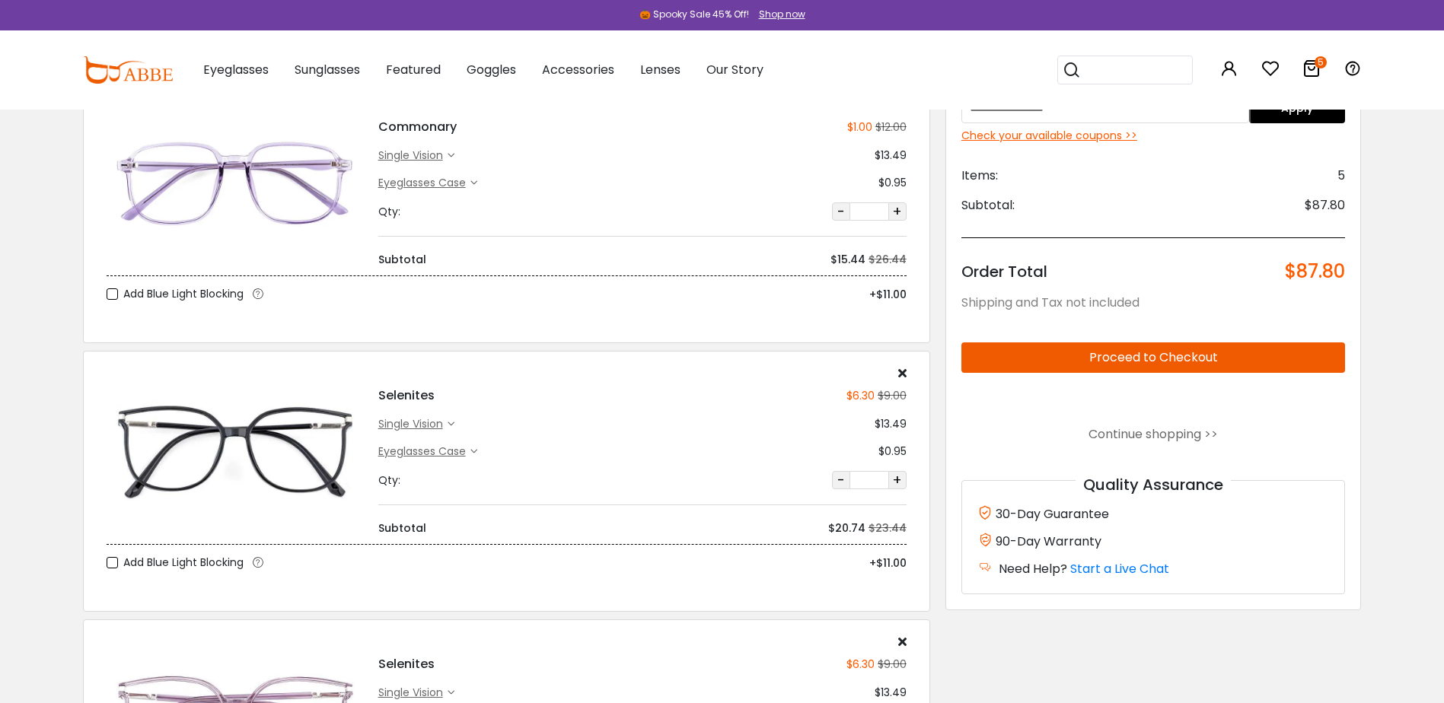
scroll to position [761, 0]
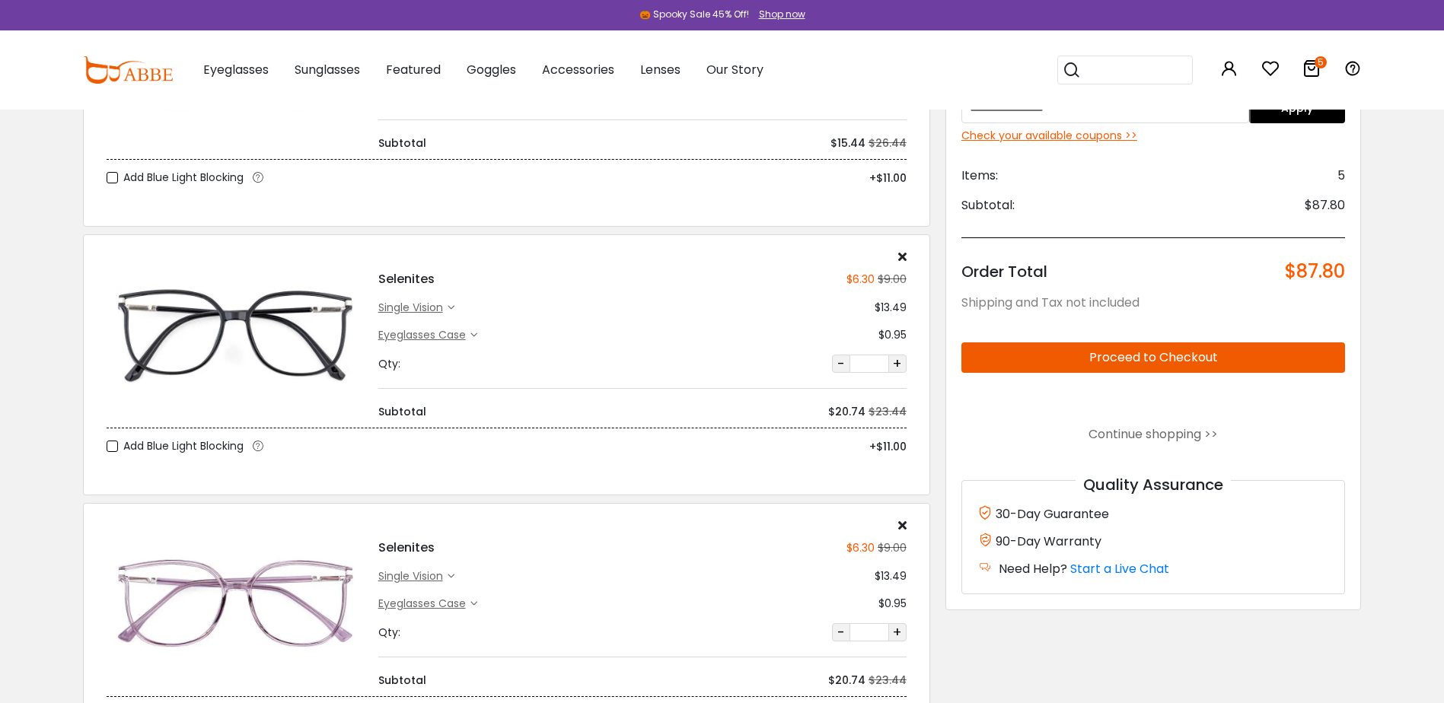
click at [278, 336] on img at bounding box center [235, 335] width 256 height 129
click at [215, 590] on img at bounding box center [235, 604] width 256 height 129
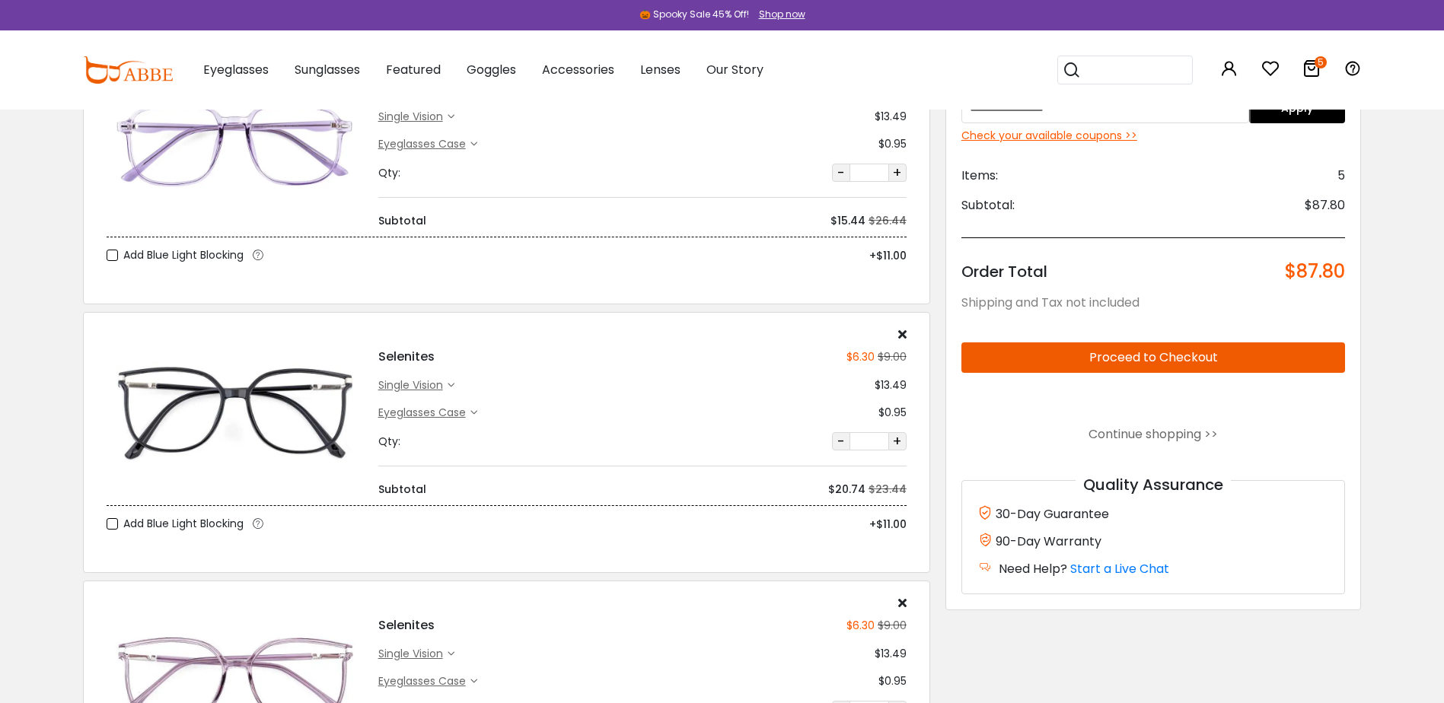
scroll to position [609, 0]
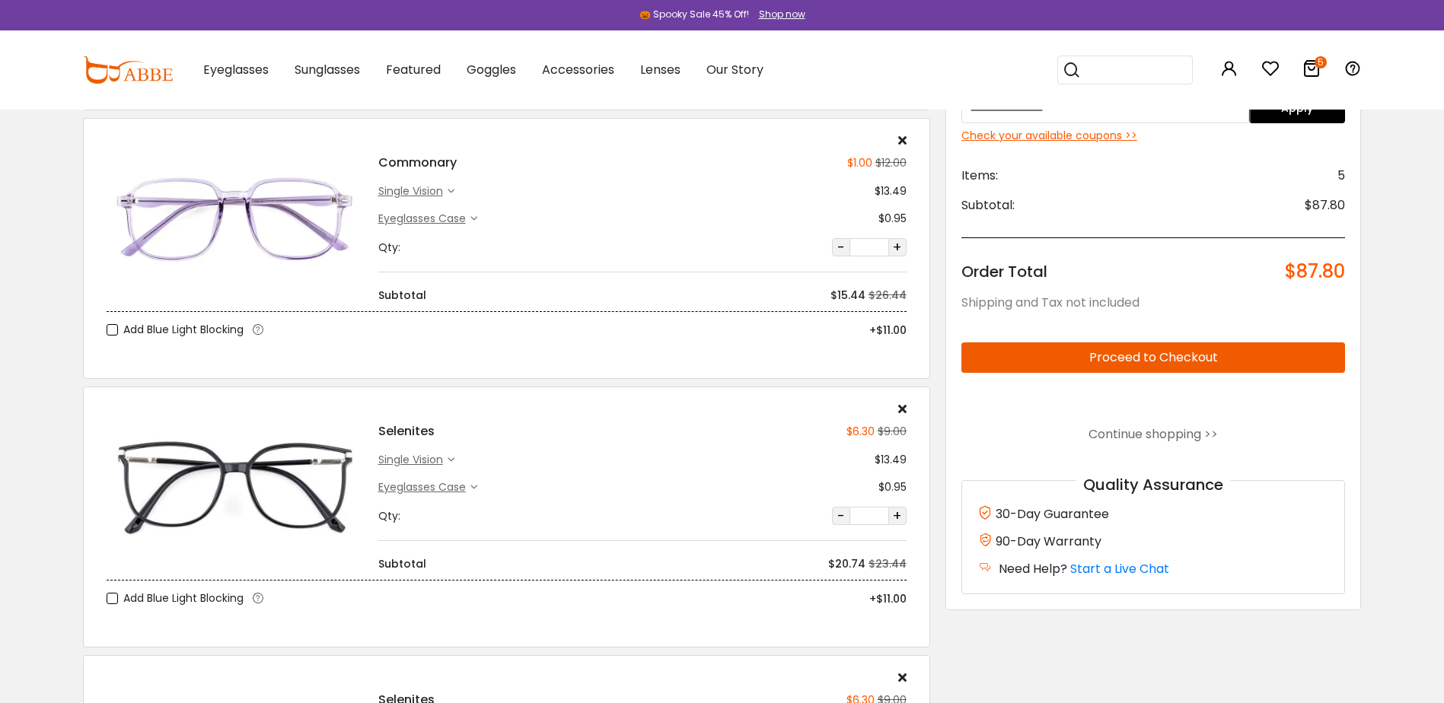
click at [227, 193] on img at bounding box center [235, 218] width 256 height 129
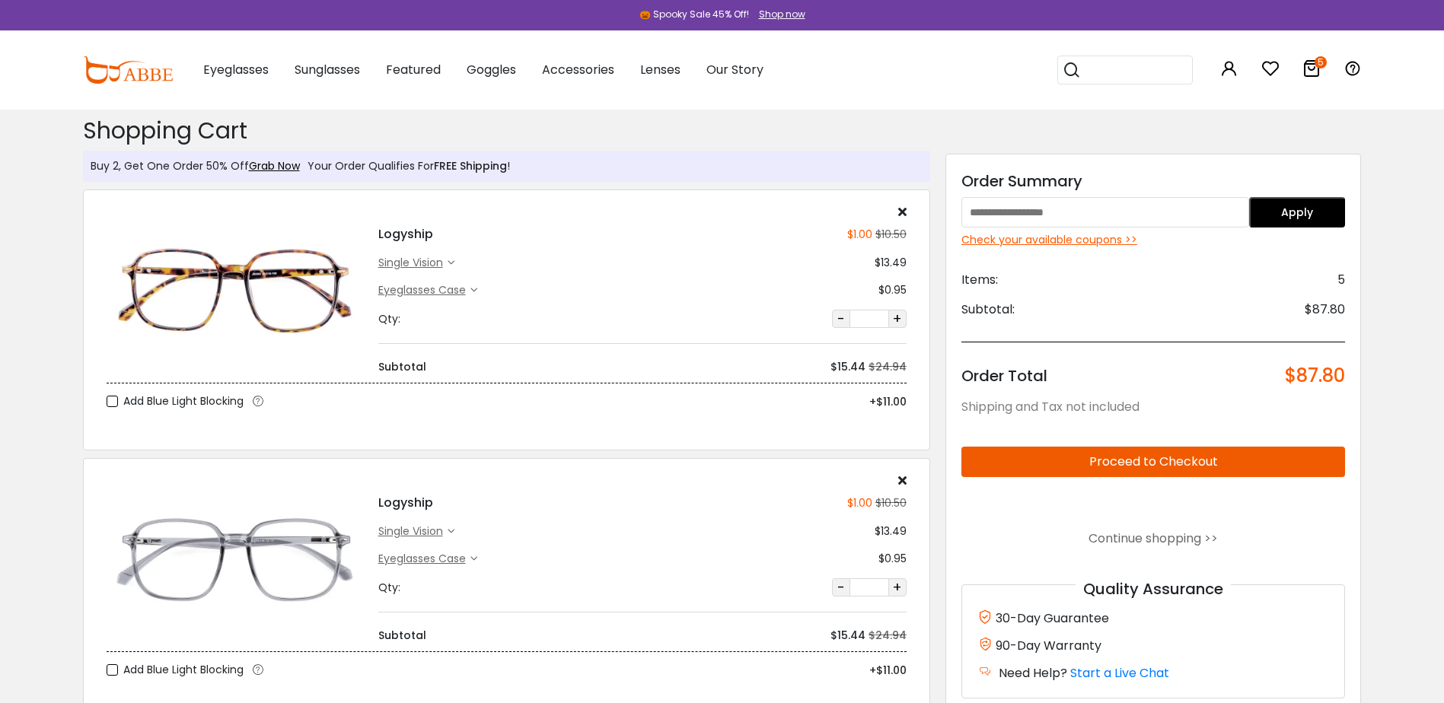
click at [259, 298] on img at bounding box center [235, 290] width 256 height 129
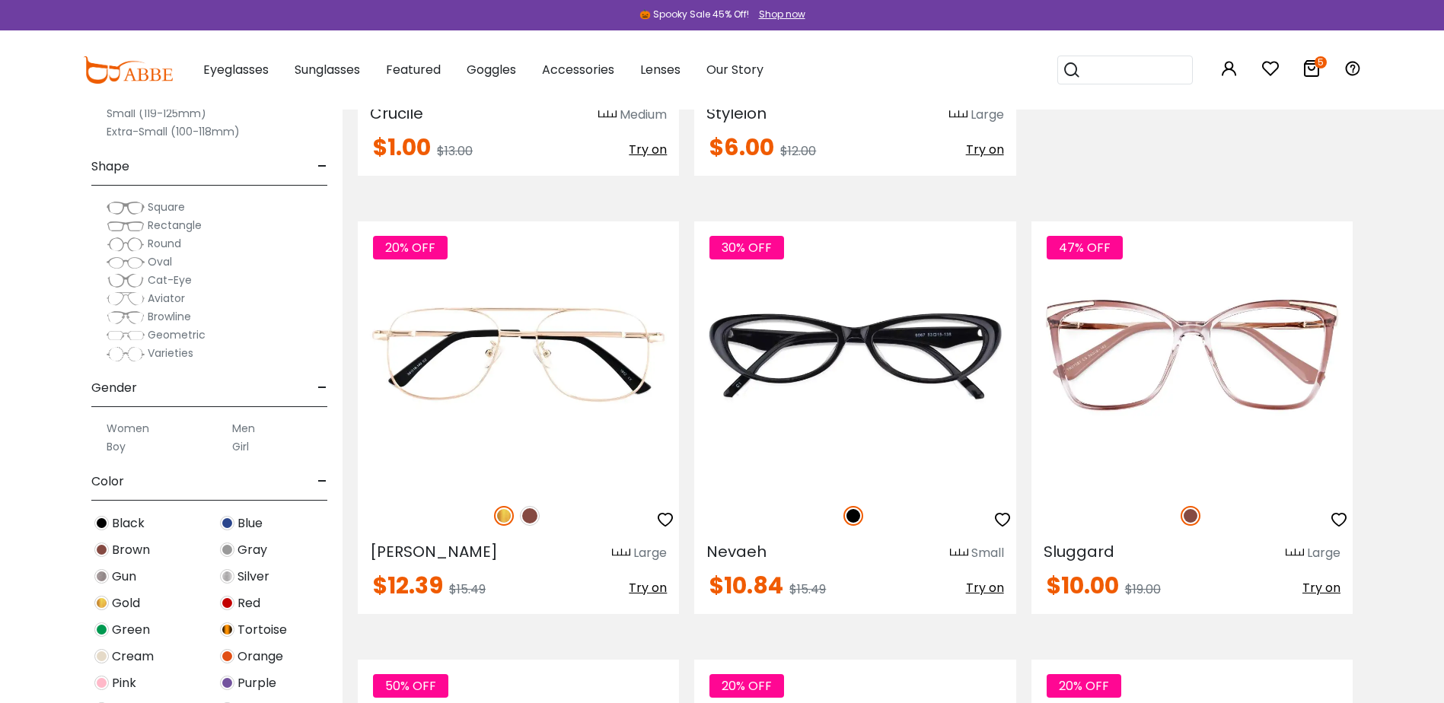
scroll to position [1979, 0]
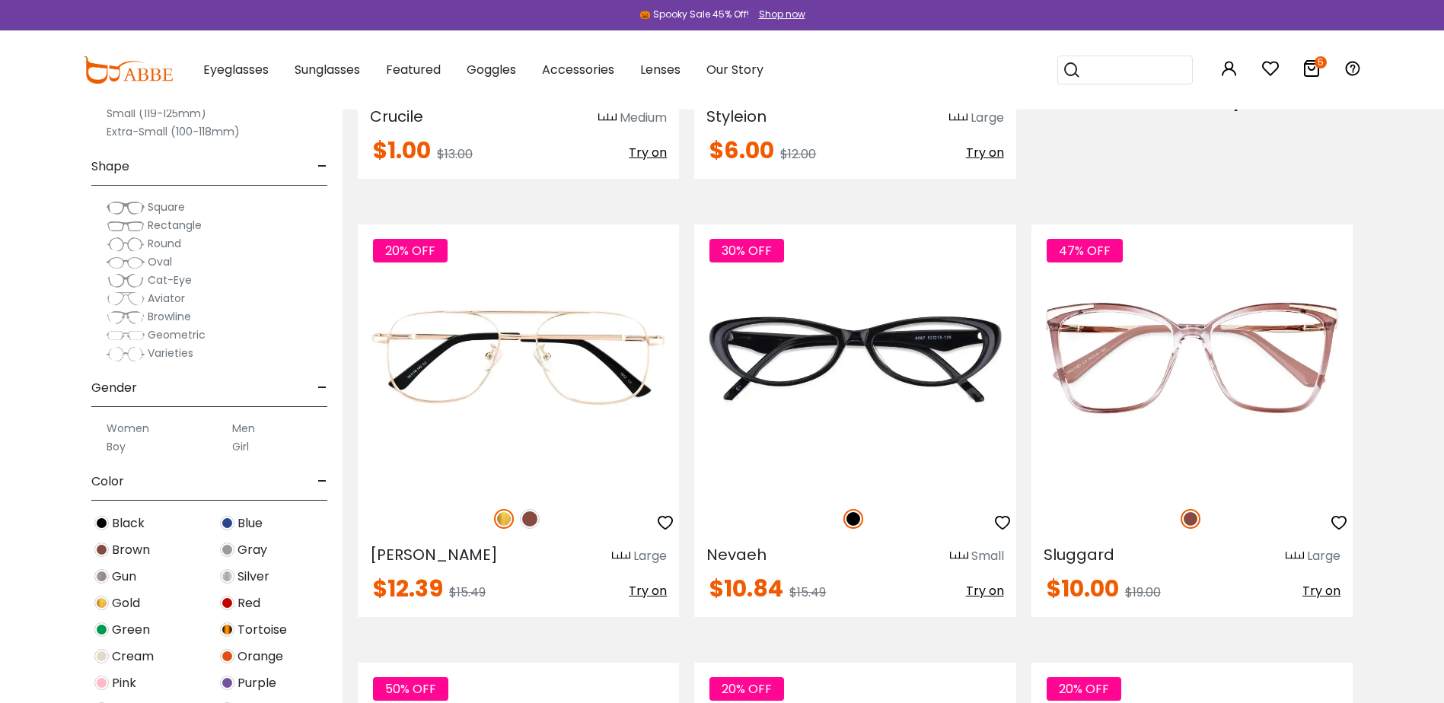
click at [154, 209] on span "Square" at bounding box center [166, 206] width 37 height 15
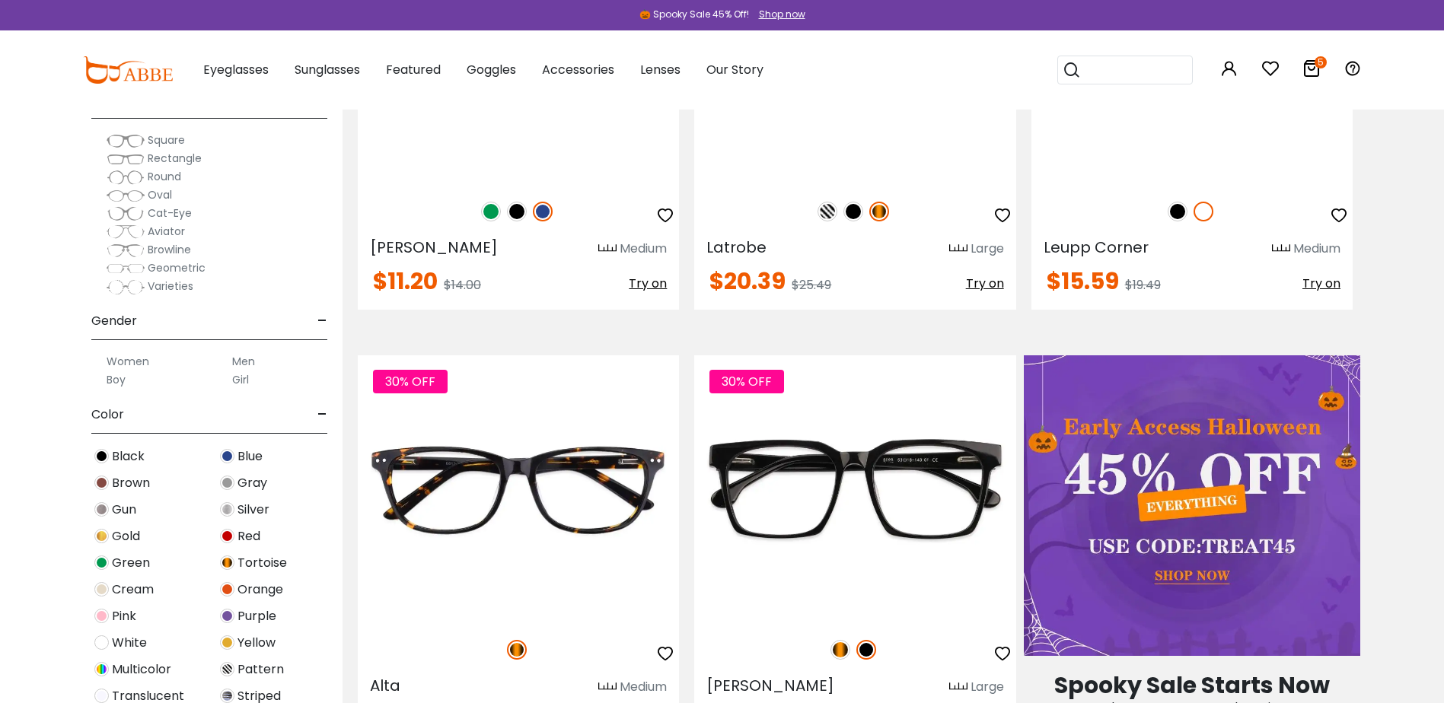
scroll to position [228, 0]
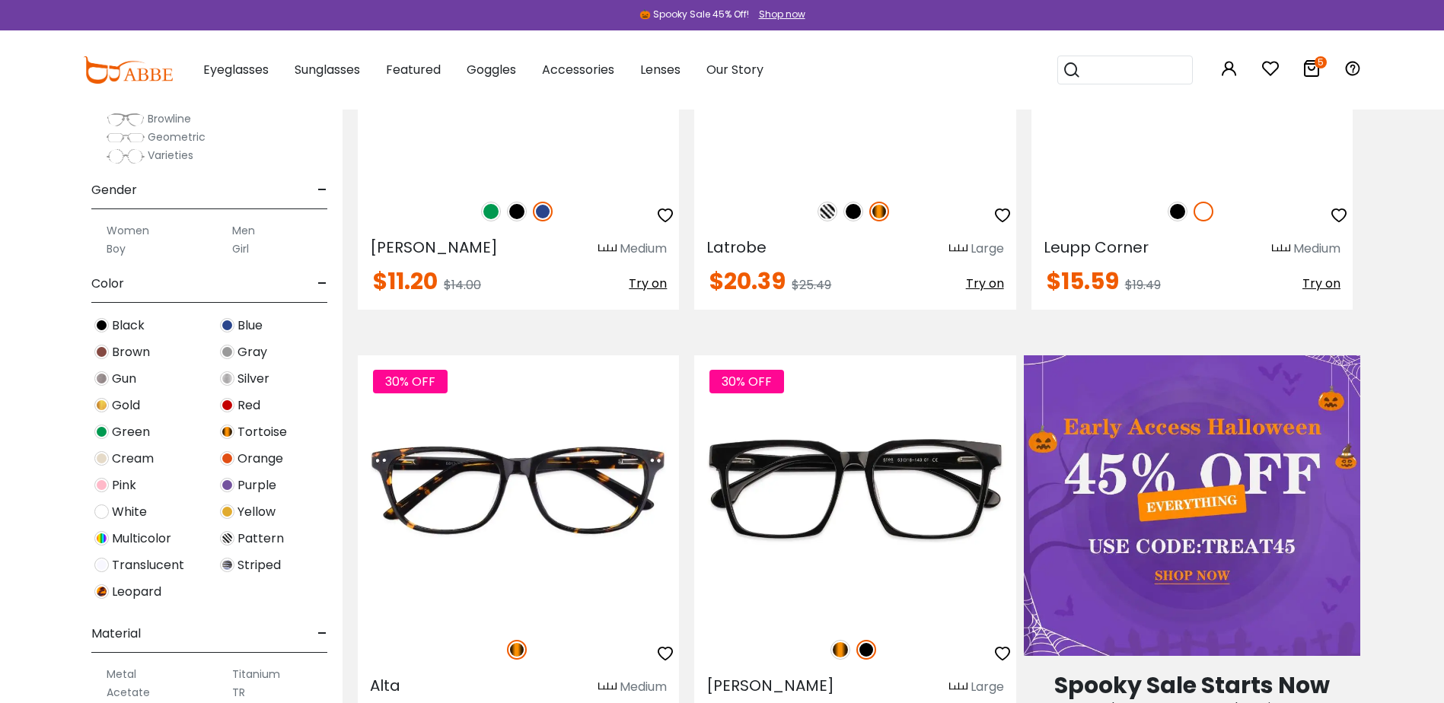
click at [135, 515] on span "White" at bounding box center [129, 512] width 35 height 18
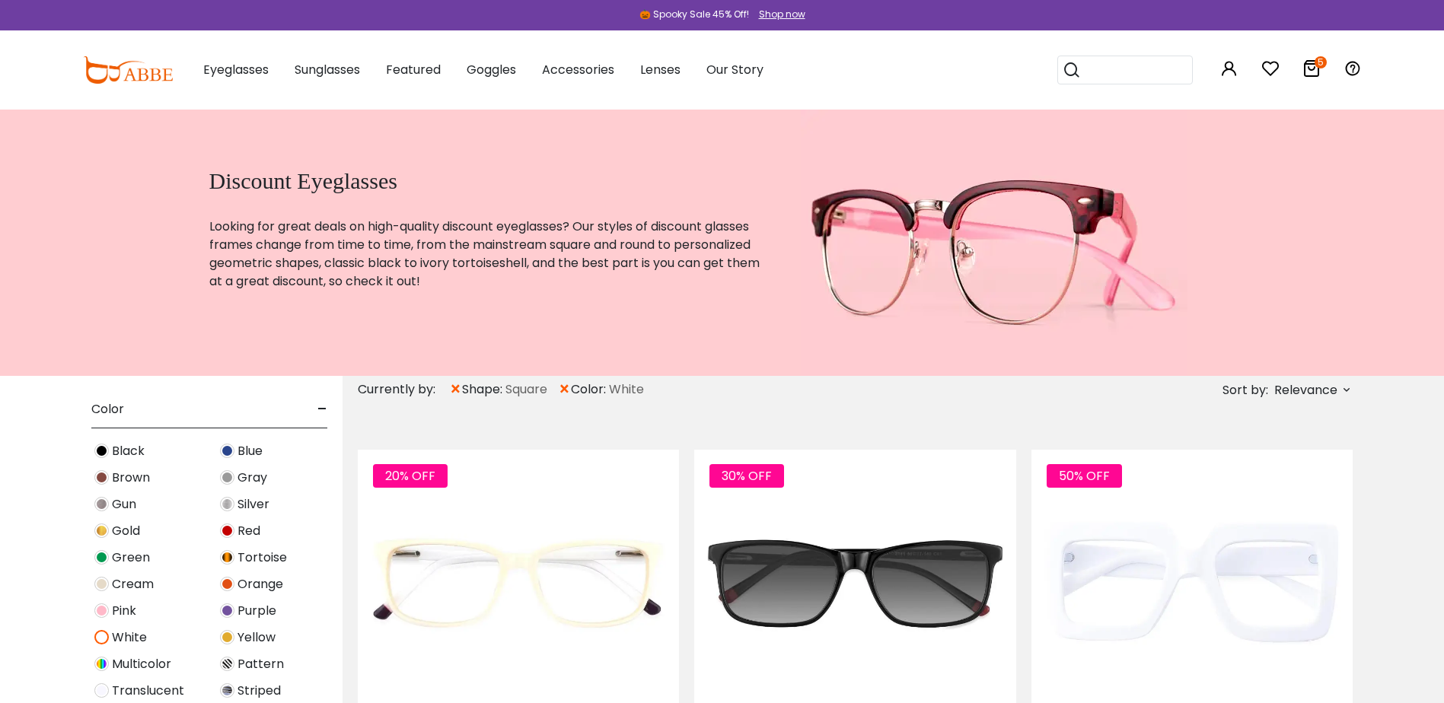
scroll to position [658, 0]
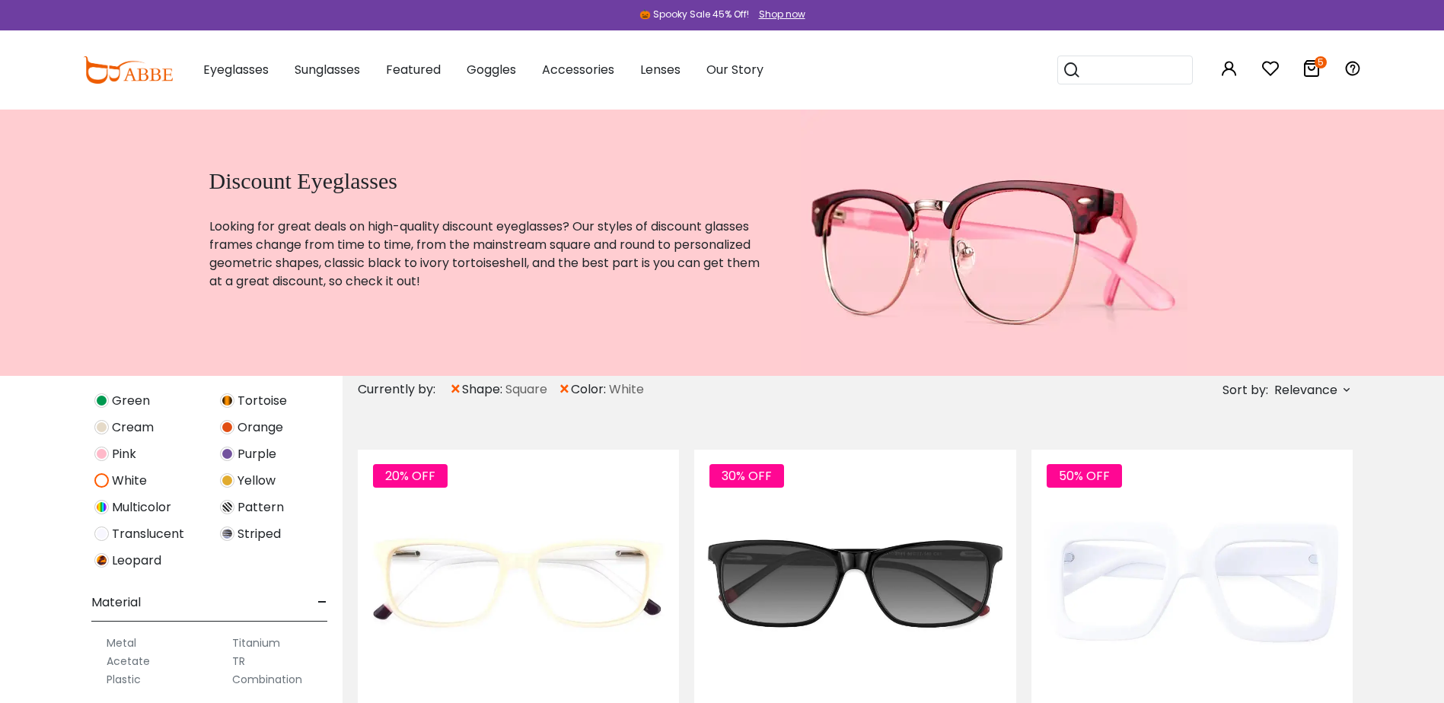
click at [101, 480] on img at bounding box center [101, 480] width 14 height 14
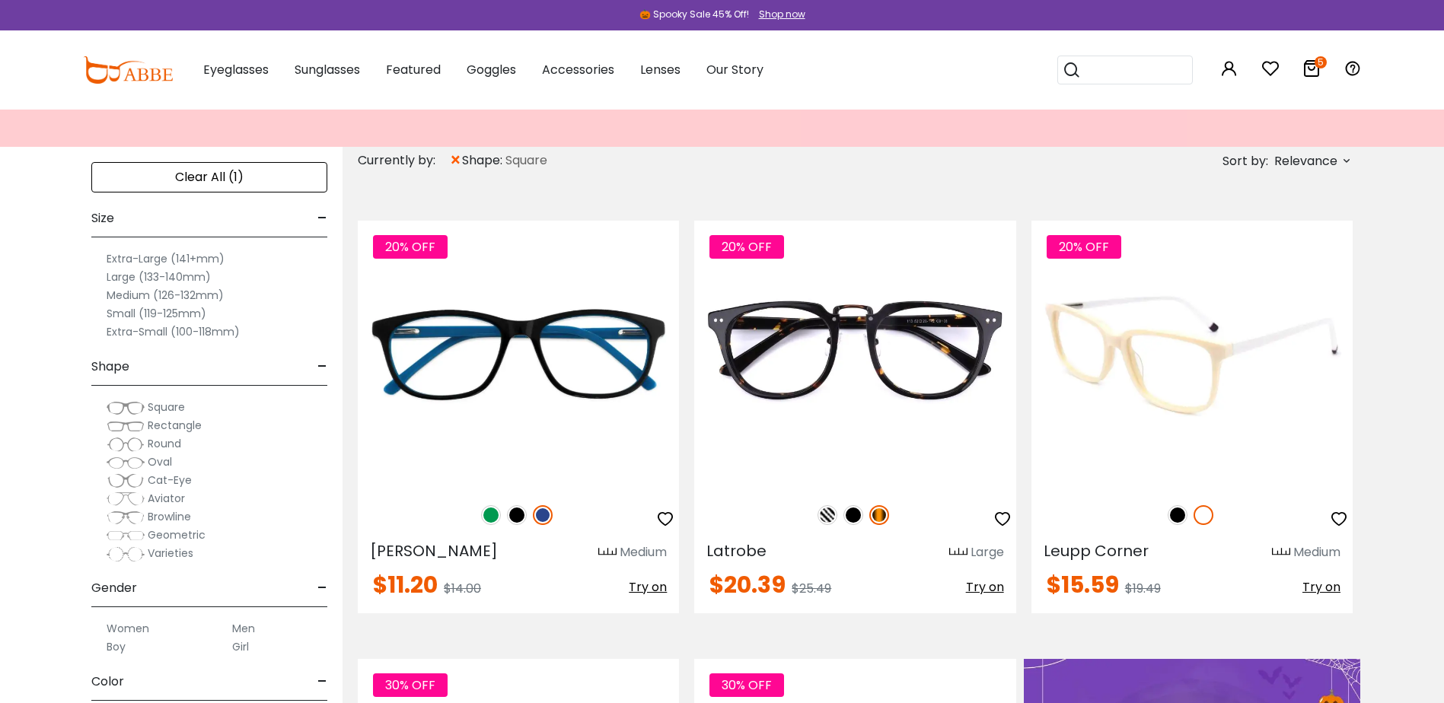
scroll to position [228, 0]
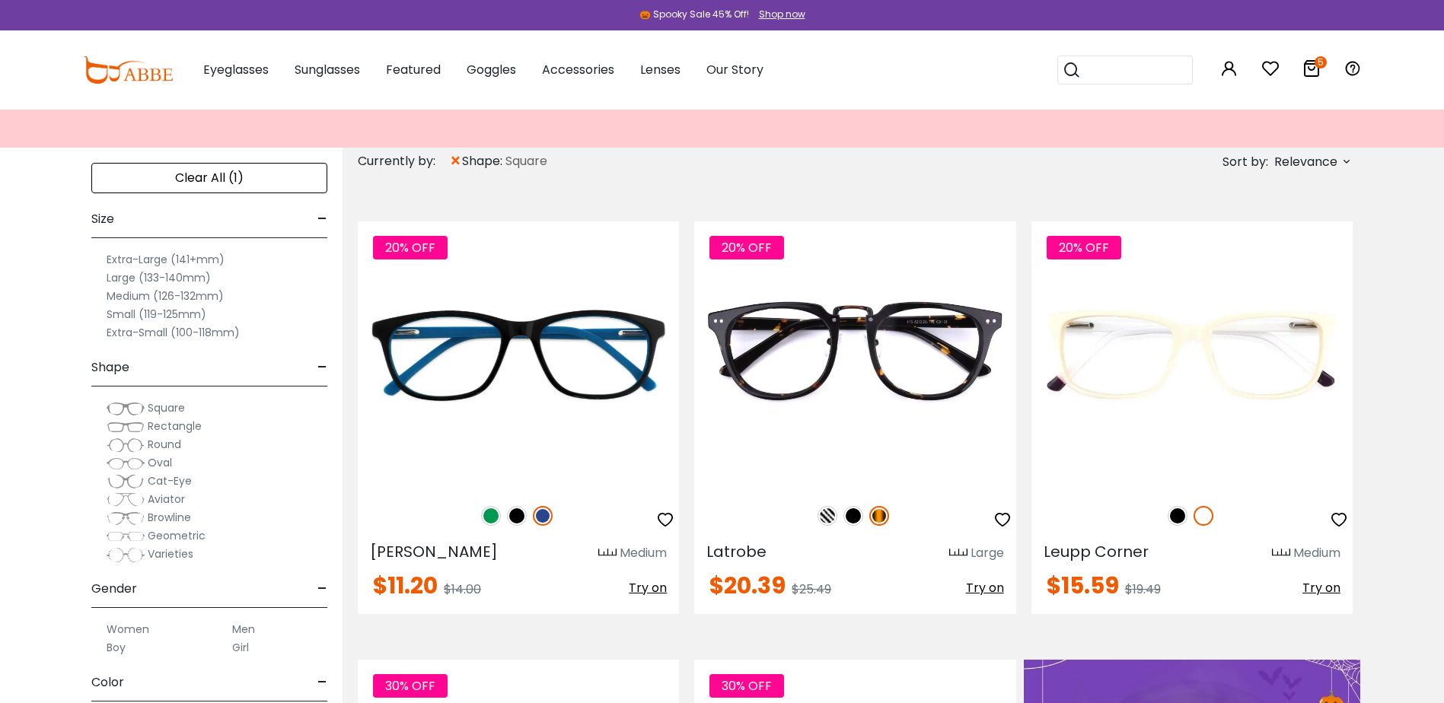
click at [1343, 158] on icon at bounding box center [1346, 161] width 12 height 12
click at [1313, 265] on label "Prices Low To High" at bounding box center [1289, 260] width 110 height 18
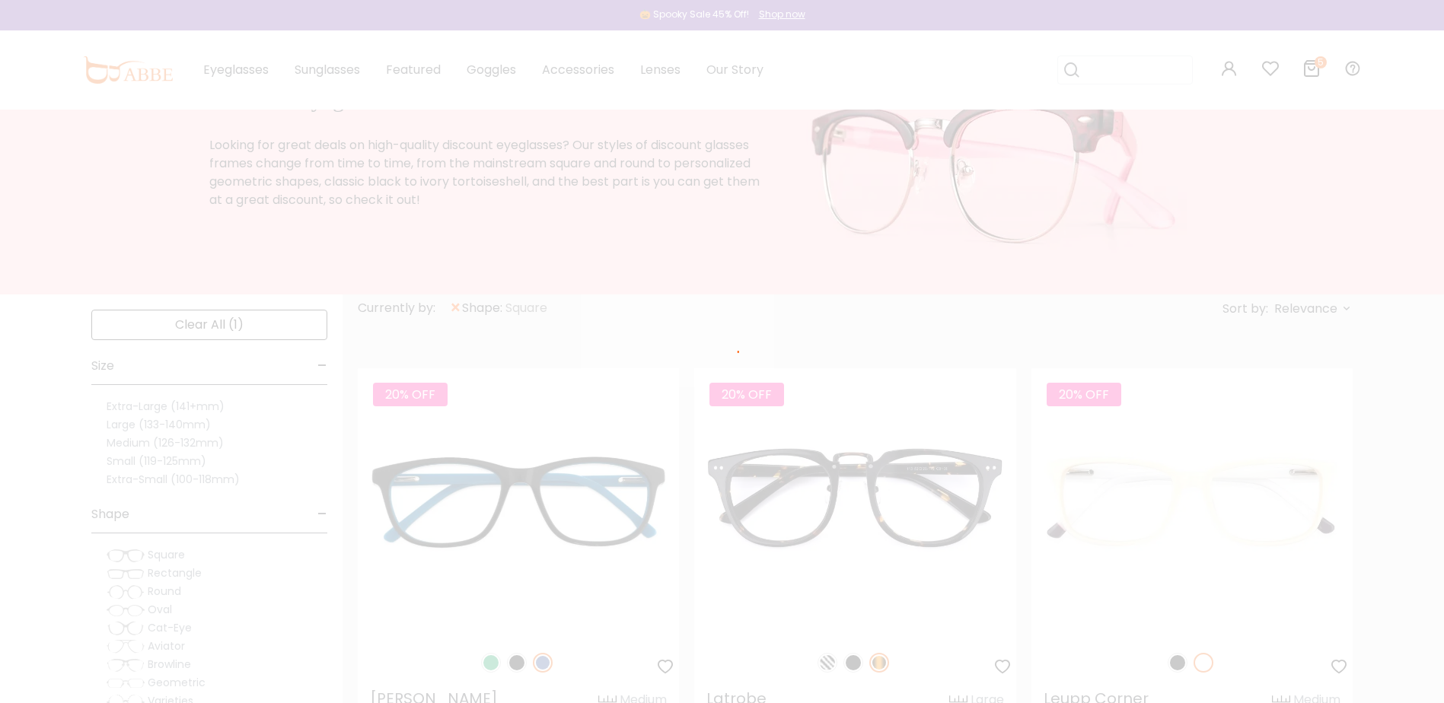
scroll to position [10, 0]
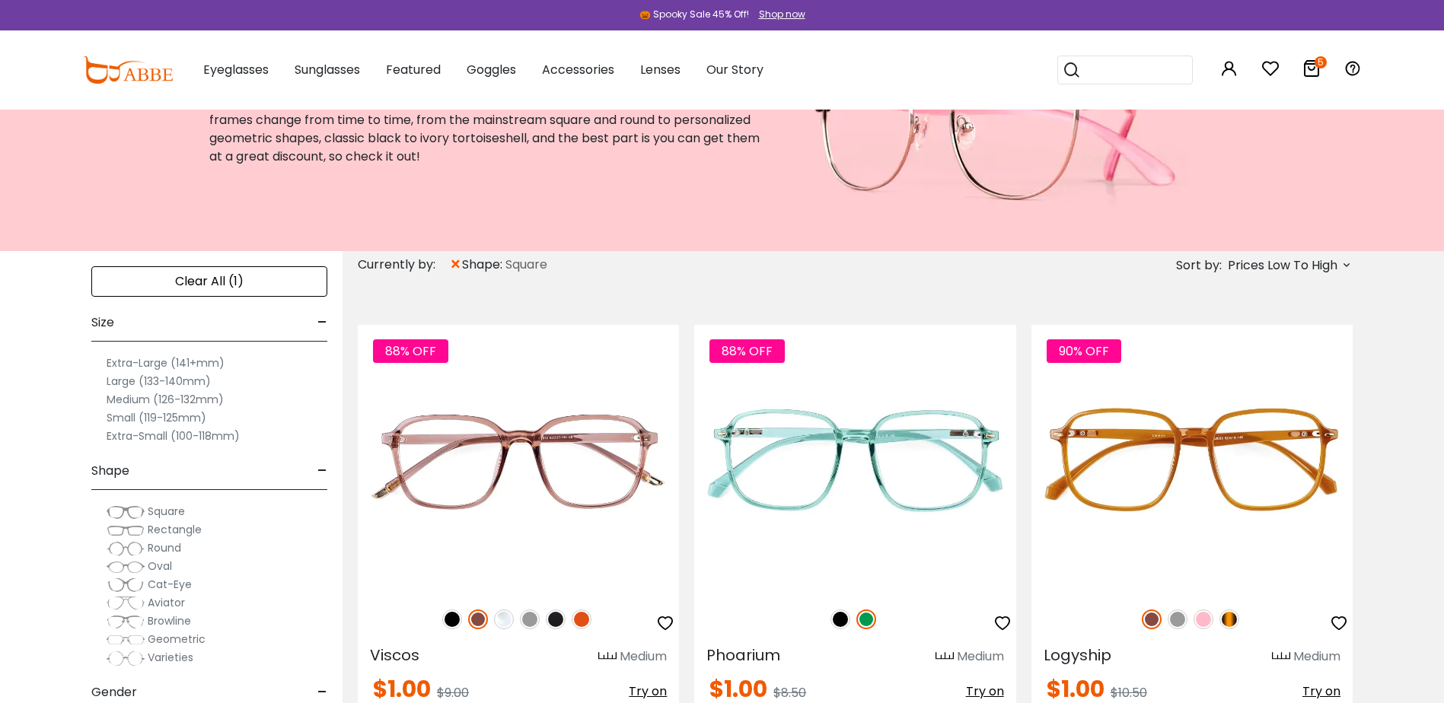
scroll to position [152, 0]
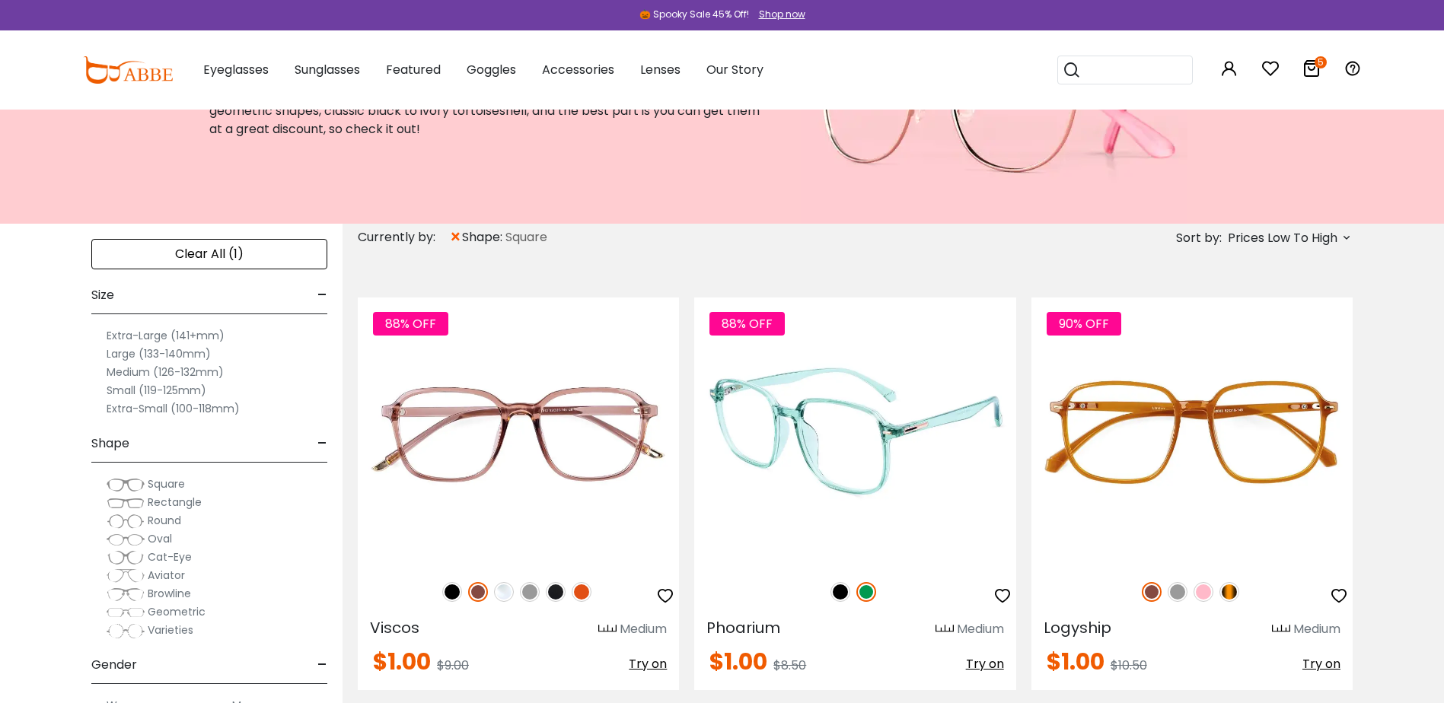
click at [837, 584] on img at bounding box center [840, 592] width 20 height 20
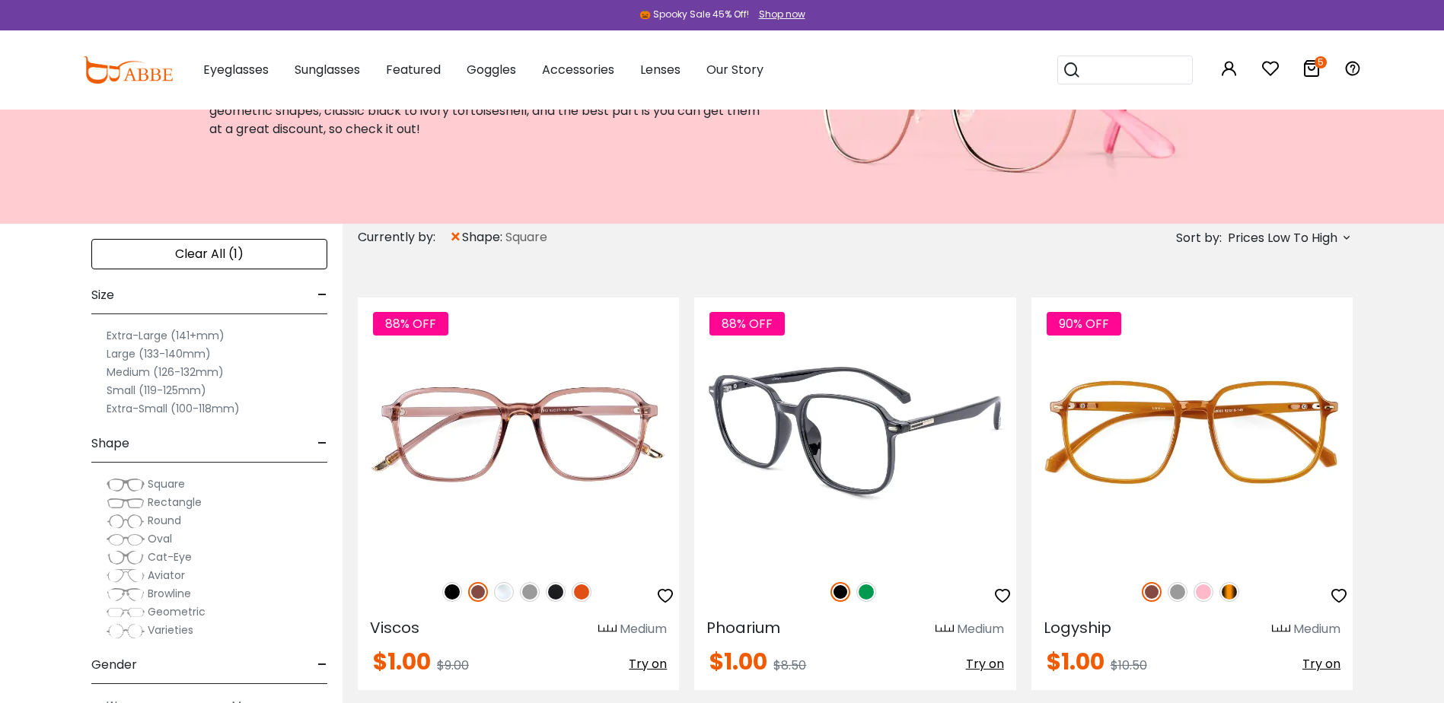
click at [874, 586] on img at bounding box center [866, 592] width 20 height 20
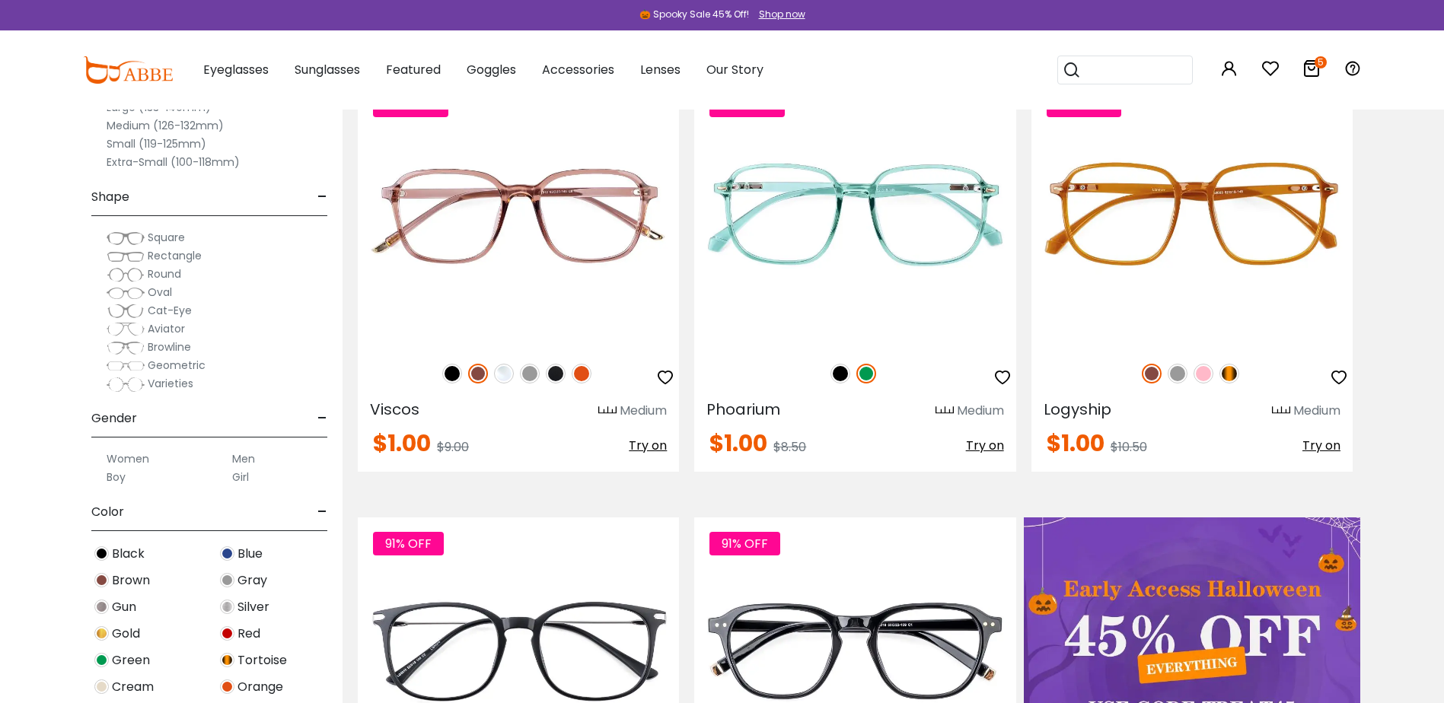
scroll to position [380, 0]
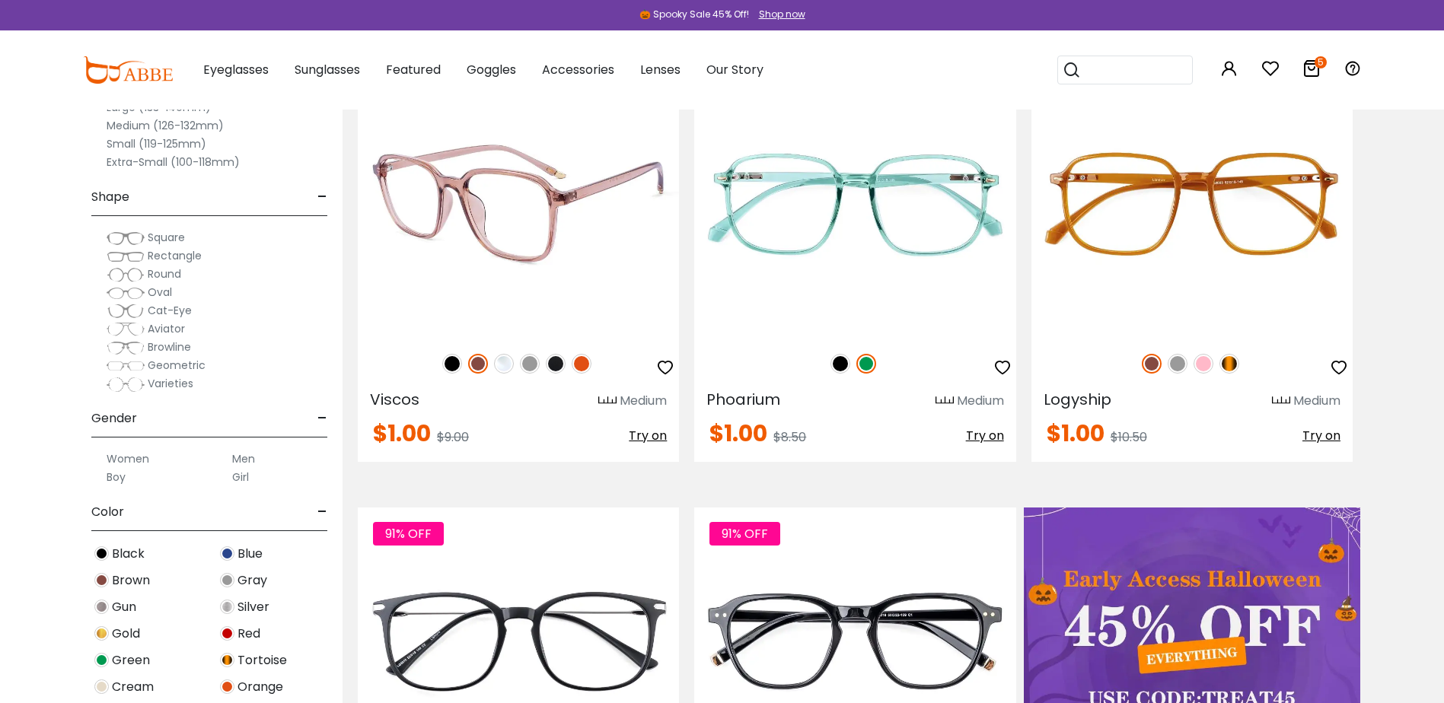
click at [586, 368] on img at bounding box center [582, 364] width 20 height 20
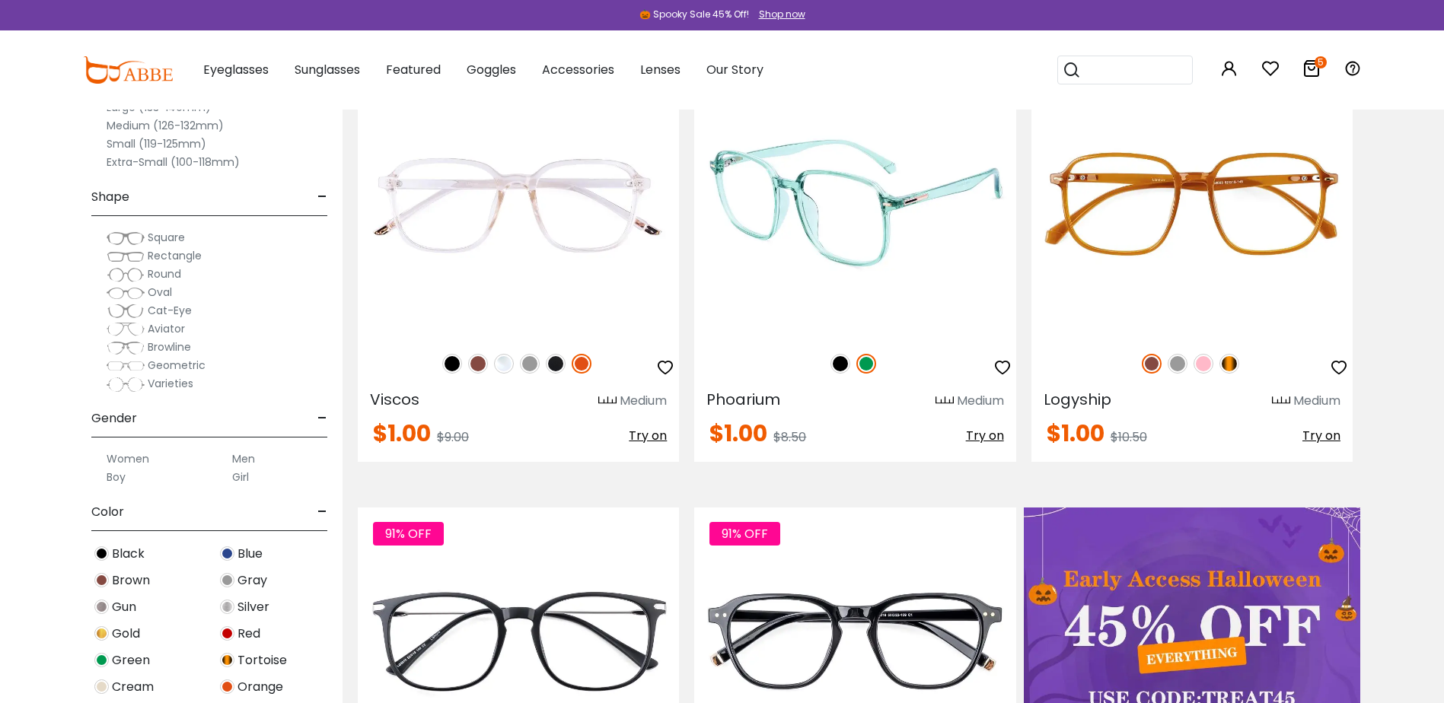
click at [874, 221] on img at bounding box center [854, 203] width 321 height 268
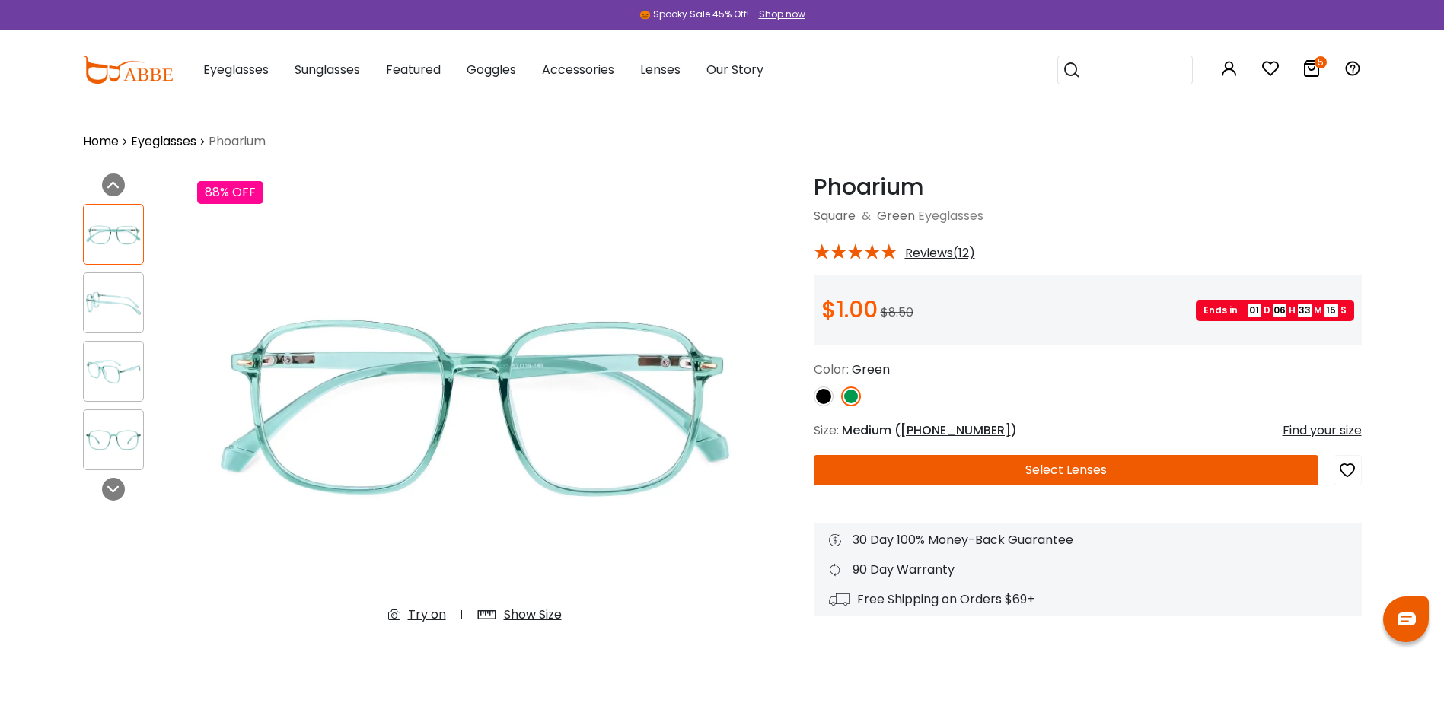
click at [1090, 464] on button "Select Lenses" at bounding box center [1066, 470] width 505 height 30
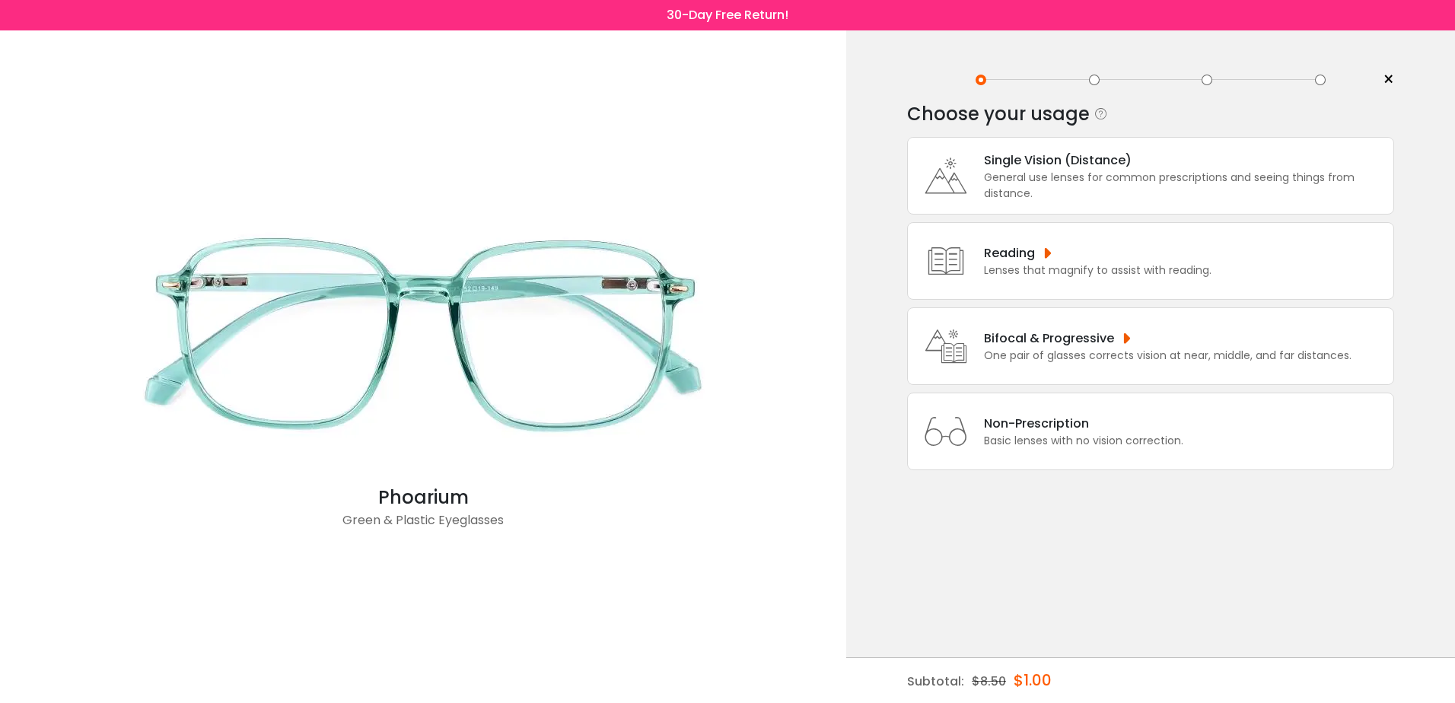
click at [1123, 168] on div "Single Vision (Distance)" at bounding box center [1185, 160] width 402 height 19
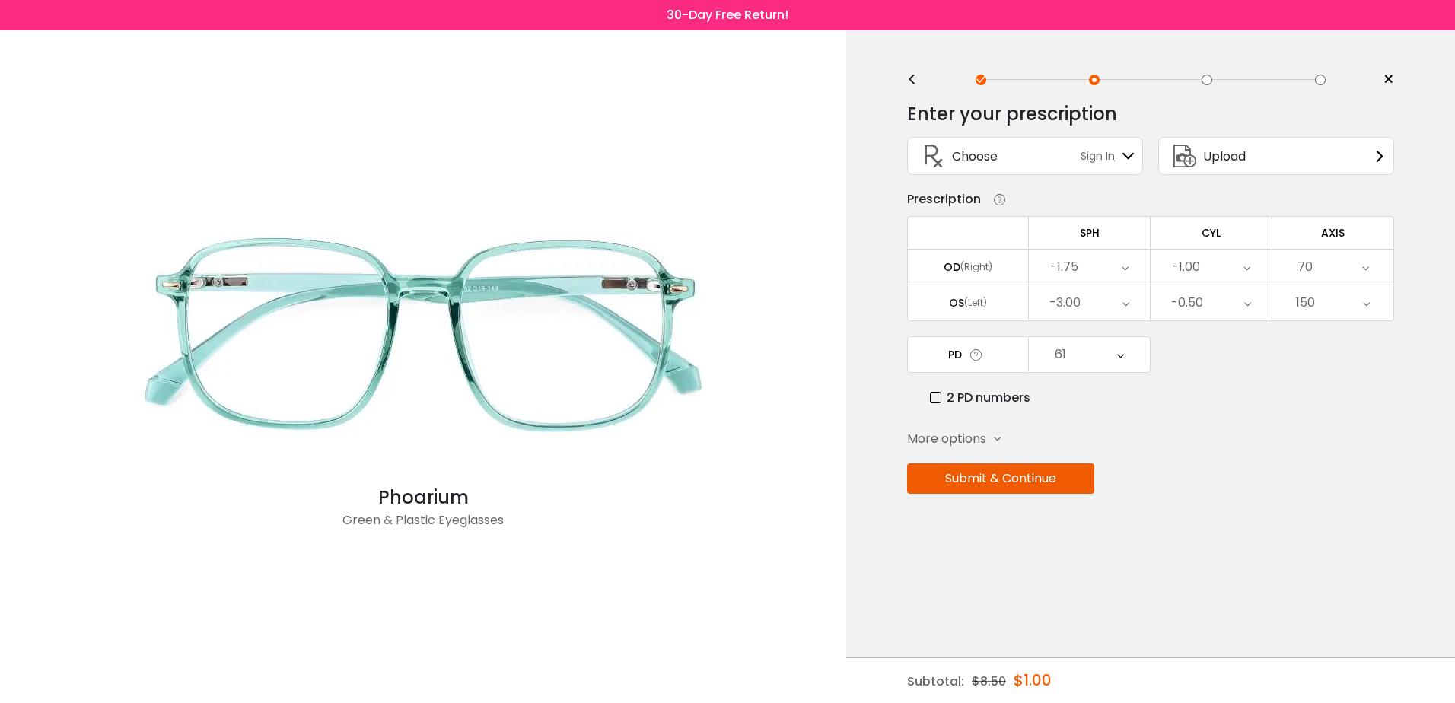
click at [1082, 483] on button "Submit & Continue" at bounding box center [1000, 478] width 187 height 30
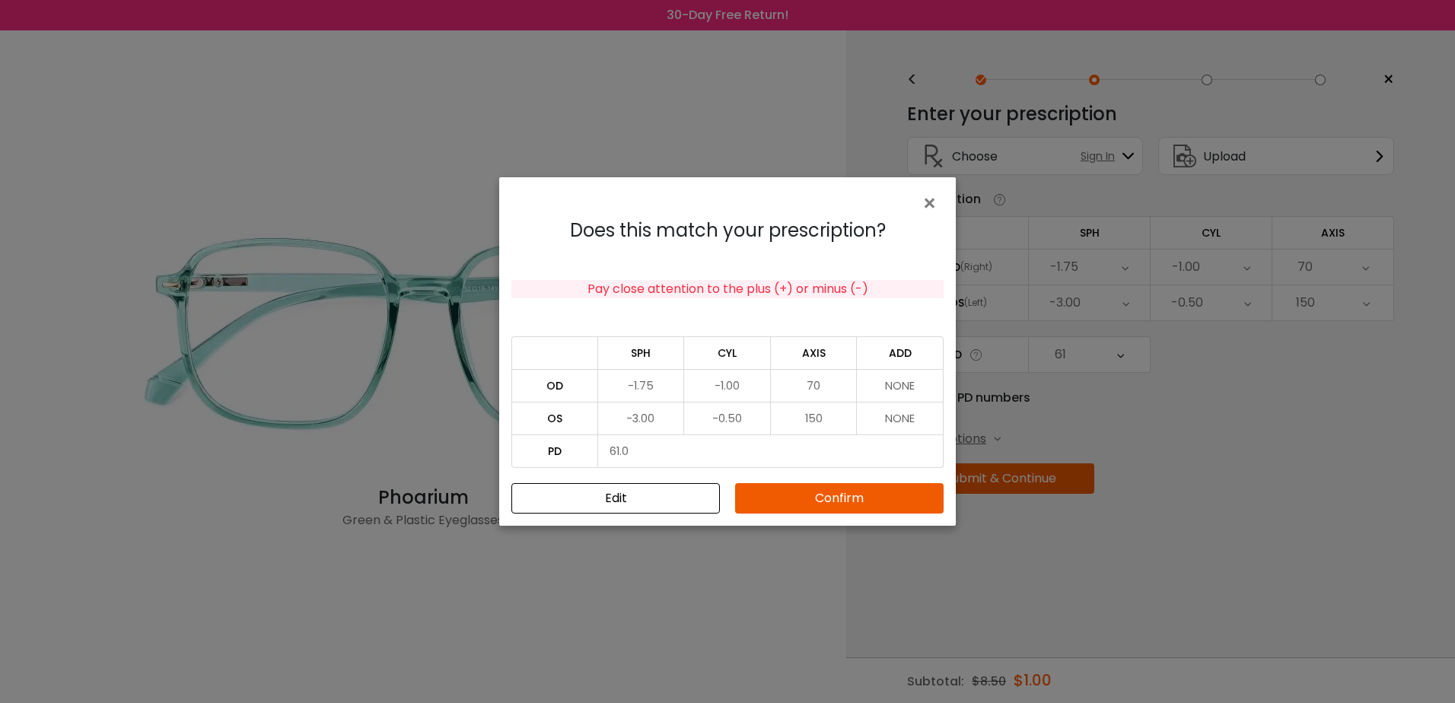
click at [904, 510] on button "Confirm" at bounding box center [839, 498] width 209 height 30
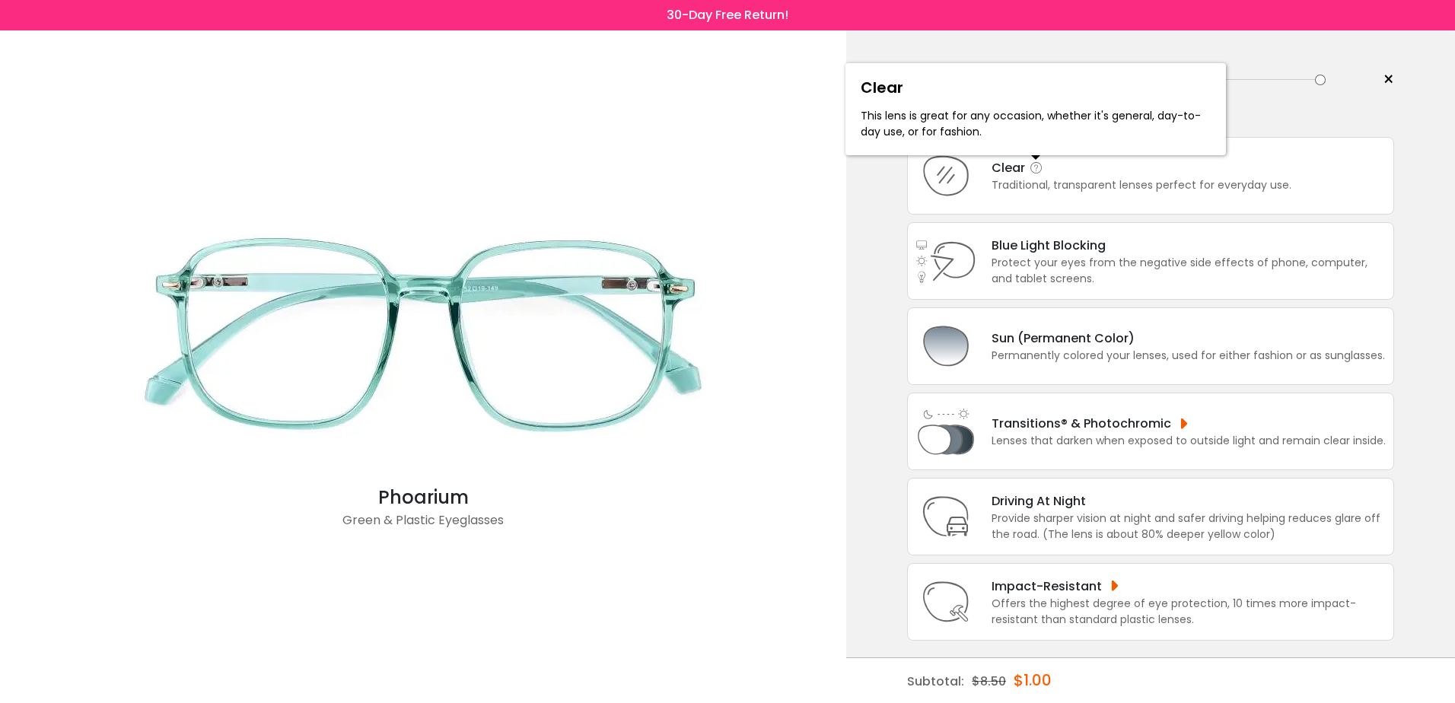
click at [1034, 167] on icon at bounding box center [1036, 168] width 15 height 15
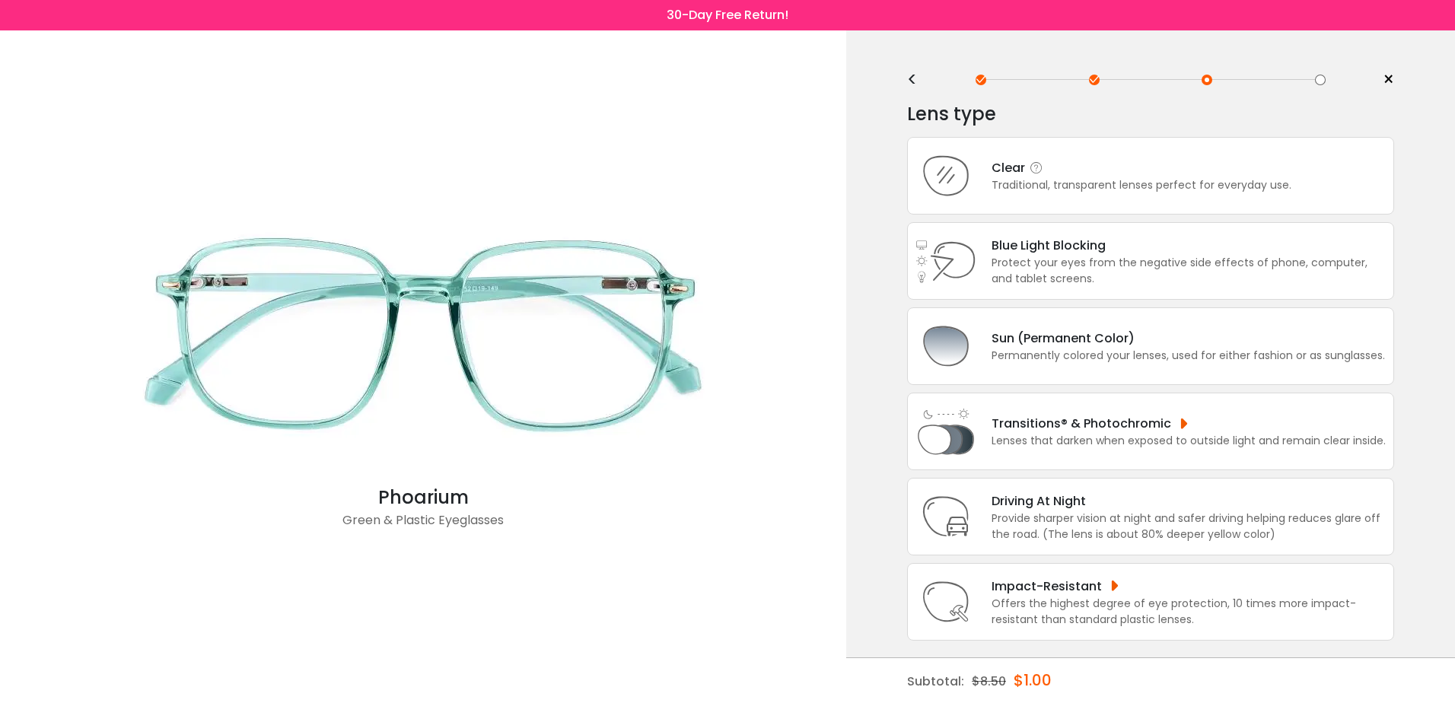
click at [1021, 184] on div "Traditional, transparent lenses perfect for everyday use." at bounding box center [1142, 185] width 300 height 16
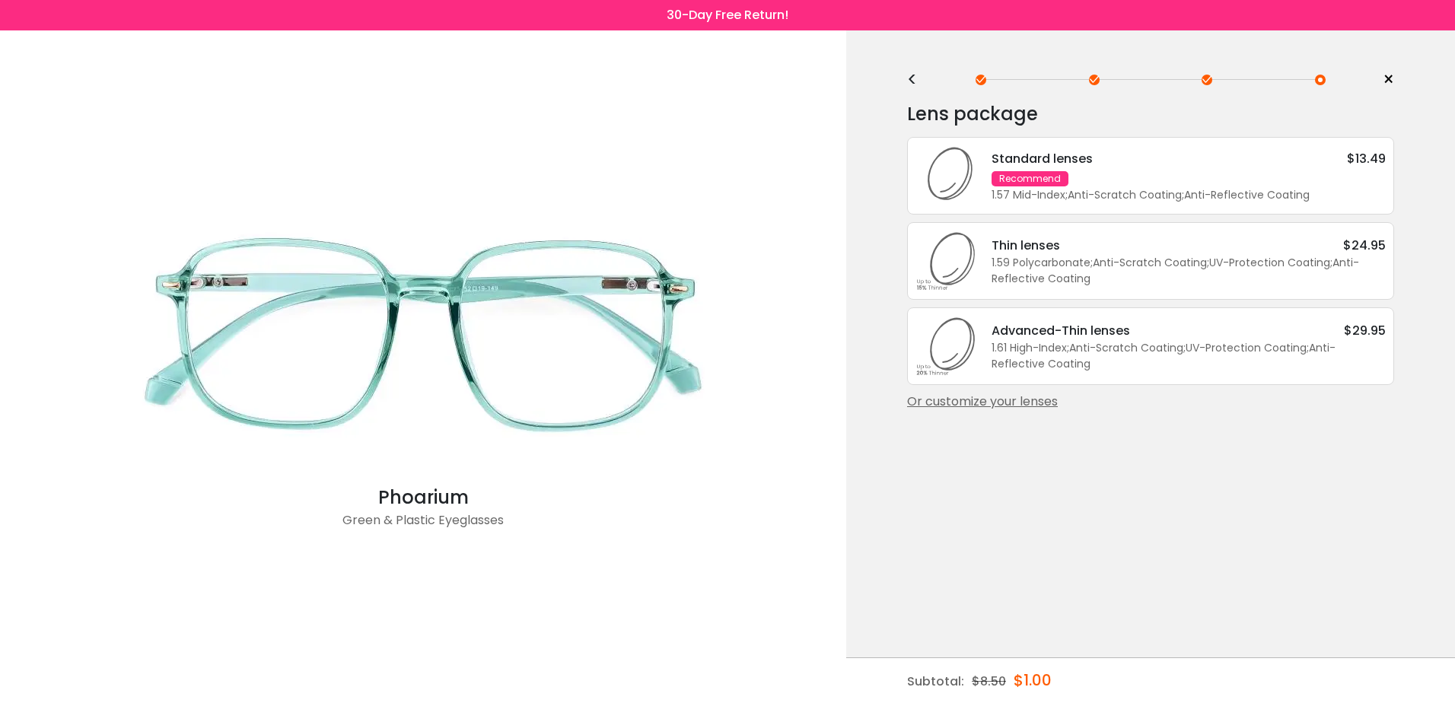
click at [1011, 188] on div "1.57 Mid-Index ; Anti-Scratch Coating ; Anti-Reflective Coating ;" at bounding box center [1189, 195] width 394 height 16
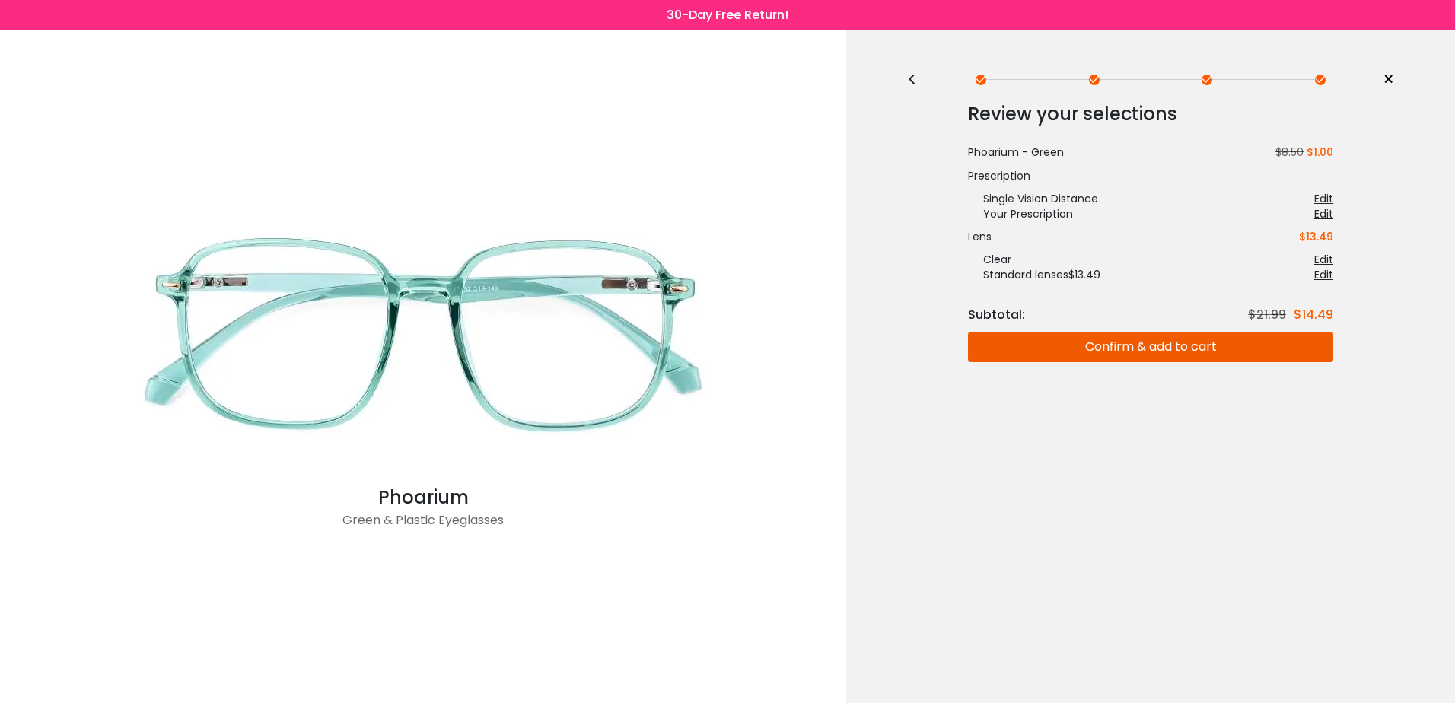
click at [1186, 346] on button "Confirm & add to cart" at bounding box center [1150, 347] width 365 height 30
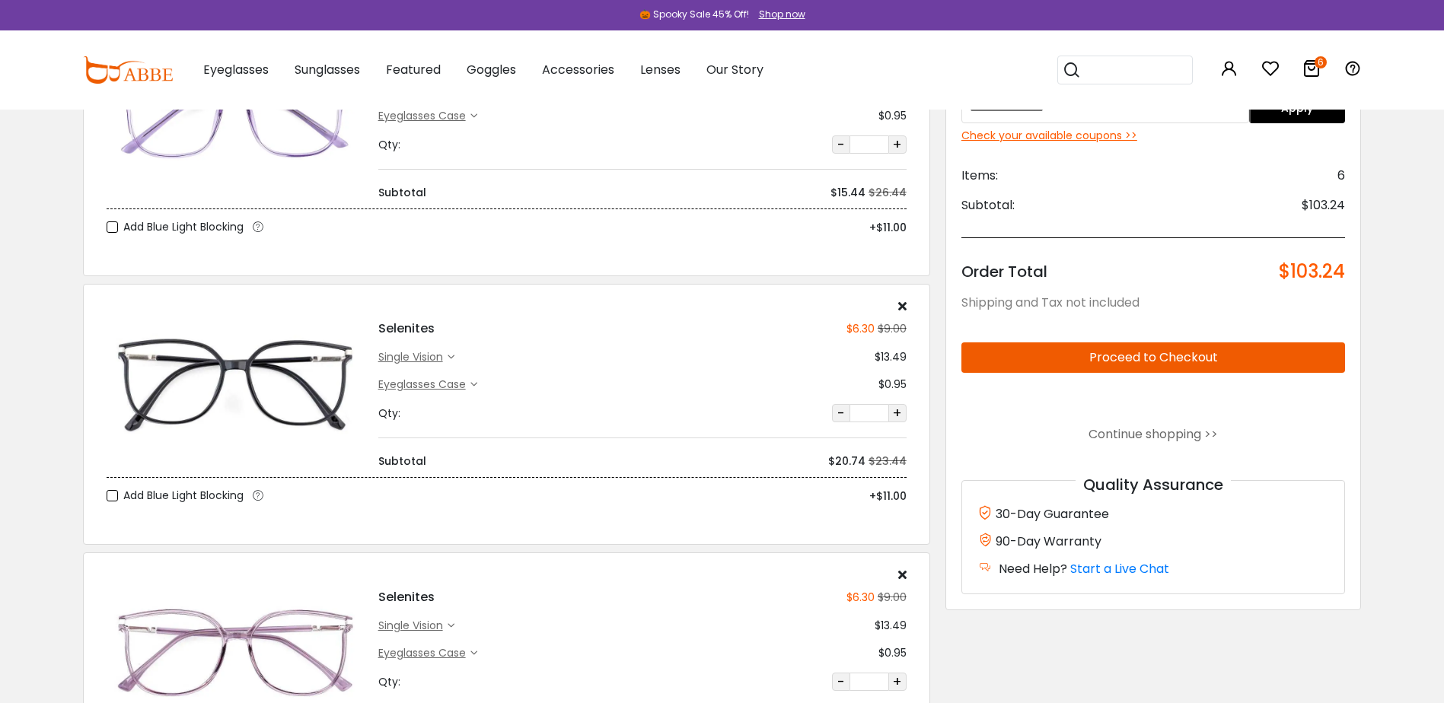
scroll to position [685, 0]
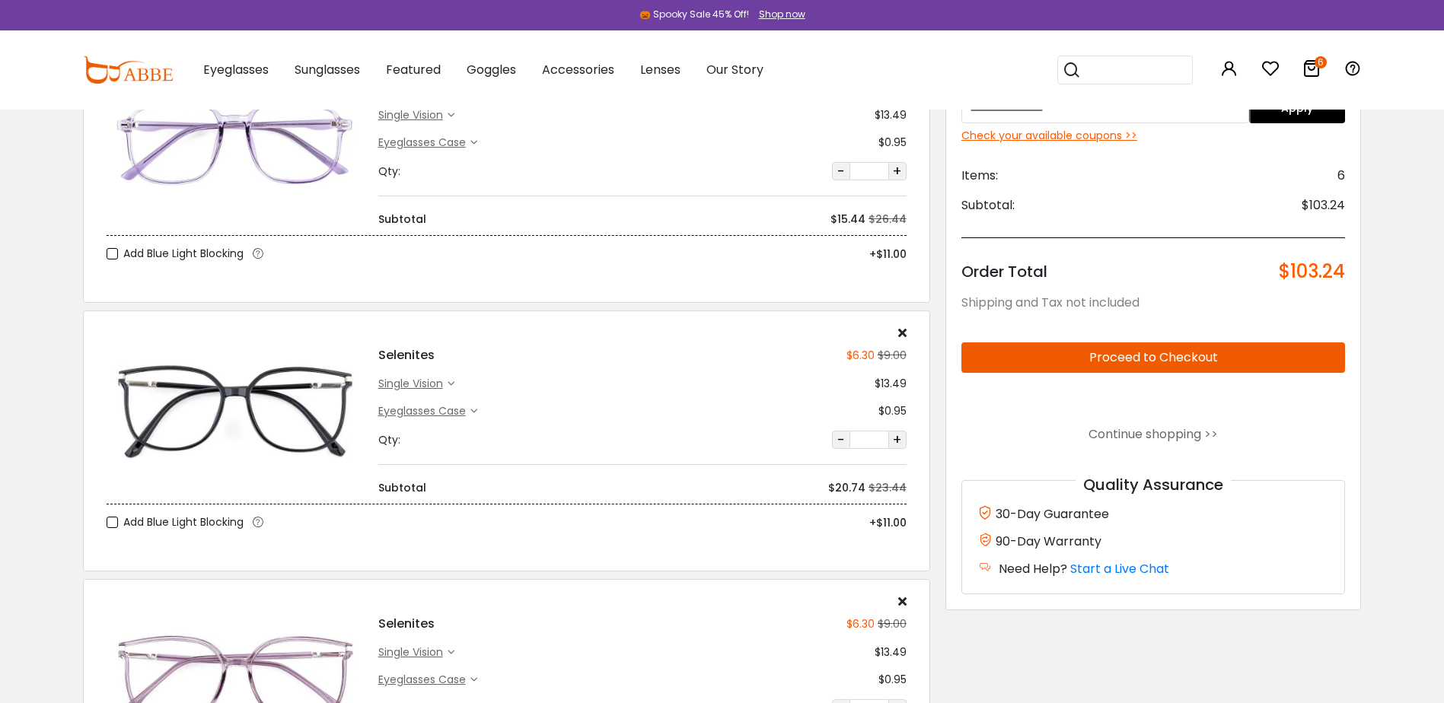
click at [292, 160] on img at bounding box center [235, 142] width 256 height 129
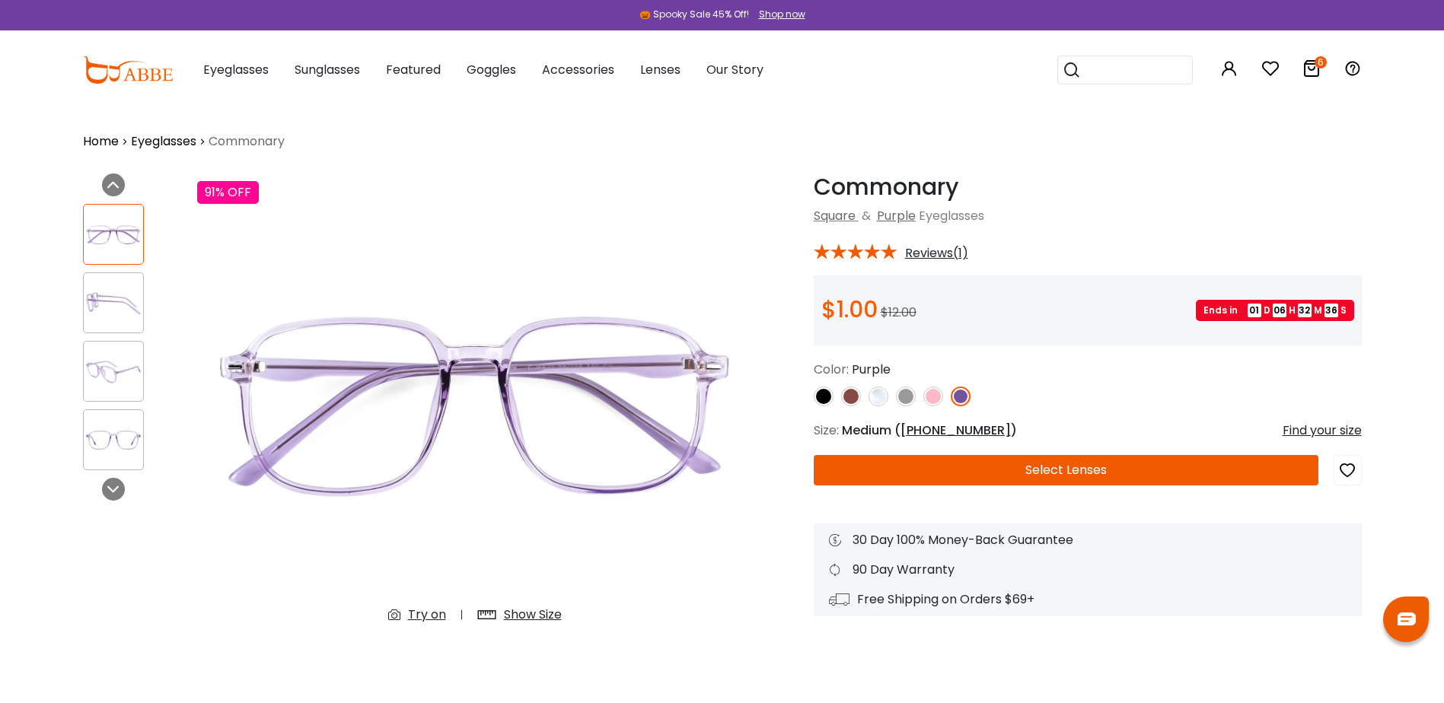
click at [100, 289] on img at bounding box center [113, 303] width 59 height 30
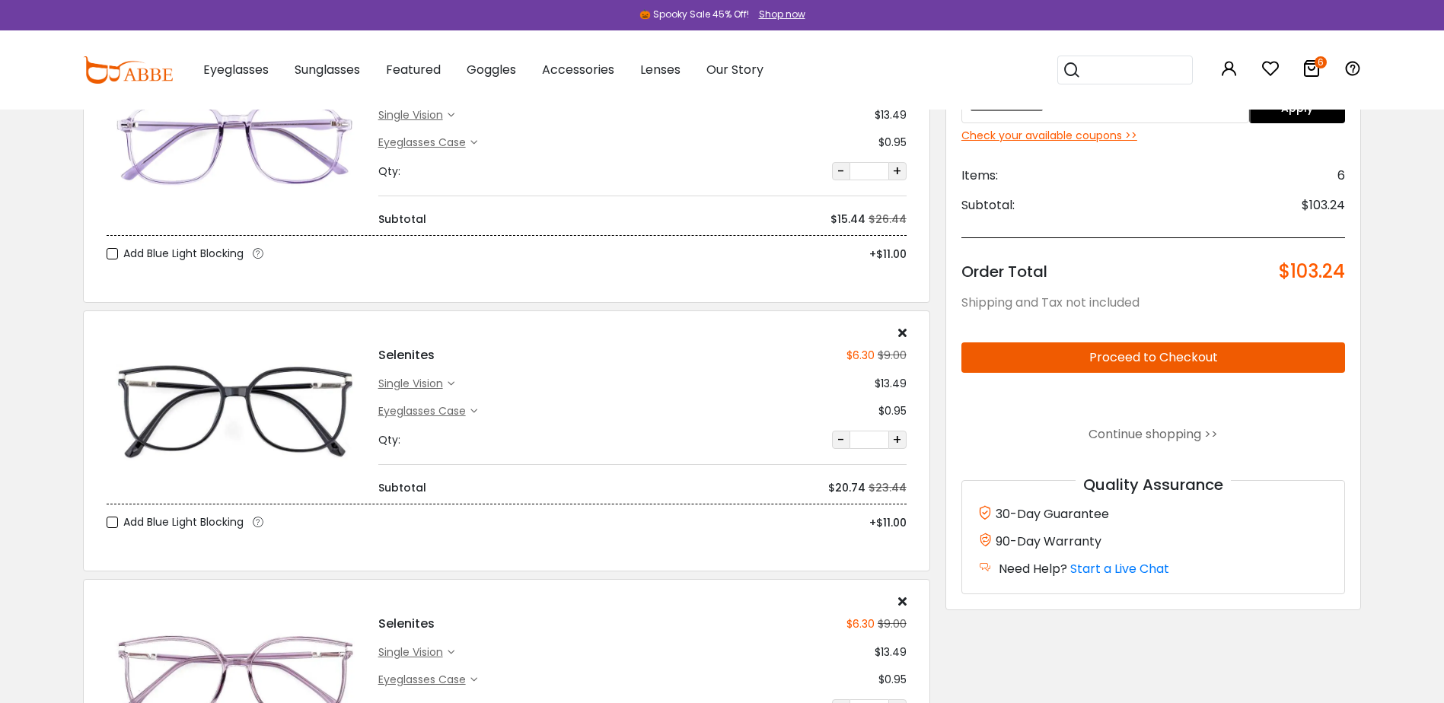
click at [266, 629] on img at bounding box center [235, 680] width 256 height 129
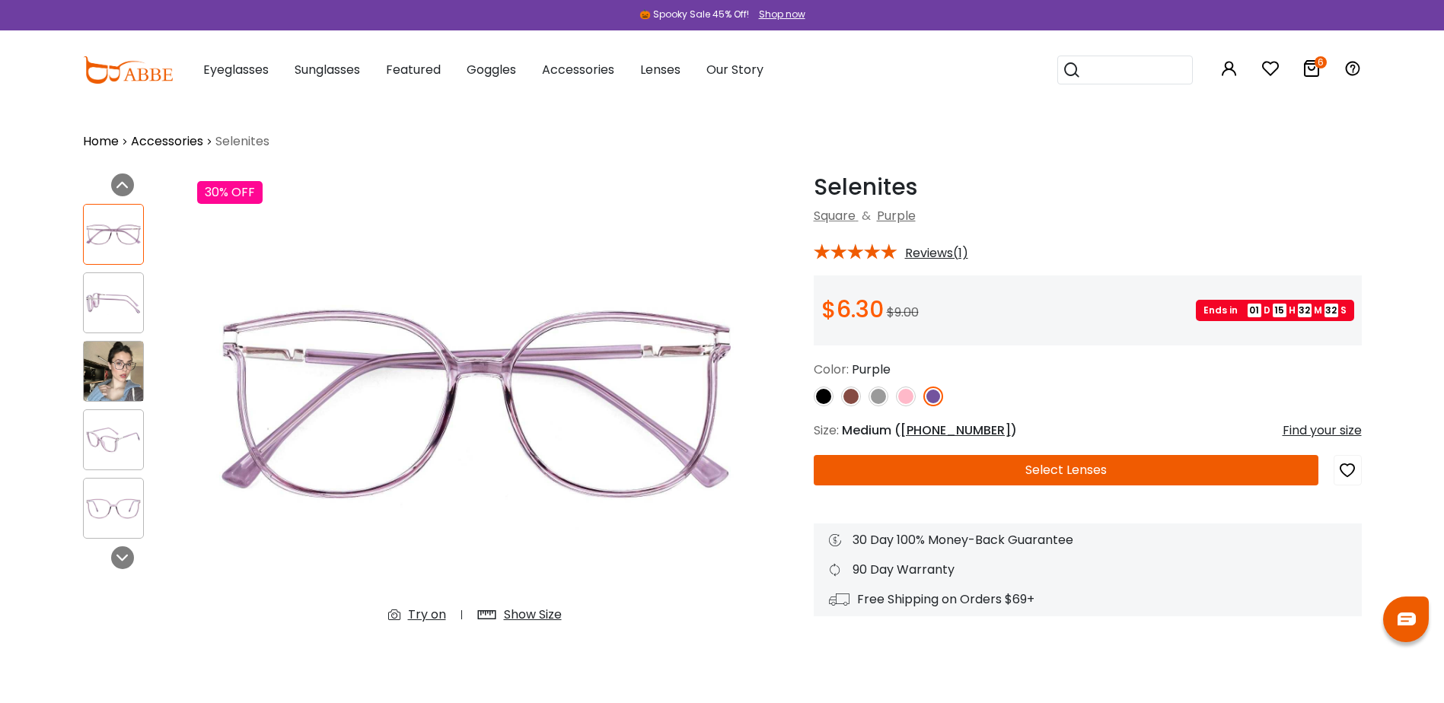
click at [120, 261] on div at bounding box center [113, 234] width 61 height 61
click at [134, 291] on img at bounding box center [113, 303] width 59 height 30
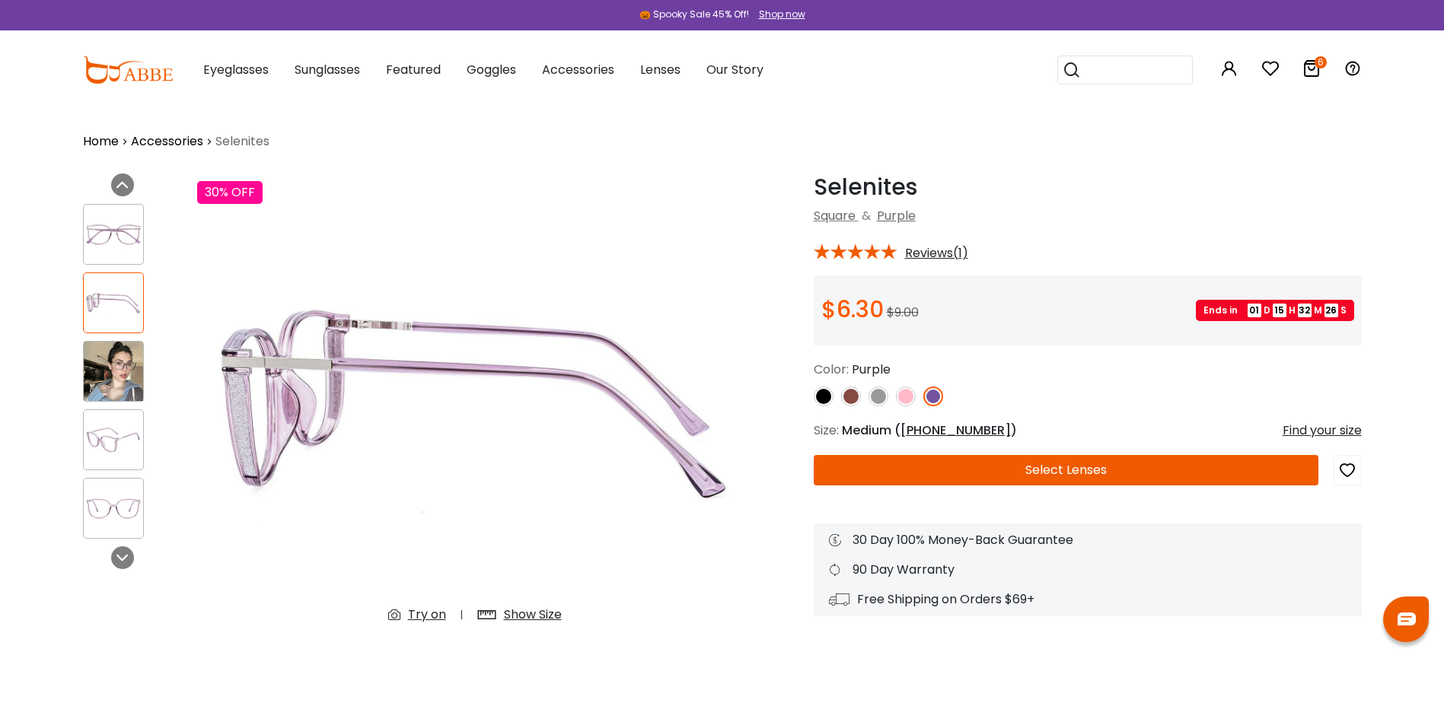
drag, startPoint x: 96, startPoint y: 508, endPoint x: 287, endPoint y: 572, distance: 201.2
click at [95, 508] on img at bounding box center [113, 509] width 59 height 30
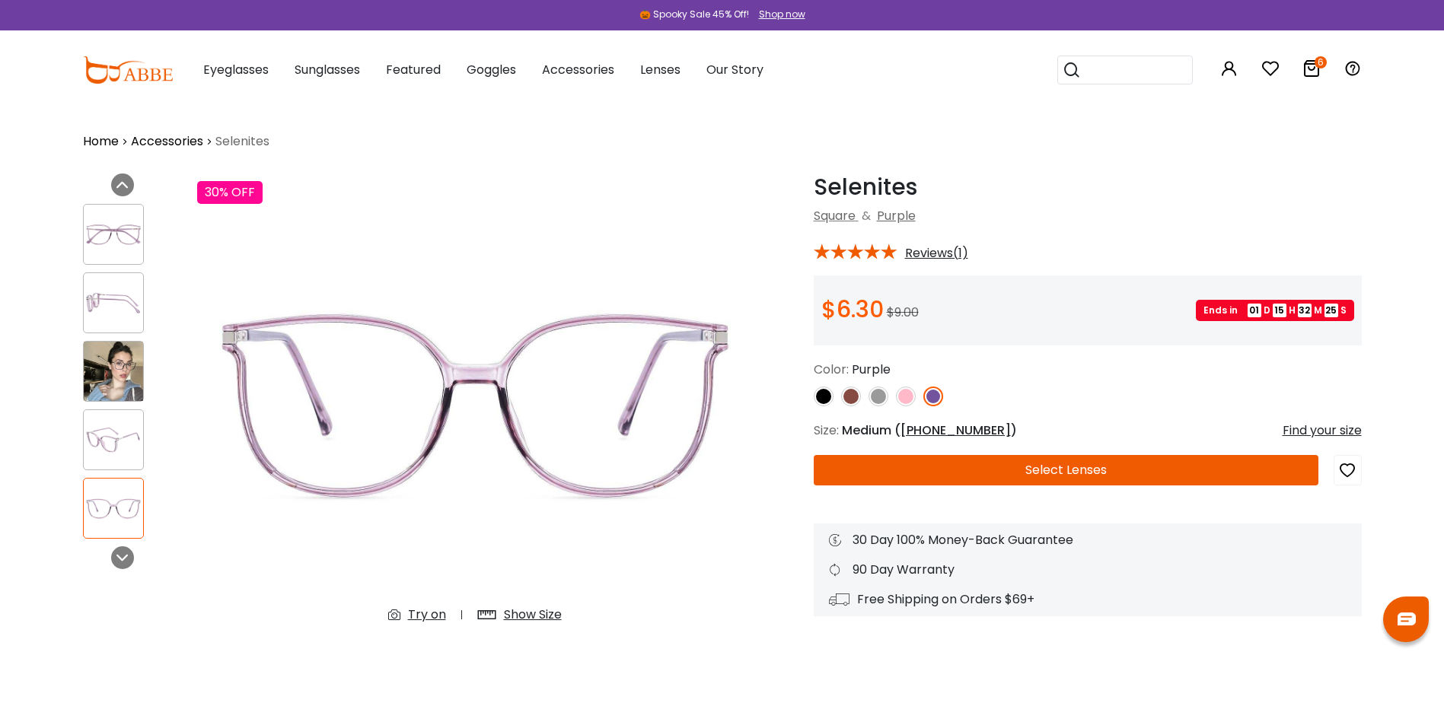
click at [113, 291] on img at bounding box center [113, 303] width 59 height 30
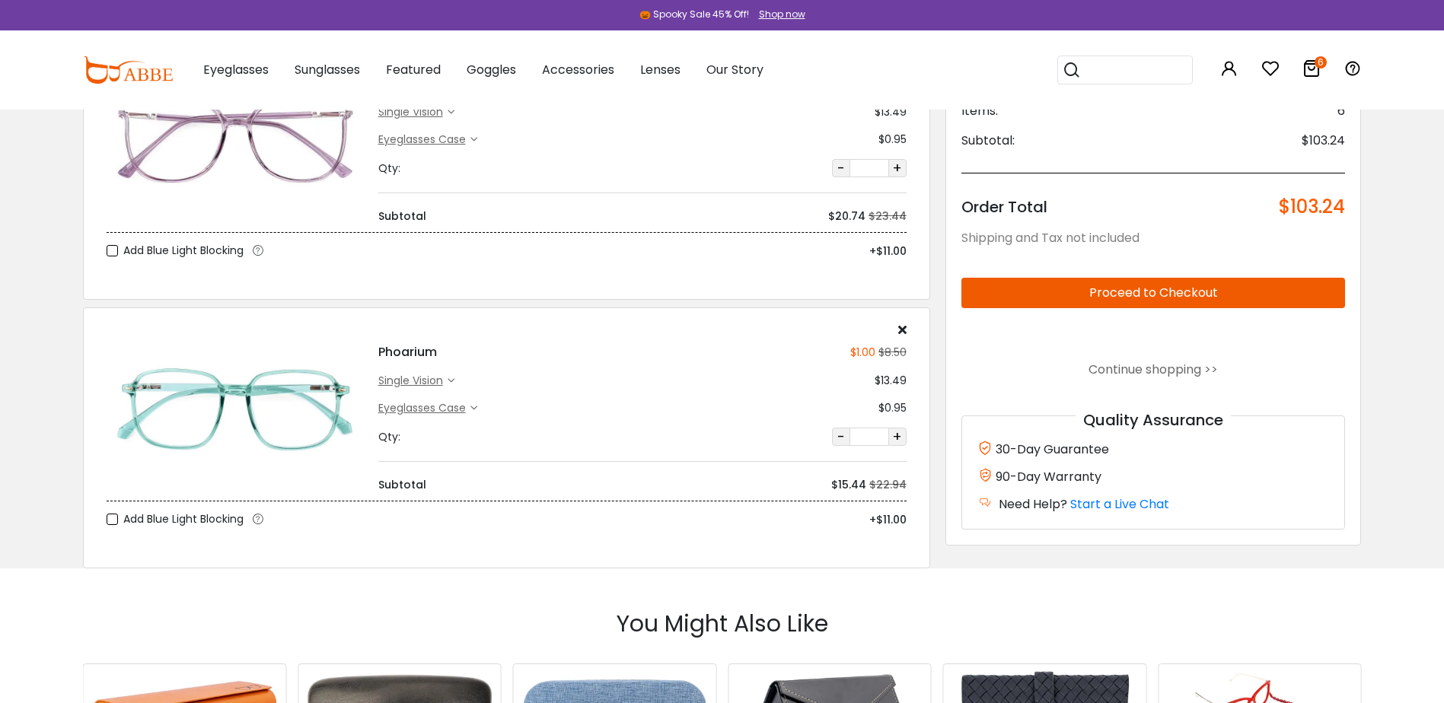
scroll to position [1065, 0]
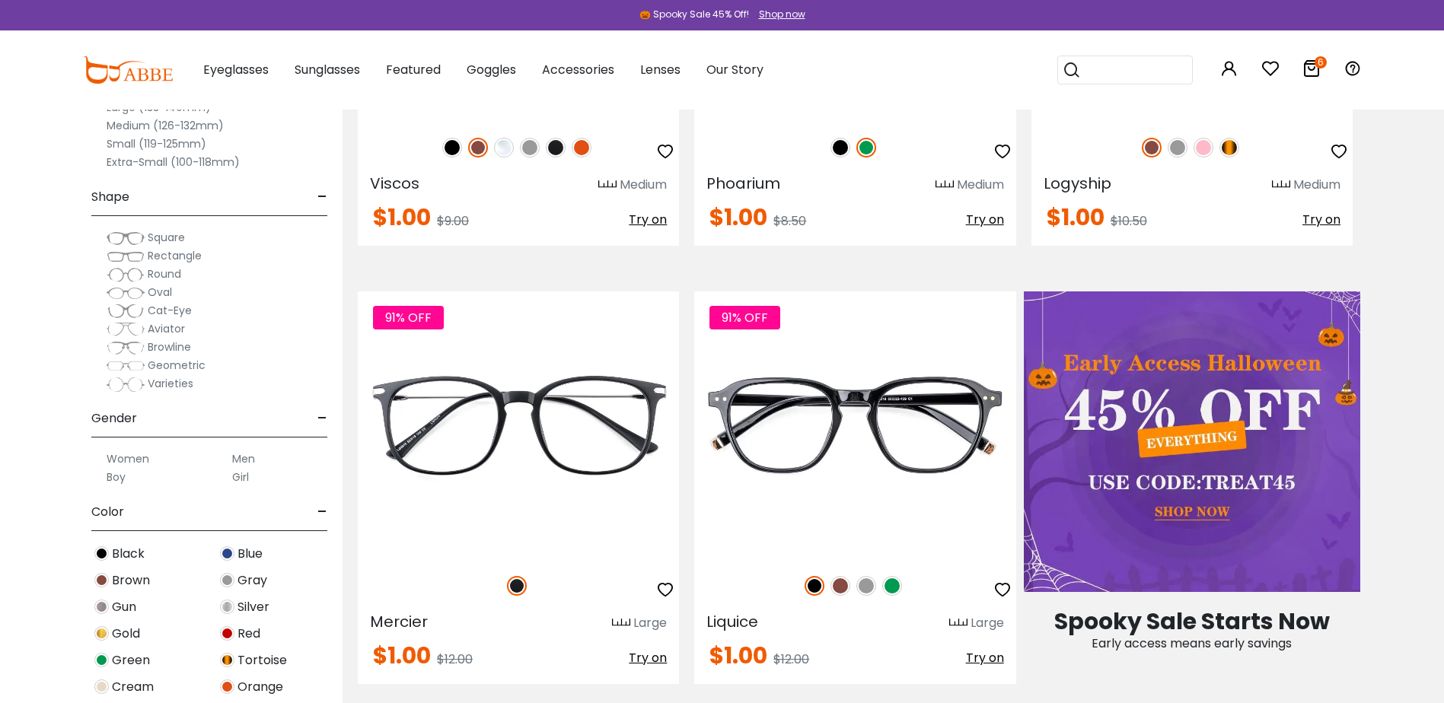
scroll to position [609, 0]
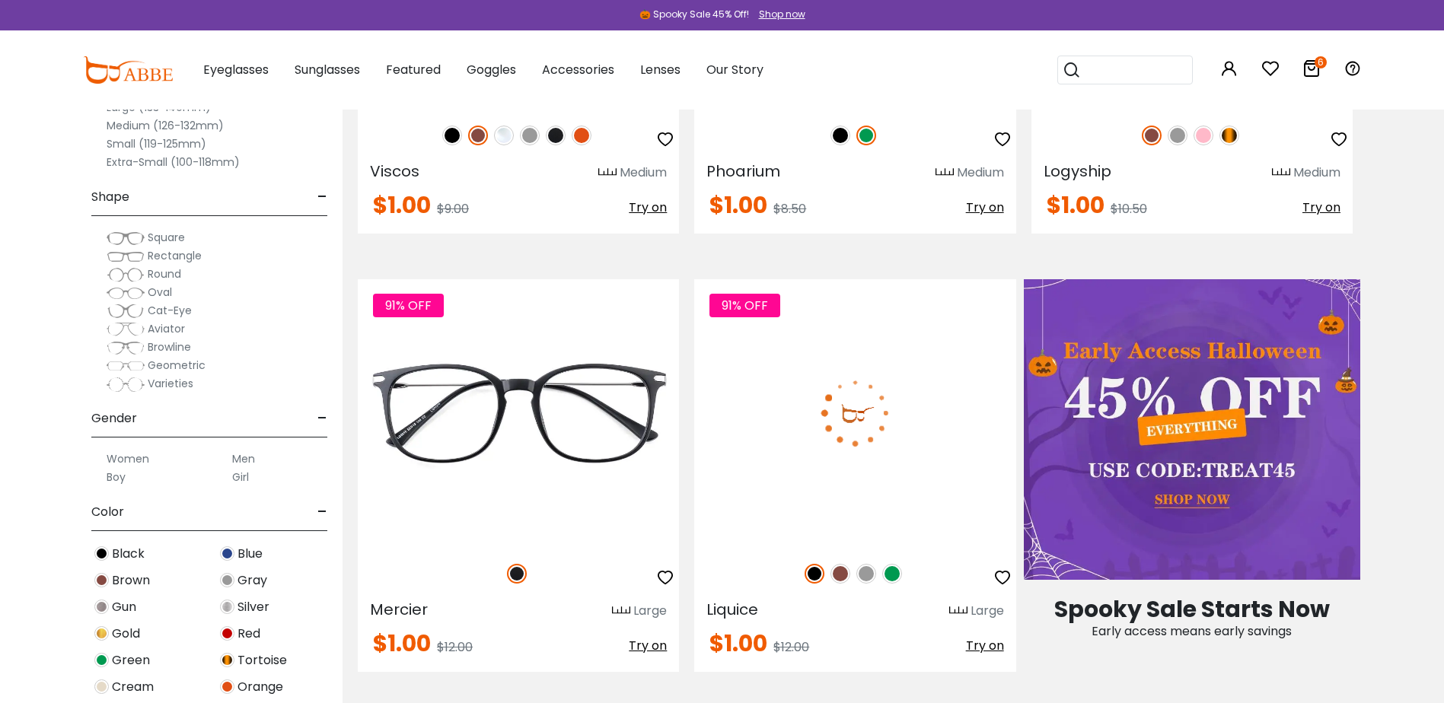
click at [891, 572] on img at bounding box center [892, 574] width 20 height 20
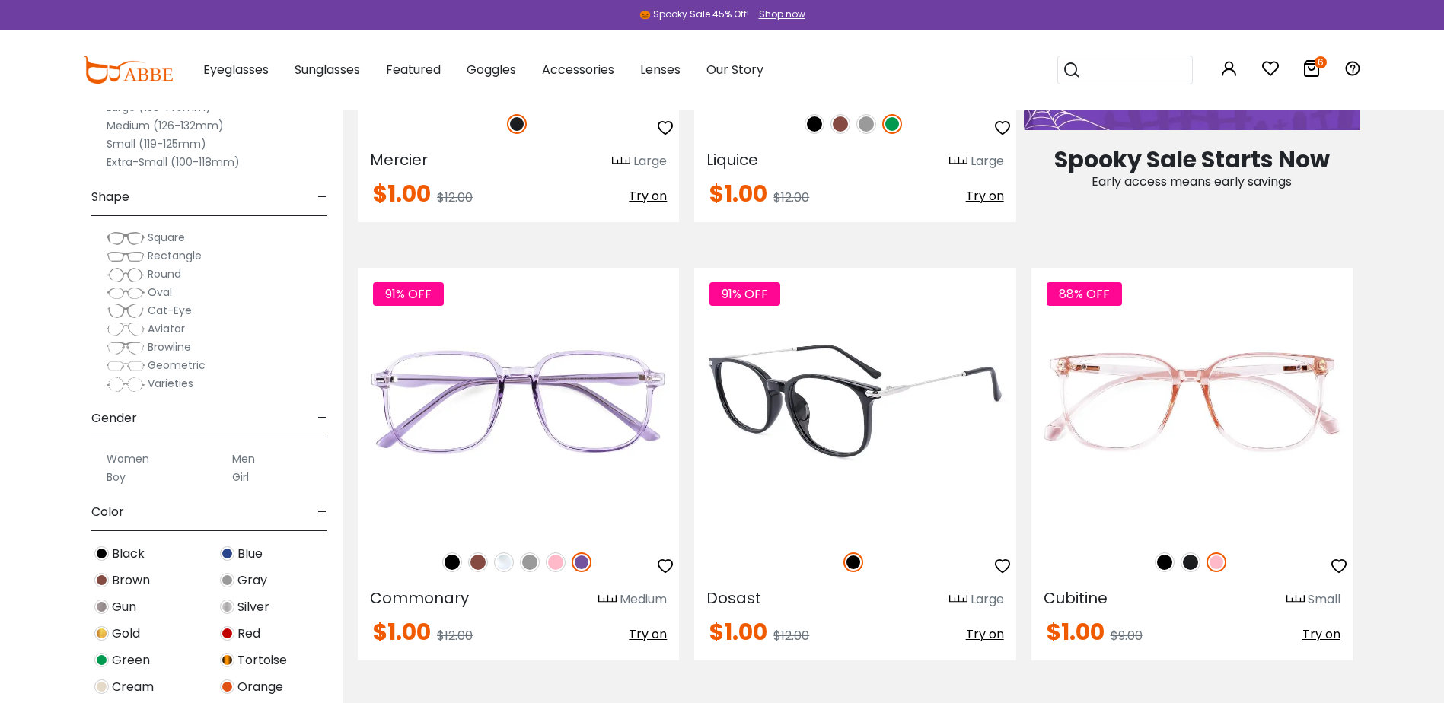
scroll to position [1065, 0]
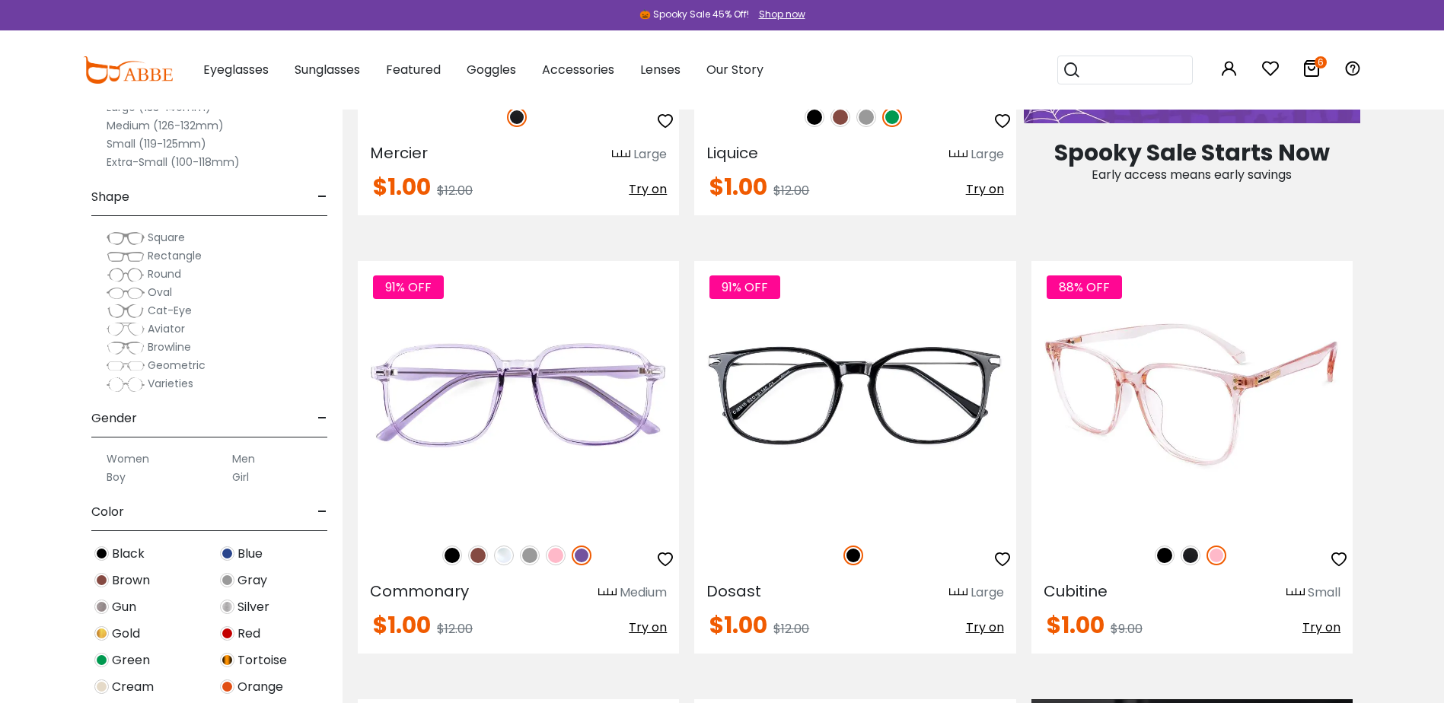
click at [1190, 552] on img at bounding box center [1190, 556] width 20 height 20
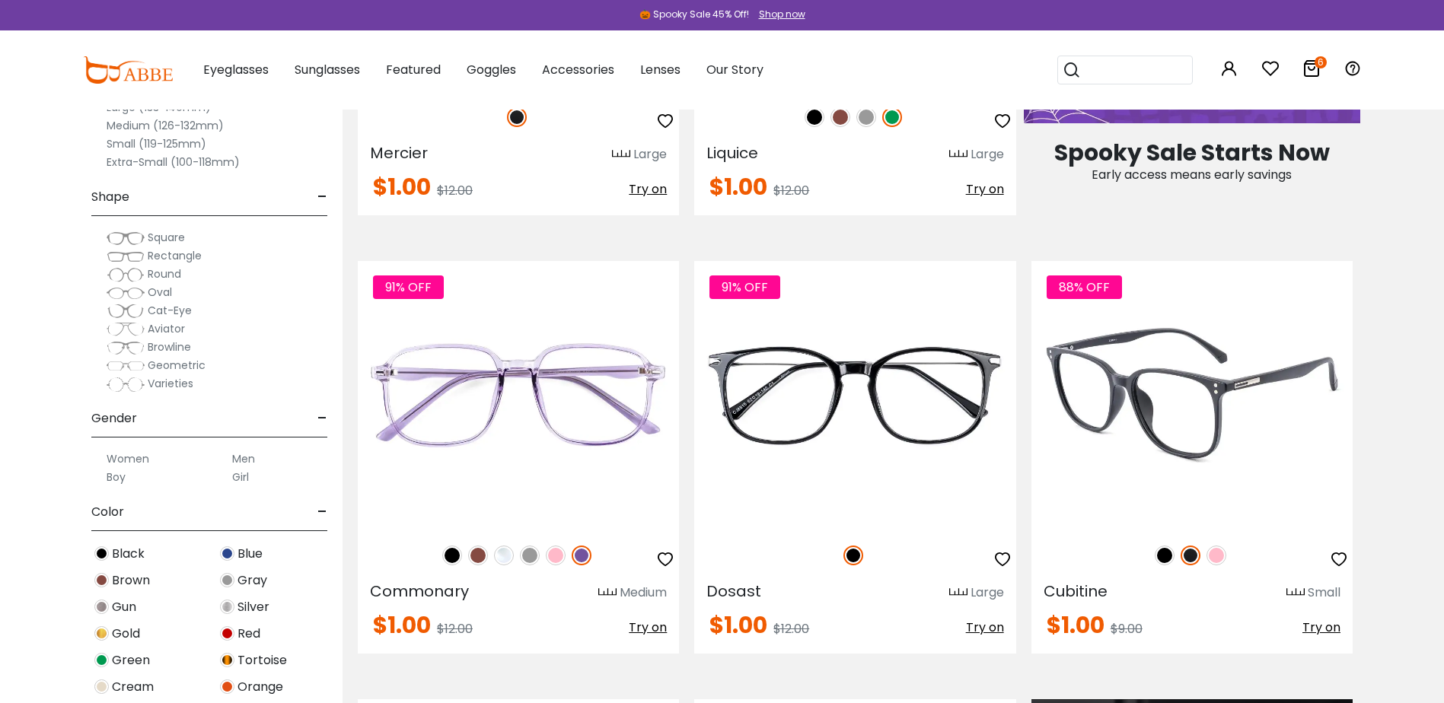
click at [1174, 554] on div "88% OFF" at bounding box center [1191, 556] width 321 height 32
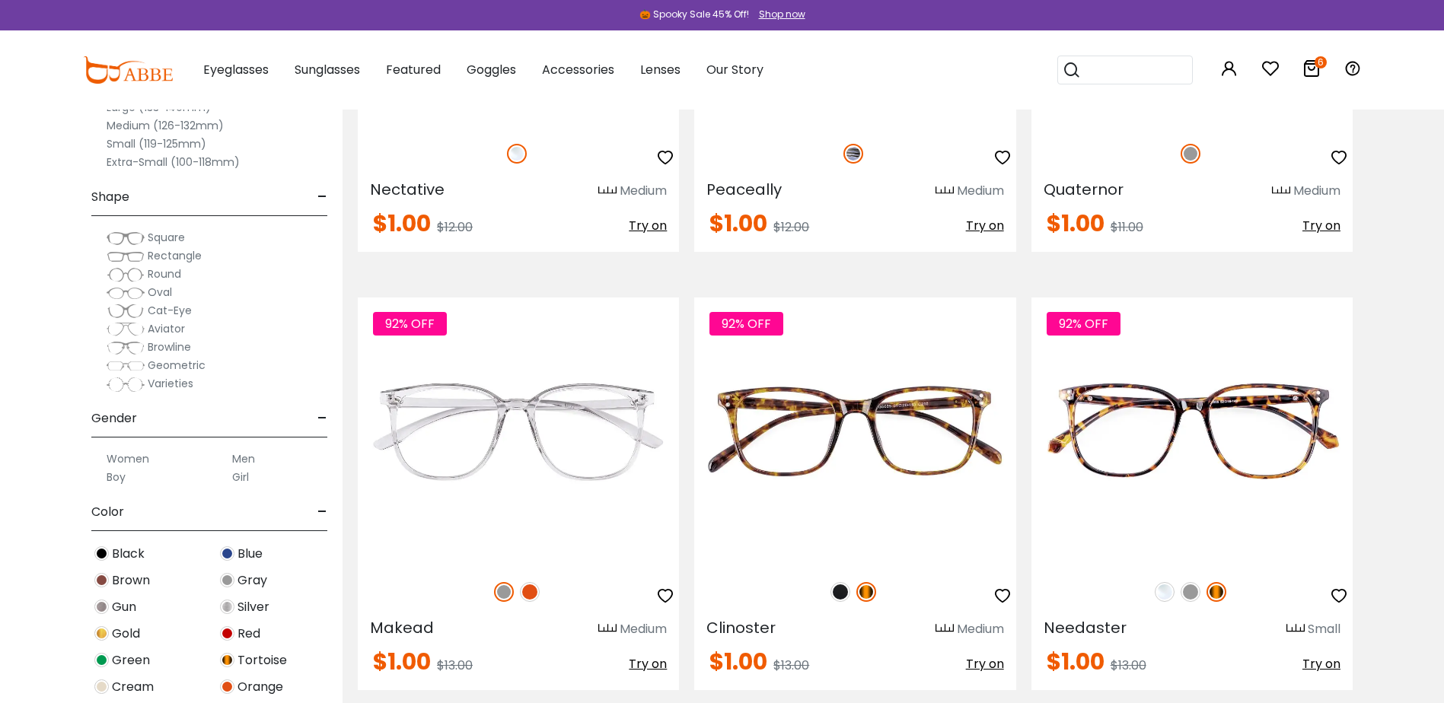
scroll to position [2435, 0]
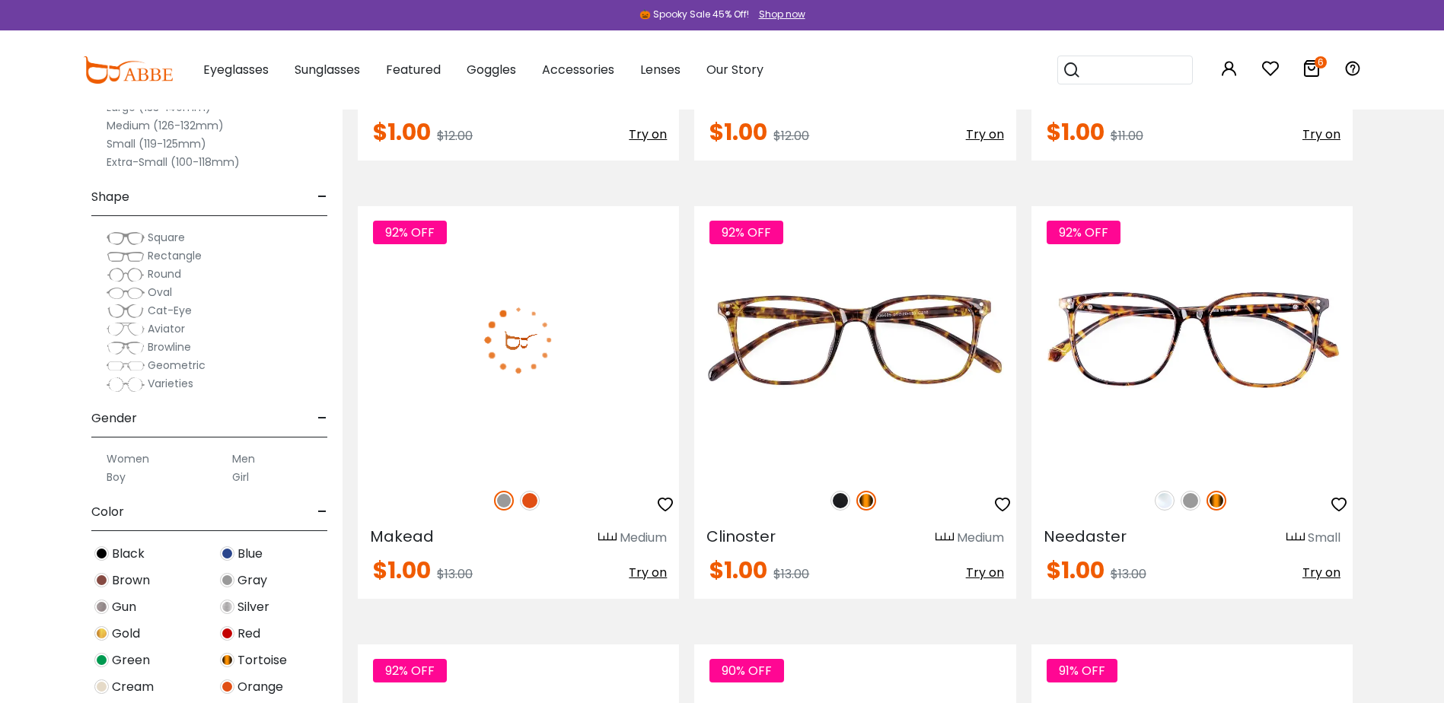
click at [530, 502] on img at bounding box center [530, 501] width 20 height 20
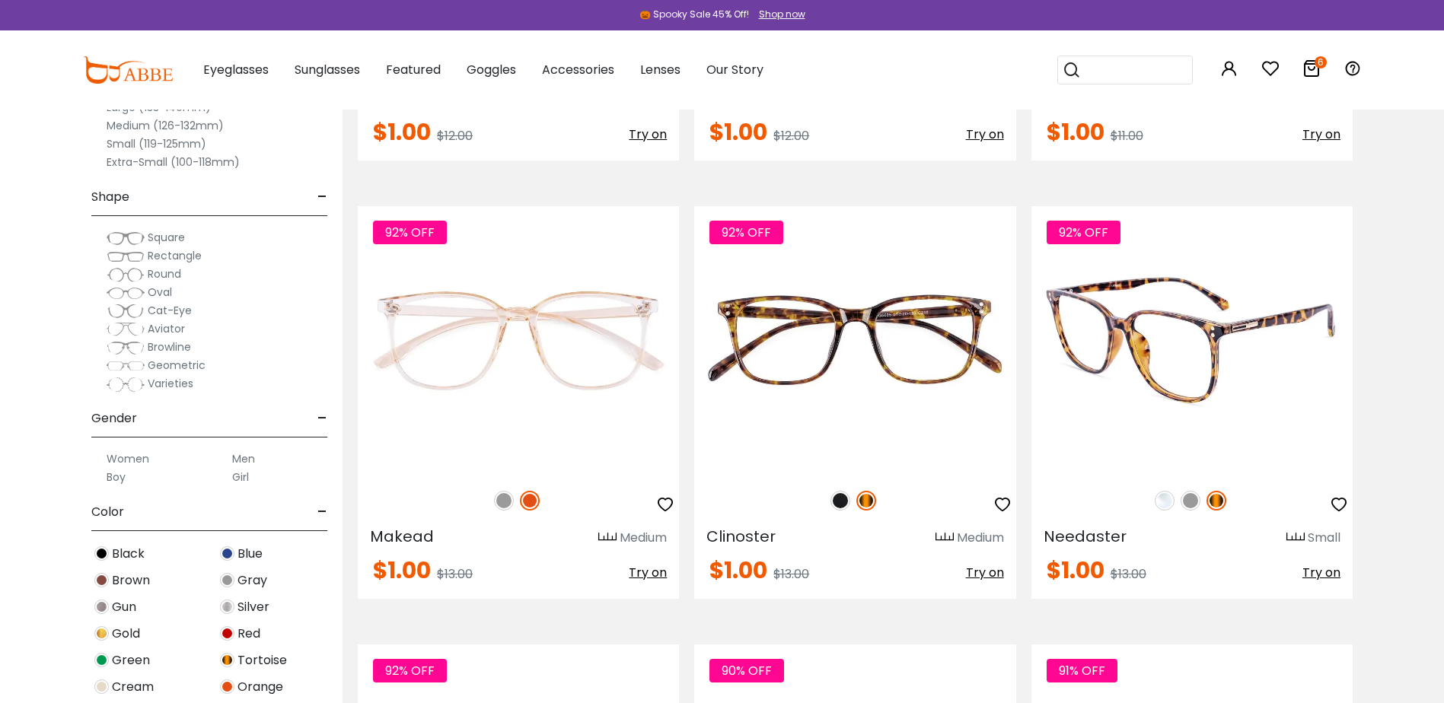
click at [1164, 502] on img at bounding box center [1164, 501] width 20 height 20
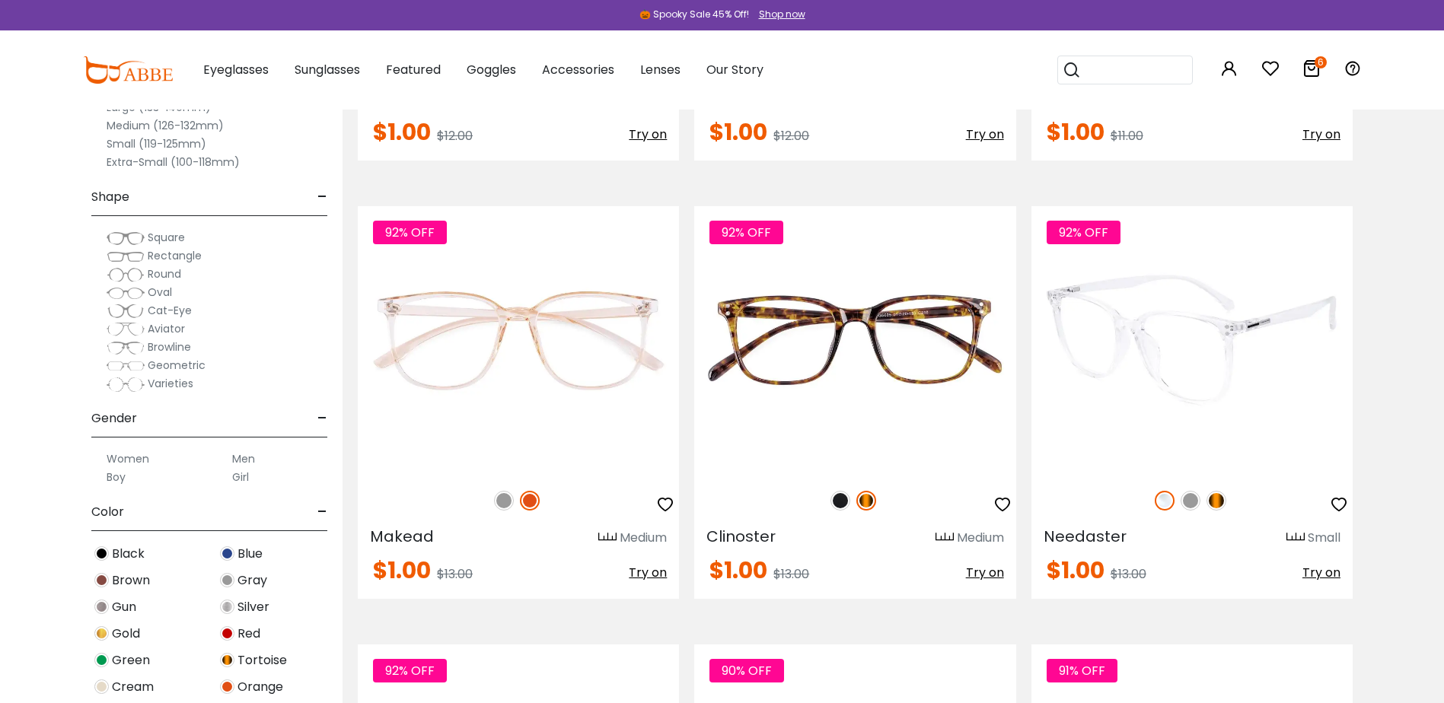
click at [1190, 501] on img at bounding box center [1190, 501] width 20 height 20
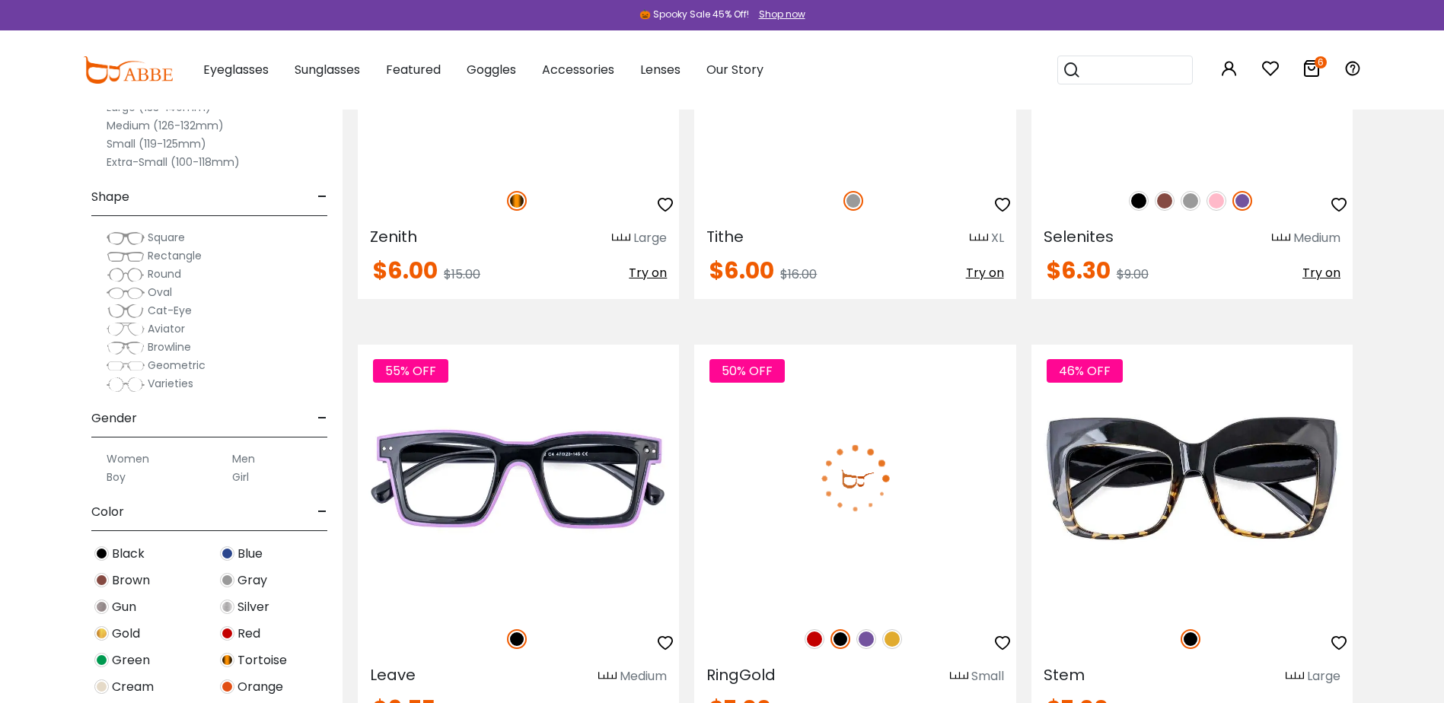
scroll to position [7686, 0]
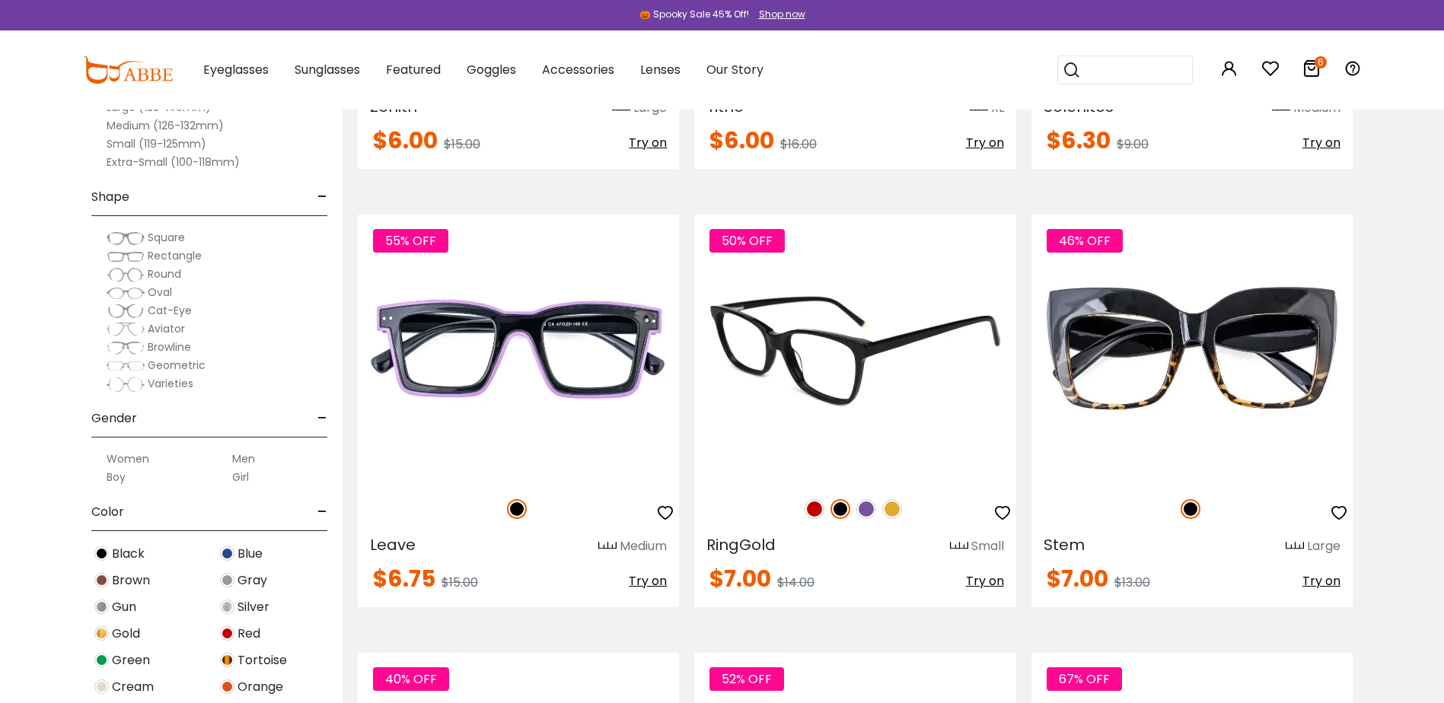
click at [850, 505] on div "50% OFF" at bounding box center [854, 509] width 321 height 32
click at [863, 508] on img at bounding box center [866, 509] width 20 height 20
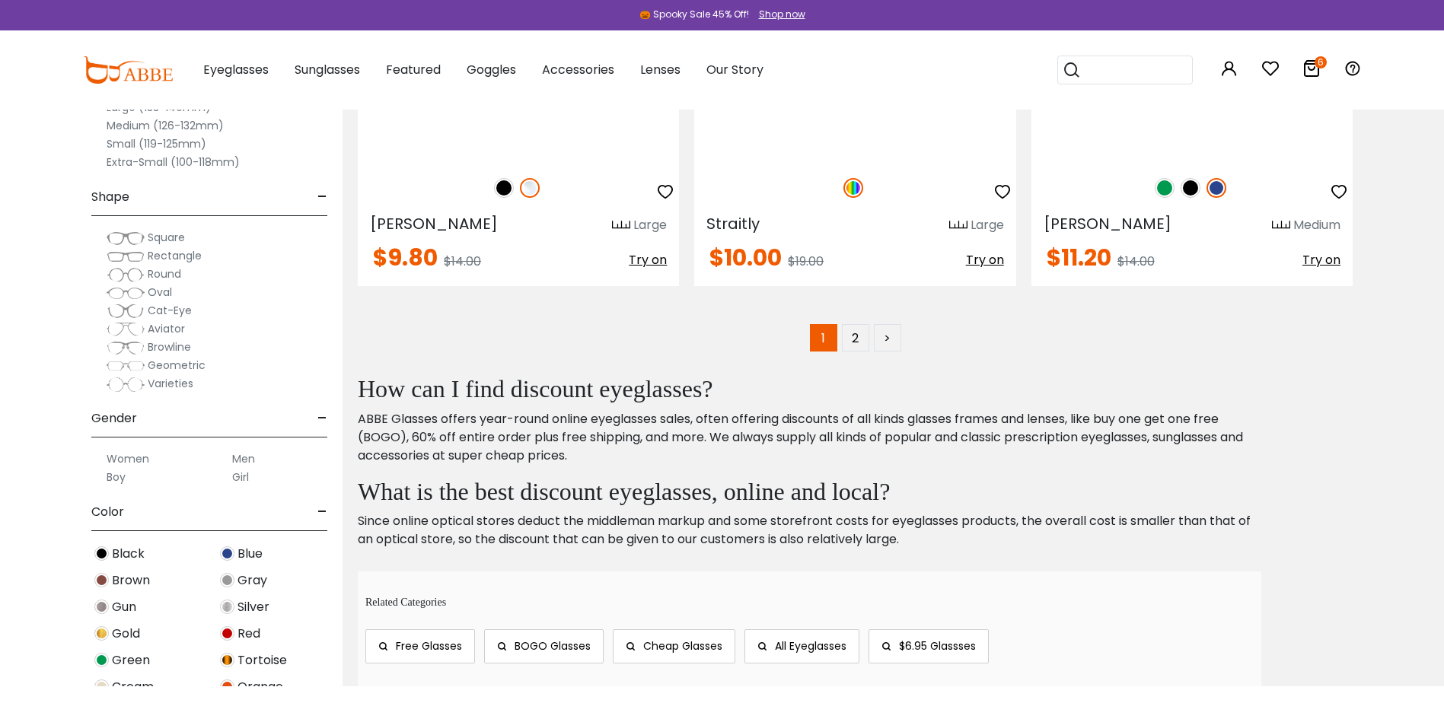
scroll to position [8904, 0]
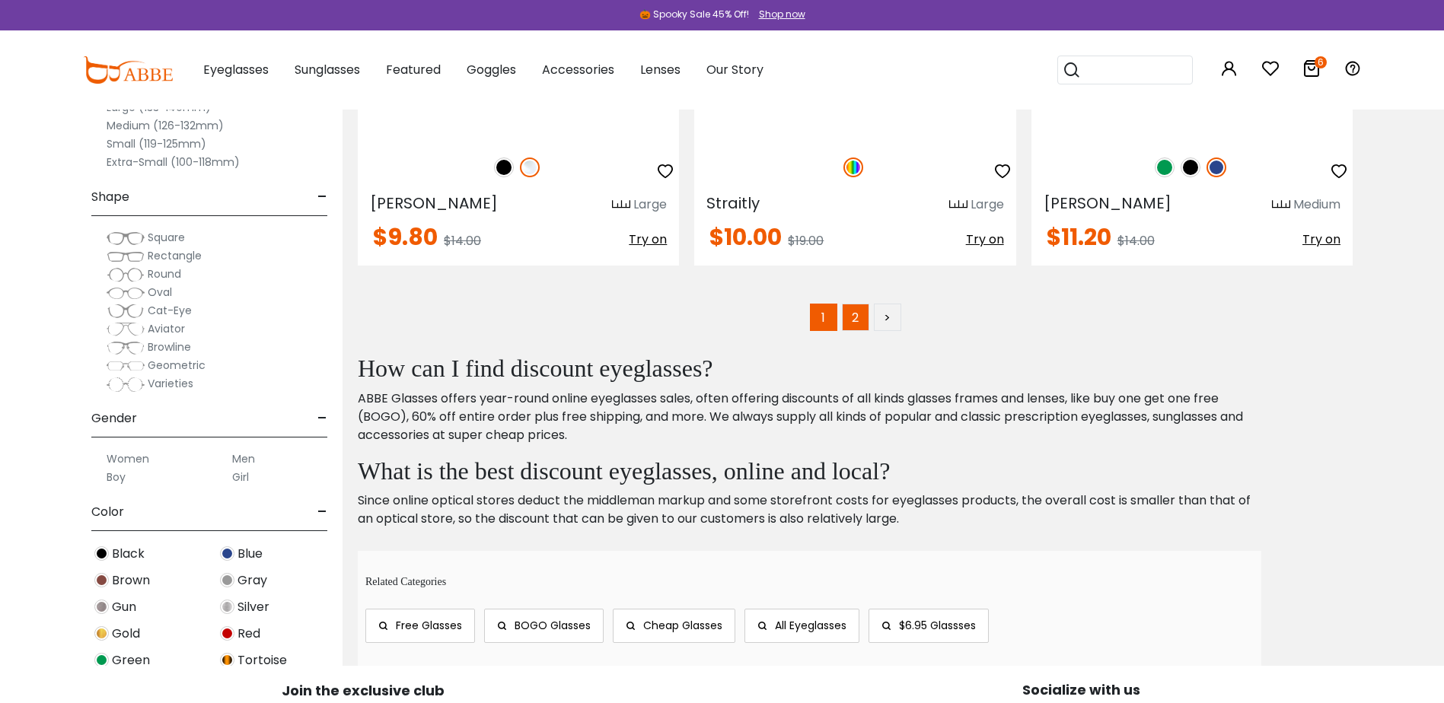
click at [849, 316] on link "2" at bounding box center [855, 317] width 27 height 27
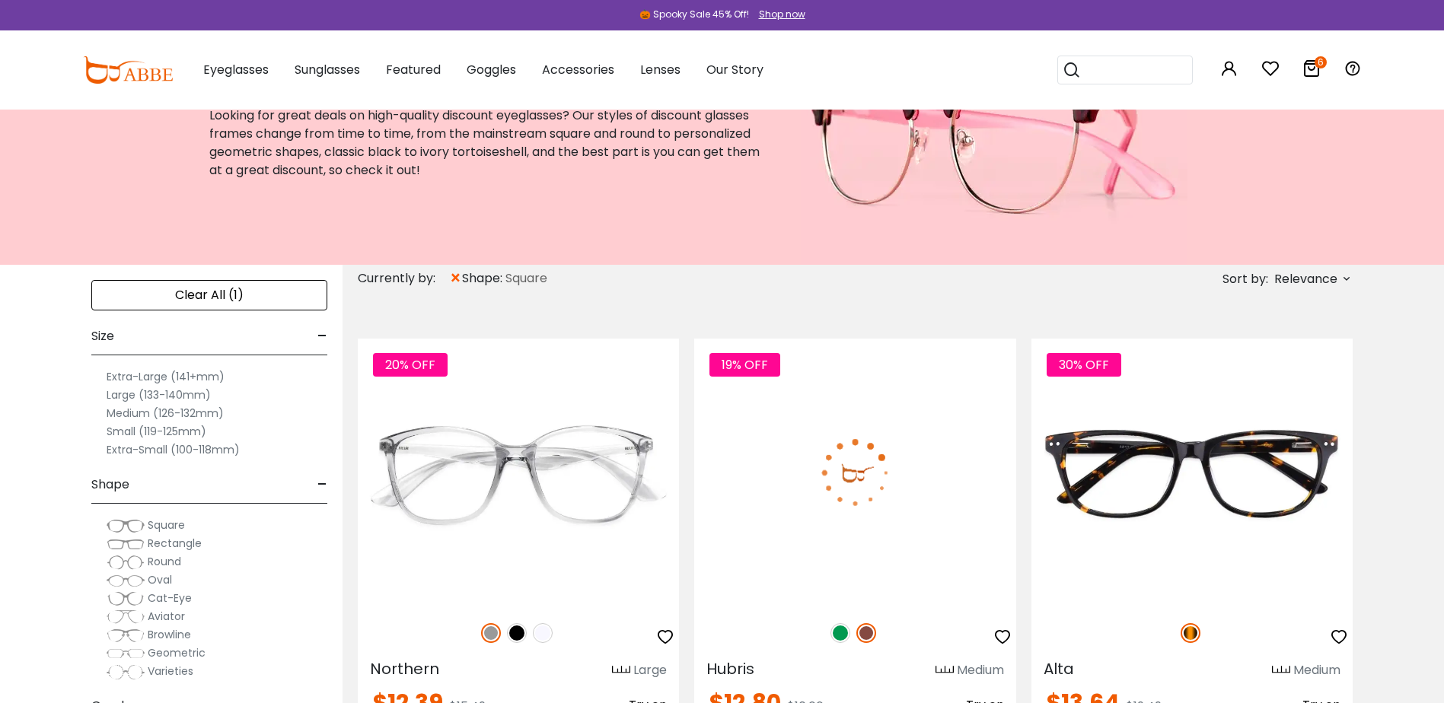
scroll to position [152, 0]
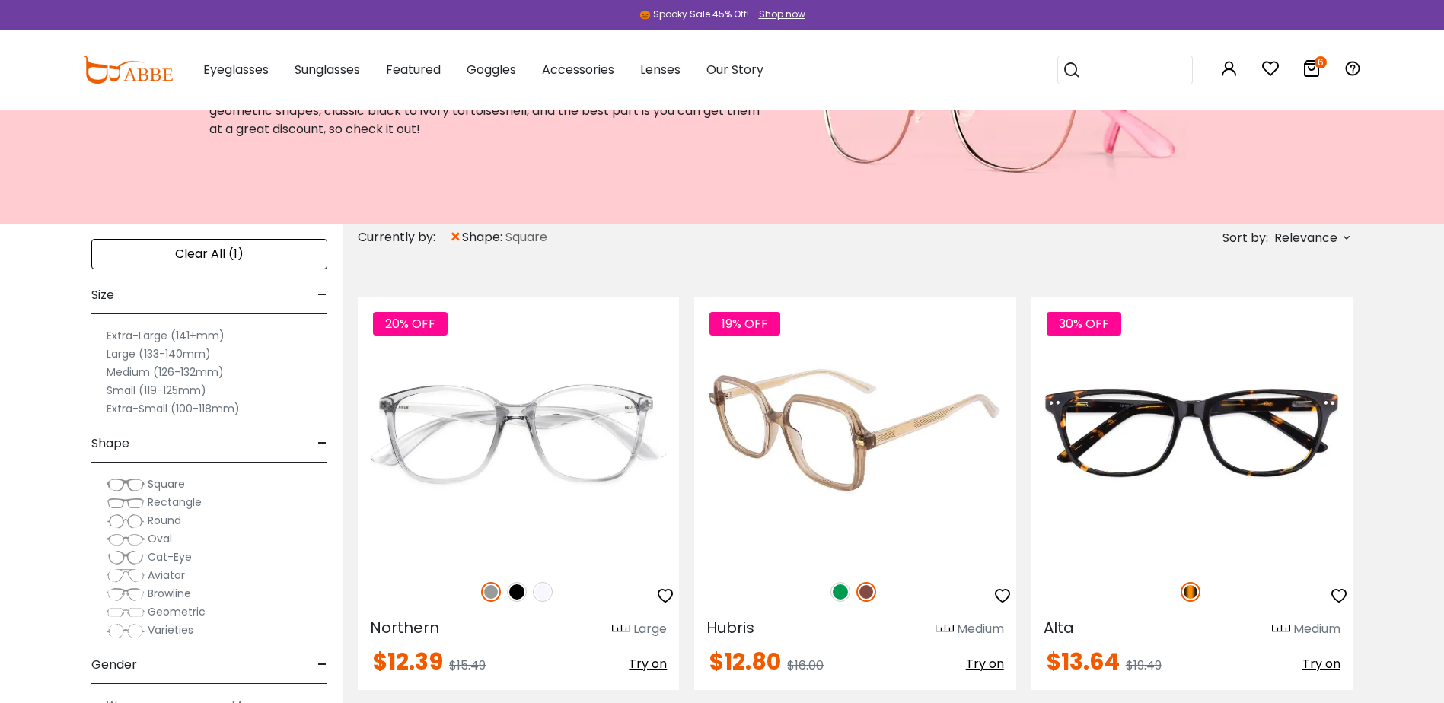
click at [849, 592] on img at bounding box center [840, 592] width 20 height 20
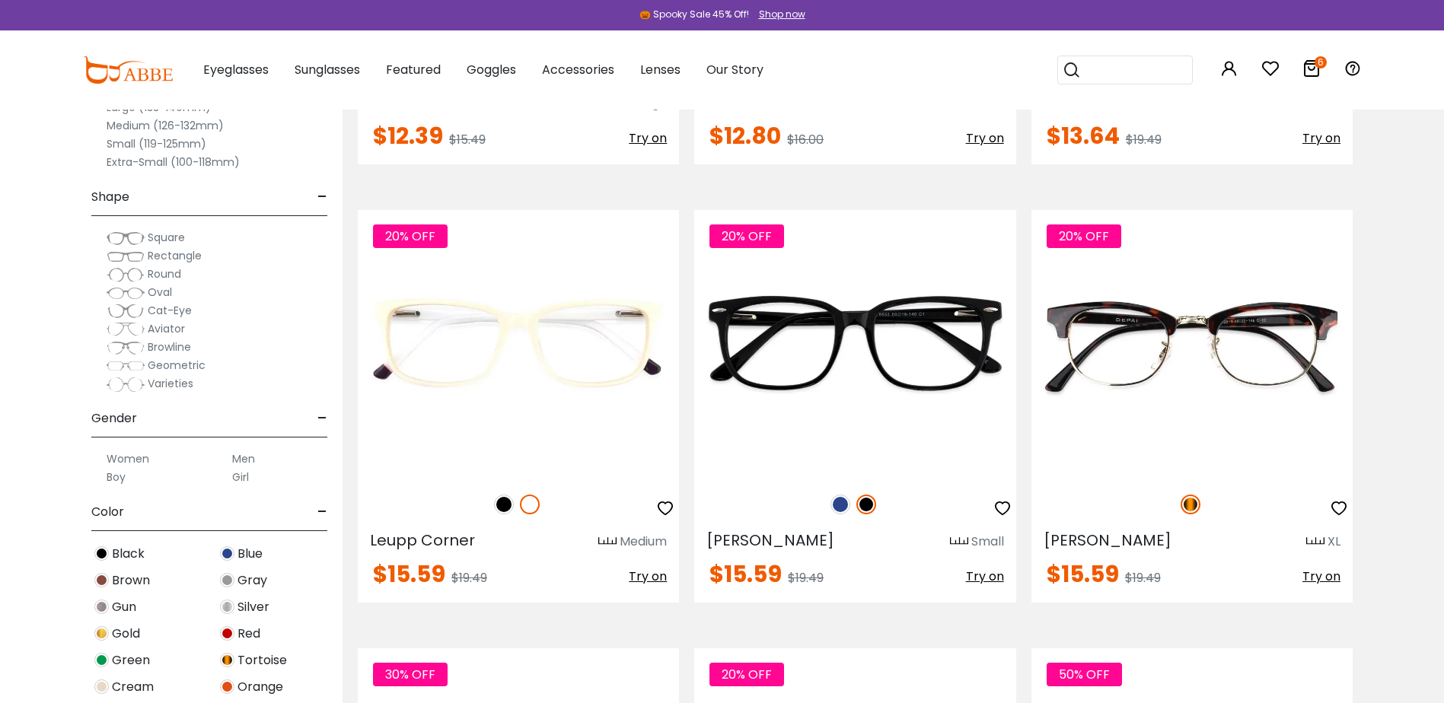
scroll to position [685, 0]
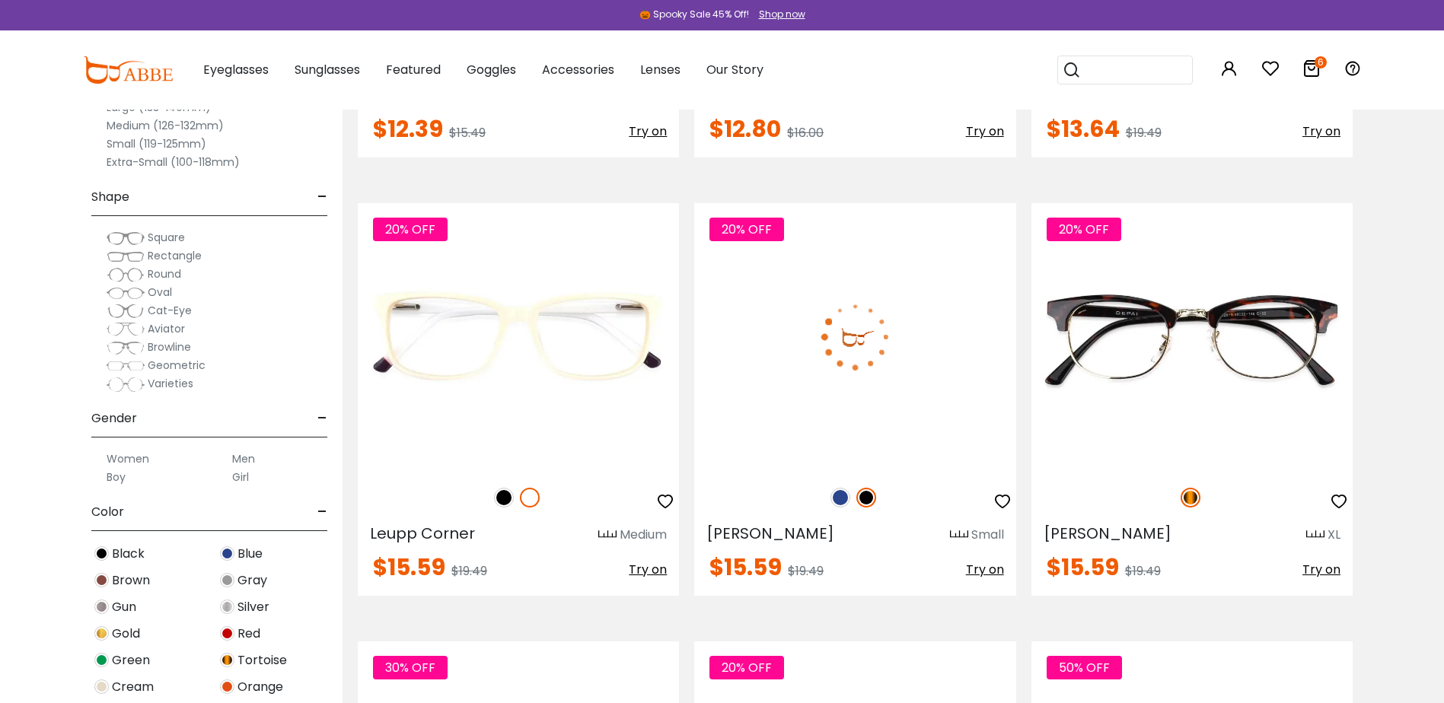
click at [840, 503] on img at bounding box center [840, 498] width 20 height 20
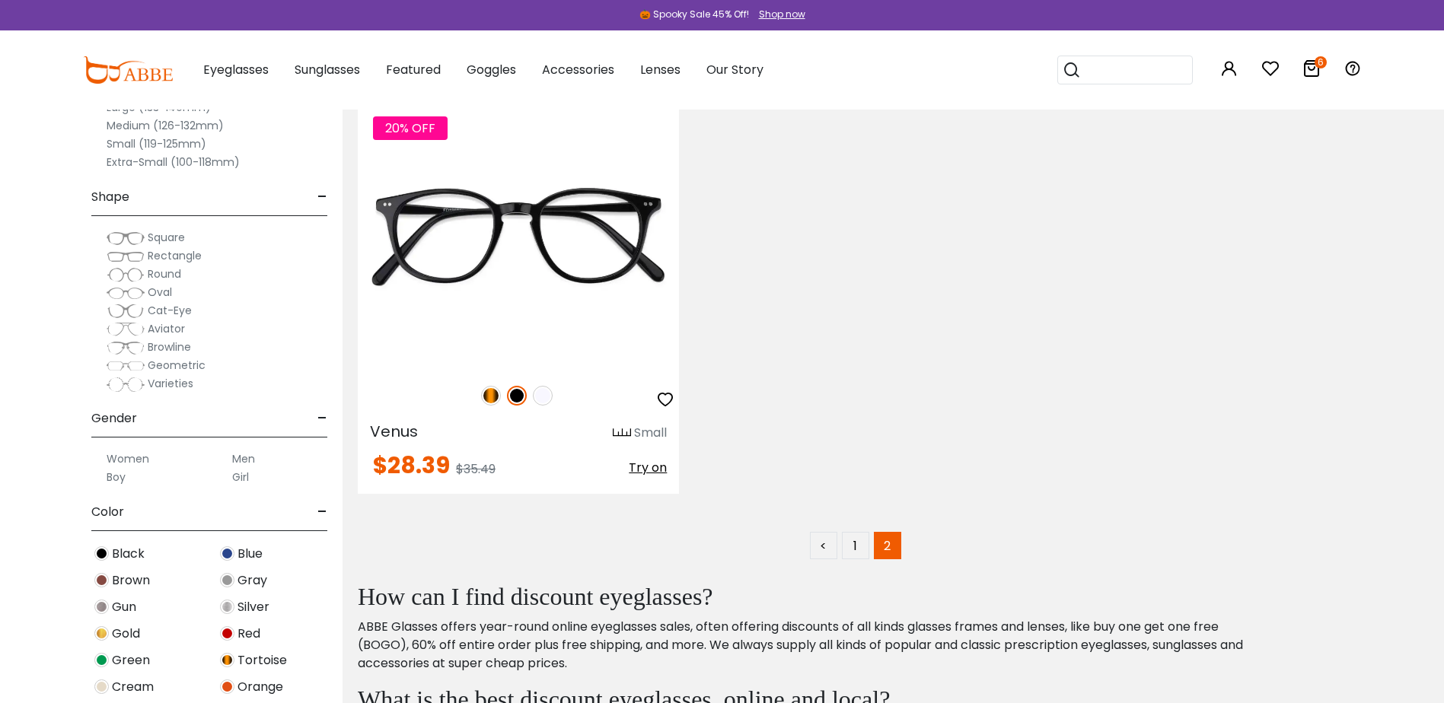
scroll to position [3196, 0]
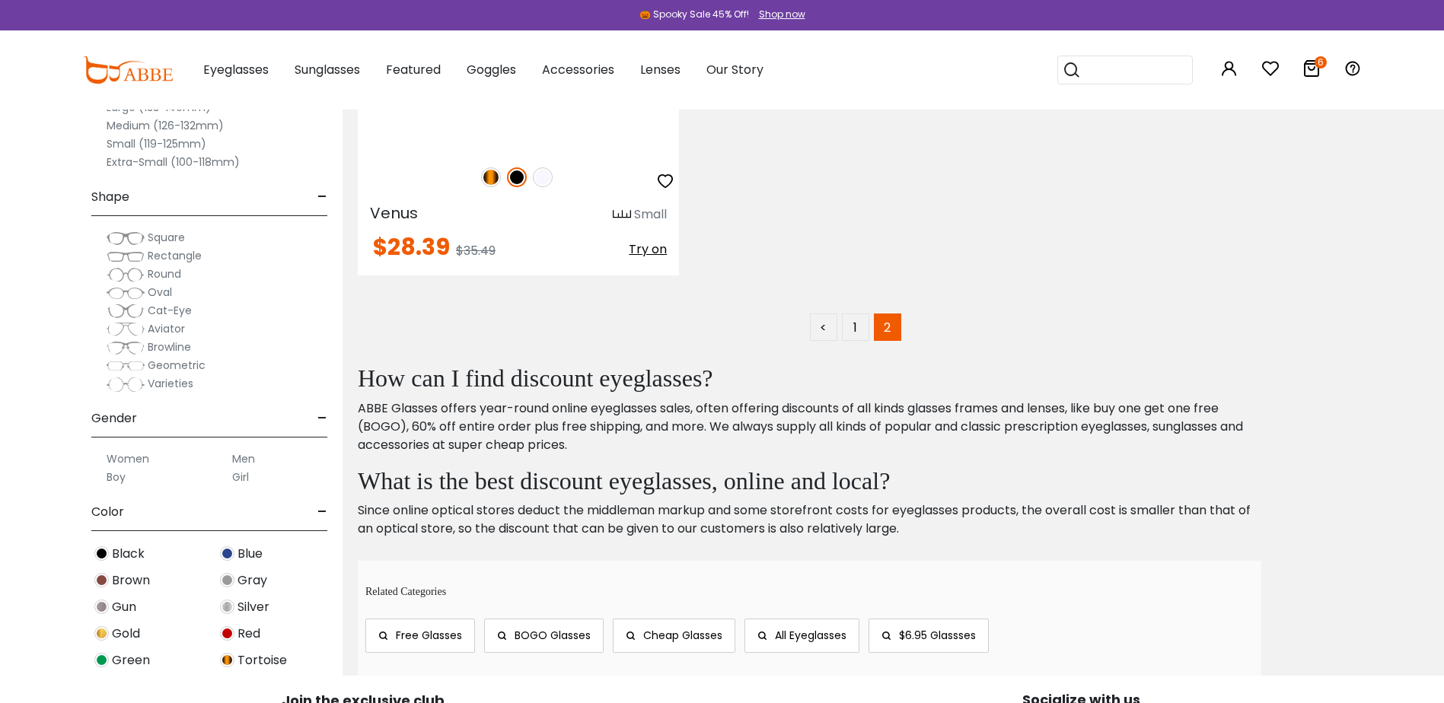
click at [966, 645] on link "$6.95 Glassses" at bounding box center [928, 636] width 120 height 34
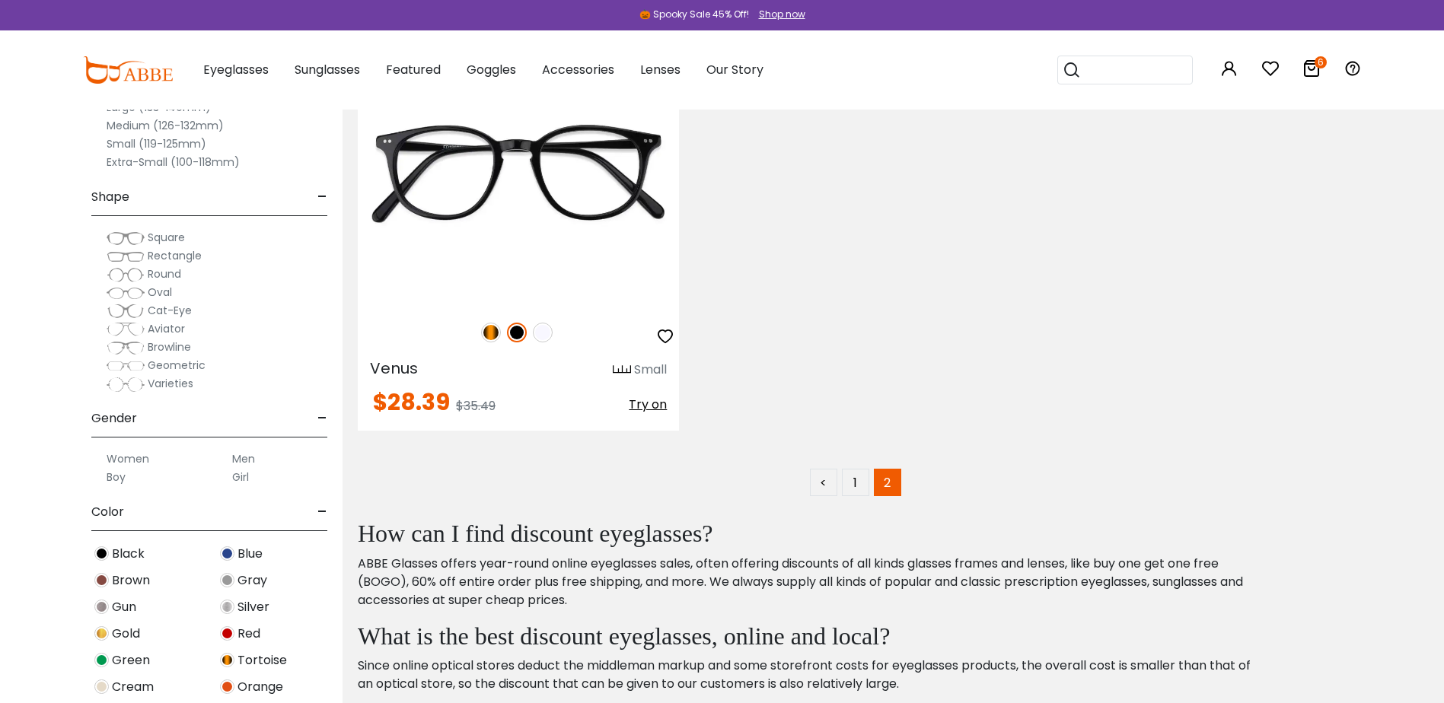
scroll to position [2968, 0]
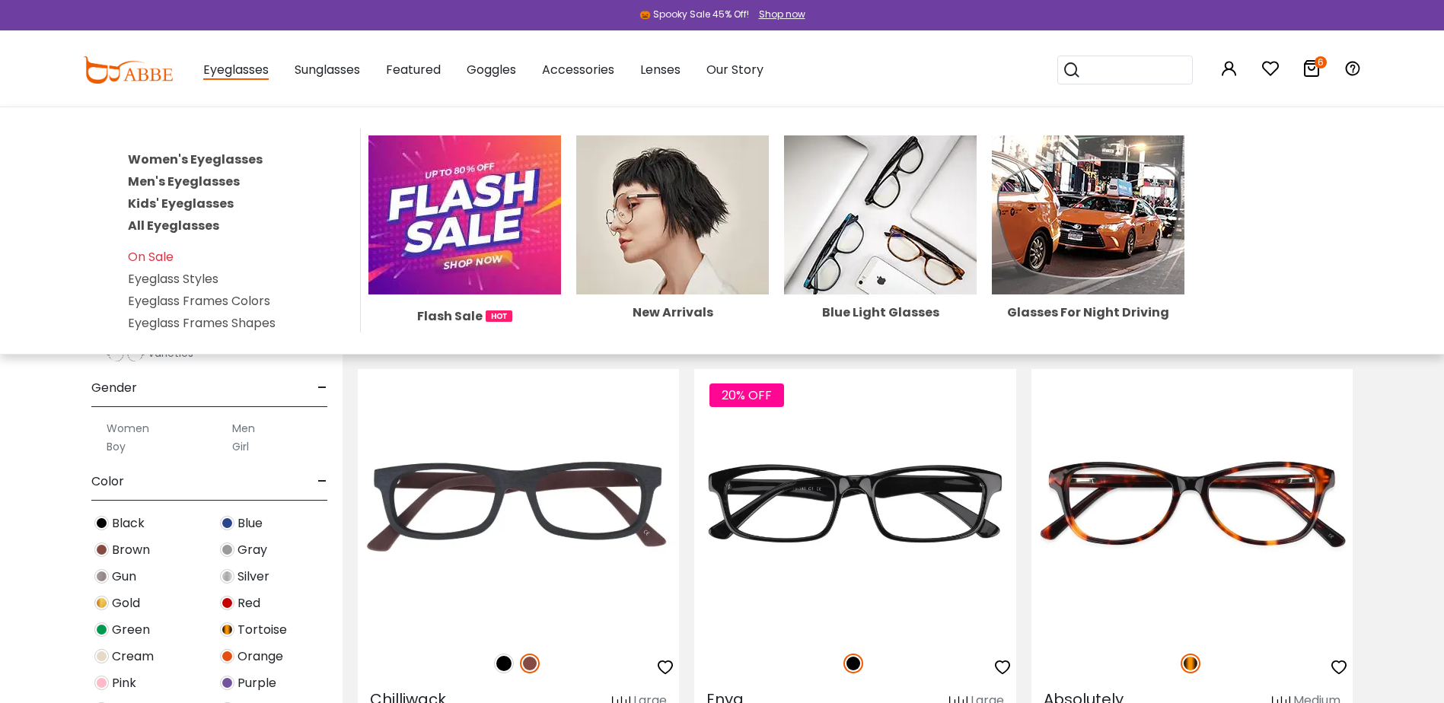
scroll to position [8219, 0]
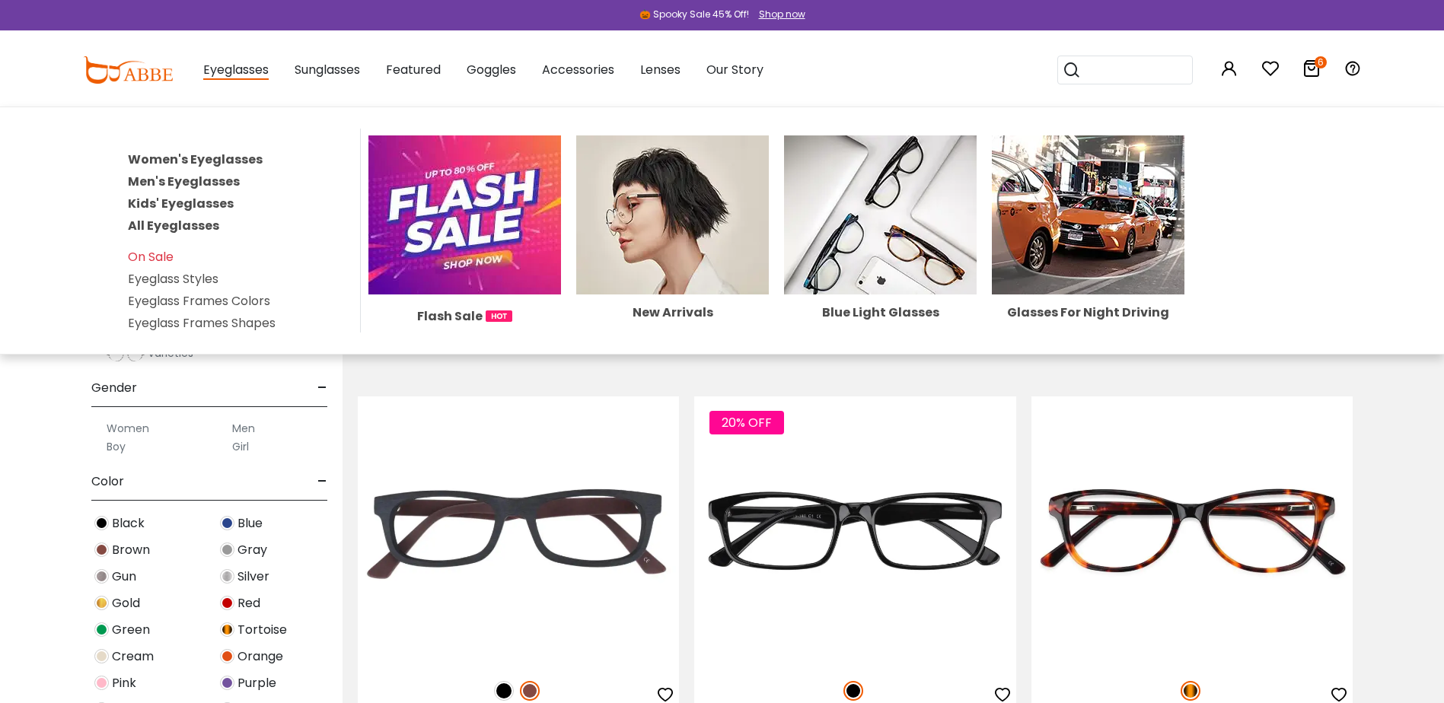
click at [234, 152] on link "Women's Eyeglasses" at bounding box center [195, 160] width 135 height 18
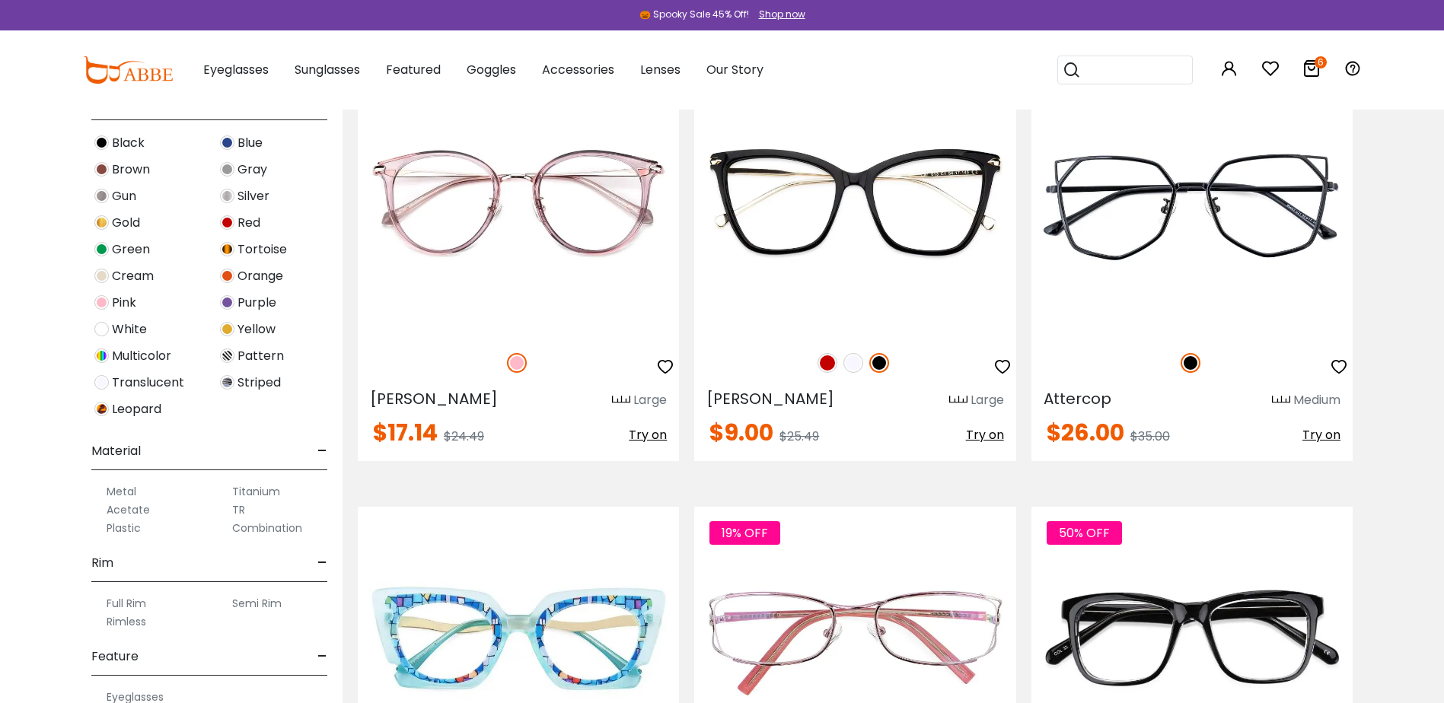
scroll to position [2283, 0]
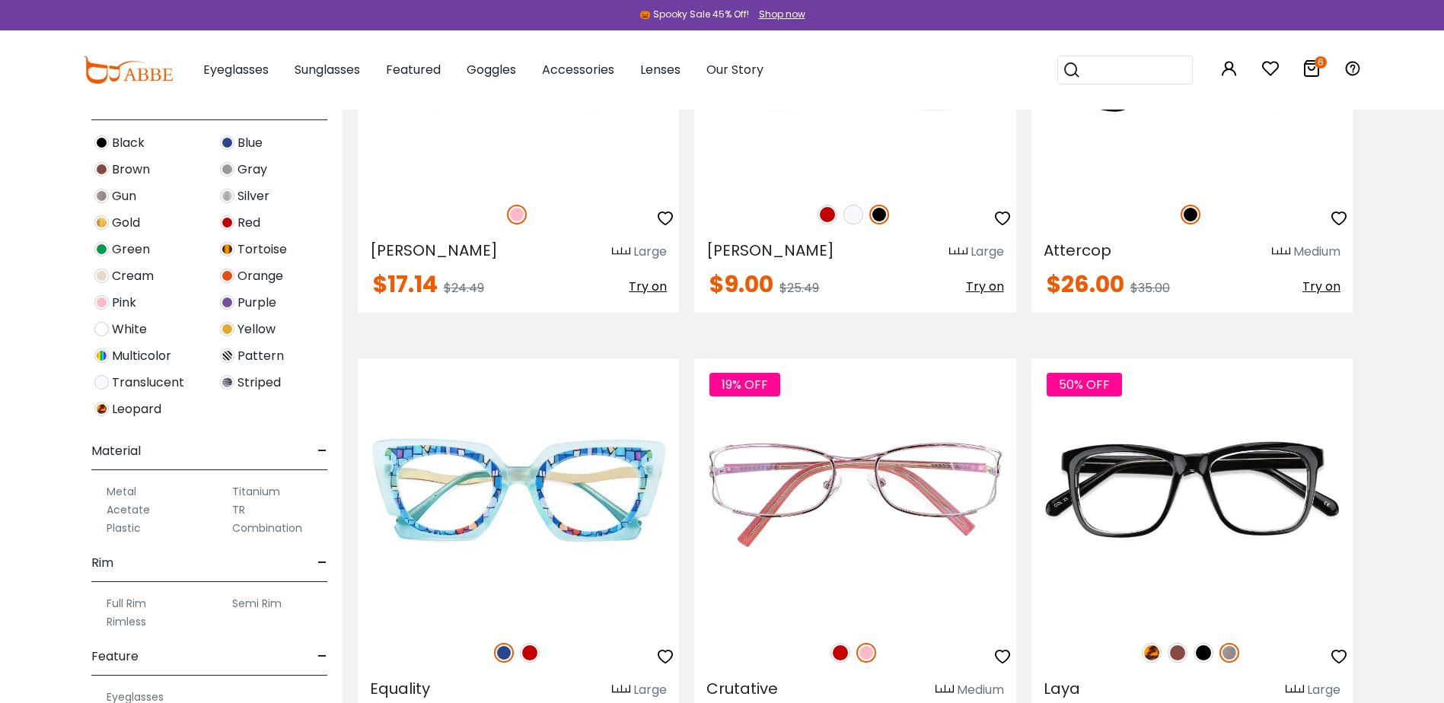
drag, startPoint x: 245, startPoint y: 137, endPoint x: 237, endPoint y: 135, distance: 7.8
click at [238, 135] on span "Blue" at bounding box center [249, 143] width 25 height 18
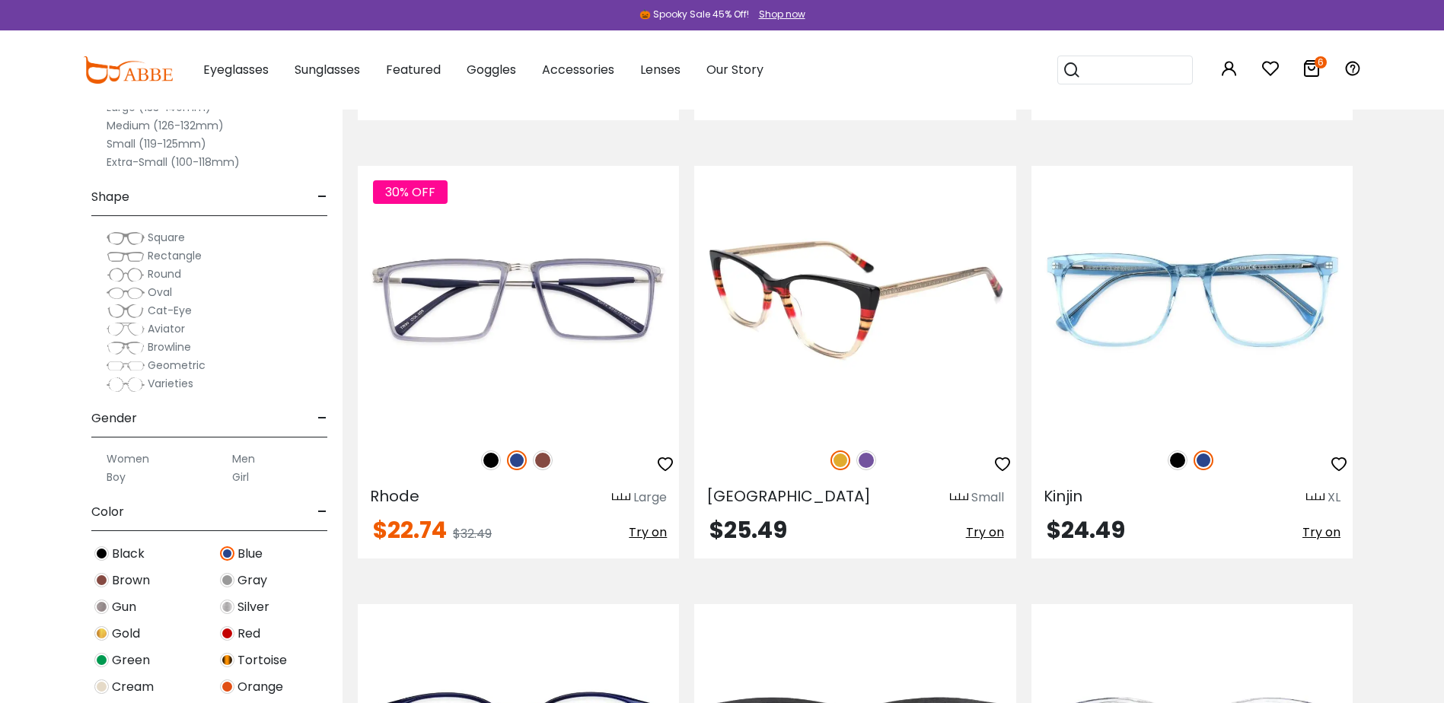
scroll to position [4870, 0]
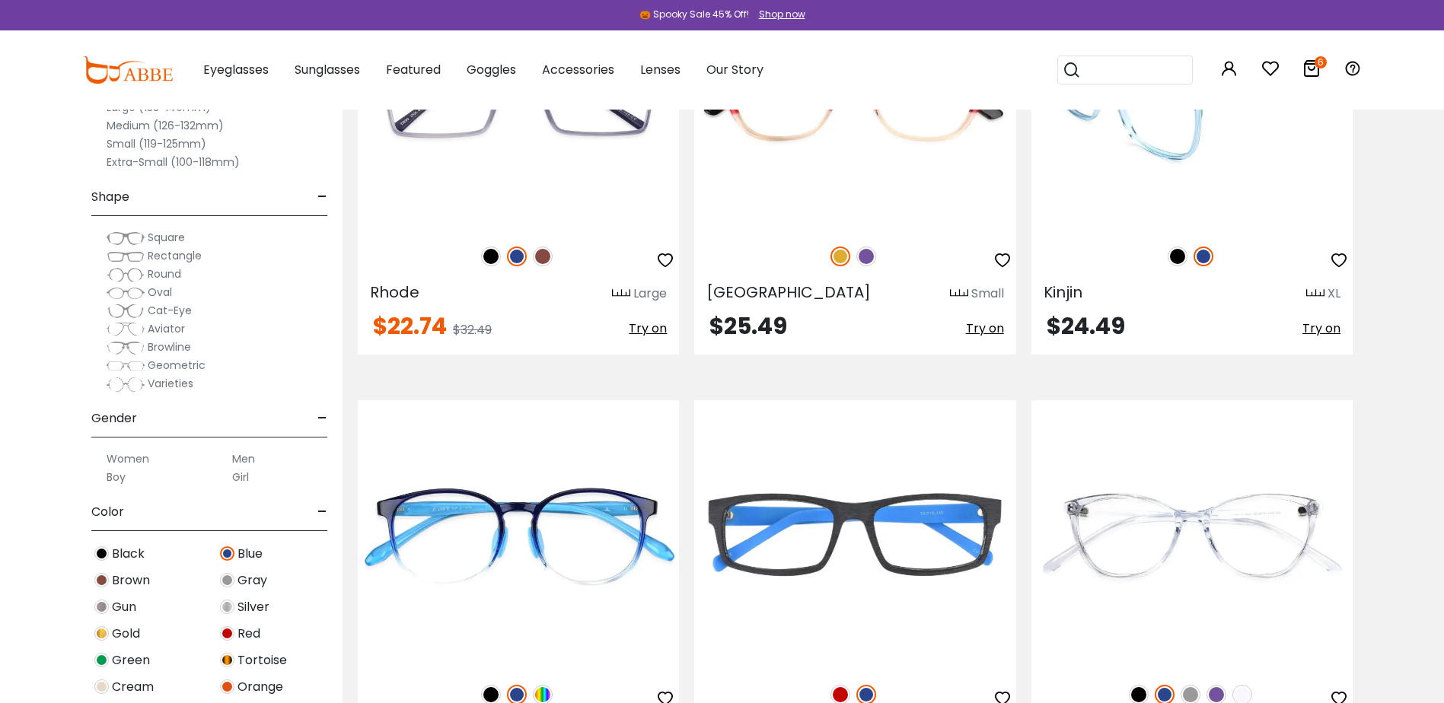
click at [1157, 132] on img at bounding box center [1191, 96] width 321 height 268
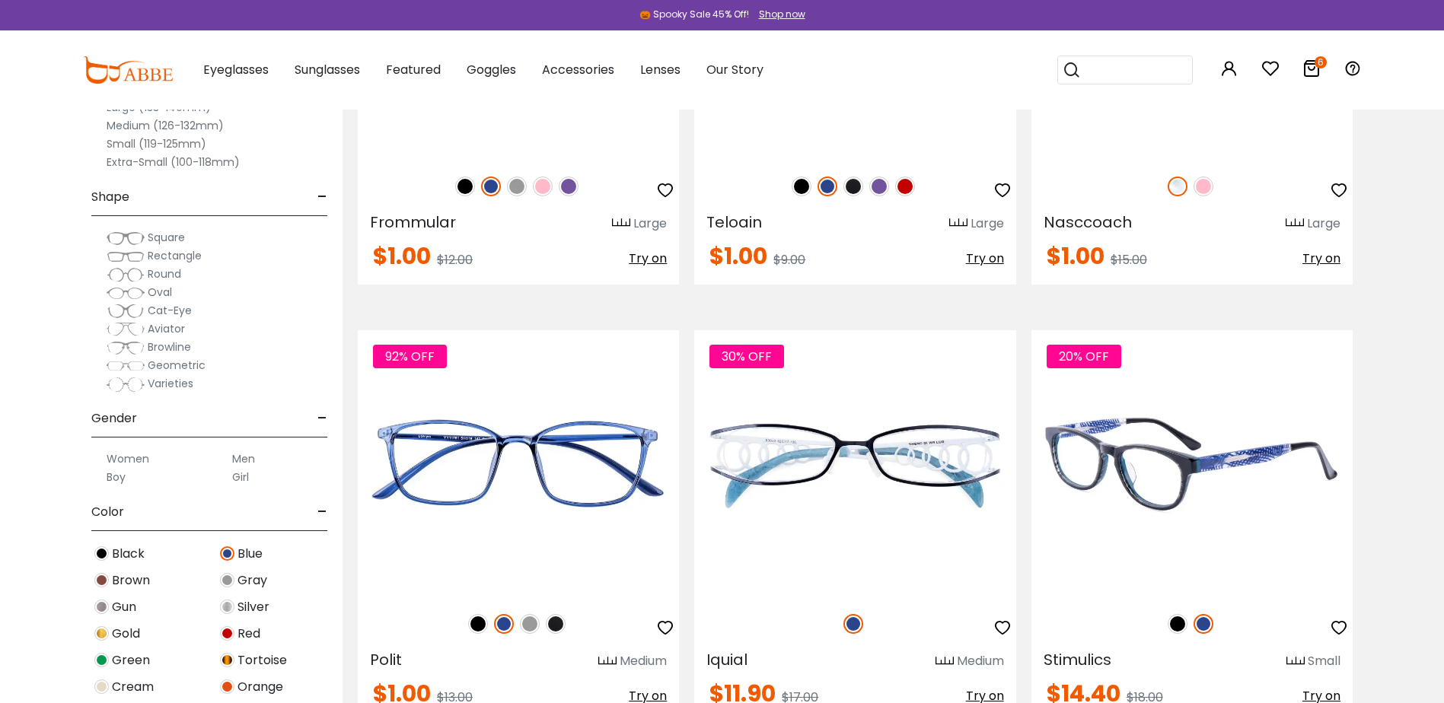
scroll to position [8523, 0]
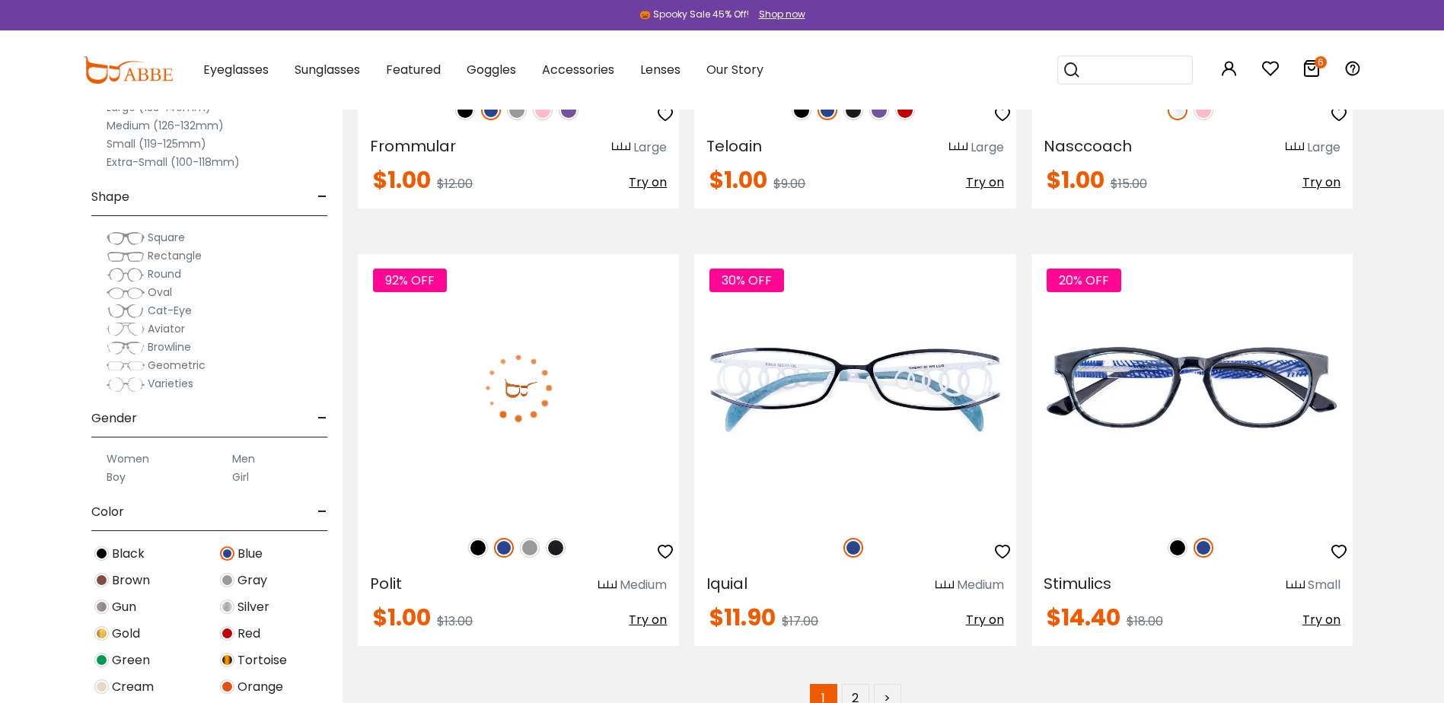
click at [514, 403] on img at bounding box center [518, 388] width 321 height 268
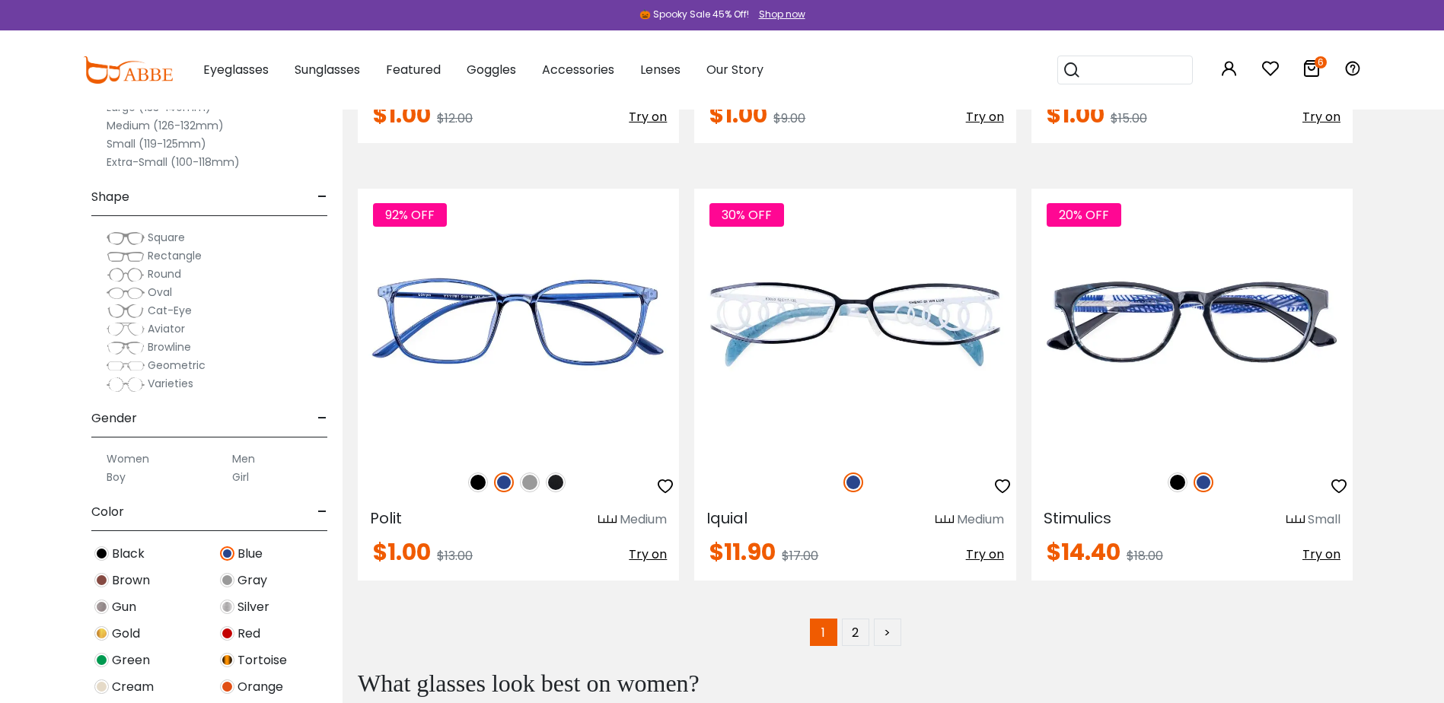
scroll to position [8904, 0]
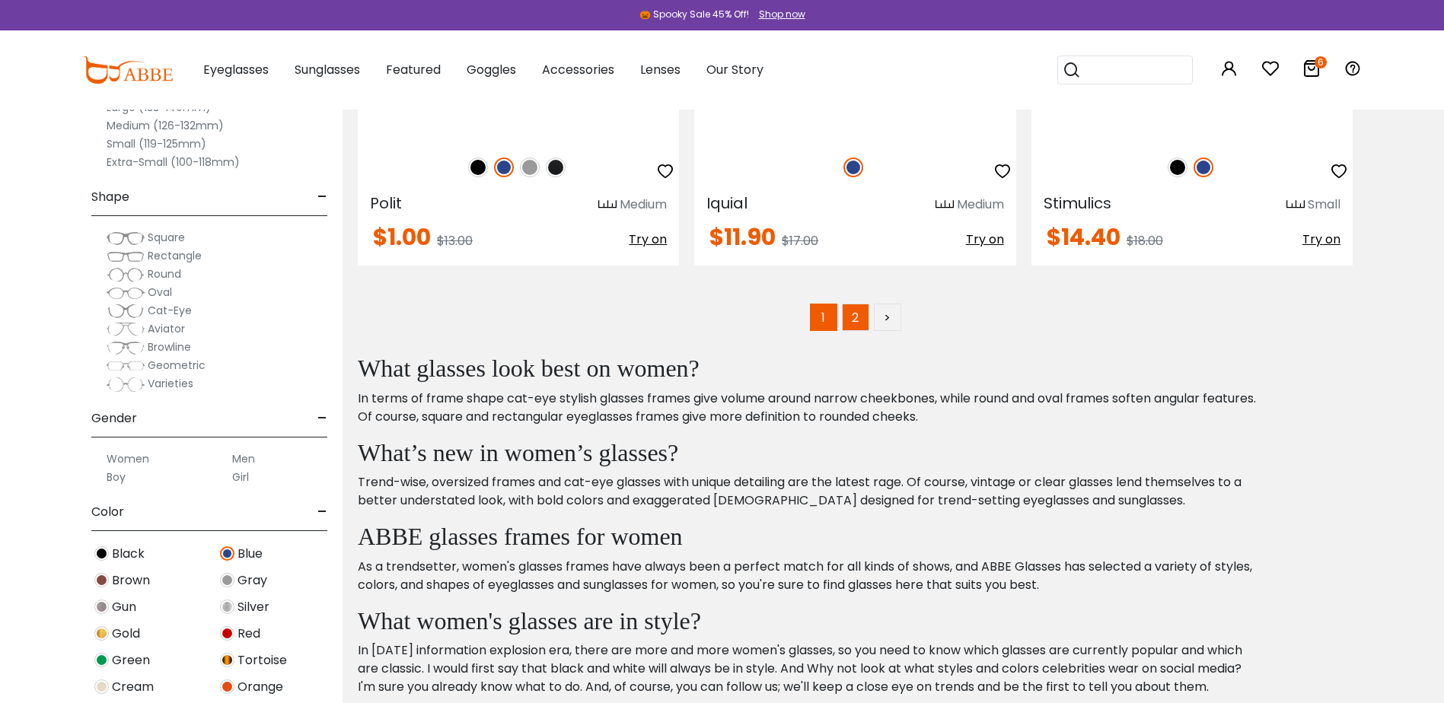
click at [863, 323] on link "2" at bounding box center [855, 317] width 27 height 27
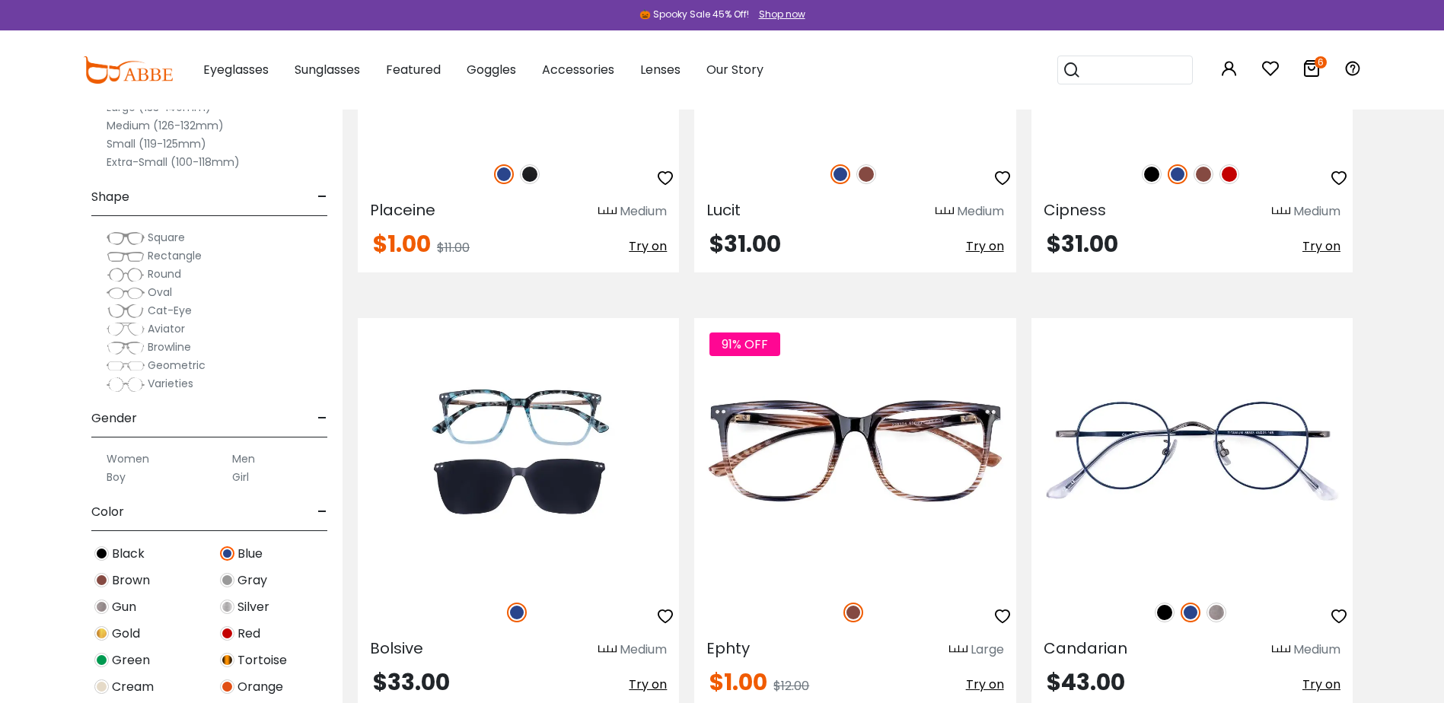
scroll to position [457, 0]
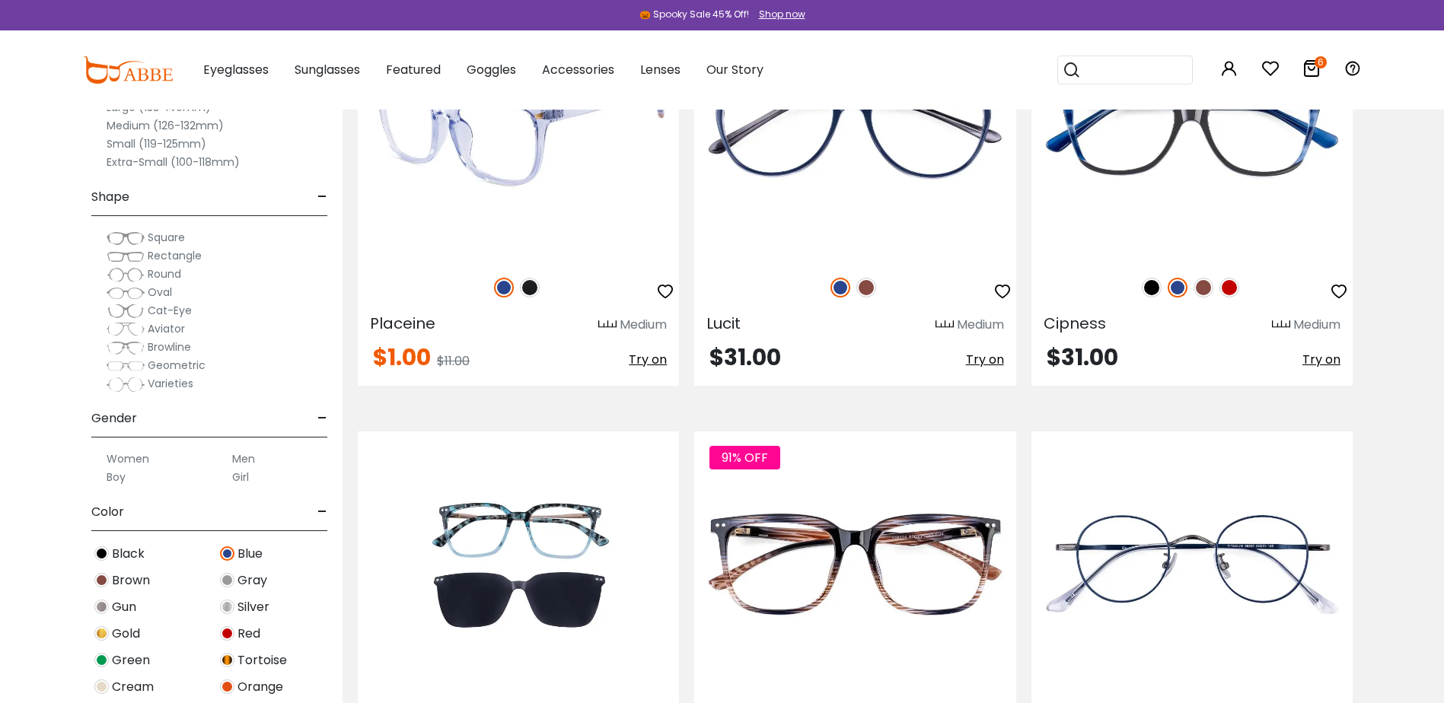
click at [534, 186] on img at bounding box center [518, 127] width 321 height 268
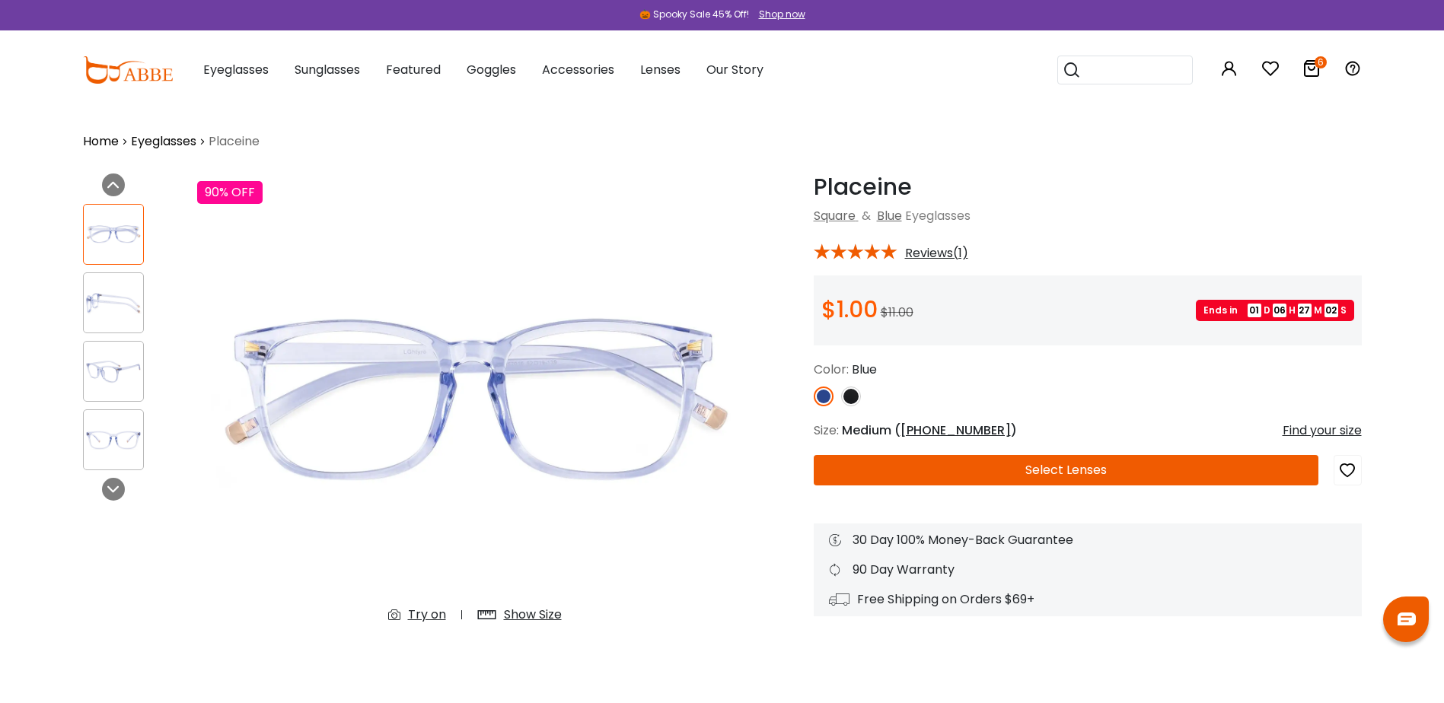
click at [858, 399] on img at bounding box center [851, 397] width 20 height 20
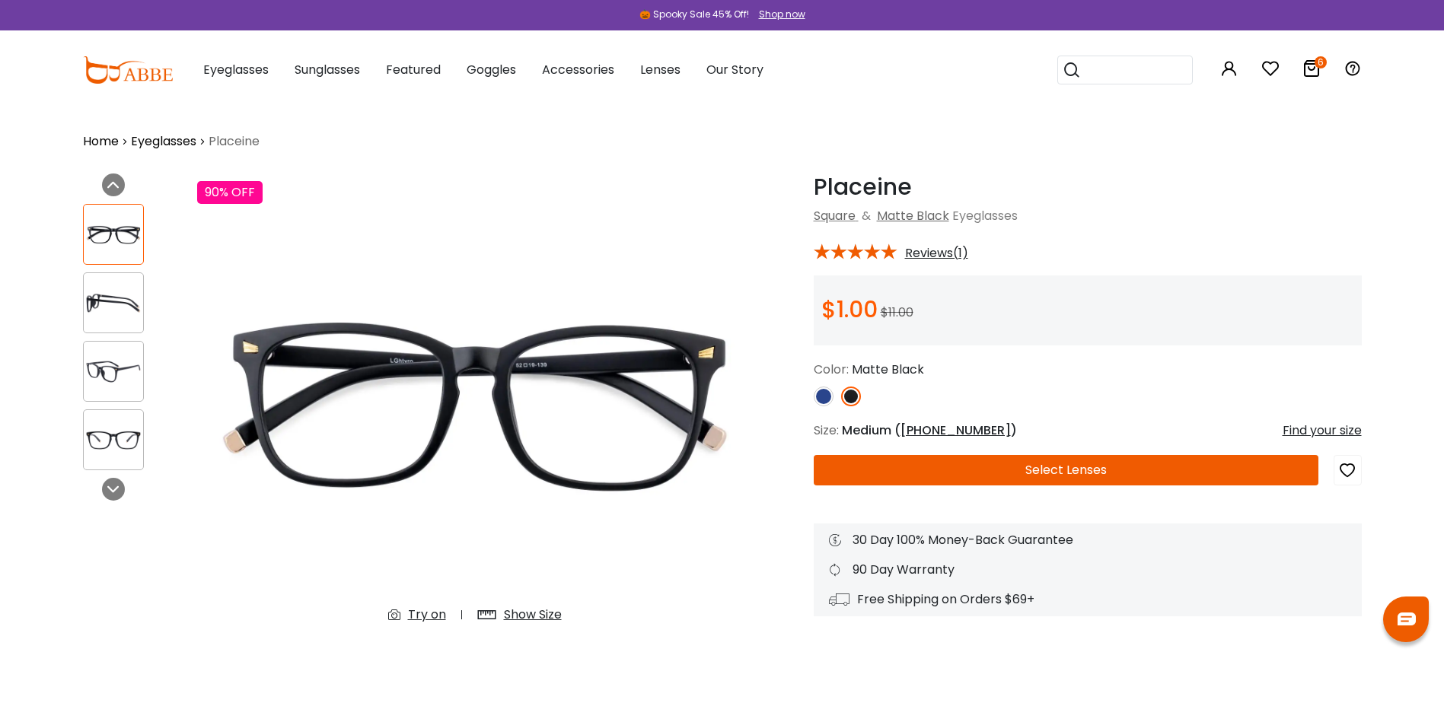
click at [844, 397] on img at bounding box center [851, 397] width 20 height 20
click at [823, 398] on img at bounding box center [824, 397] width 20 height 20
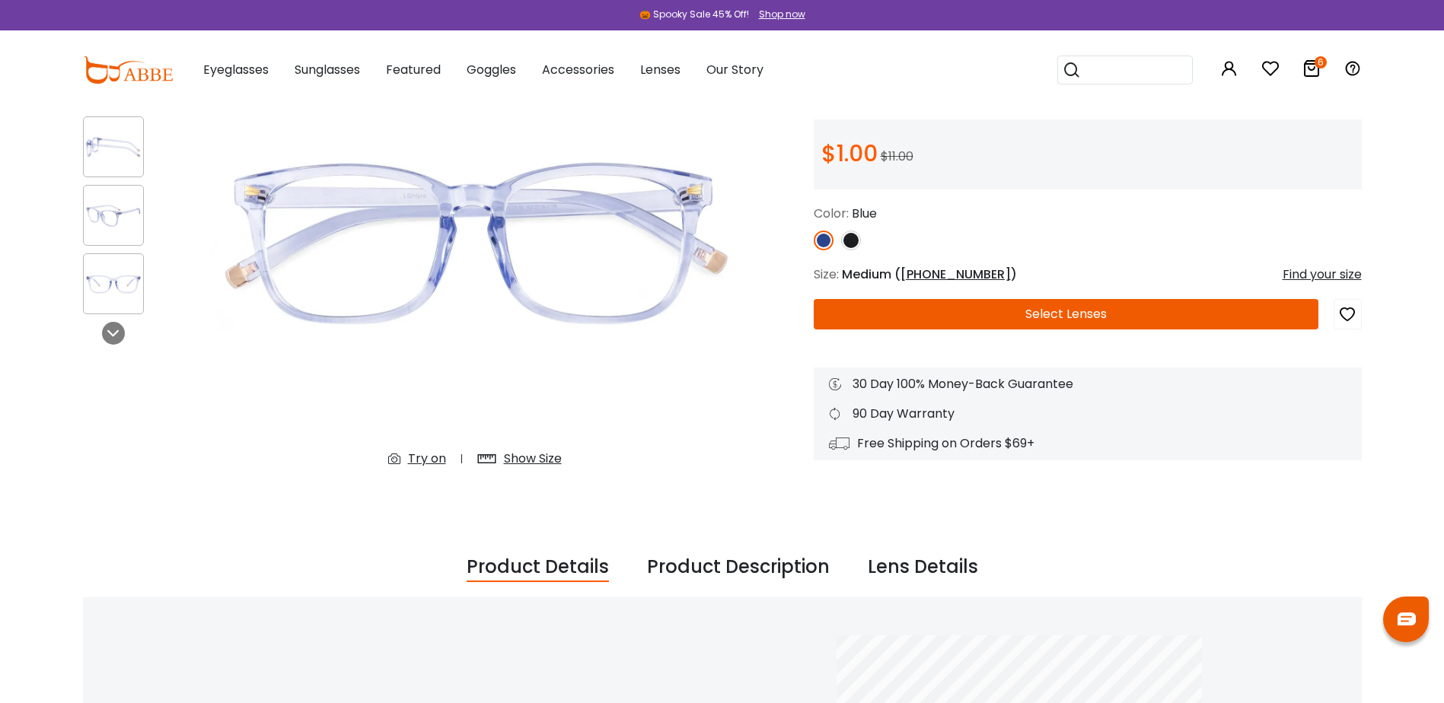
scroll to position [228, 0]
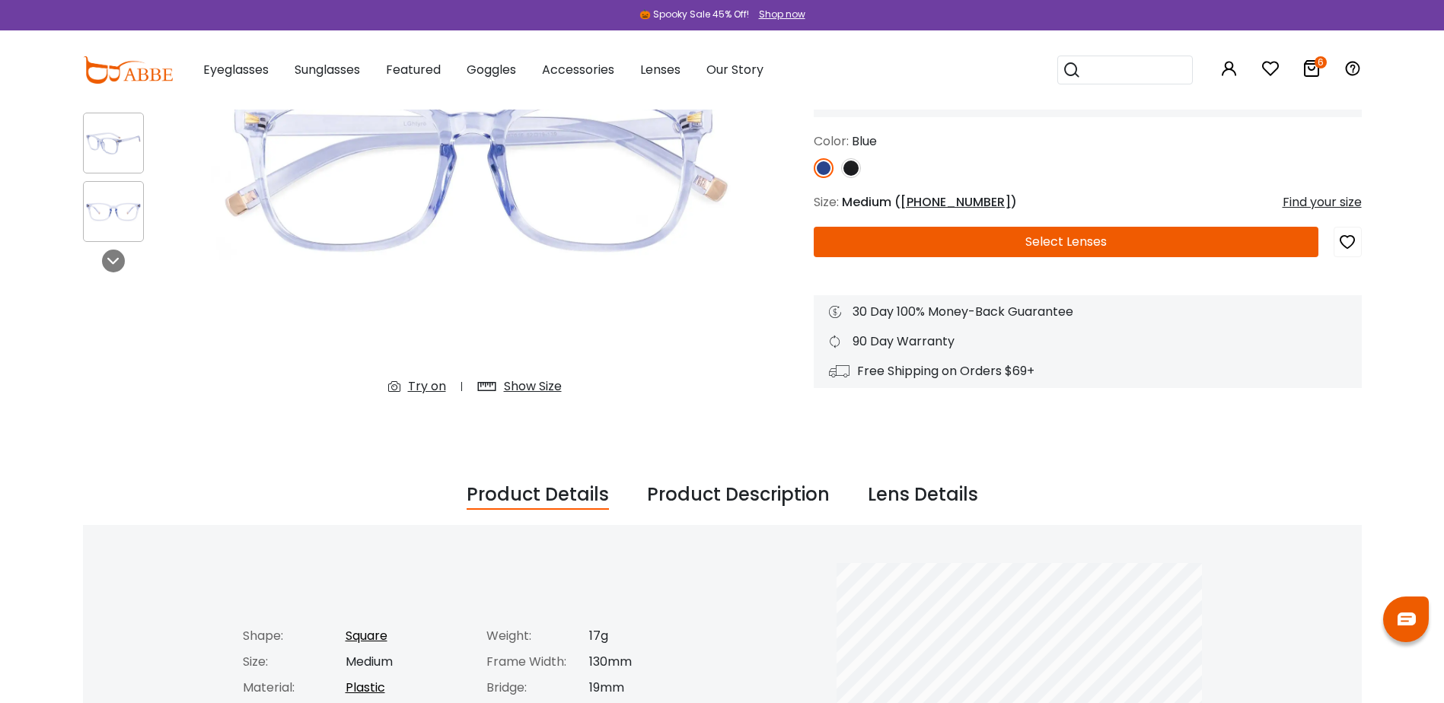
click at [1078, 221] on div "Placeine Blue Square & Blue Eyeglasses * Reviews(1) $1.00" at bounding box center [1088, 166] width 548 height 443
click at [1076, 242] on button "Select Lenses" at bounding box center [1066, 242] width 505 height 30
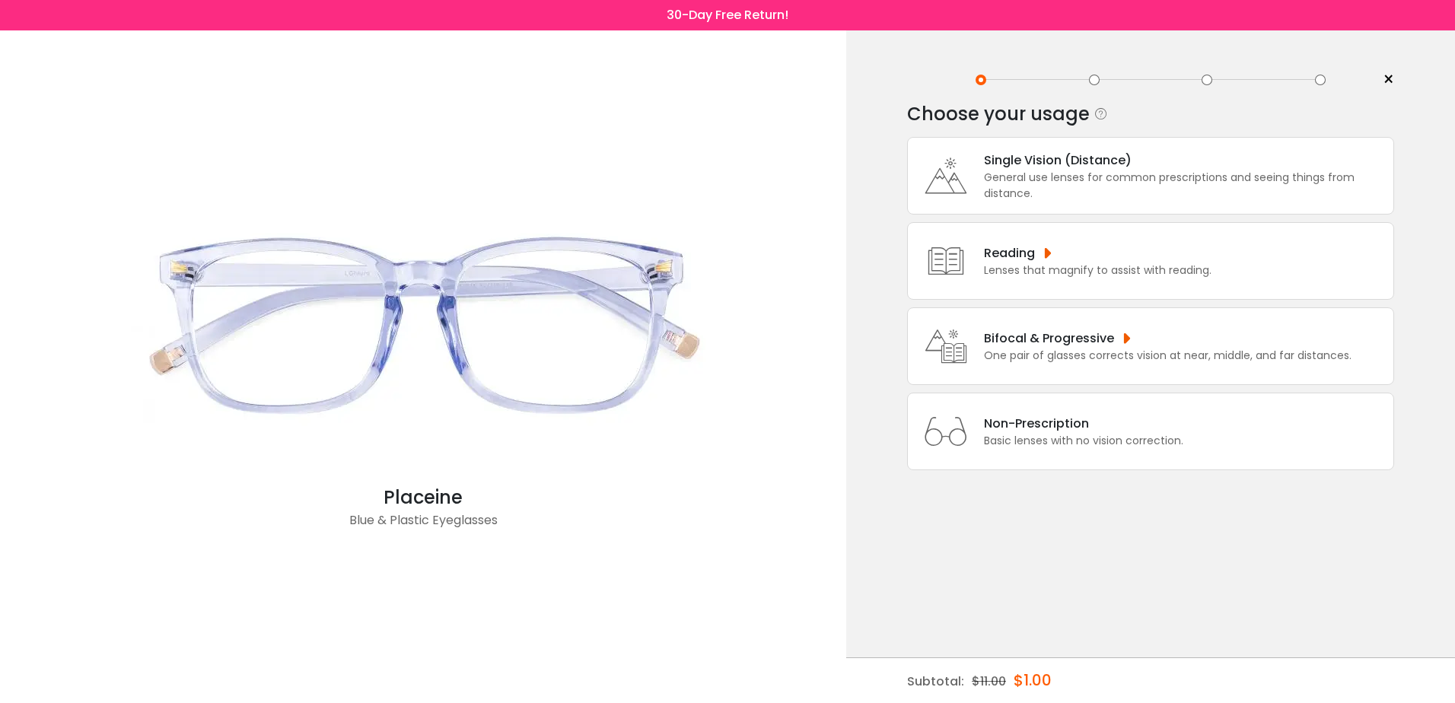
click at [1084, 147] on div "Single Vision (Distance) General use lenses for common prescriptions and seeing…" at bounding box center [1150, 176] width 487 height 78
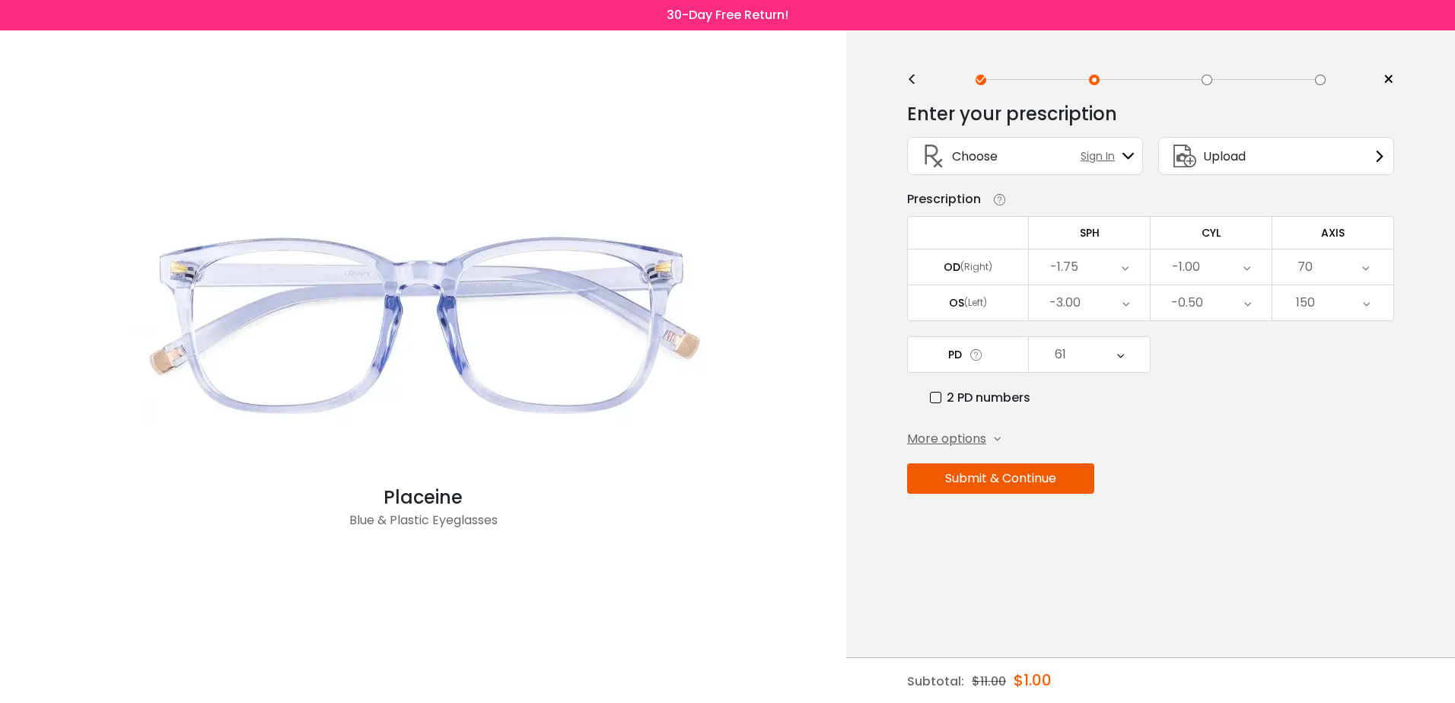
click at [1081, 484] on button "Submit & Continue" at bounding box center [1000, 478] width 187 height 30
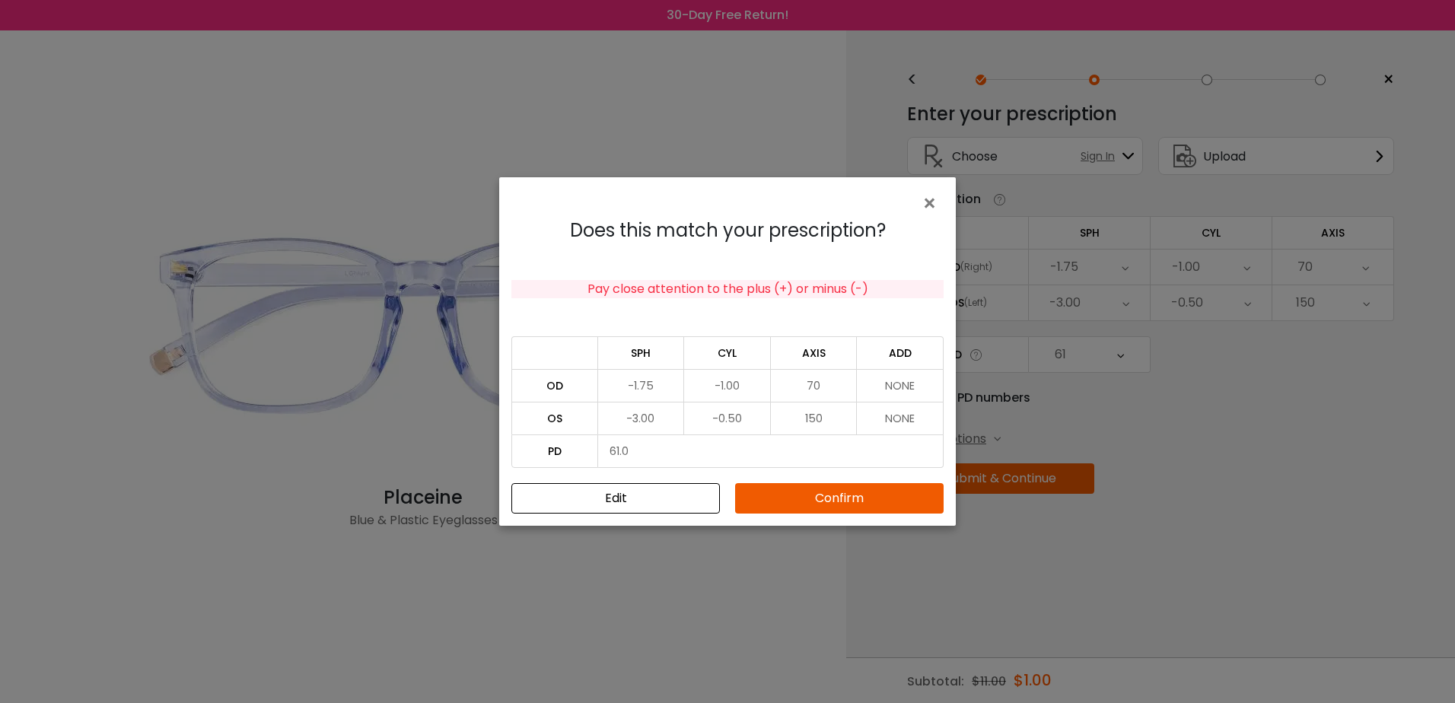
click at [878, 505] on button "Confirm" at bounding box center [839, 498] width 209 height 30
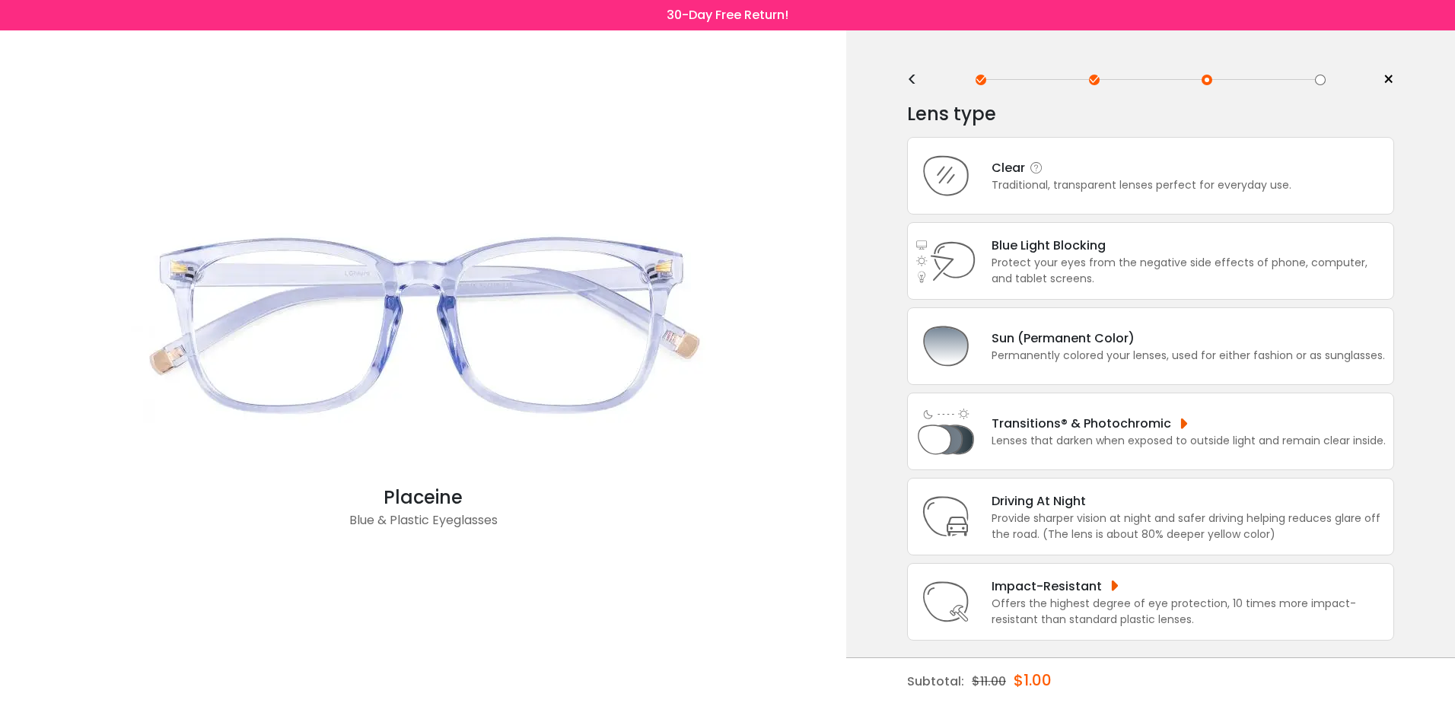
click at [1011, 153] on div "Clear Traditional, transparent lenses perfect for everyday use." at bounding box center [1150, 176] width 487 height 78
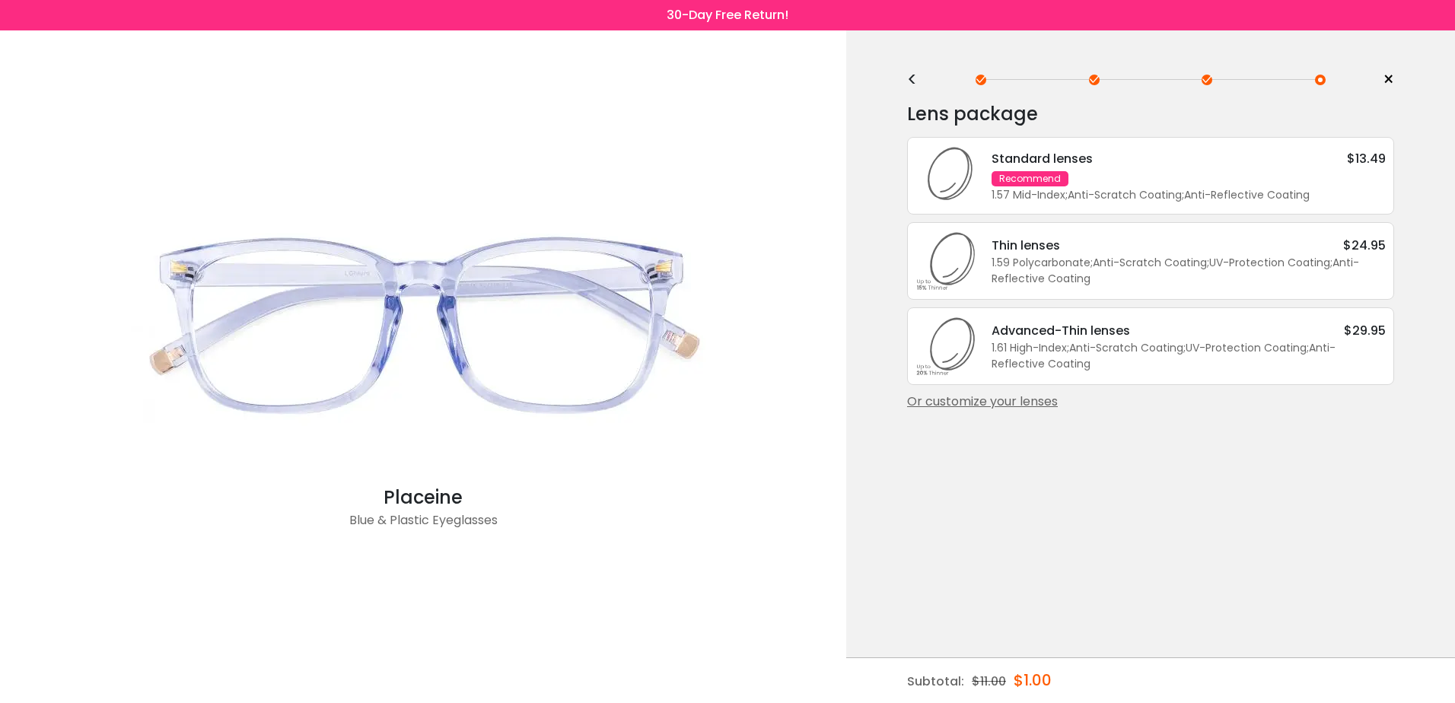
drag, startPoint x: 1075, startPoint y: 182, endPoint x: 1136, endPoint y: 262, distance: 100.5
click at [1075, 182] on div "Standard lenses $13.49 Recommend 1.57 Mid-Index ; Anti-Scratch Coating ; Anti-R…" at bounding box center [1180, 176] width 409 height 54
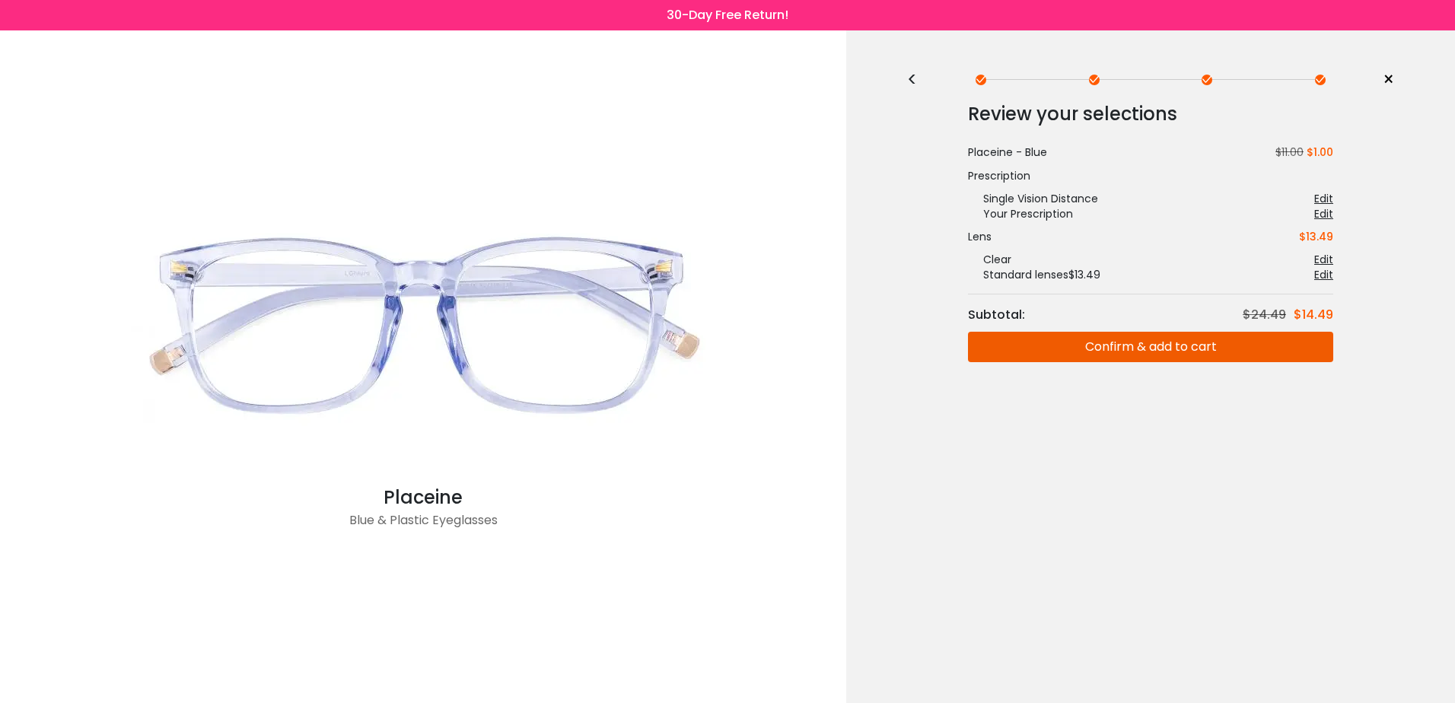
click at [1238, 352] on button "Confirm & add to cart" at bounding box center [1150, 347] width 365 height 30
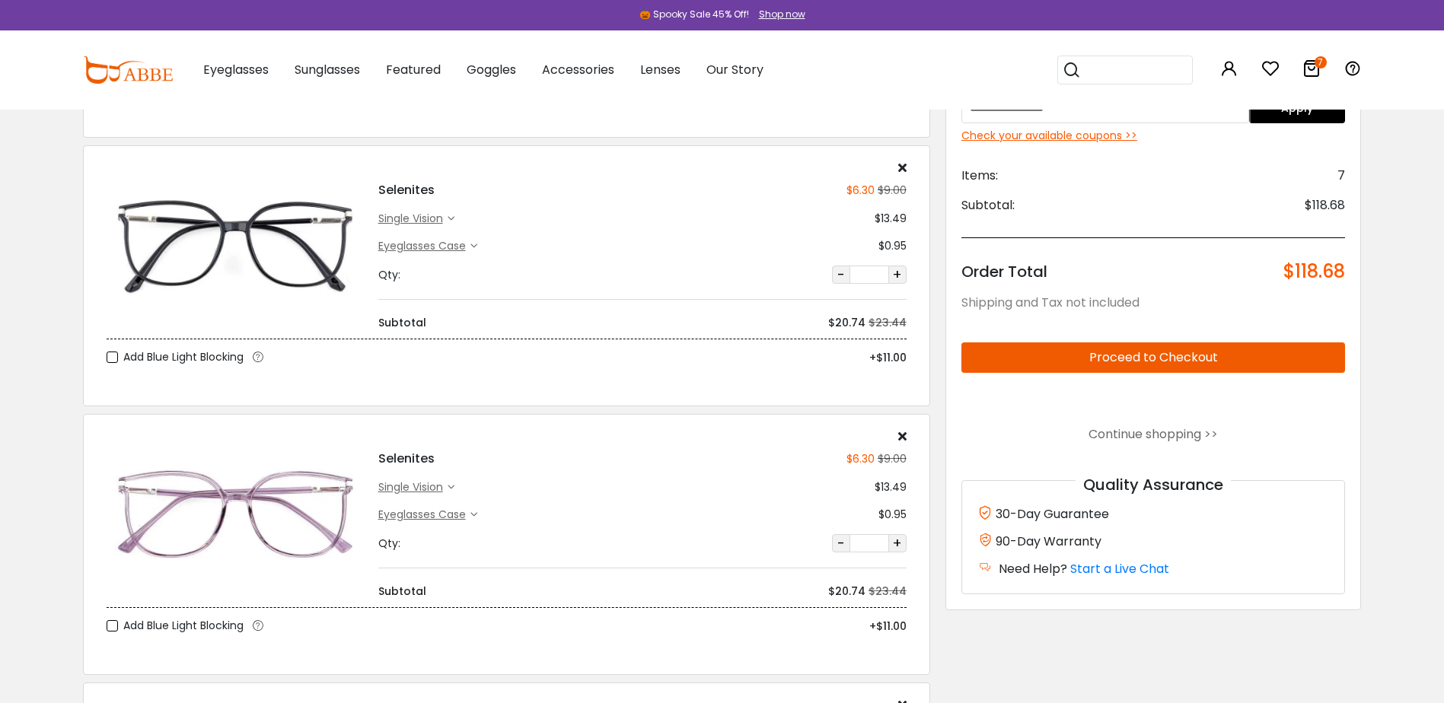
scroll to position [989, 0]
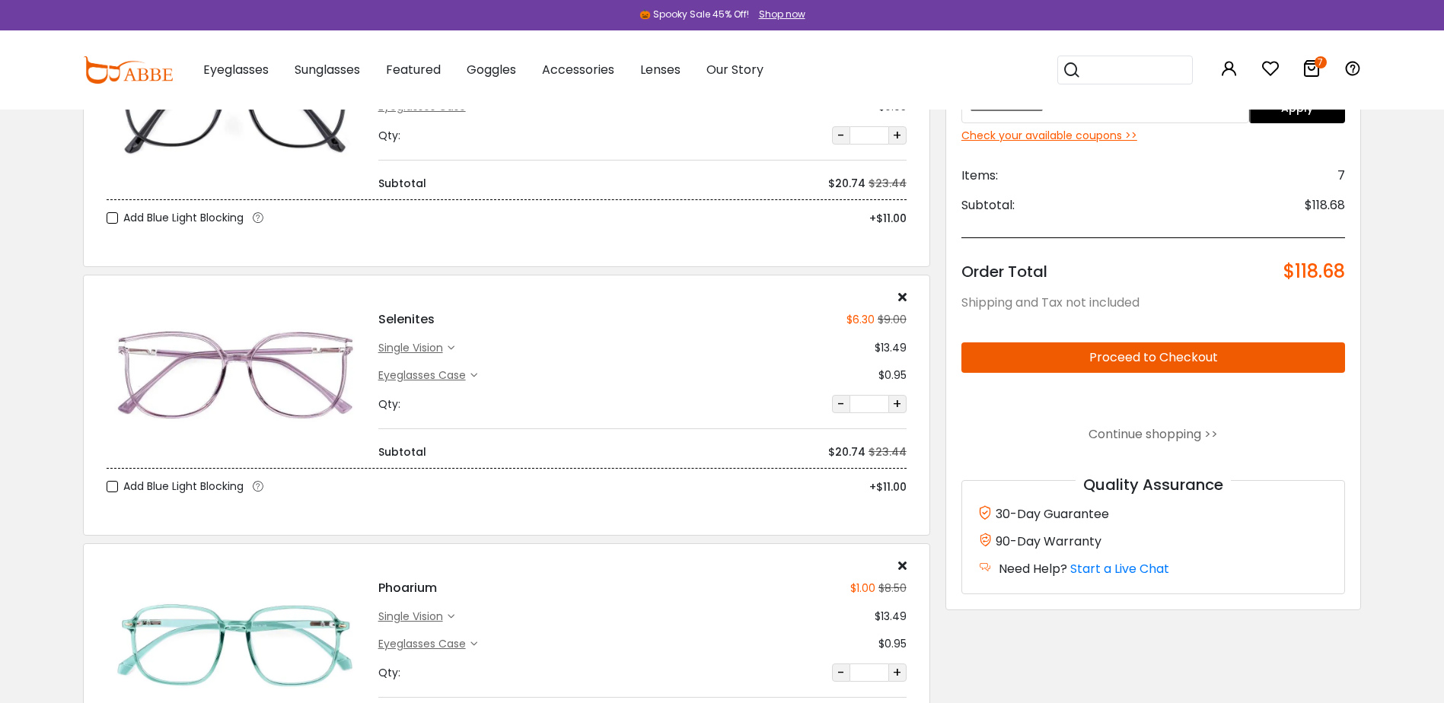
click at [905, 296] on icon at bounding box center [902, 297] width 8 height 12
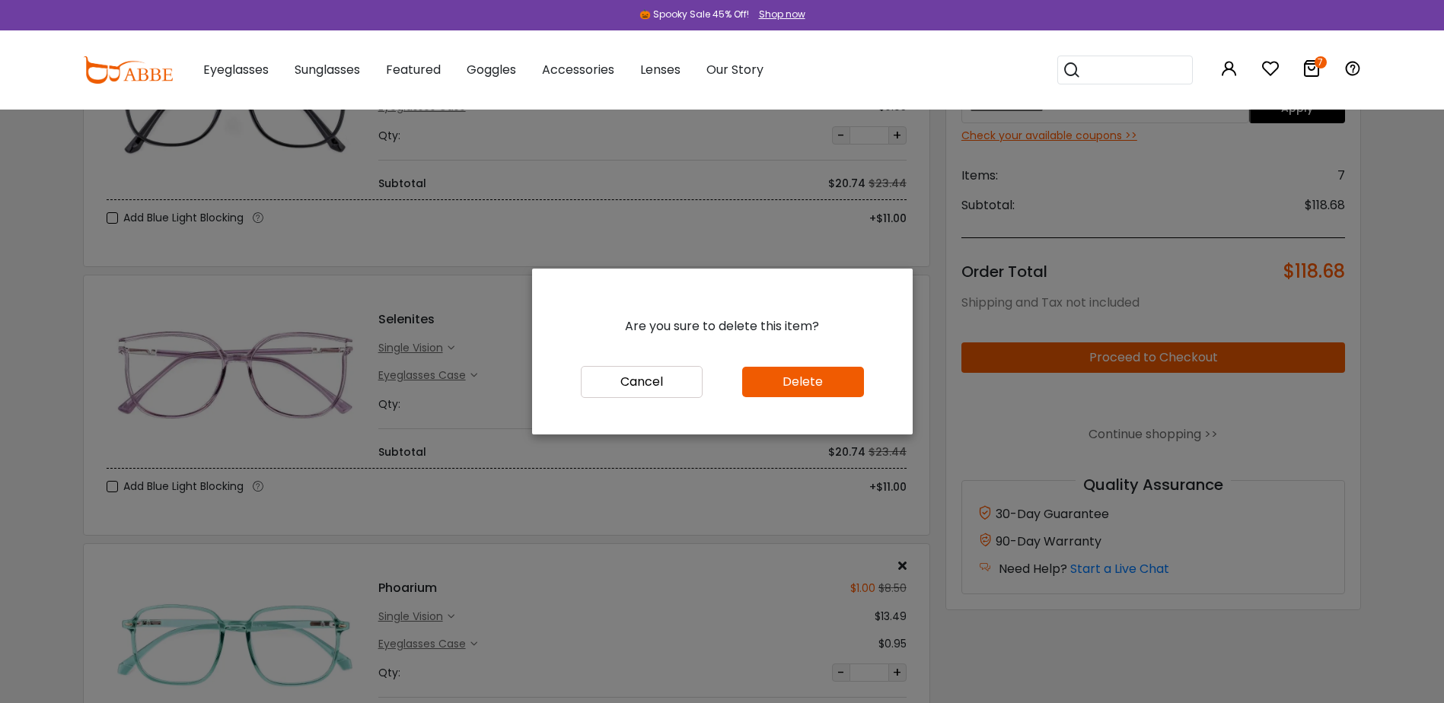
click at [834, 395] on button "Delete" at bounding box center [803, 382] width 122 height 30
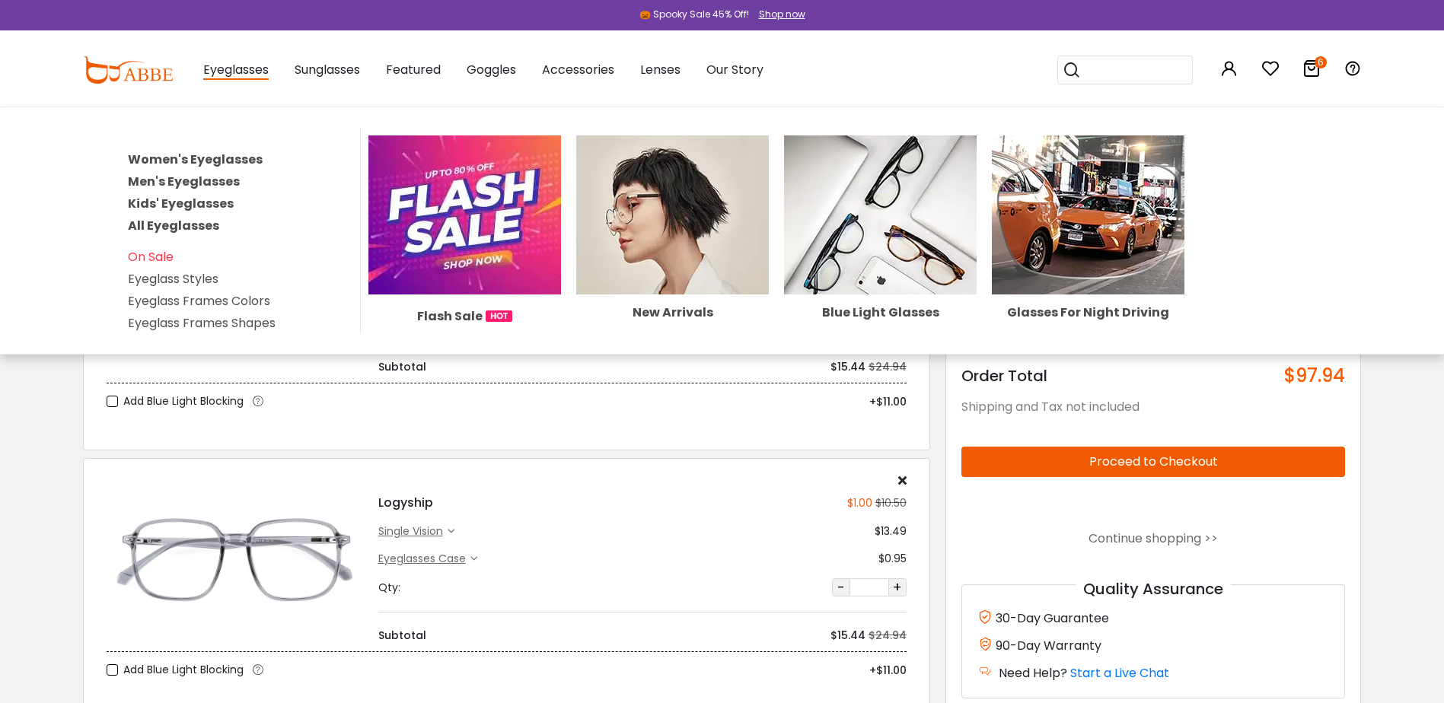
click at [250, 68] on span "Eyeglasses" at bounding box center [235, 70] width 65 height 19
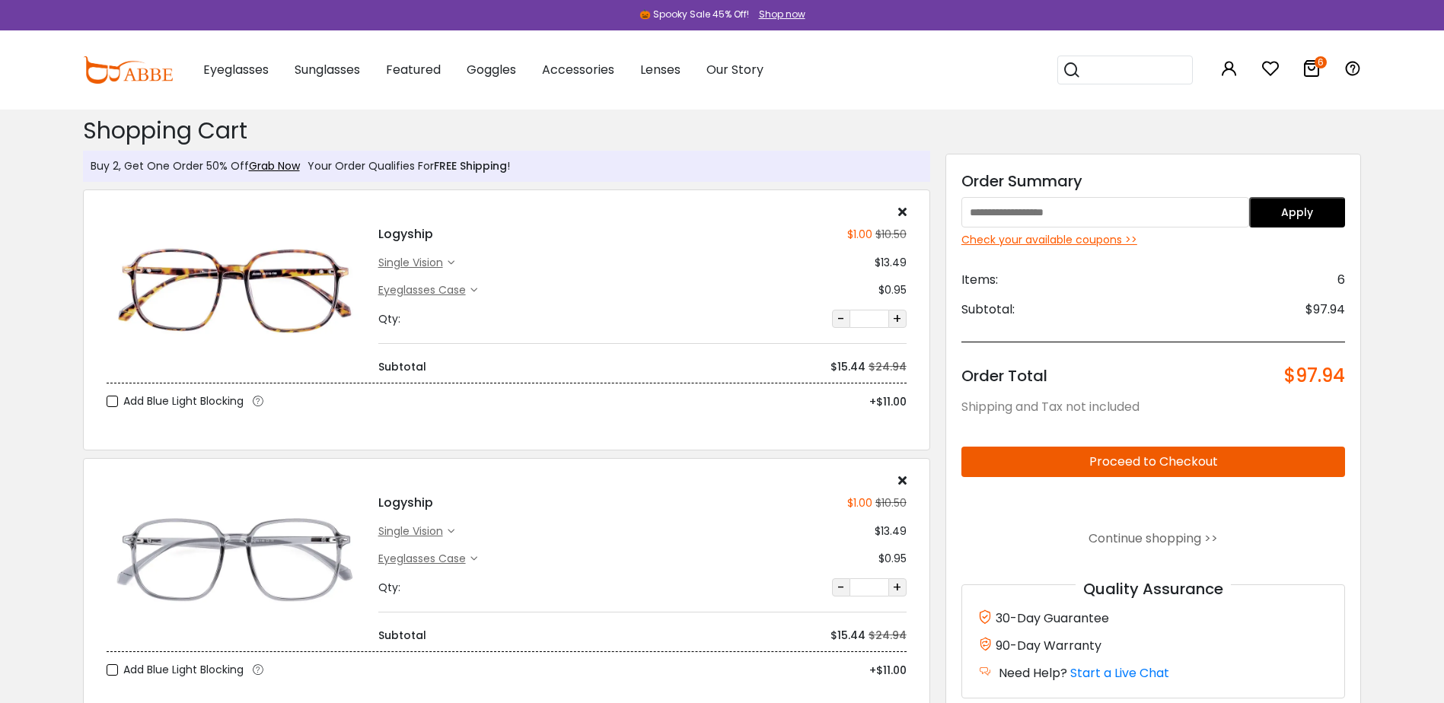
click at [1136, 74] on input "search" at bounding box center [1134, 69] width 107 height 27
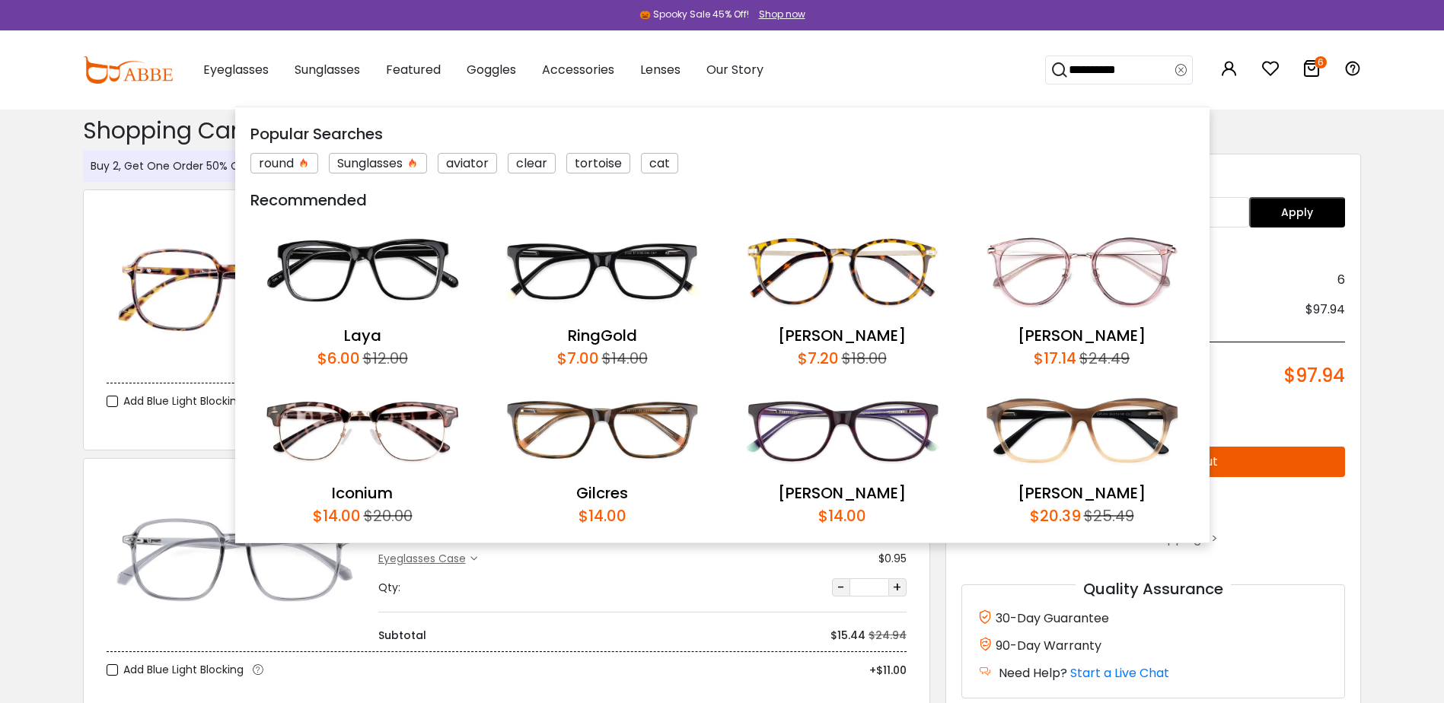
type input "**********"
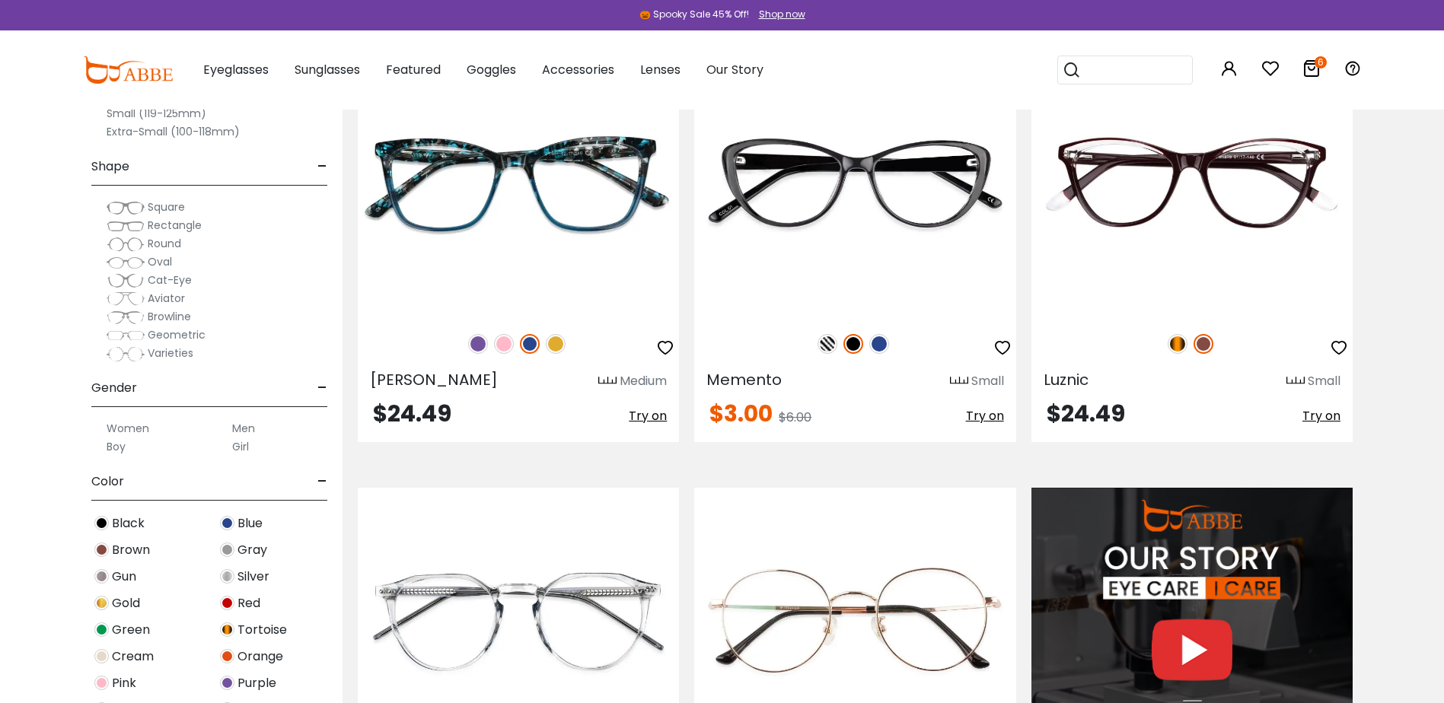
scroll to position [1294, 0]
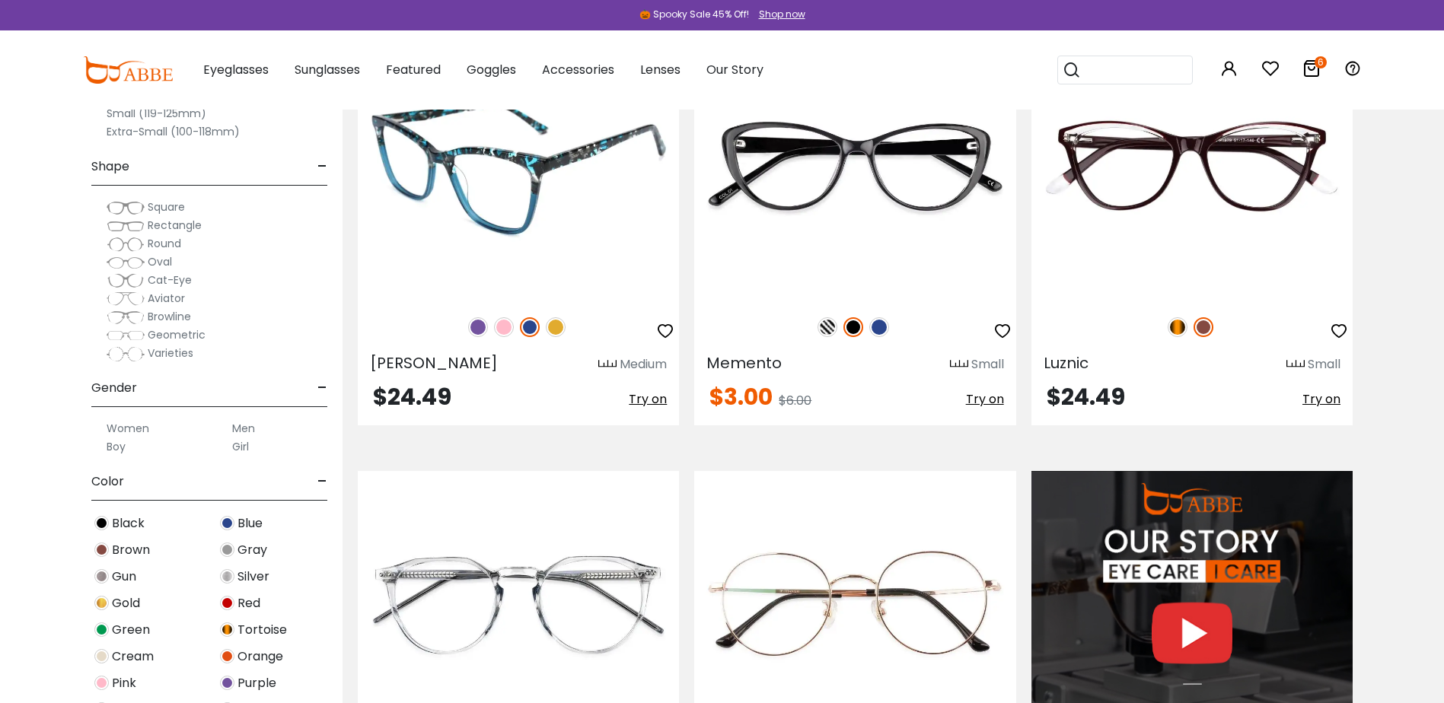
click at [505, 323] on img at bounding box center [504, 327] width 20 height 20
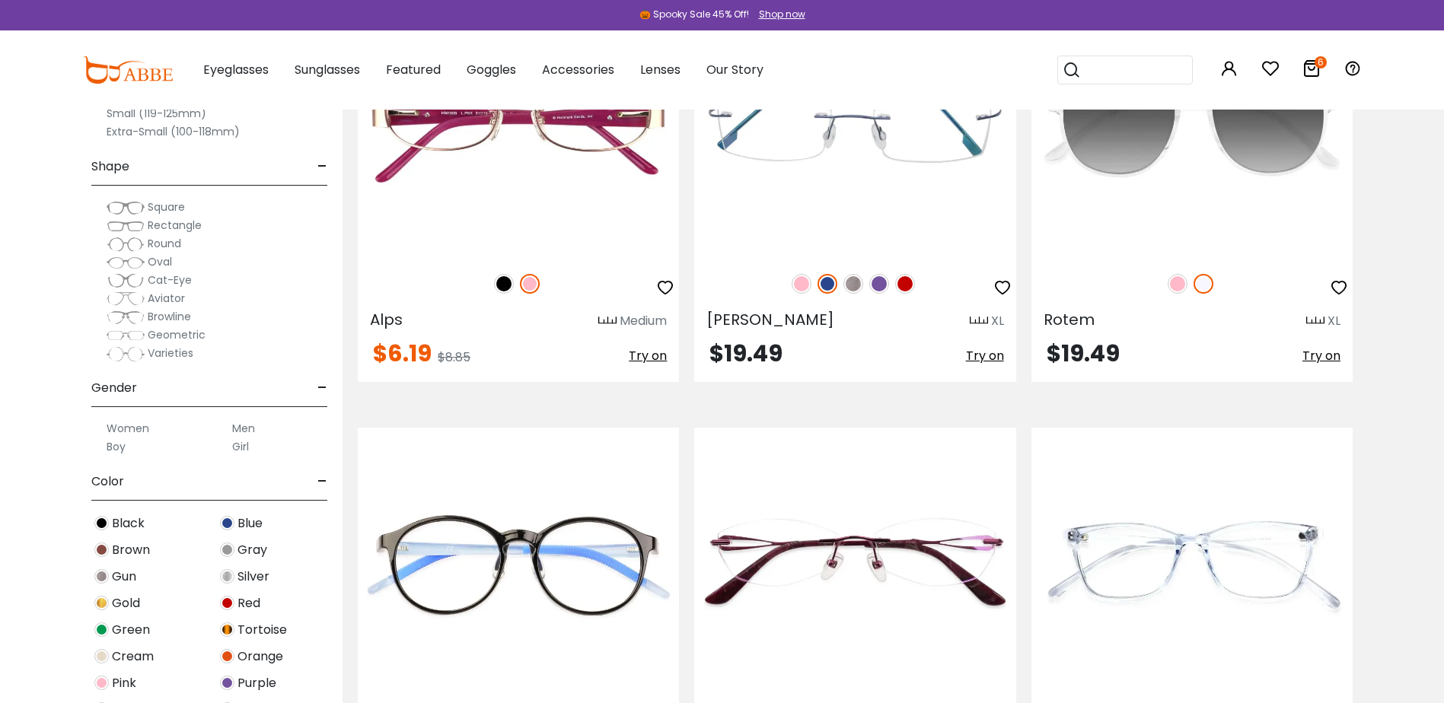
scroll to position [4870, 0]
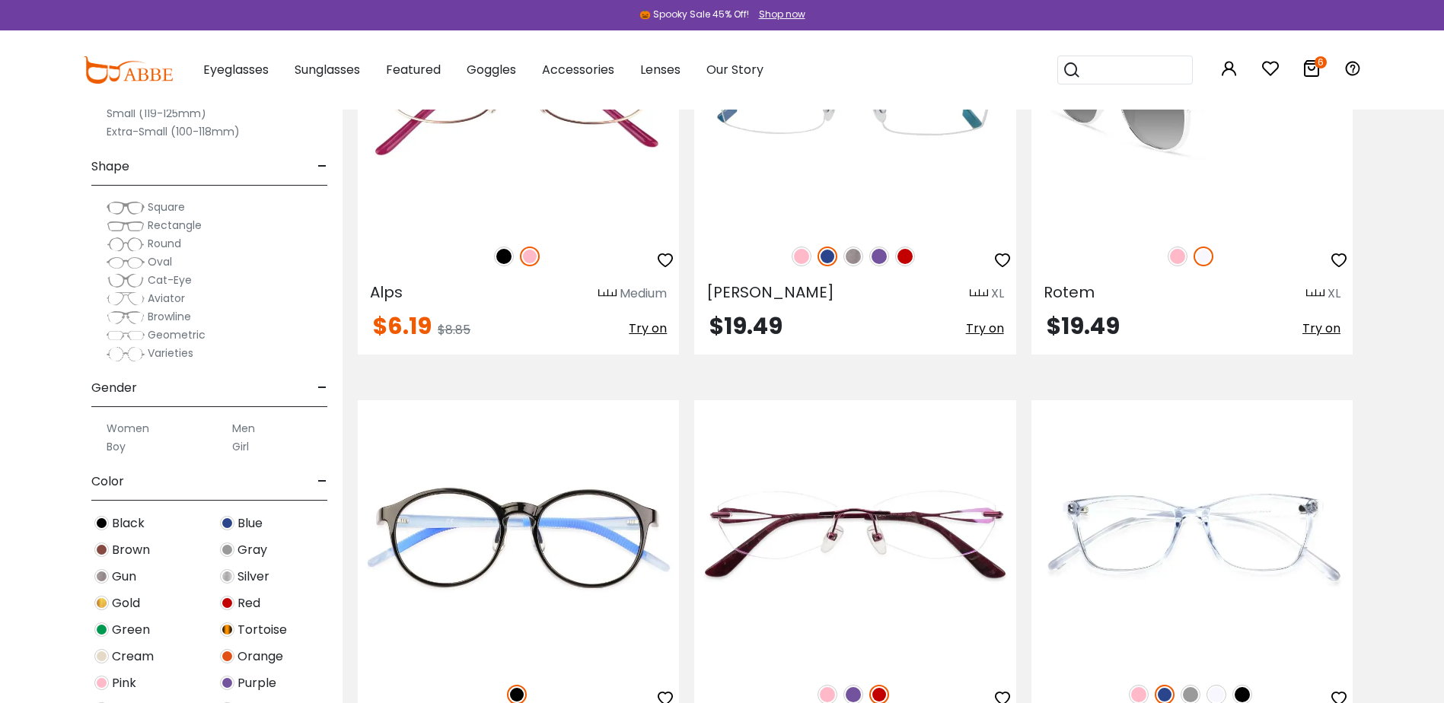
click at [1174, 256] on img at bounding box center [1177, 257] width 20 height 20
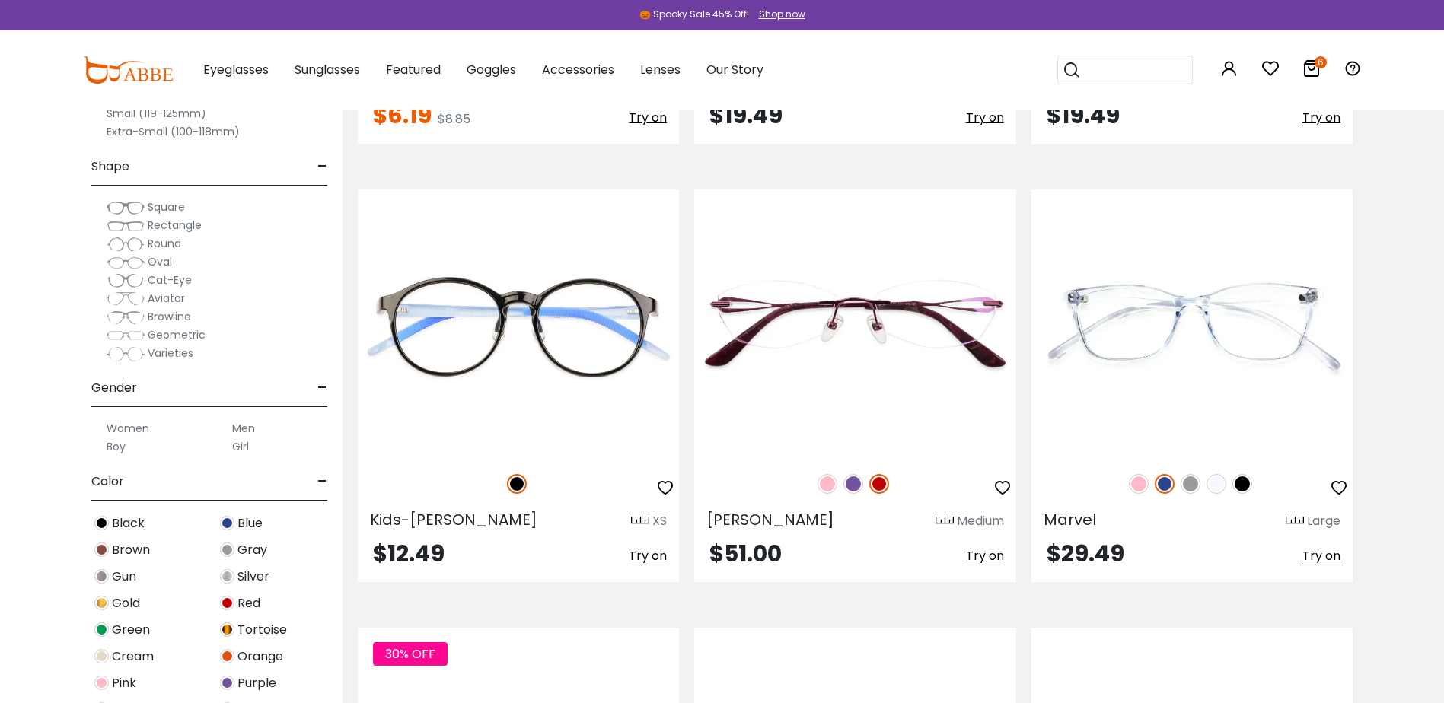
scroll to position [5327, 0]
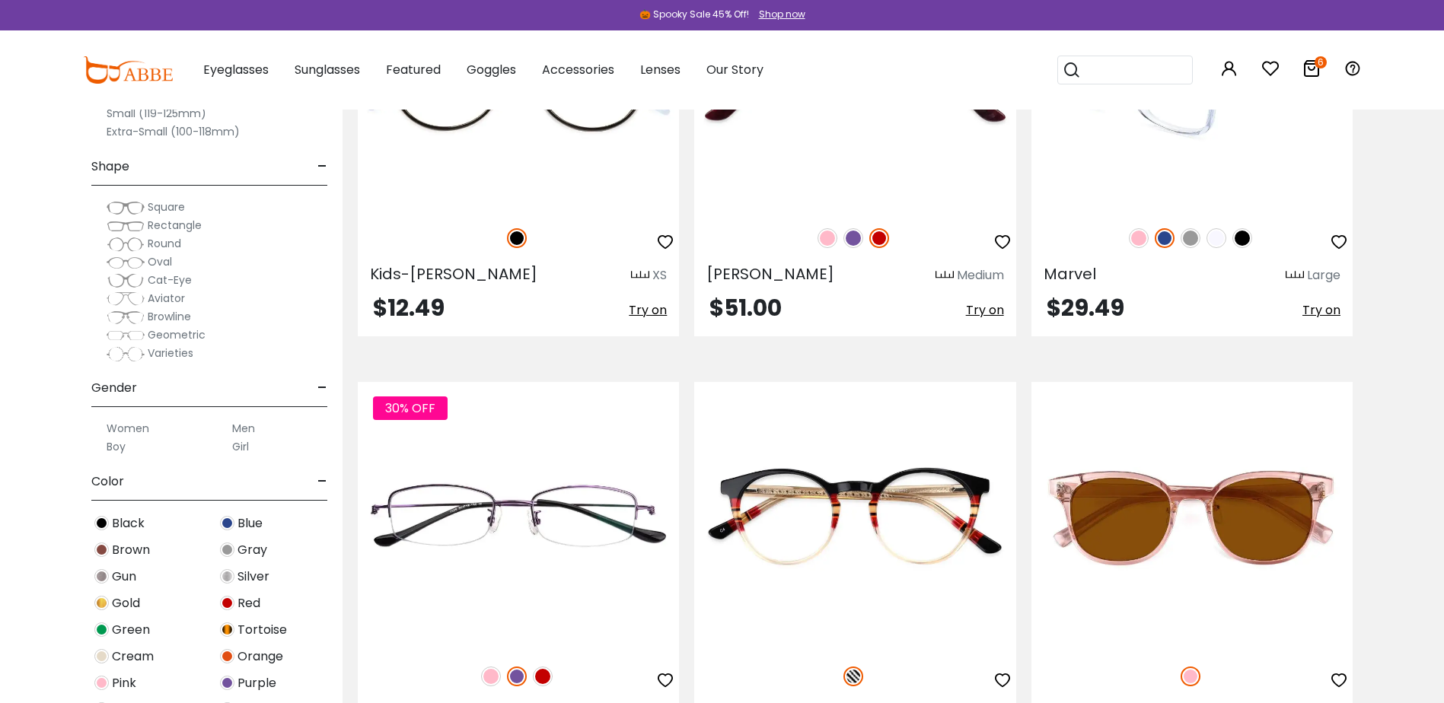
click at [1142, 234] on img at bounding box center [1139, 238] width 20 height 20
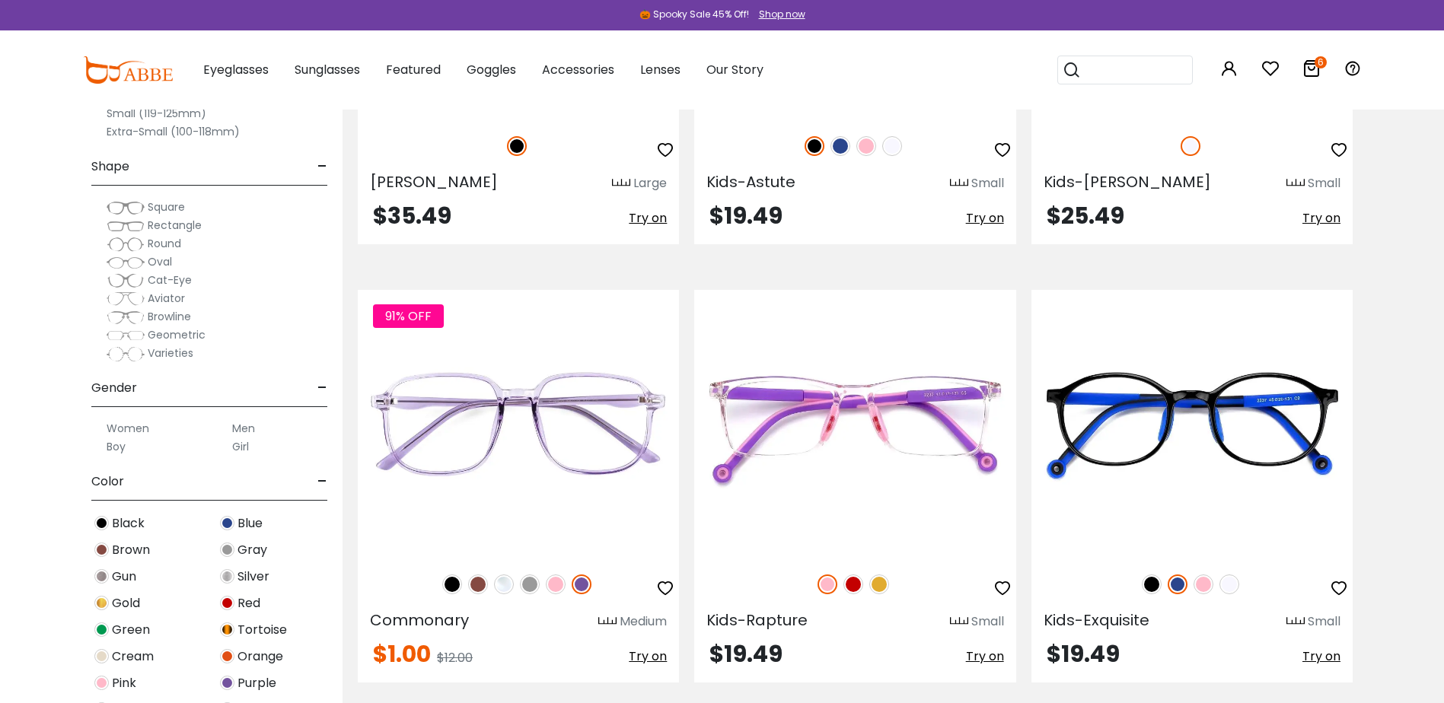
scroll to position [6316, 0]
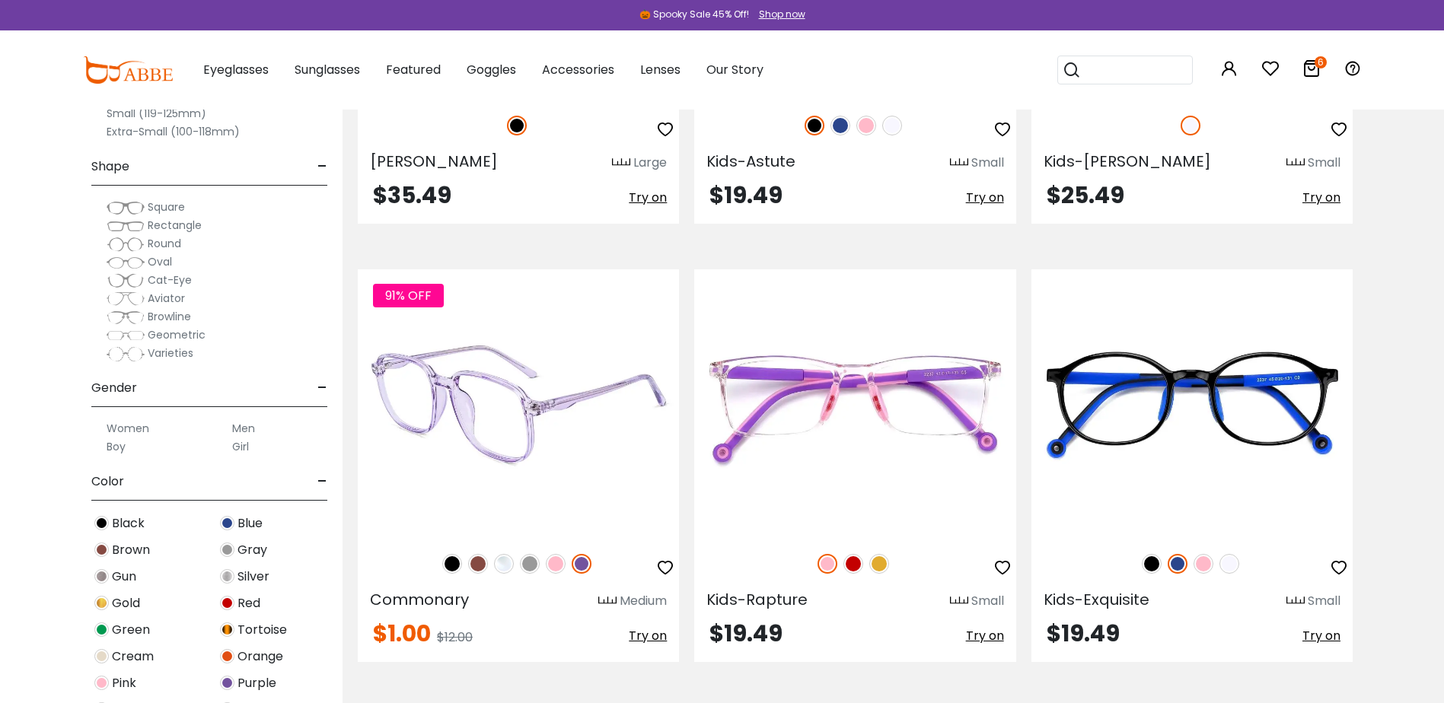
click at [554, 574] on div "91% OFF" at bounding box center [518, 564] width 321 height 32
click at [555, 568] on img at bounding box center [556, 564] width 20 height 20
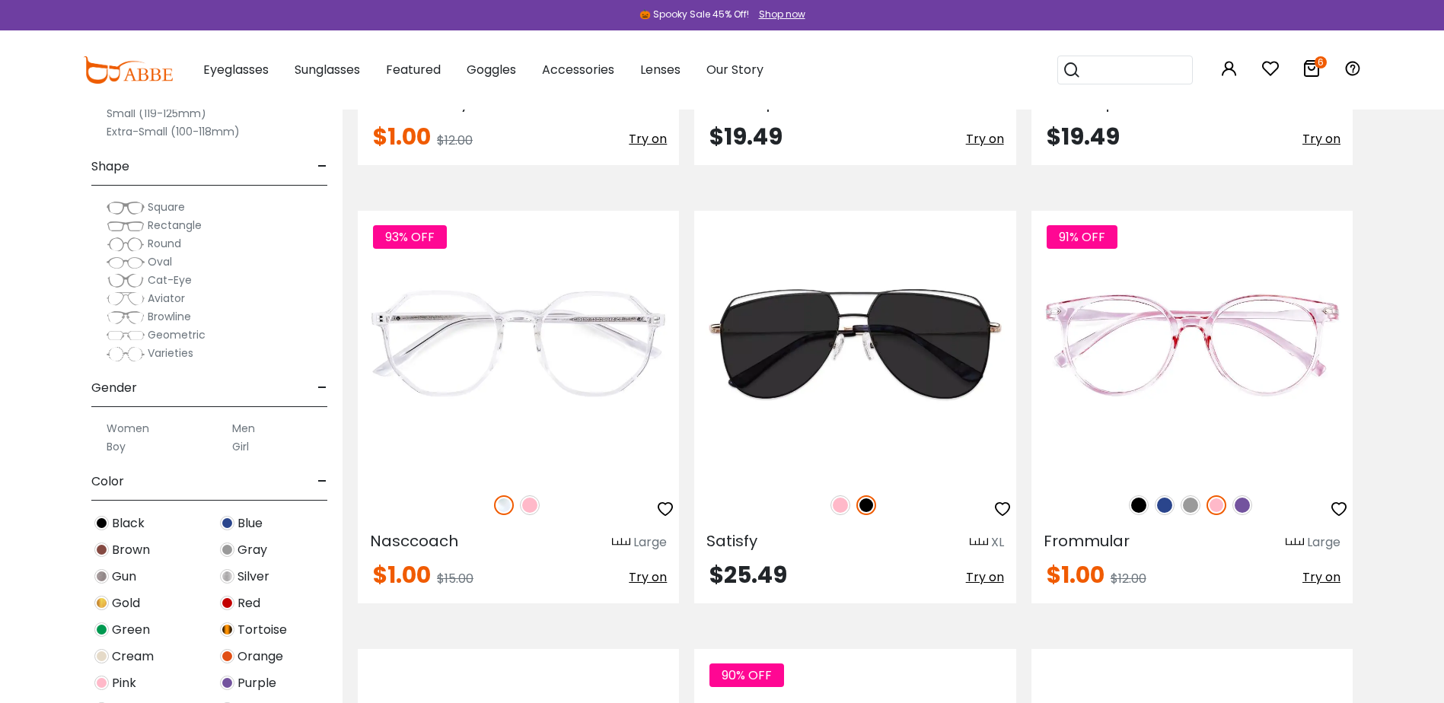
scroll to position [6849, 0]
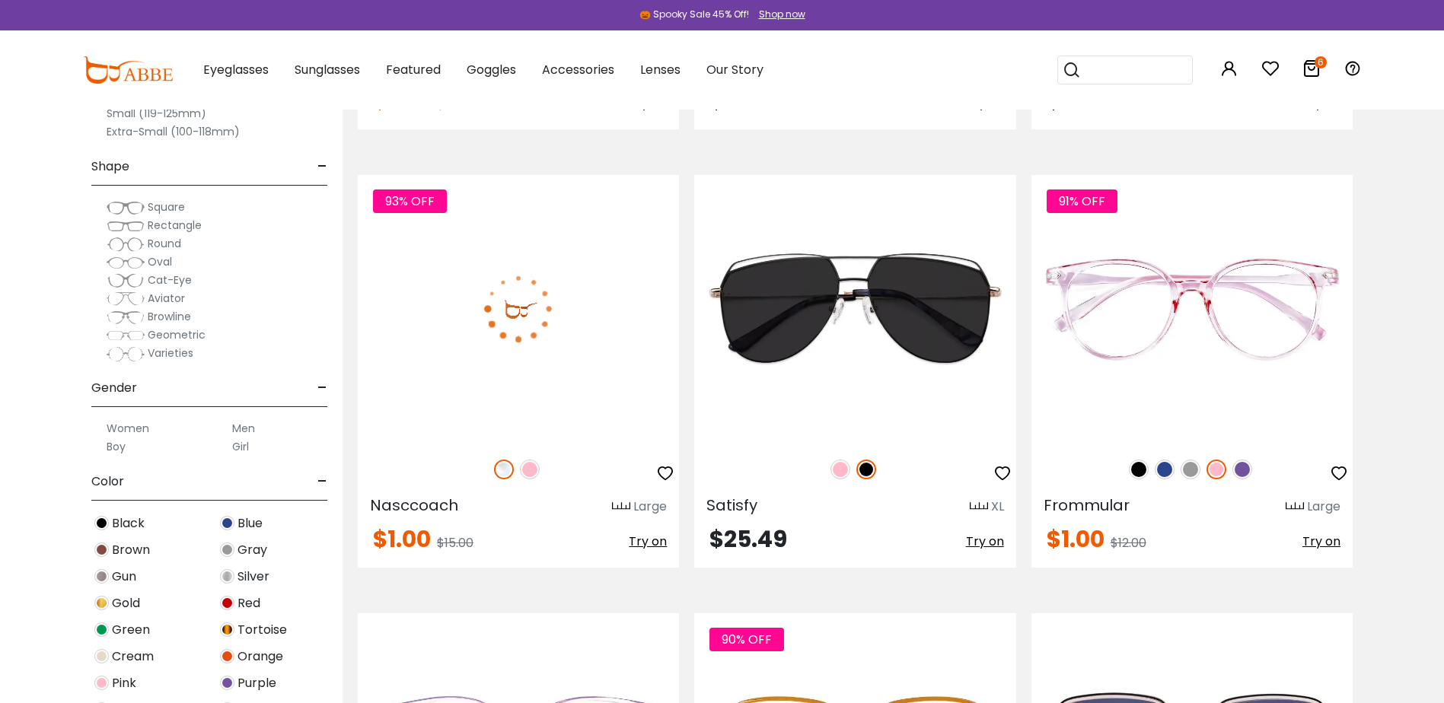
click at [531, 470] on img at bounding box center [530, 470] width 20 height 20
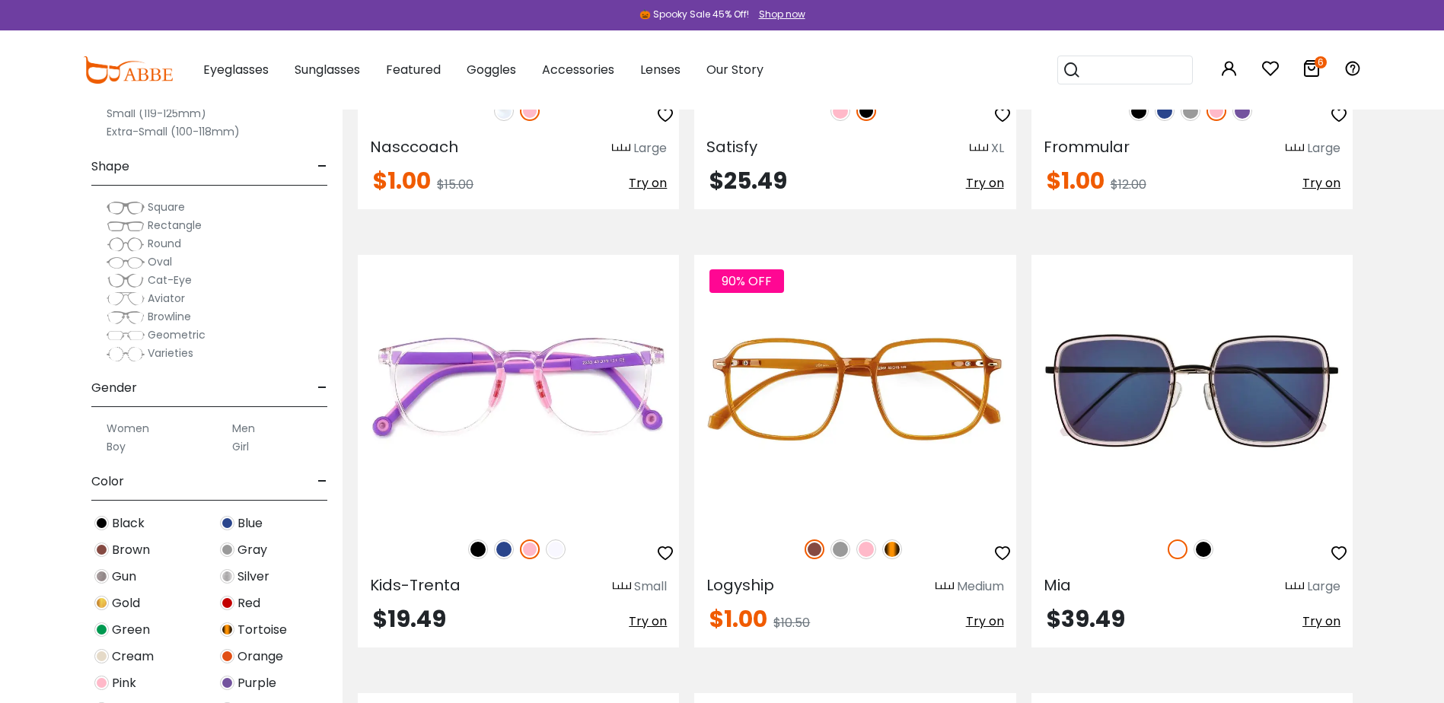
scroll to position [7382, 0]
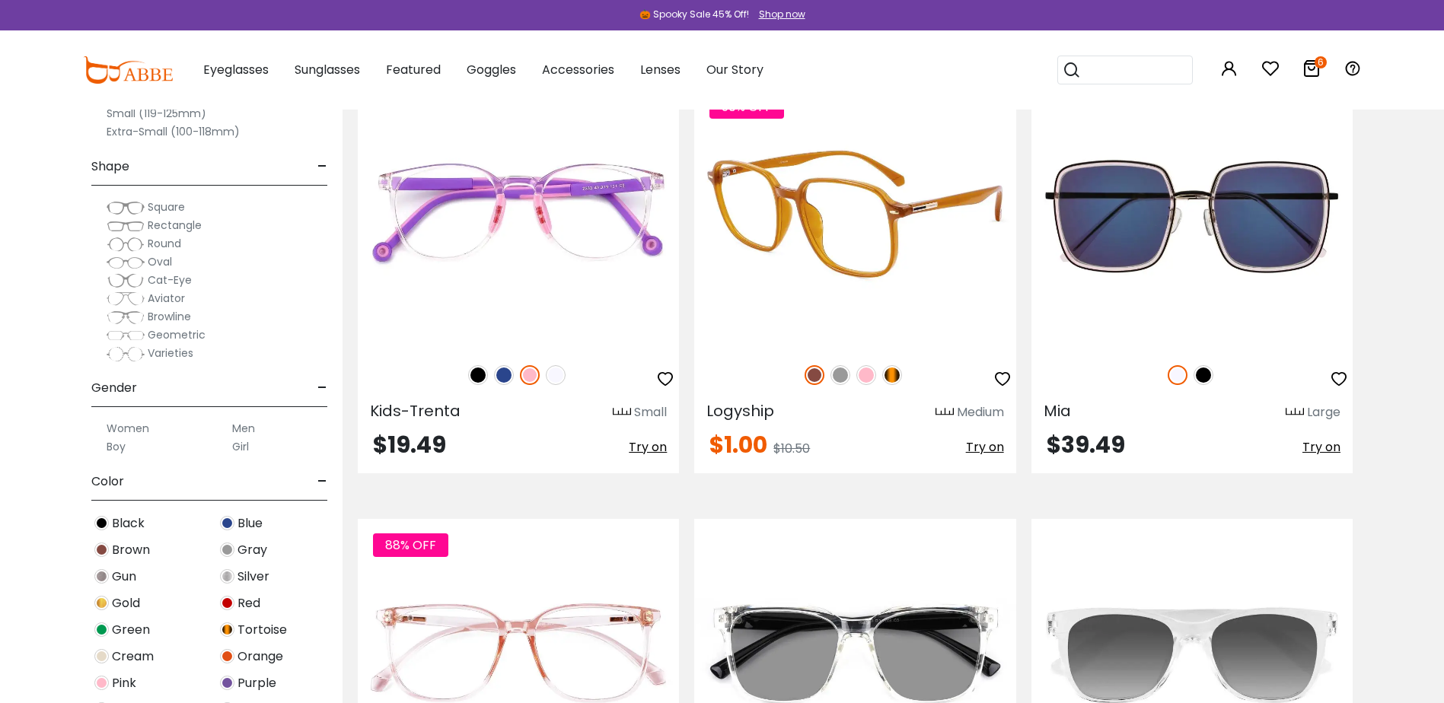
click at [859, 380] on img at bounding box center [866, 375] width 20 height 20
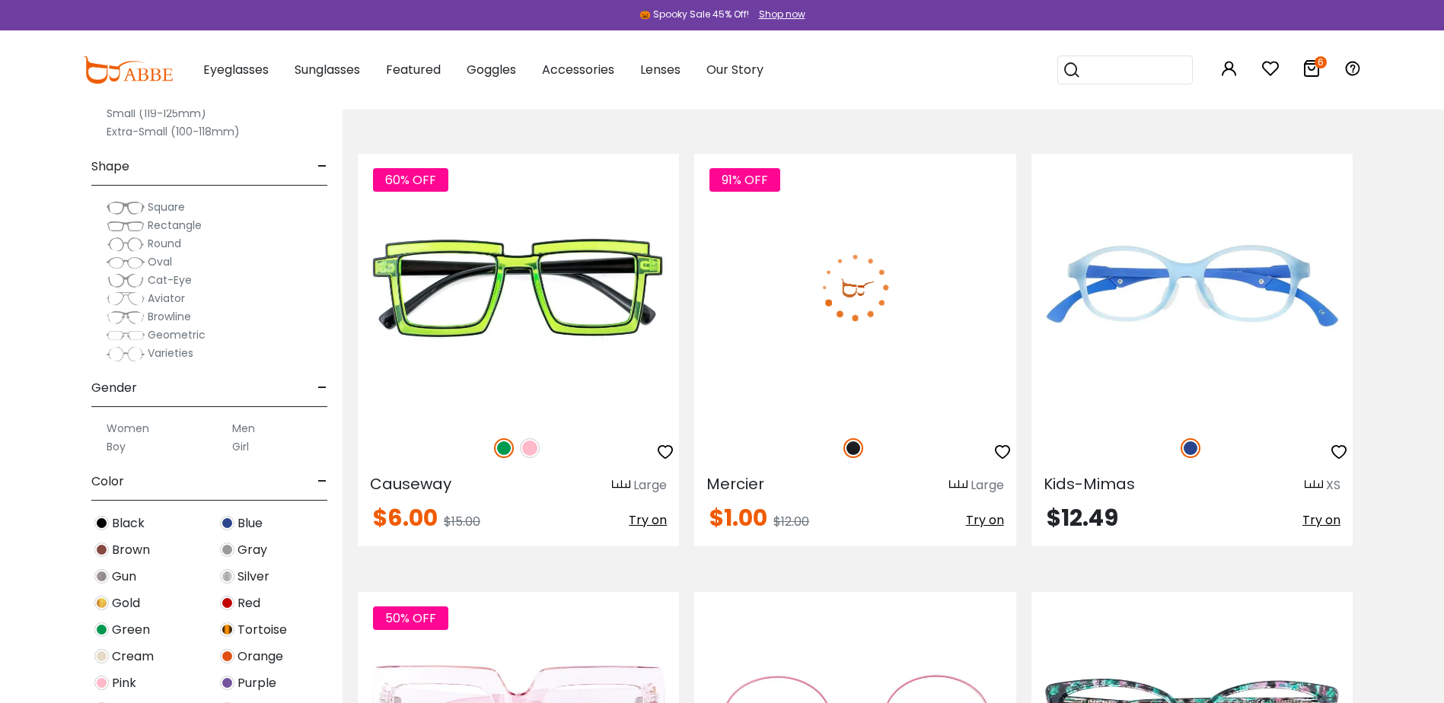
scroll to position [8219, 0]
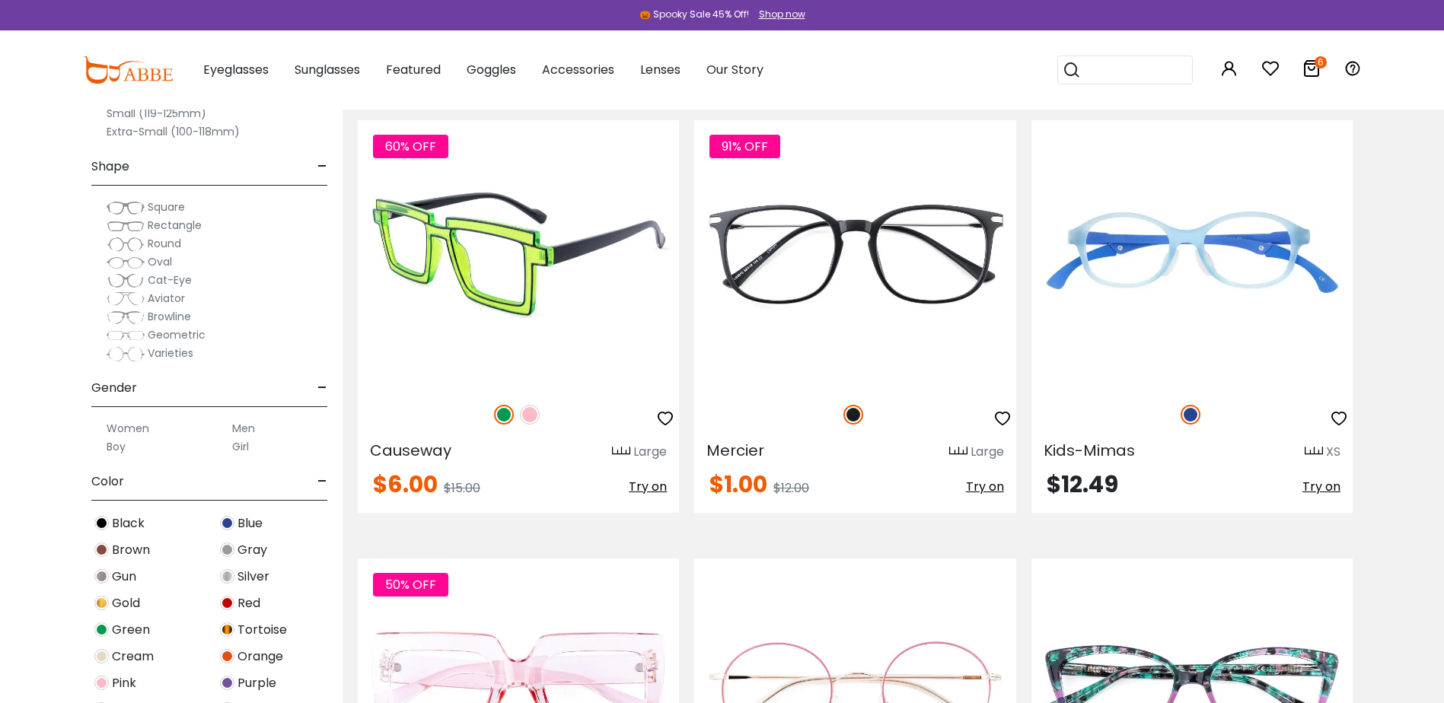
click at [530, 413] on img at bounding box center [530, 415] width 20 height 20
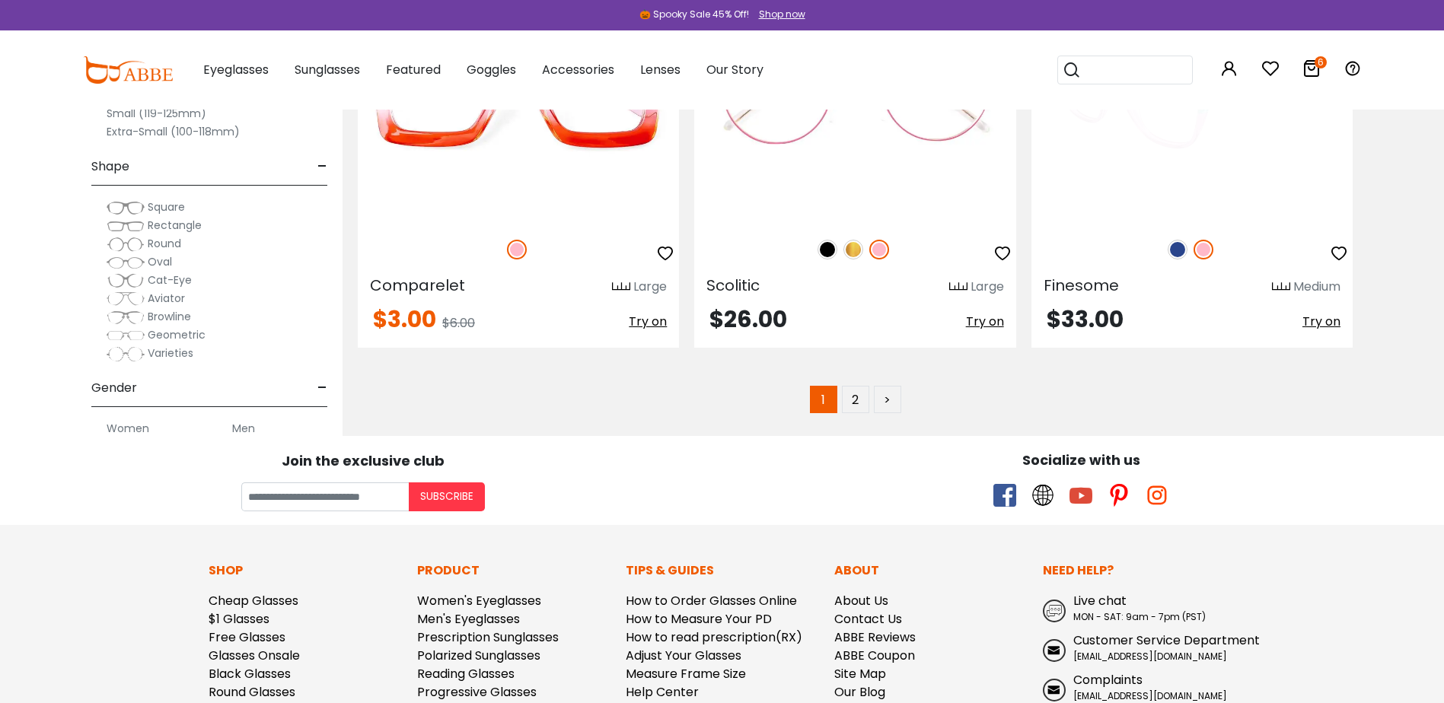
scroll to position [8828, 0]
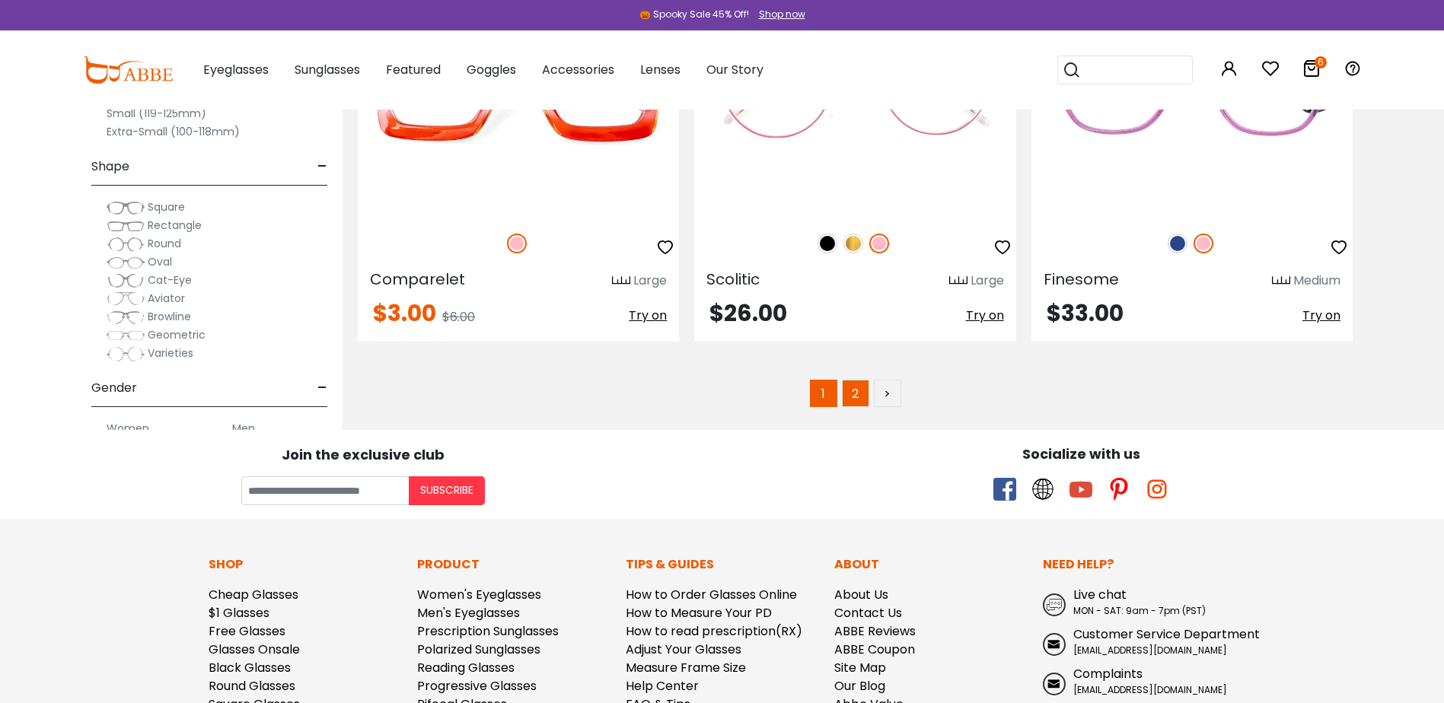
click at [858, 391] on link "2" at bounding box center [855, 393] width 27 height 27
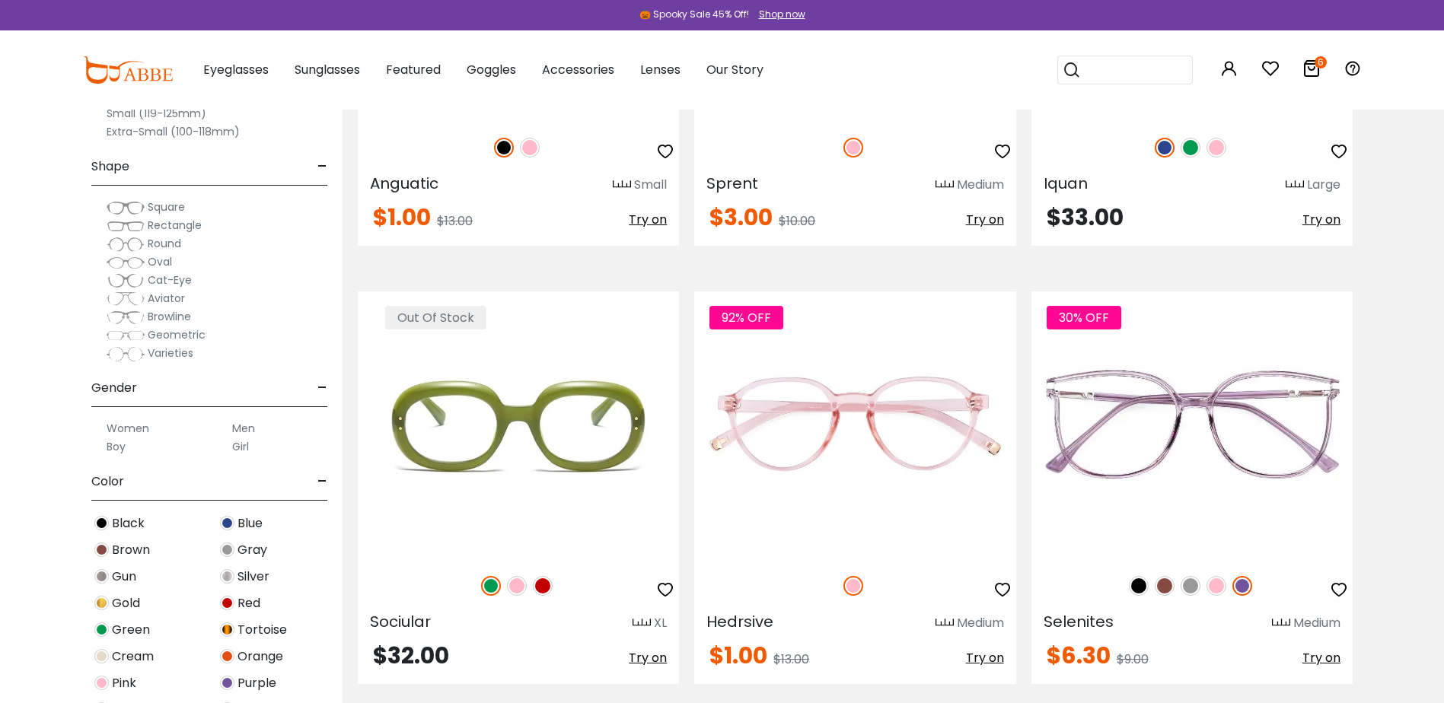
scroll to position [685, 0]
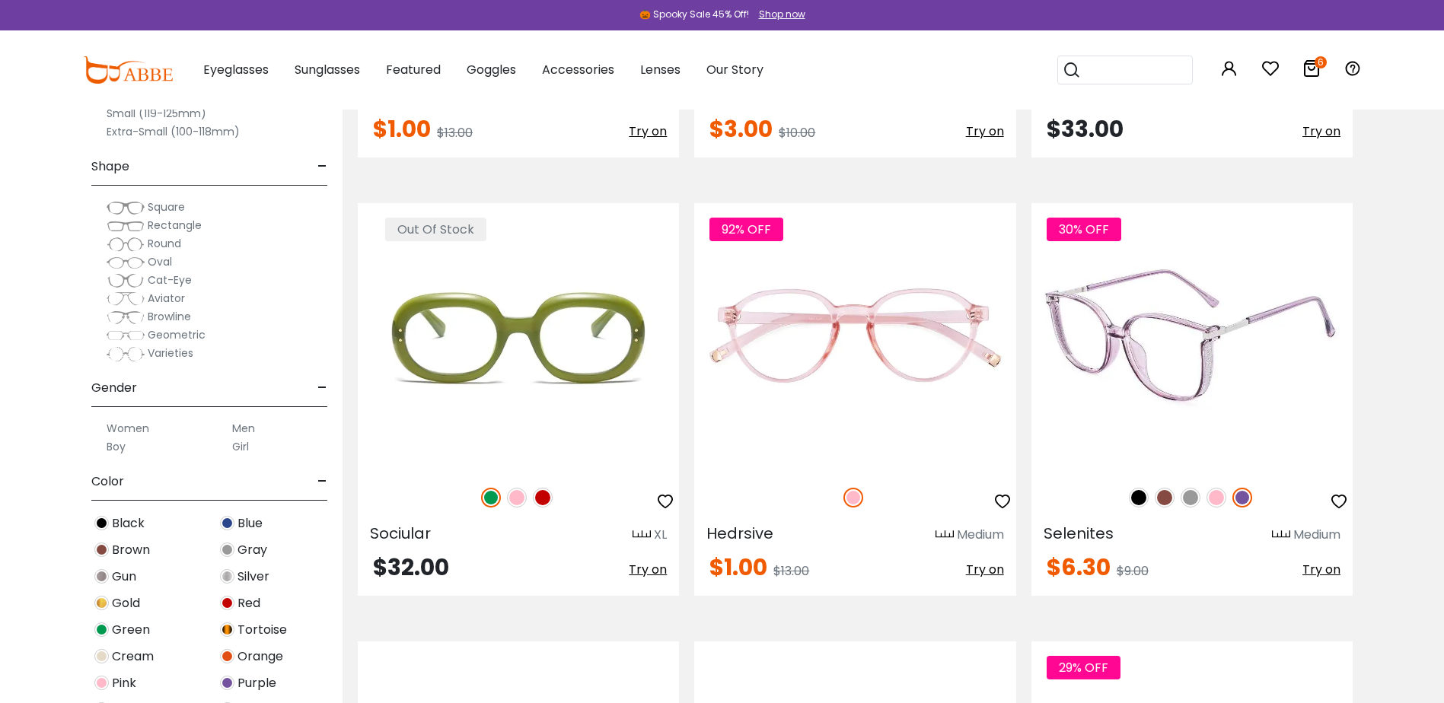
click at [1224, 496] on img at bounding box center [1216, 498] width 20 height 20
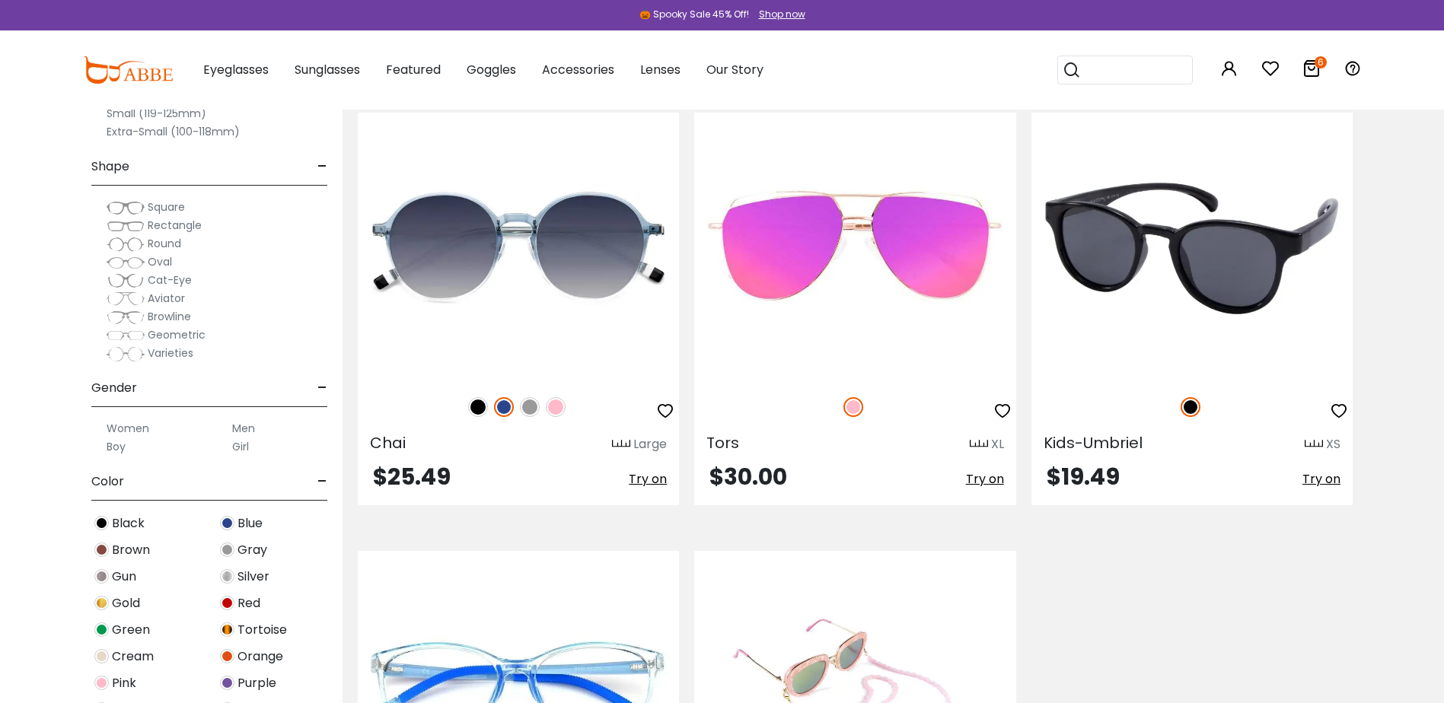
scroll to position [4718, 0]
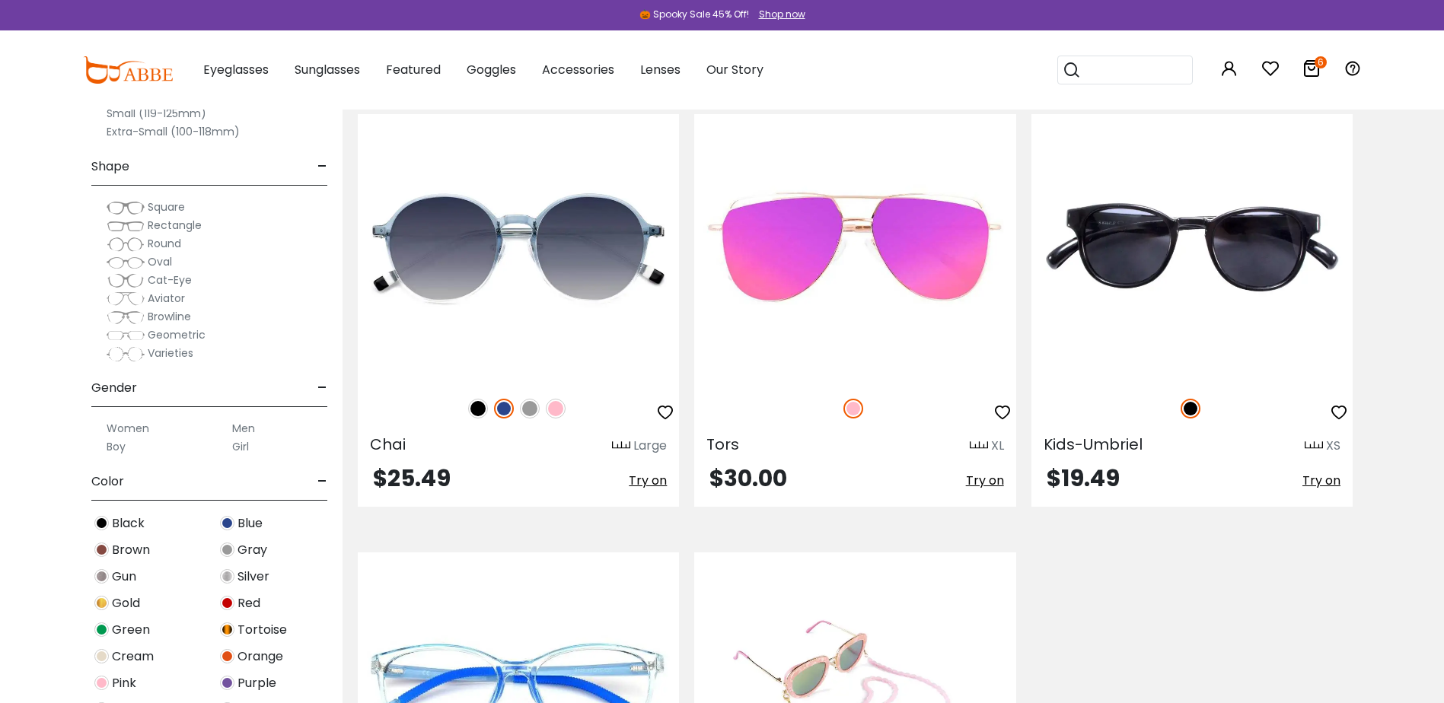
click at [1311, 63] on icon at bounding box center [1311, 68] width 18 height 18
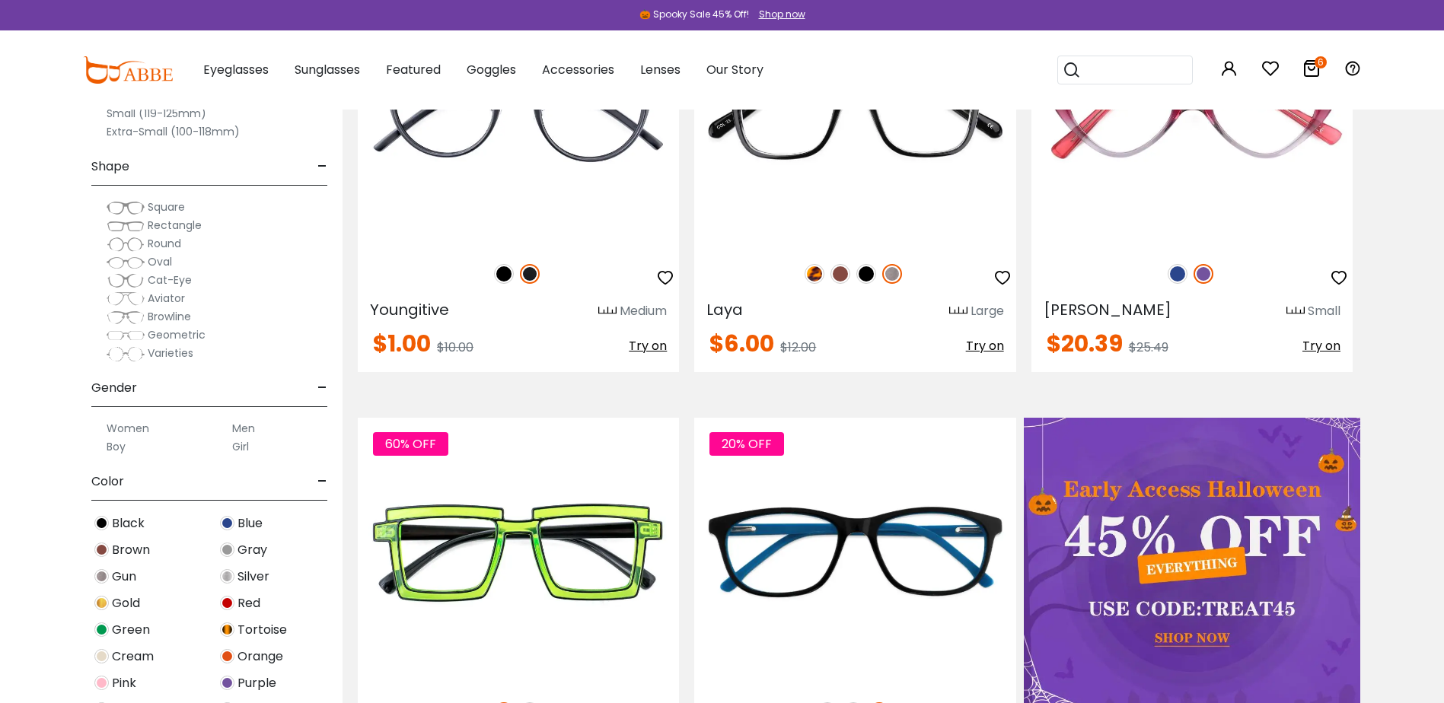
scroll to position [380, 0]
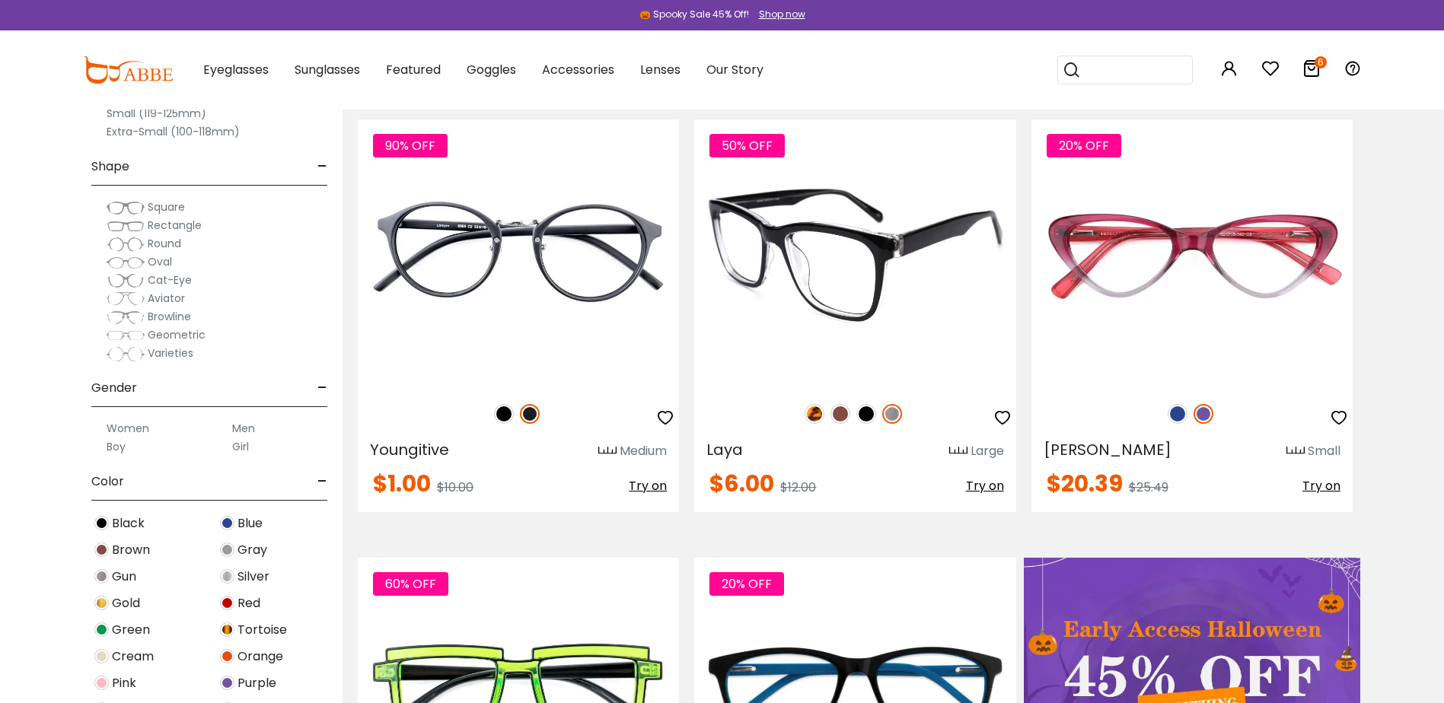
click at [808, 409] on img at bounding box center [814, 414] width 20 height 20
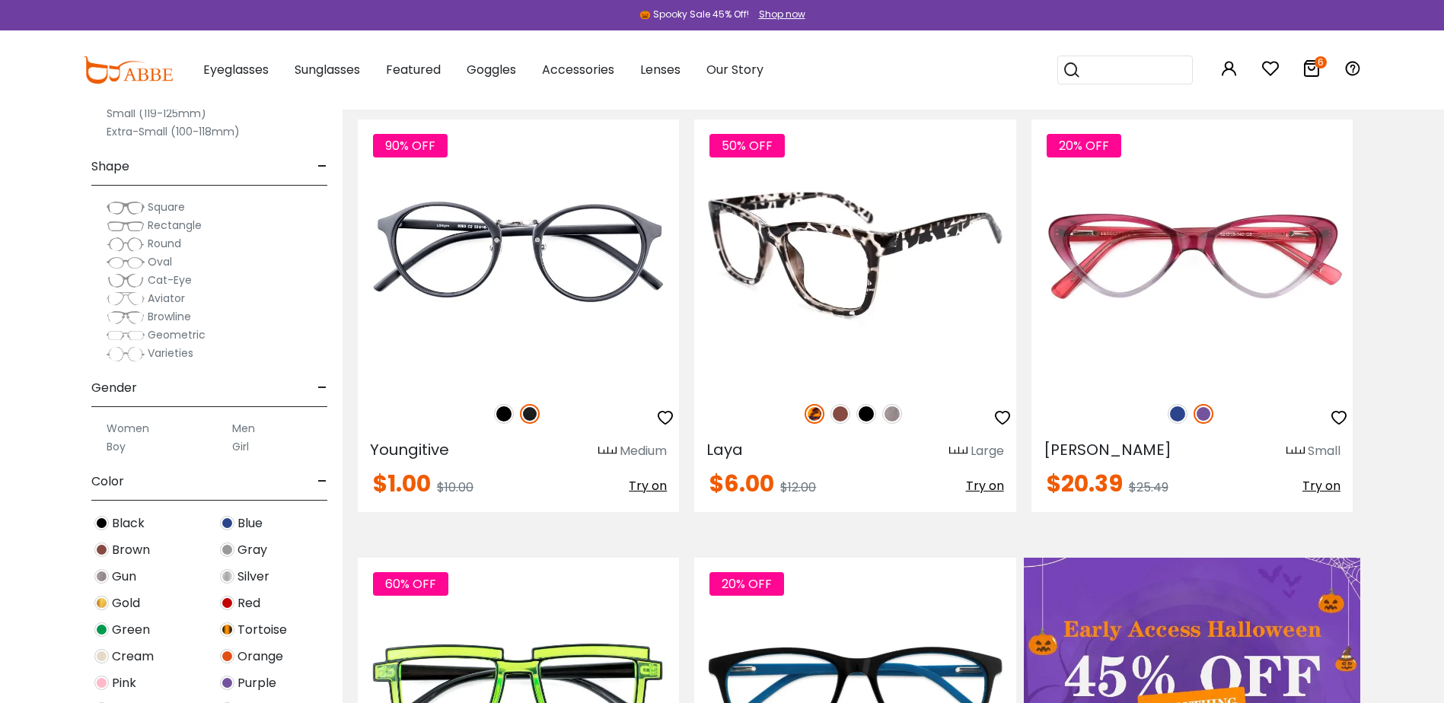
click at [842, 415] on img at bounding box center [840, 414] width 20 height 20
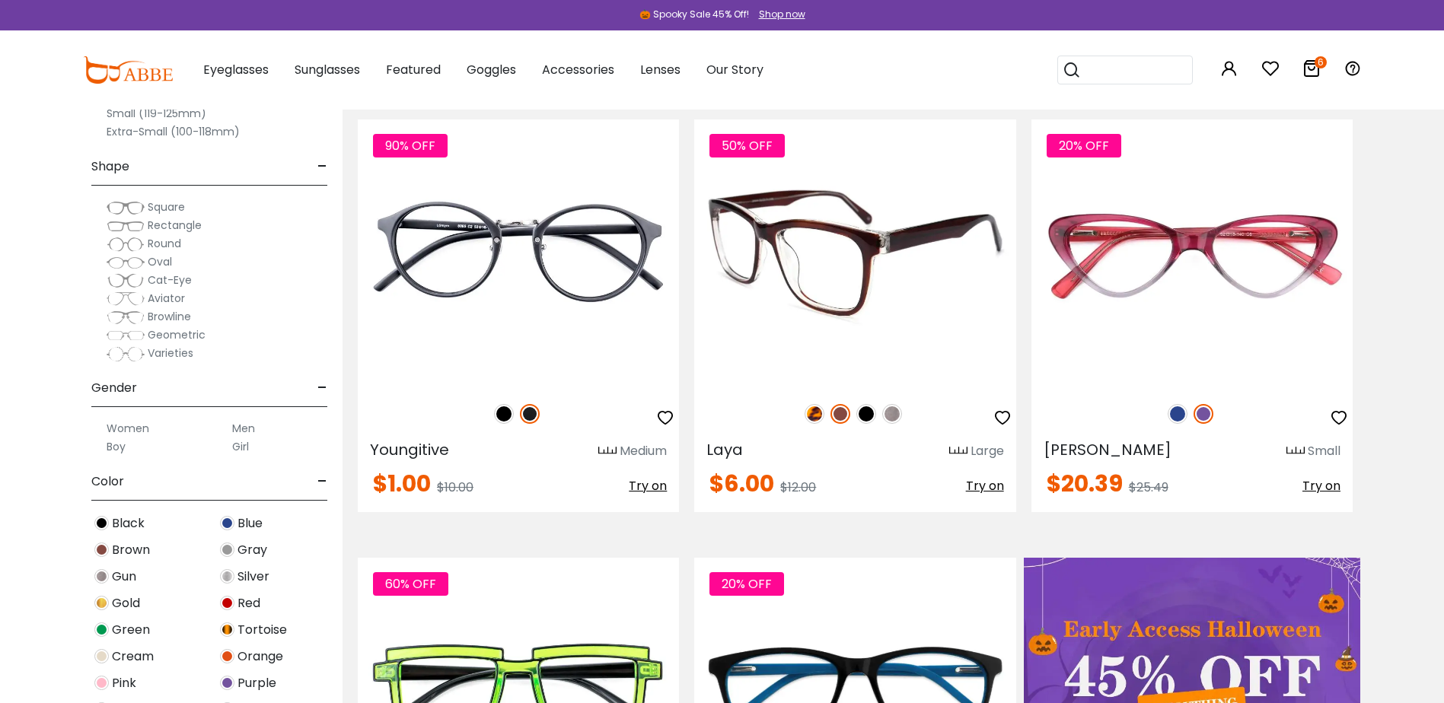
click at [864, 416] on img at bounding box center [866, 414] width 20 height 20
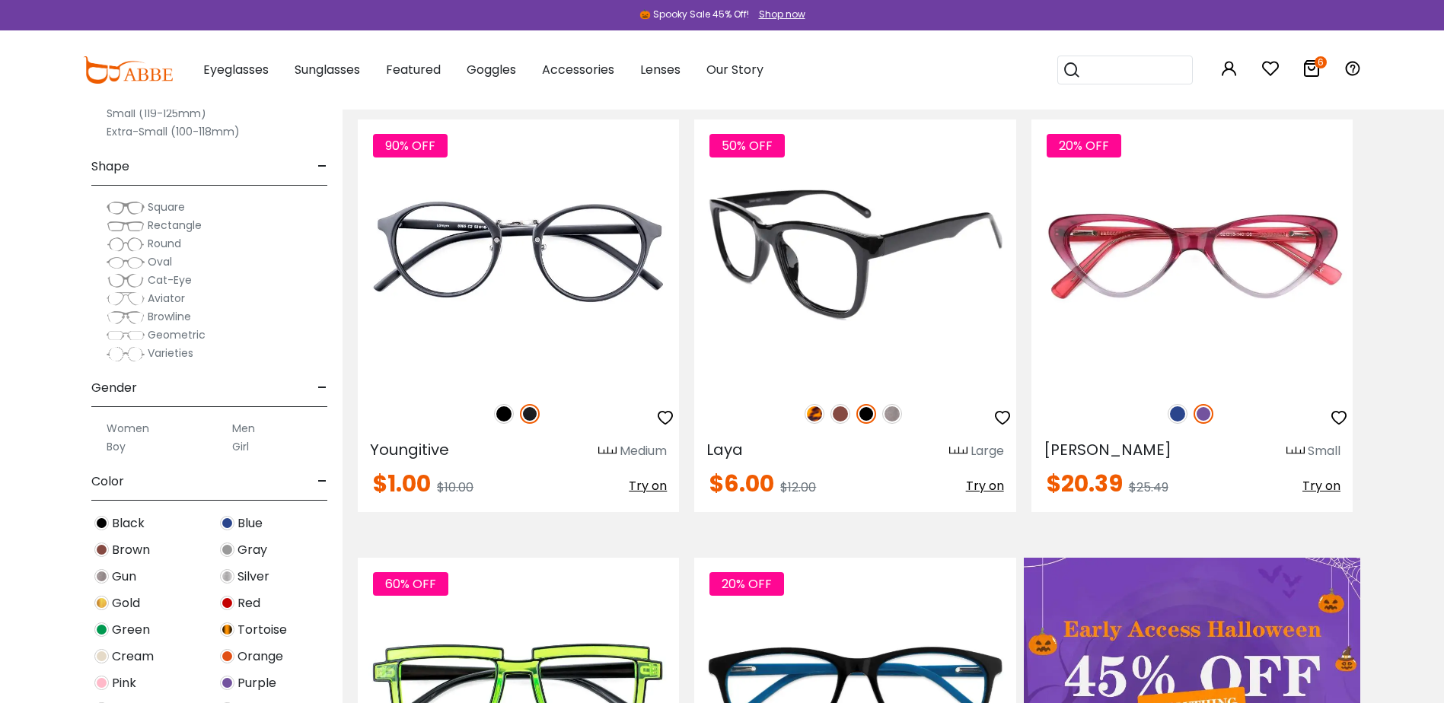
click at [884, 416] on img at bounding box center [892, 414] width 20 height 20
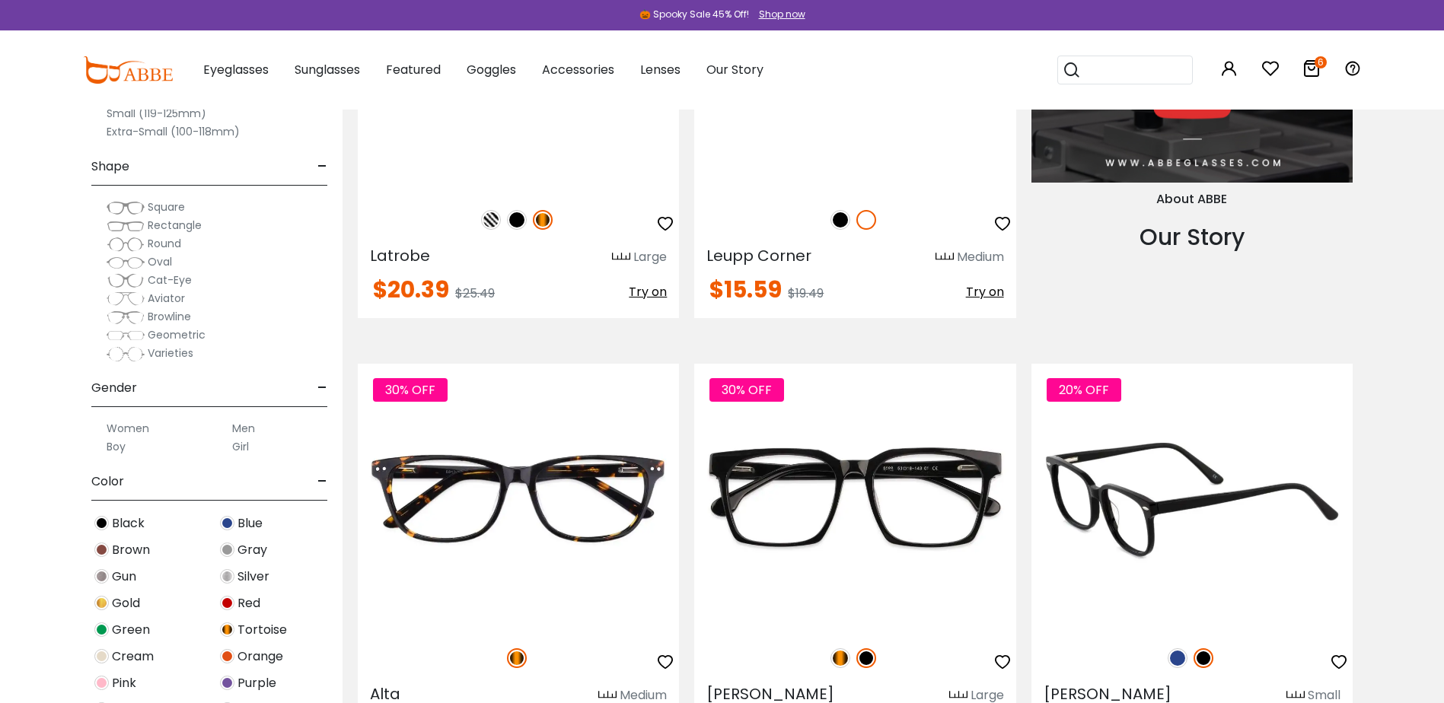
scroll to position [2055, 0]
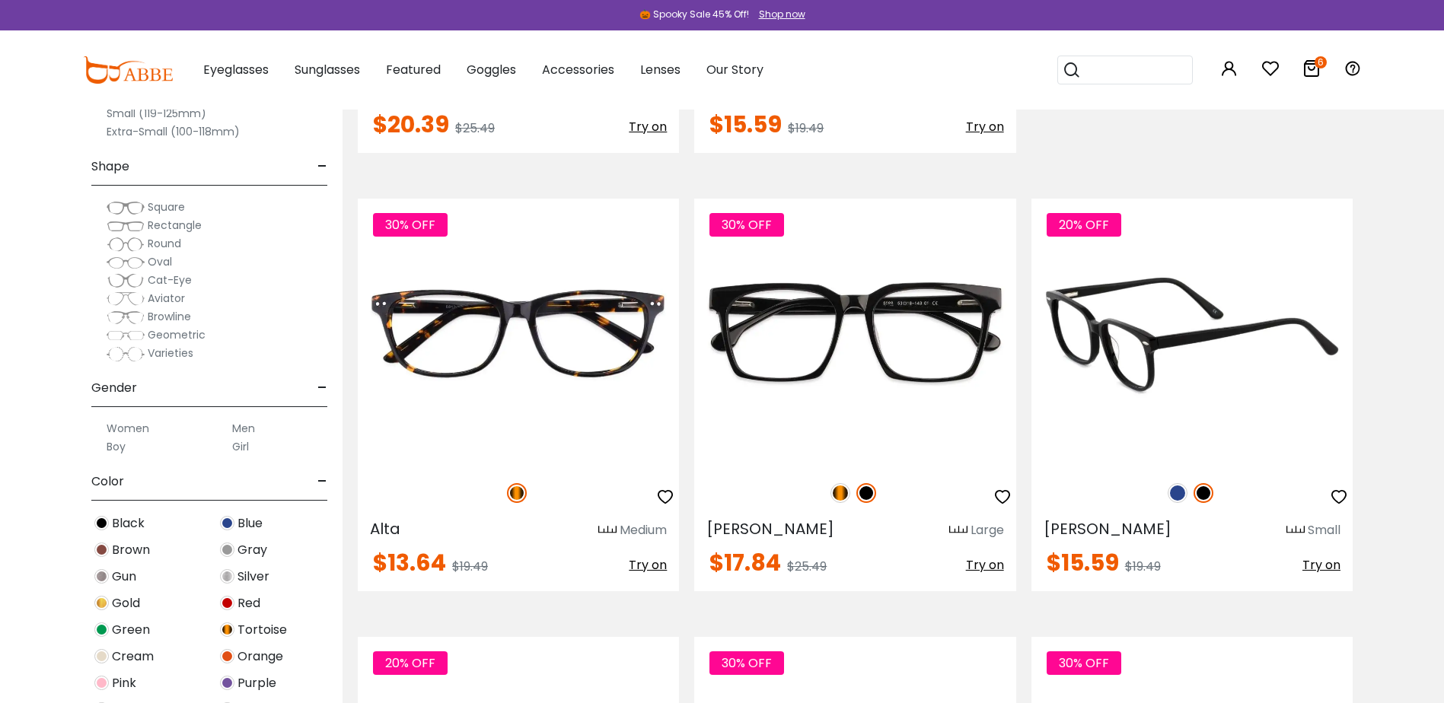
click at [1179, 498] on img at bounding box center [1177, 493] width 20 height 20
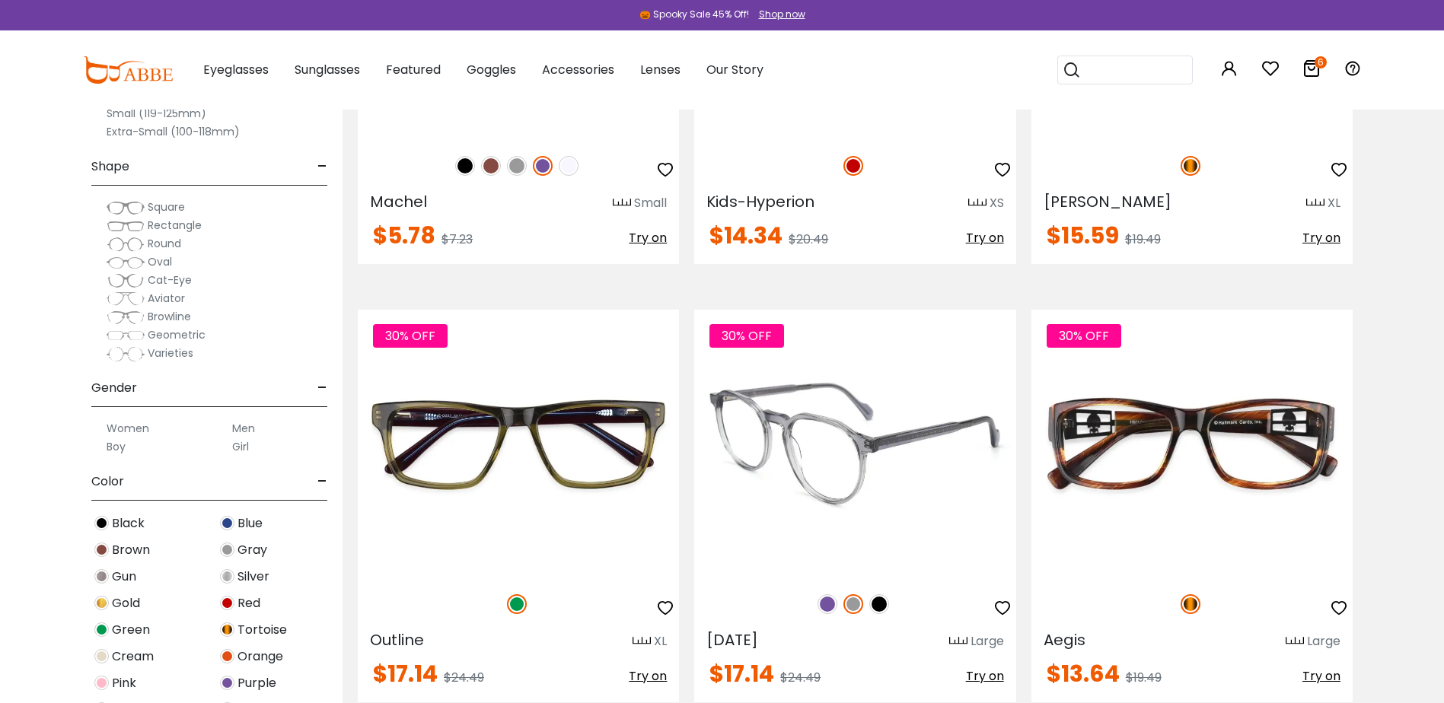
scroll to position [7229, 0]
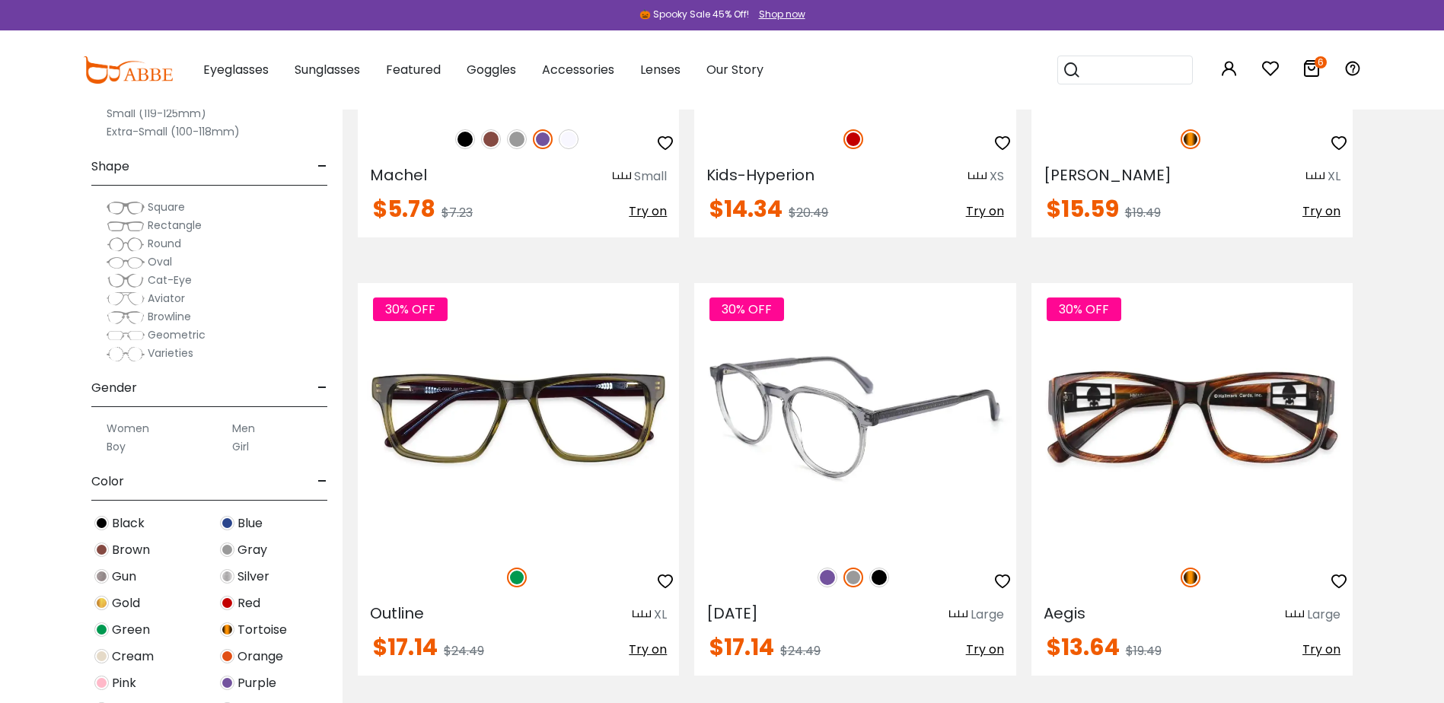
click at [830, 578] on img at bounding box center [827, 578] width 20 height 20
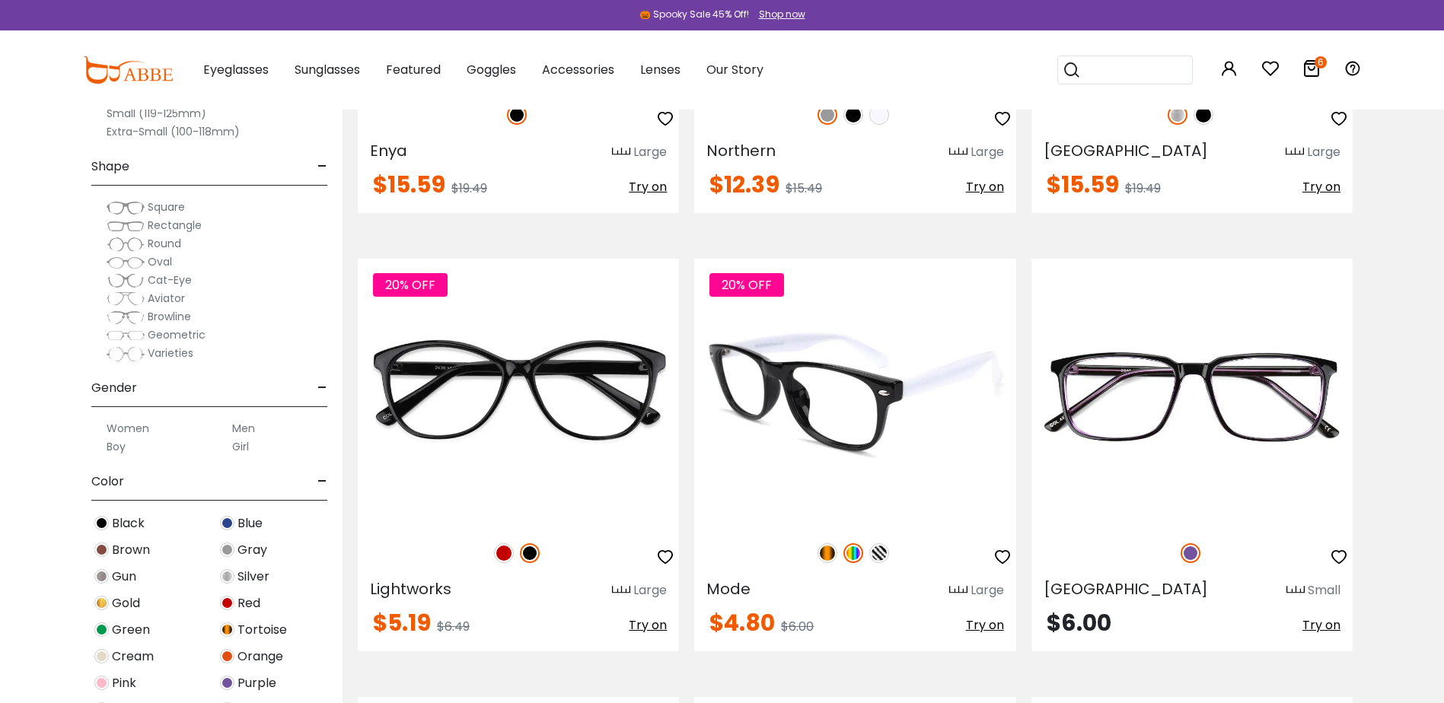
scroll to position [8219, 0]
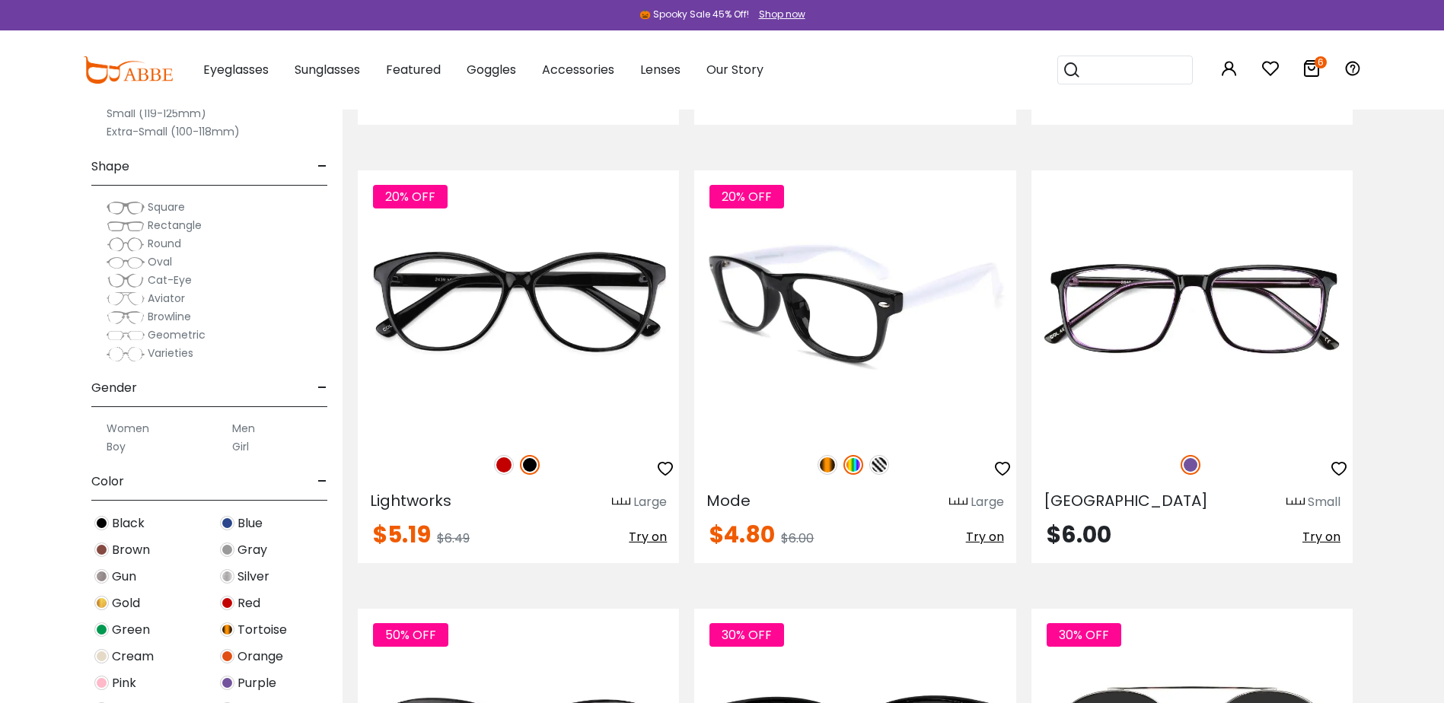
click at [829, 467] on img at bounding box center [827, 465] width 20 height 20
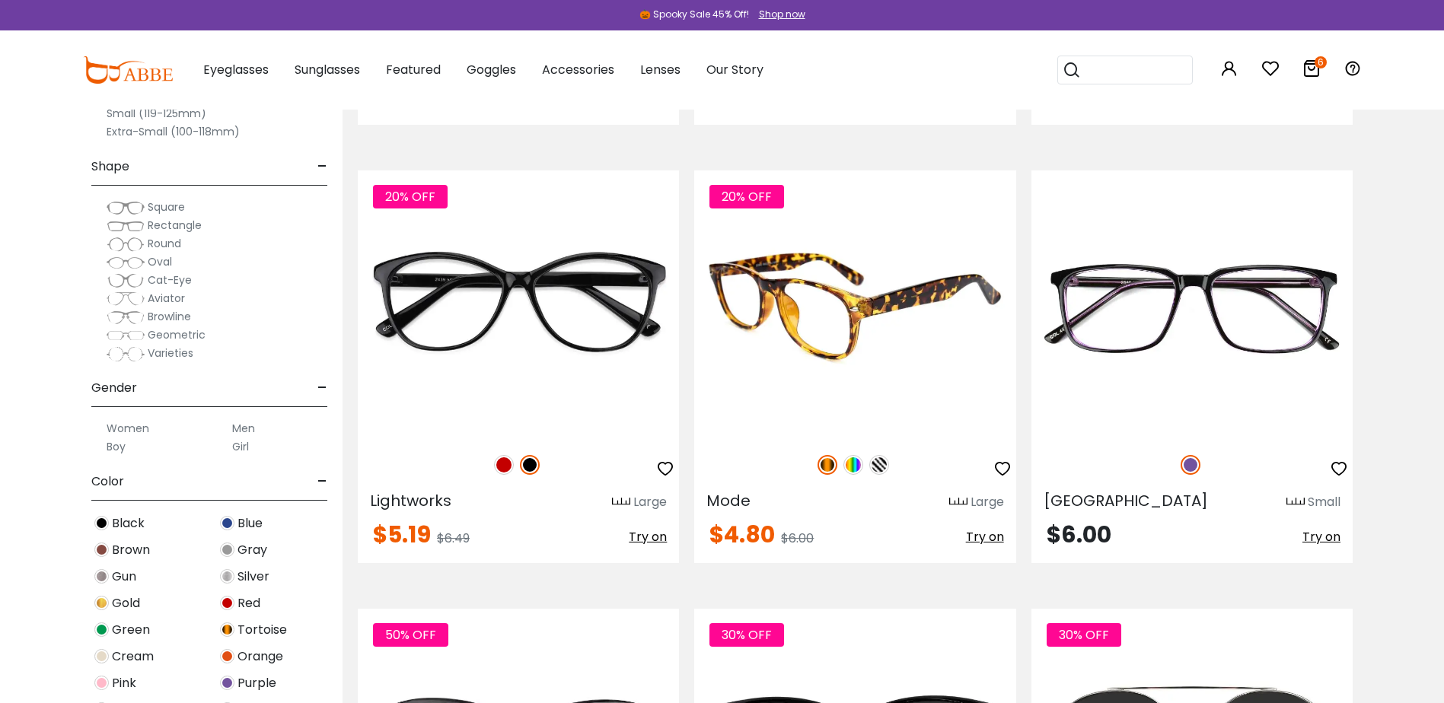
click at [875, 463] on img at bounding box center [879, 465] width 20 height 20
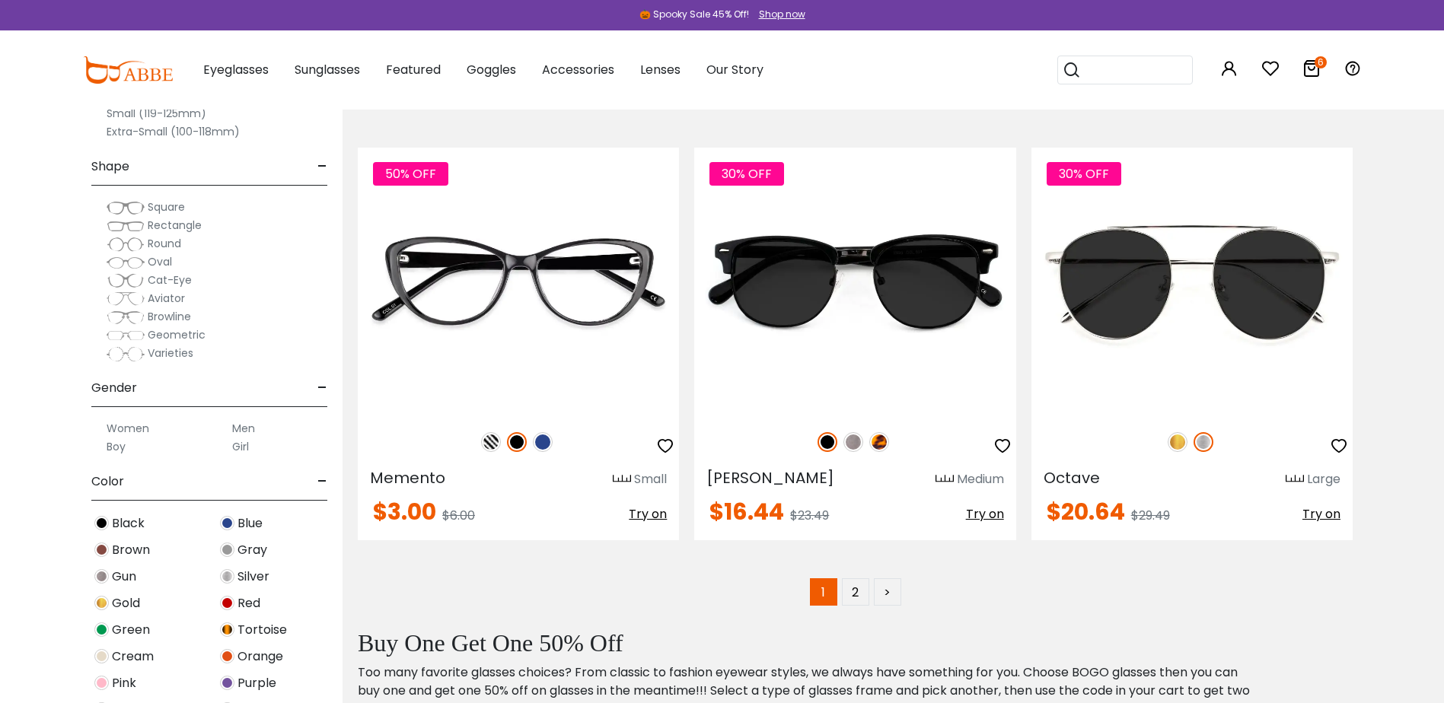
scroll to position [8751, 0]
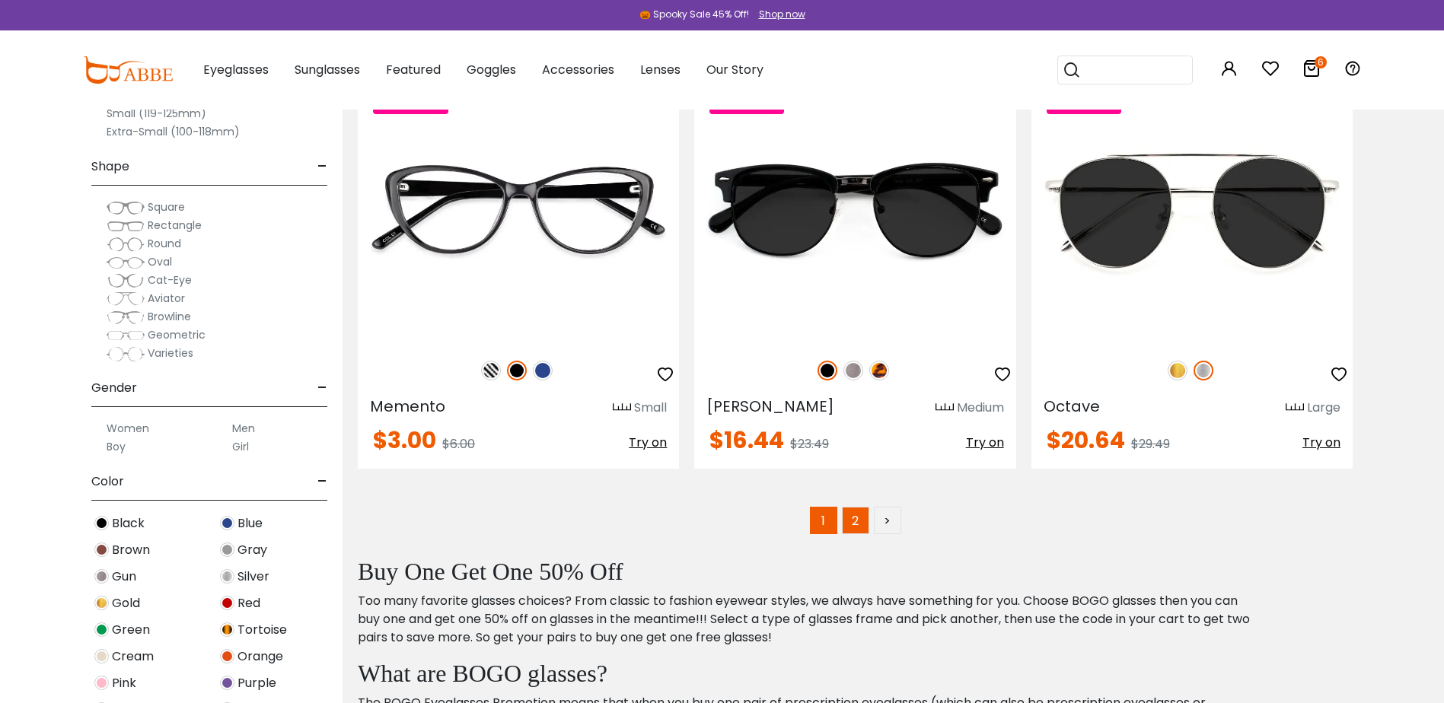
click at [856, 523] on link "2" at bounding box center [855, 520] width 27 height 27
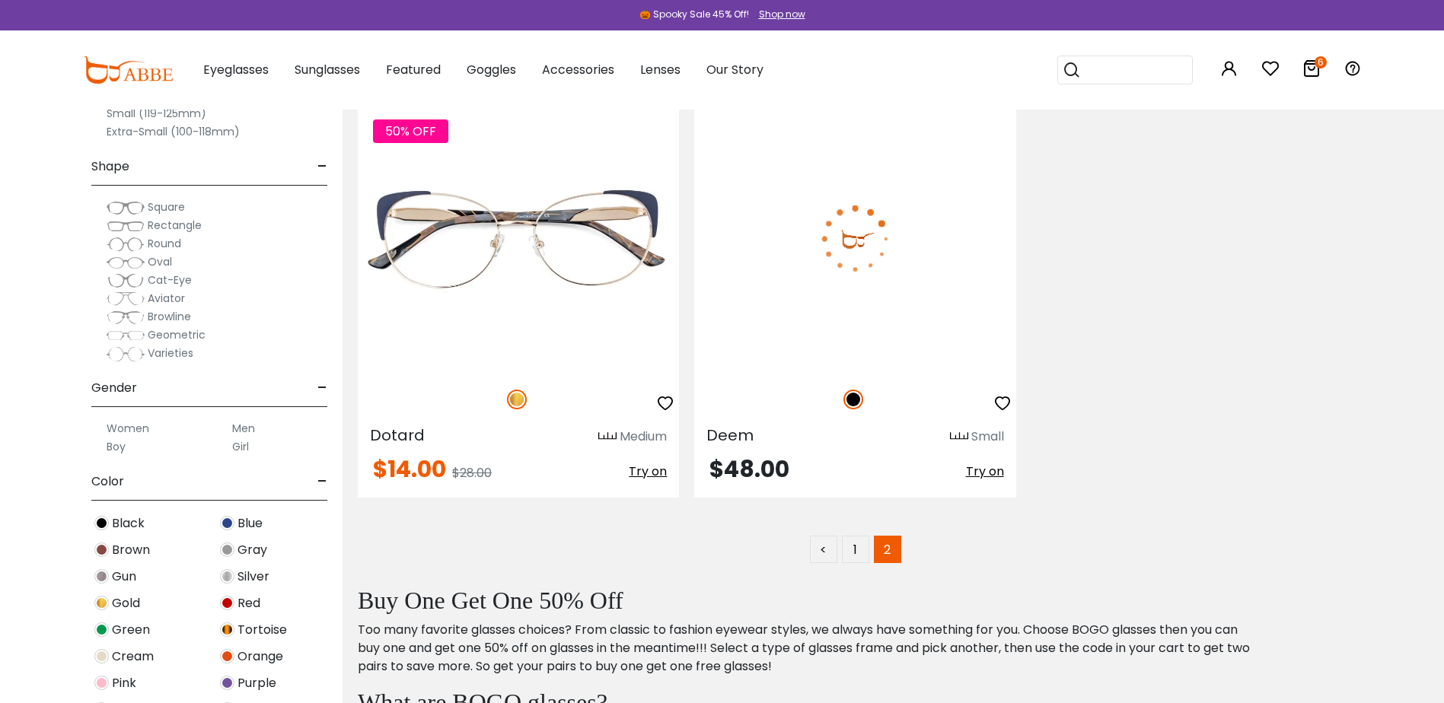
scroll to position [8295, 0]
